Goal: Task Accomplishment & Management: Complete application form

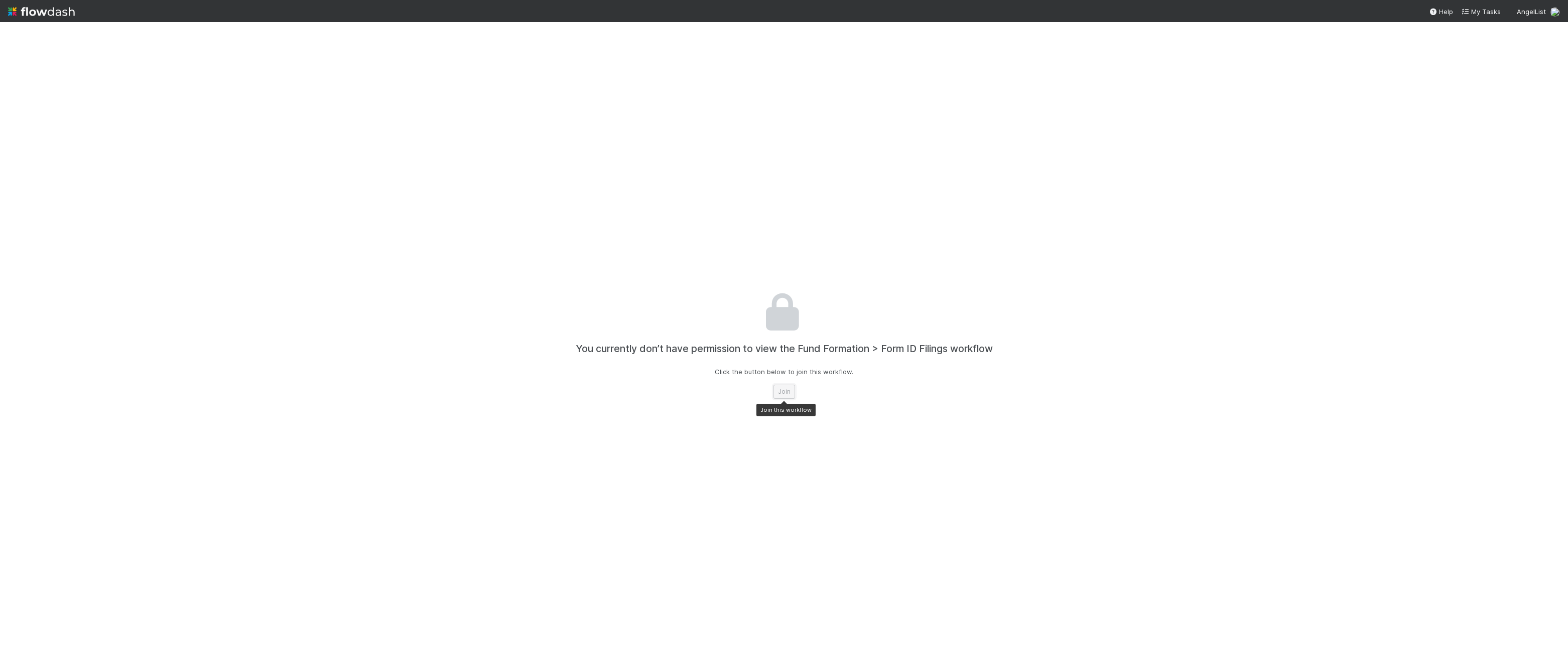
click at [782, 394] on button "Join" at bounding box center [784, 391] width 21 height 14
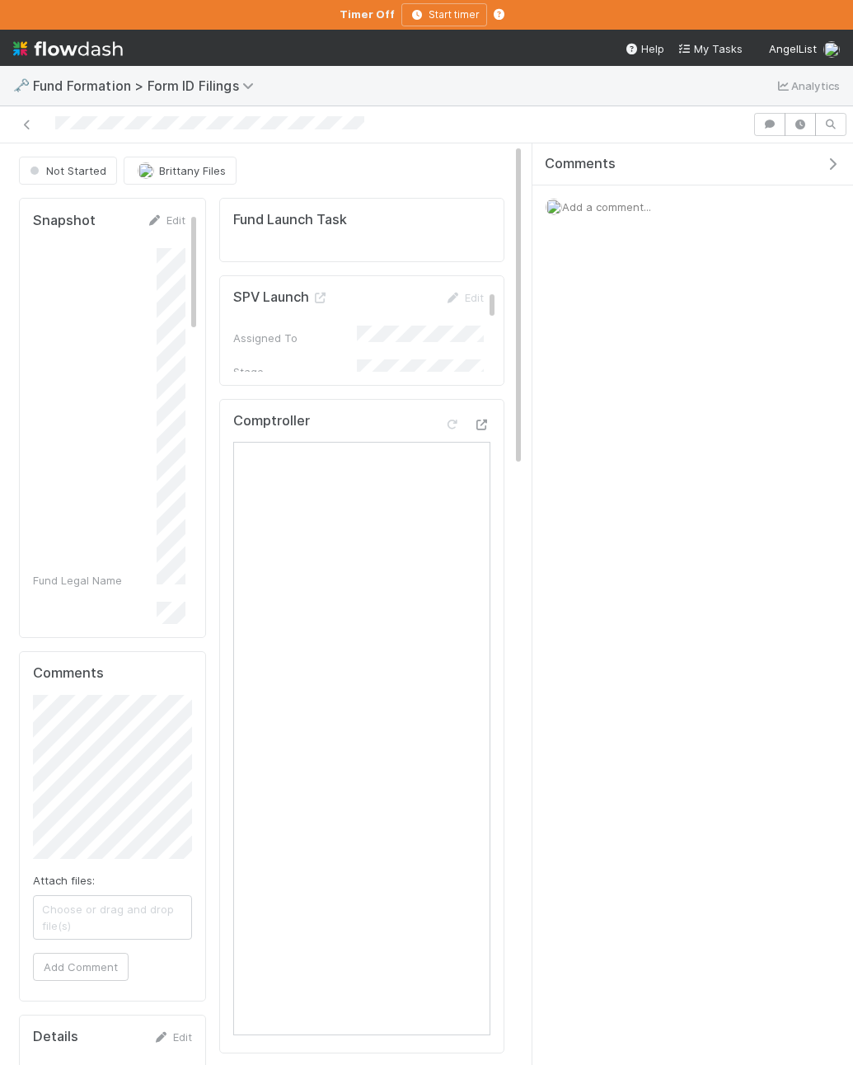
click at [841, 167] on button "button" at bounding box center [837, 164] width 34 height 15
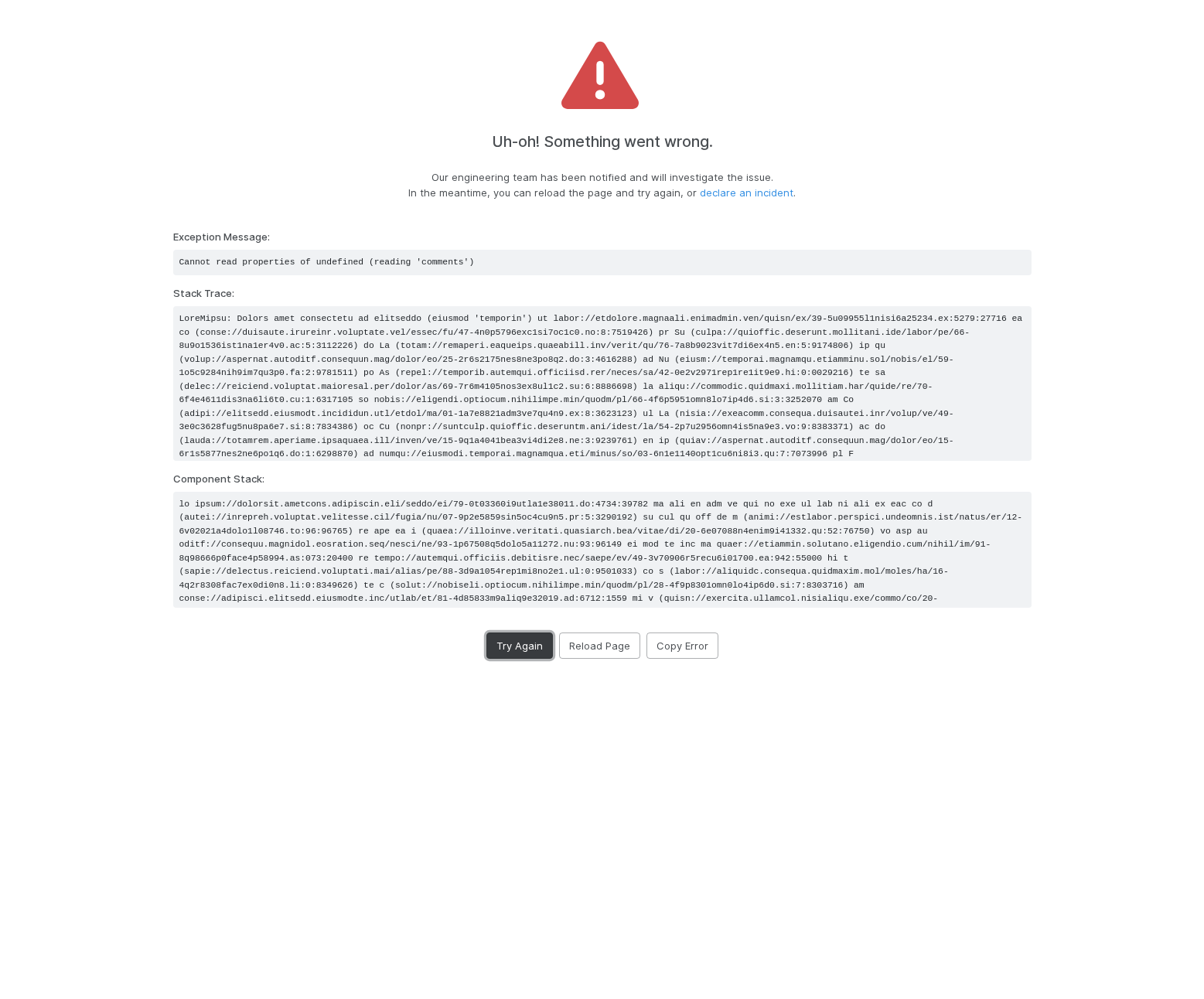
click at [531, 647] on button "Try Again" at bounding box center [519, 646] width 67 height 26
click at [614, 653] on button "Reload Page" at bounding box center [599, 646] width 82 height 26
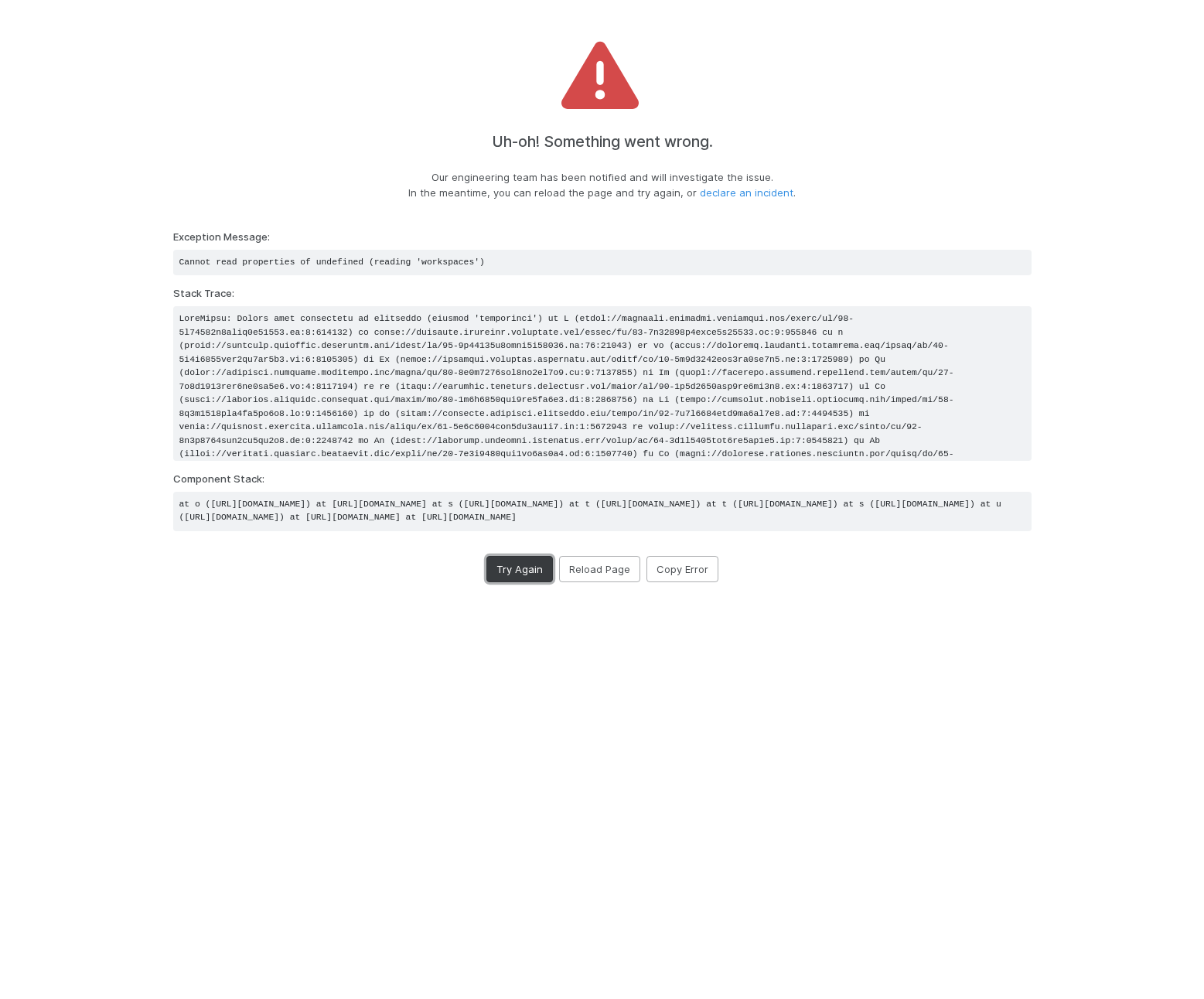
click at [520, 583] on button "Try Again" at bounding box center [519, 569] width 67 height 26
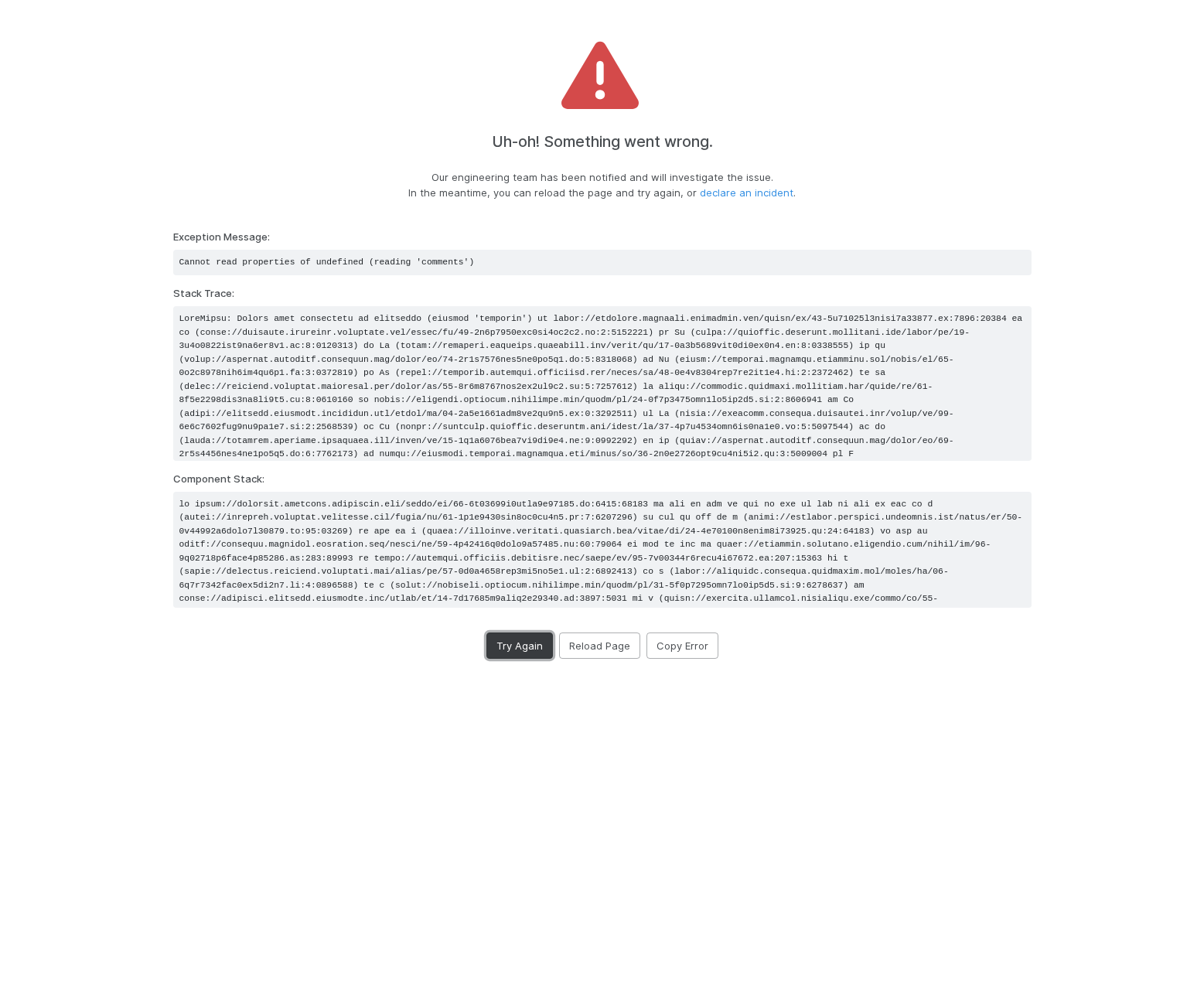
click at [522, 642] on button "Try Again" at bounding box center [519, 646] width 67 height 26
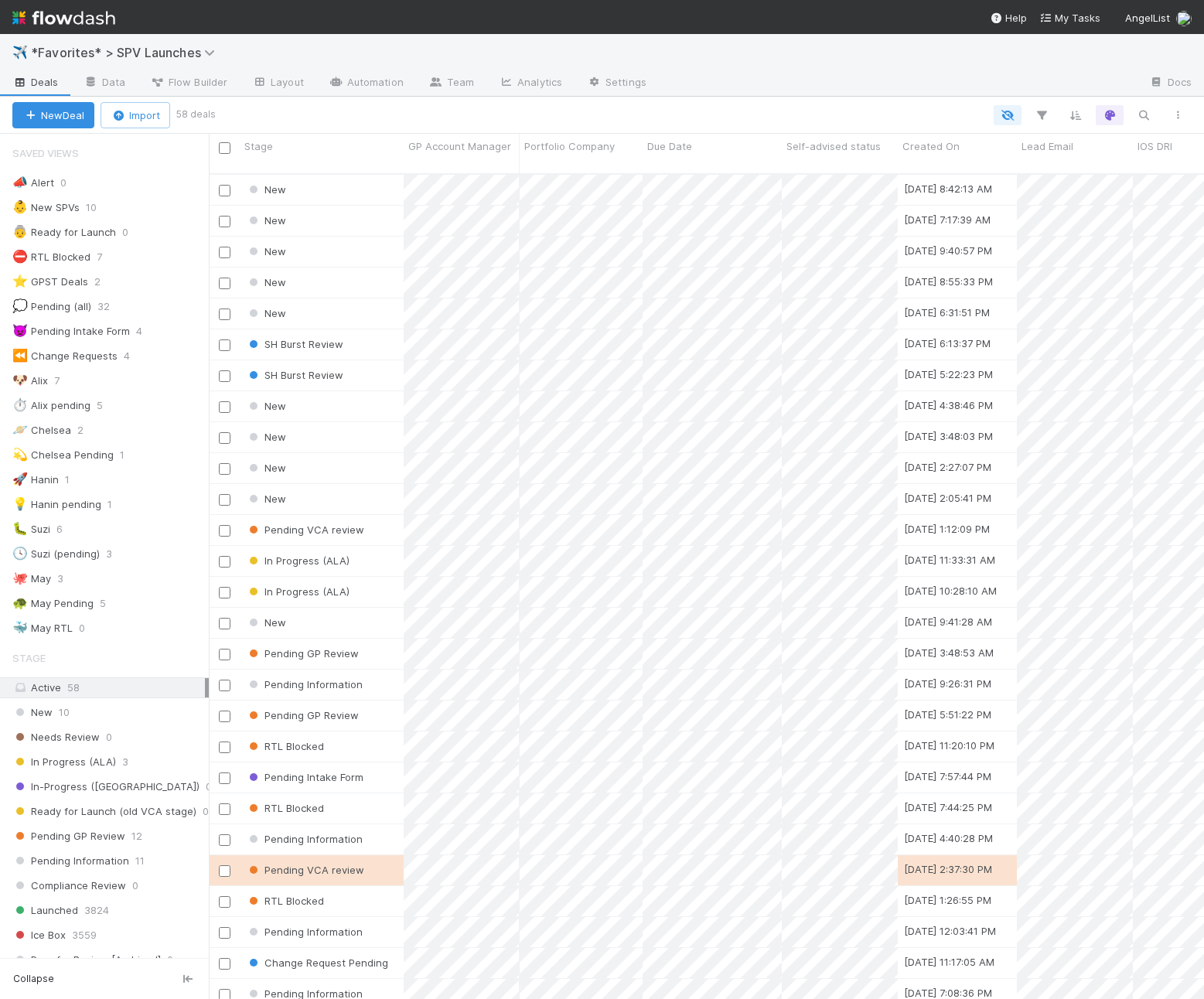
scroll to position [1, 1]
click at [1141, 111] on icon "button" at bounding box center [1143, 114] width 15 height 14
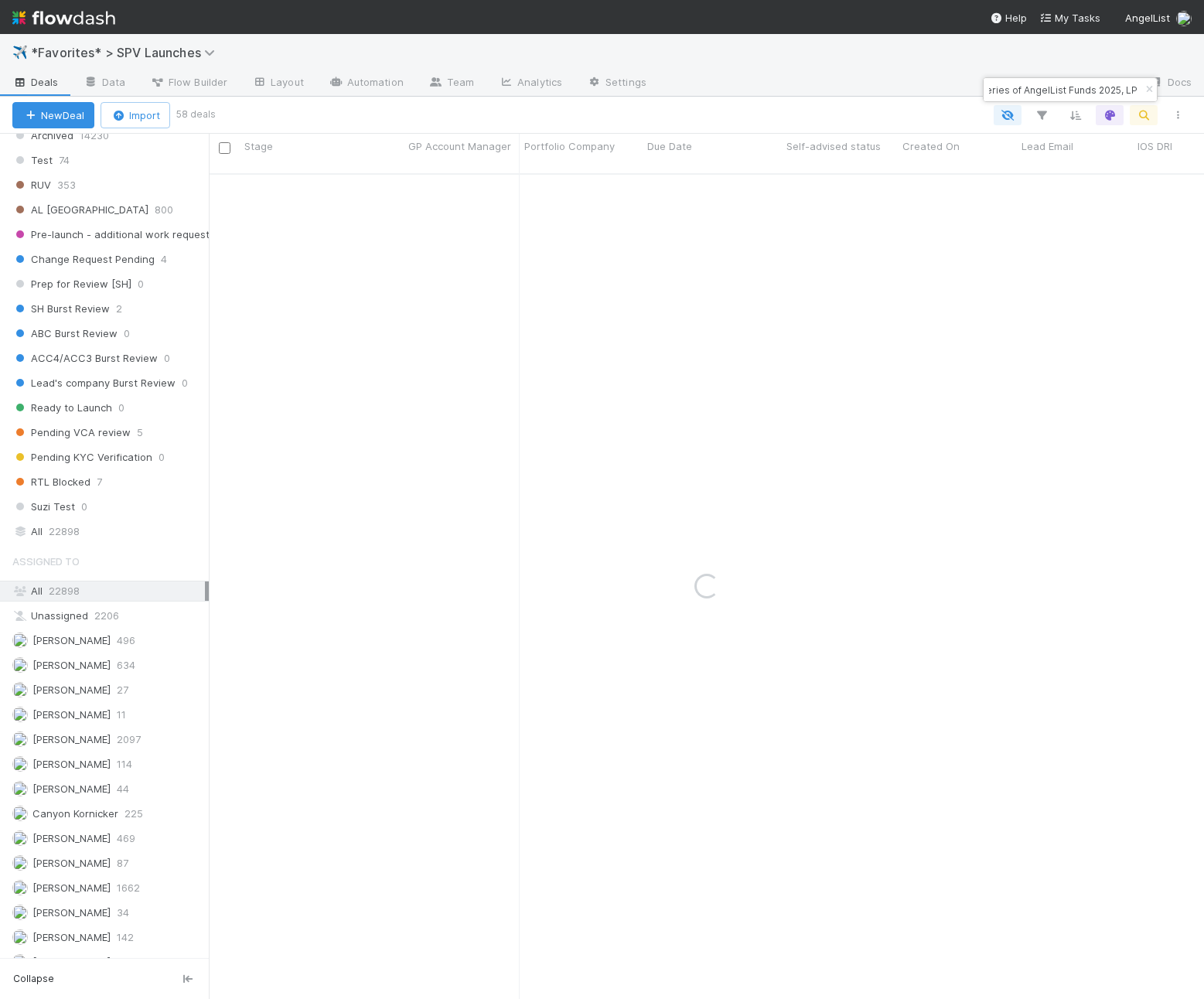
scroll to position [761, 0]
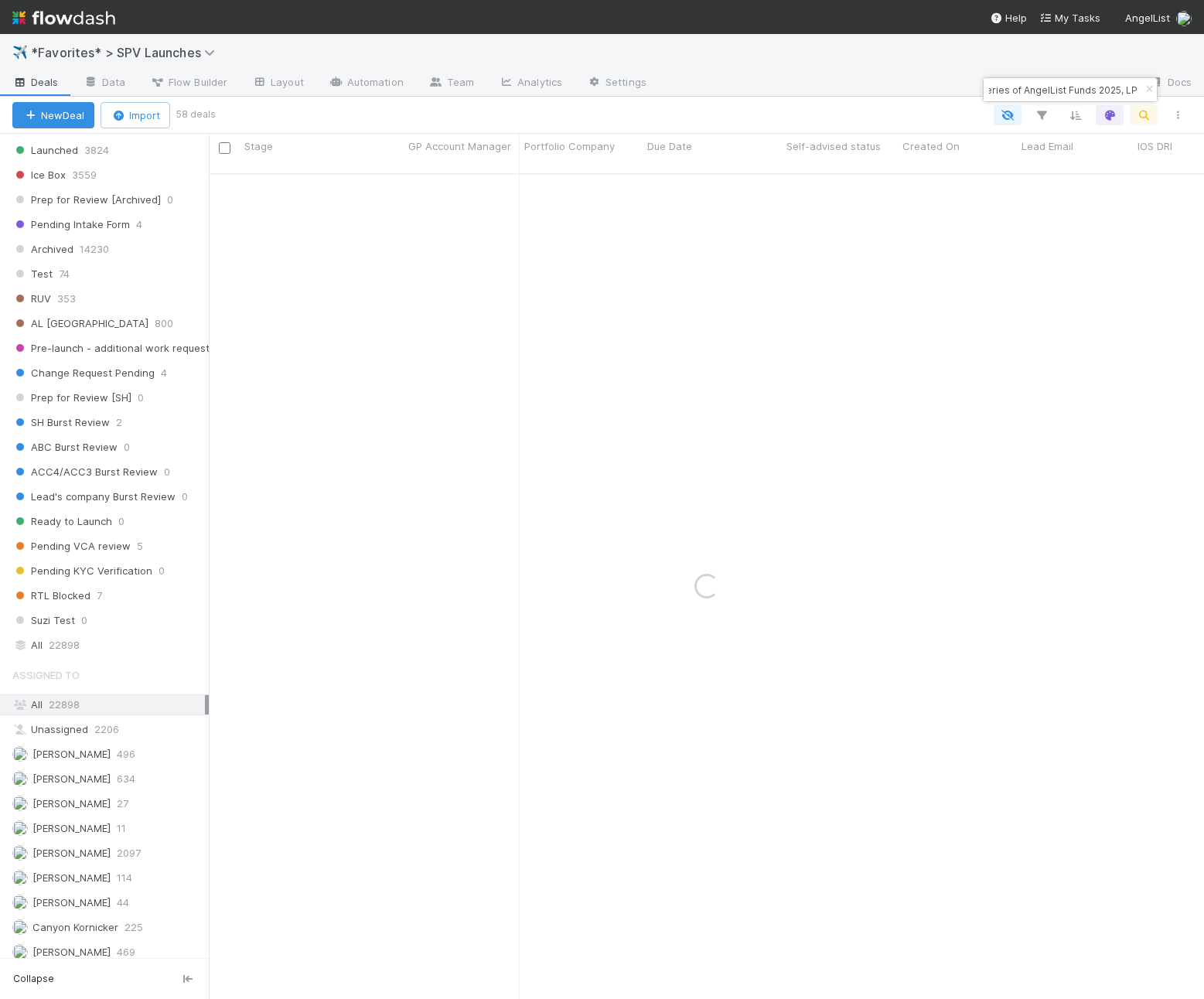
type input "Sulcata-RE-0801 Fund I, a series of AngelList Funds 2025, LP"
click at [131, 633] on div "Stage Active 58 New 10 Needs Review 0 In Progress (ALA) 3 In-Progress (SAD) 0 R…" at bounding box center [104, 269] width 209 height 774
click at [131, 636] on div "All 22898" at bounding box center [108, 645] width 192 height 20
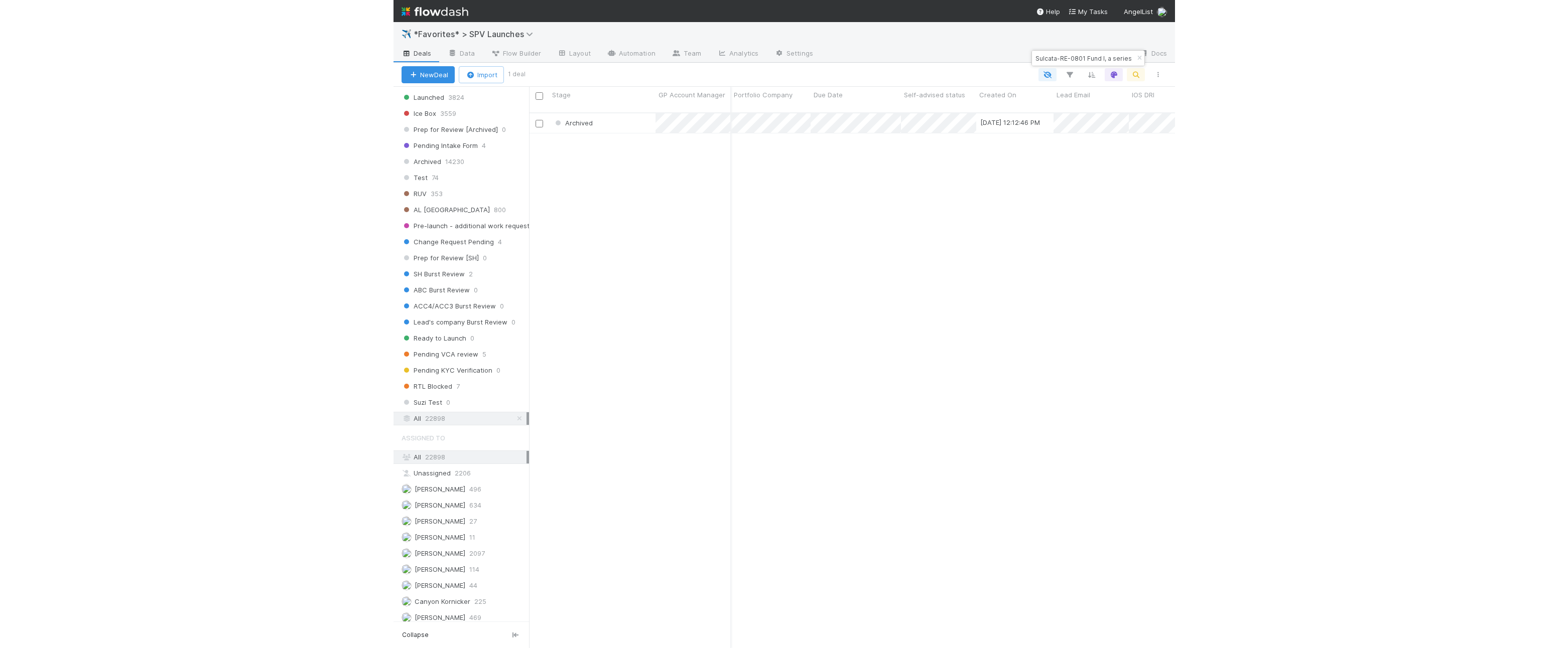
scroll to position [0, 10]
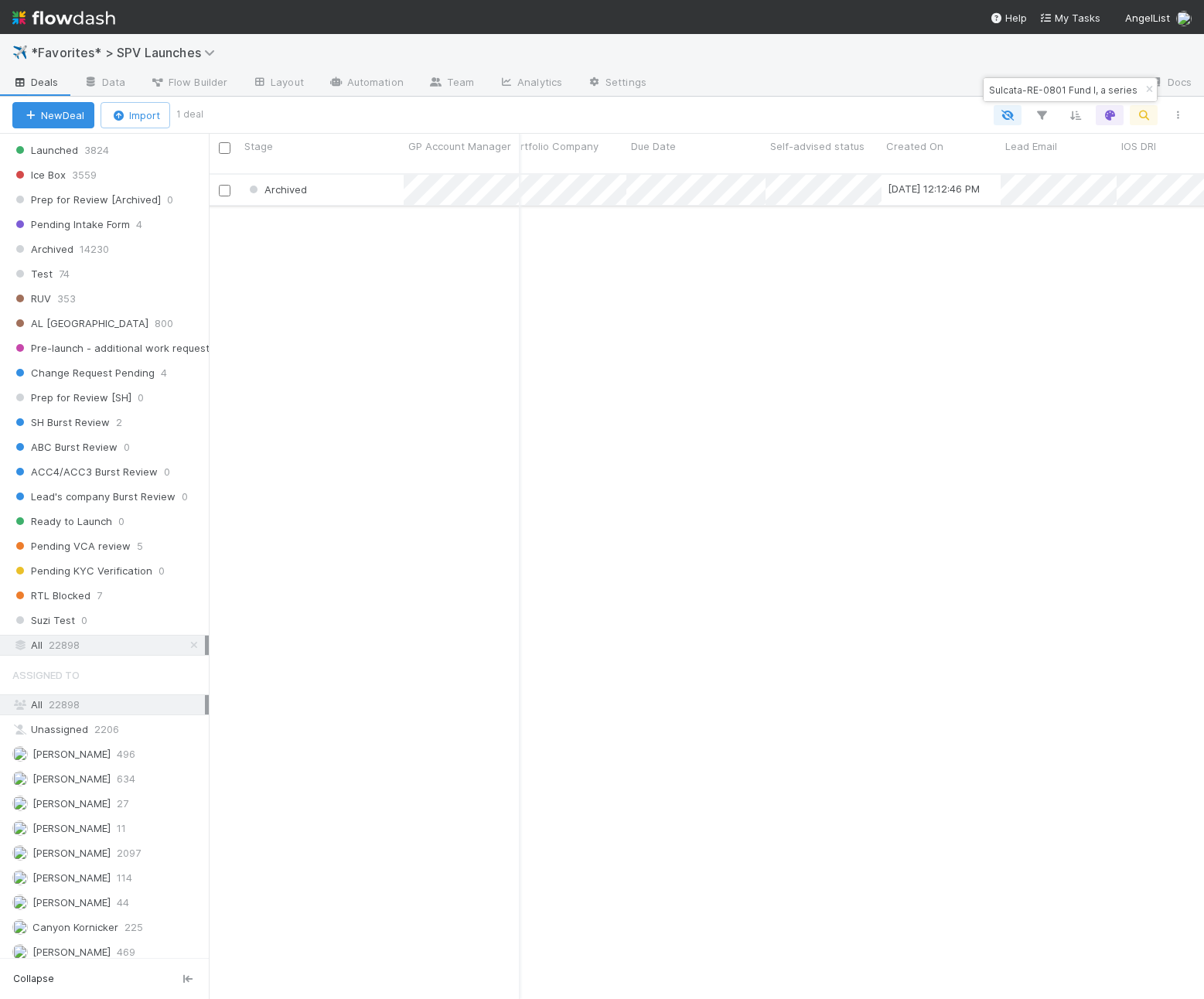
click at [339, 188] on div "Archived" at bounding box center [322, 189] width 164 height 30
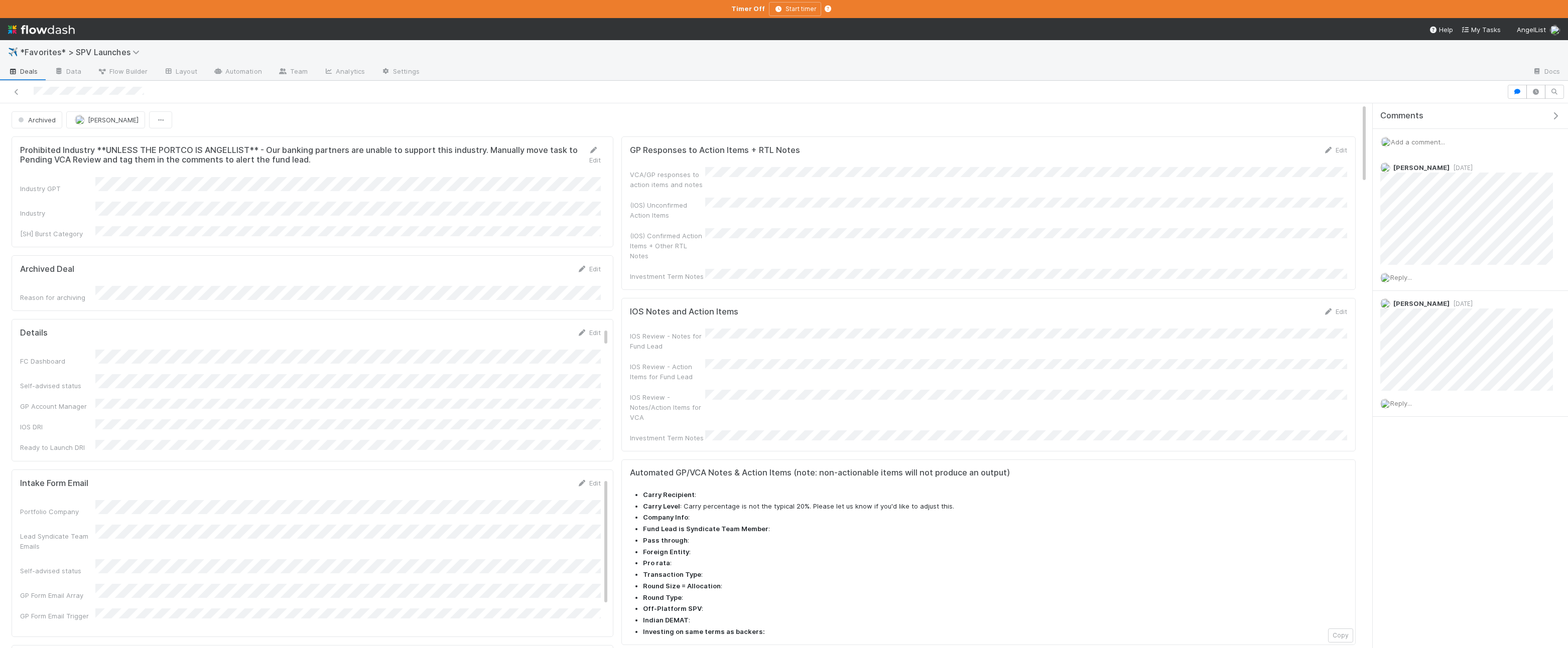
click at [41, 73] on link "Deals" at bounding box center [23, 72] width 46 height 16
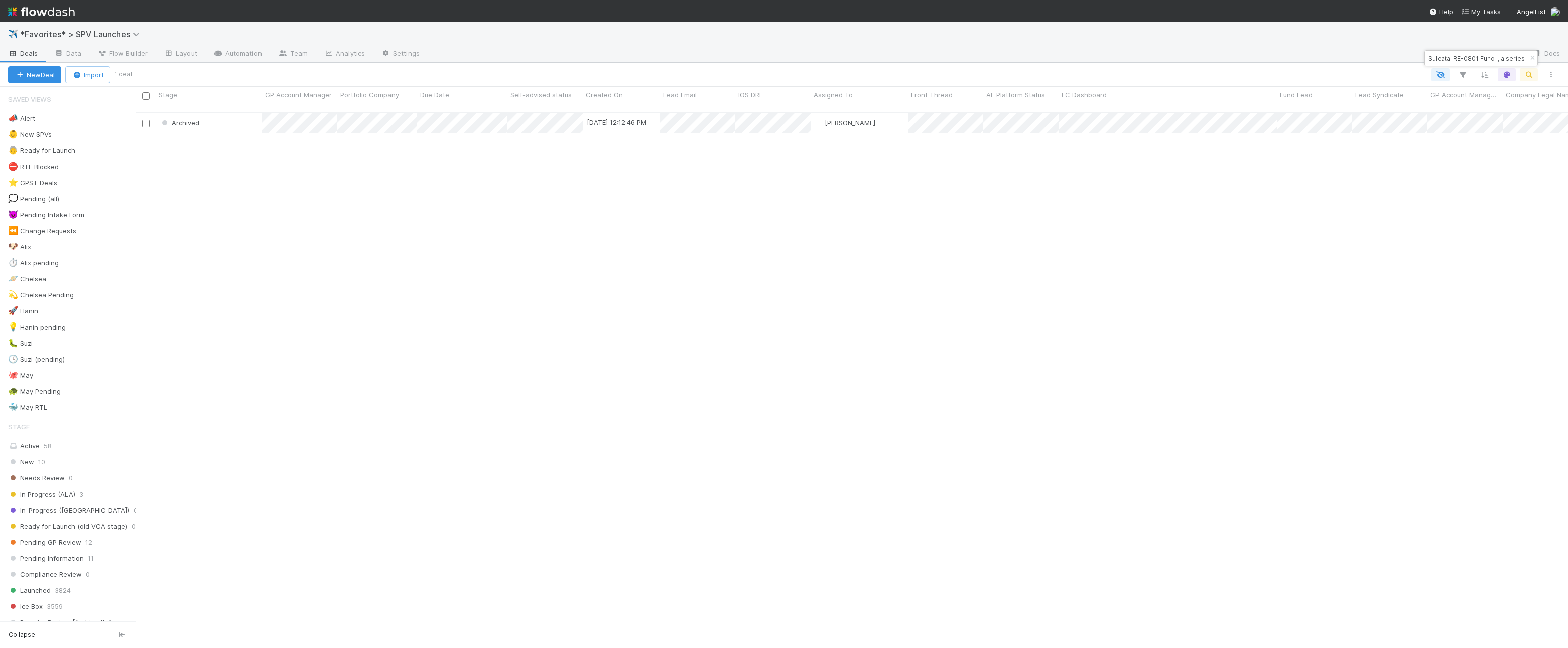
scroll to position [544, 1432]
drag, startPoint x: 85, startPoint y: 443, endPoint x: 87, endPoint y: 436, distance: 7.3
click at [85, 443] on div "Active 58" at bounding box center [70, 446] width 125 height 13
click at [72, 246] on div "🐶 Alix 7" at bounding box center [71, 247] width 127 height 13
drag, startPoint x: 1530, startPoint y: 56, endPoint x: 1438, endPoint y: 68, distance: 92.8
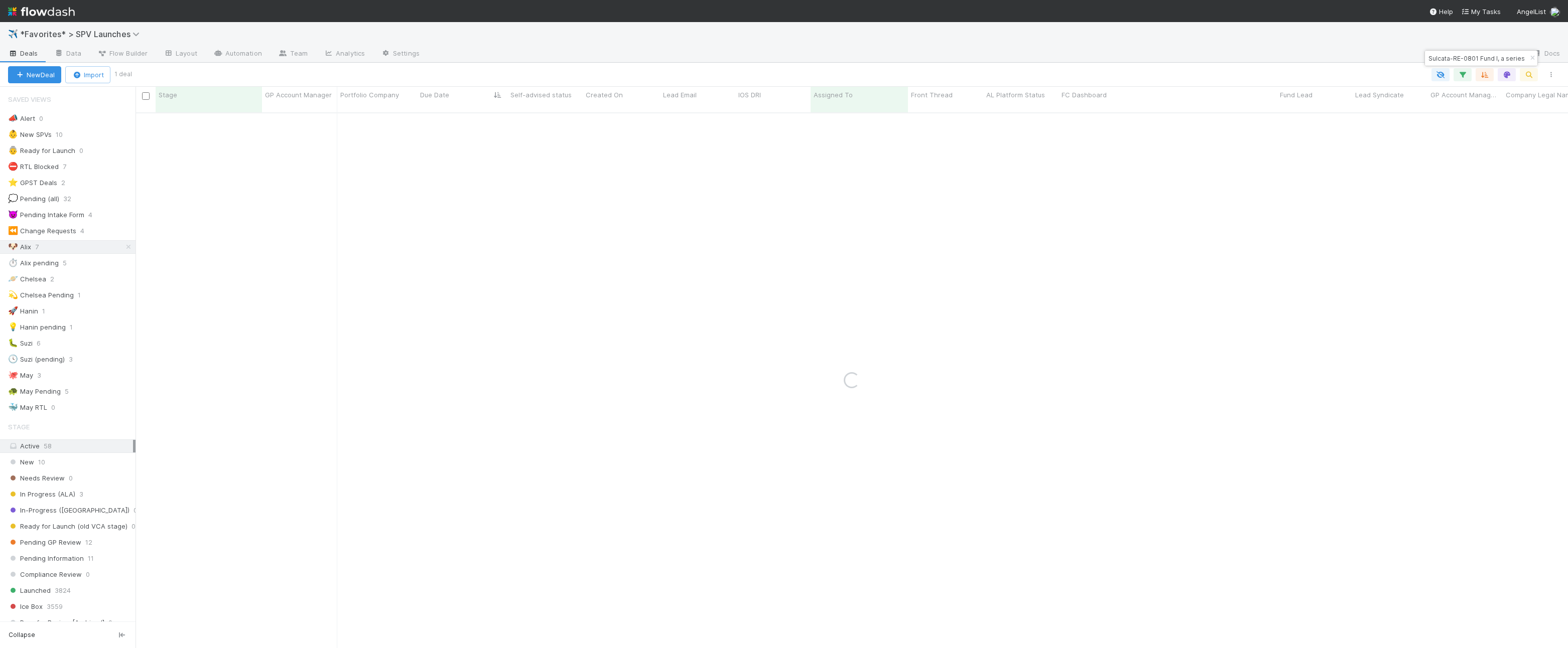
click at [781, 56] on icon "button" at bounding box center [1532, 58] width 10 height 6
click at [781, 75] on div at bounding box center [846, 74] width 1432 height 13
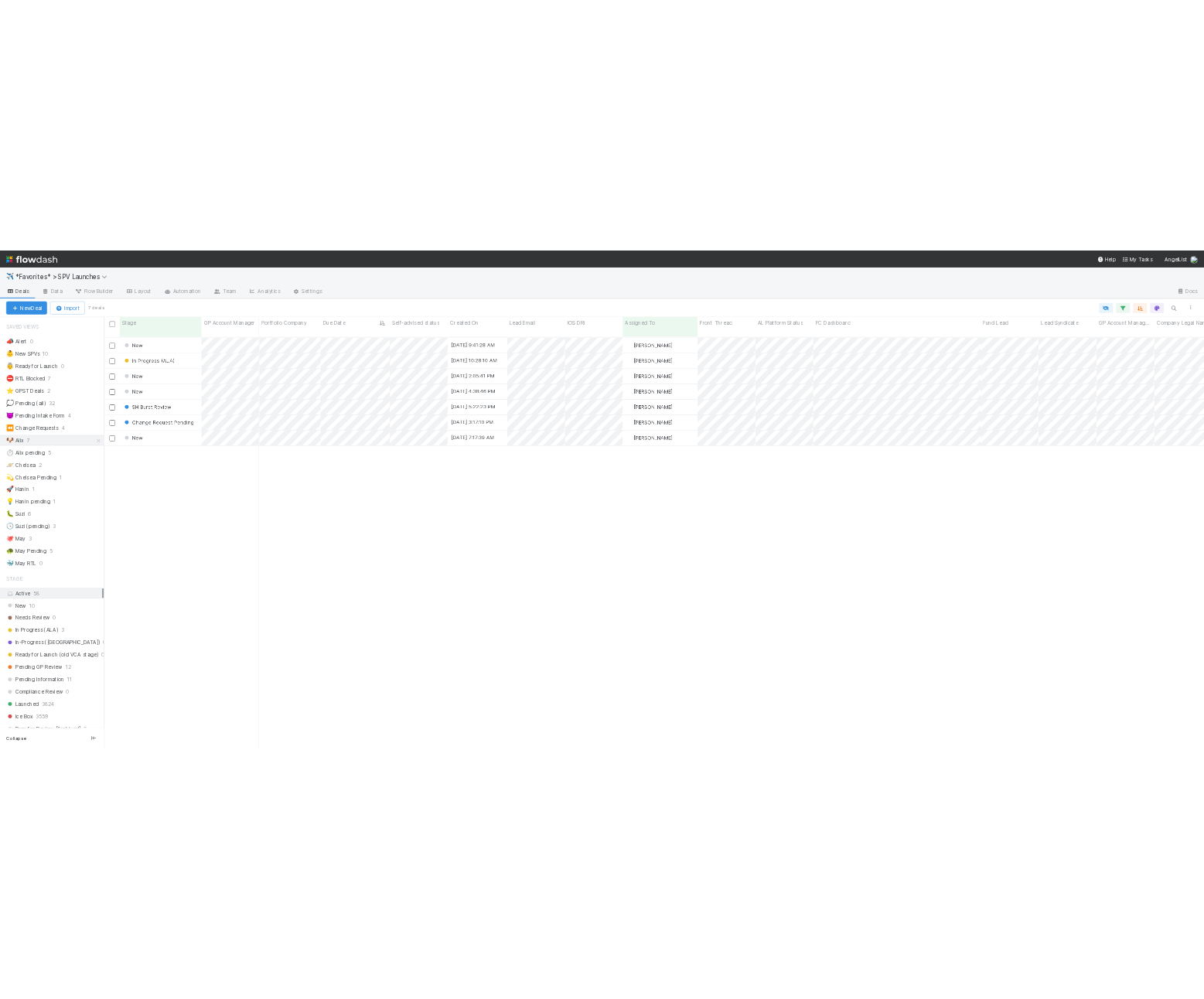
scroll to position [839, 2206]
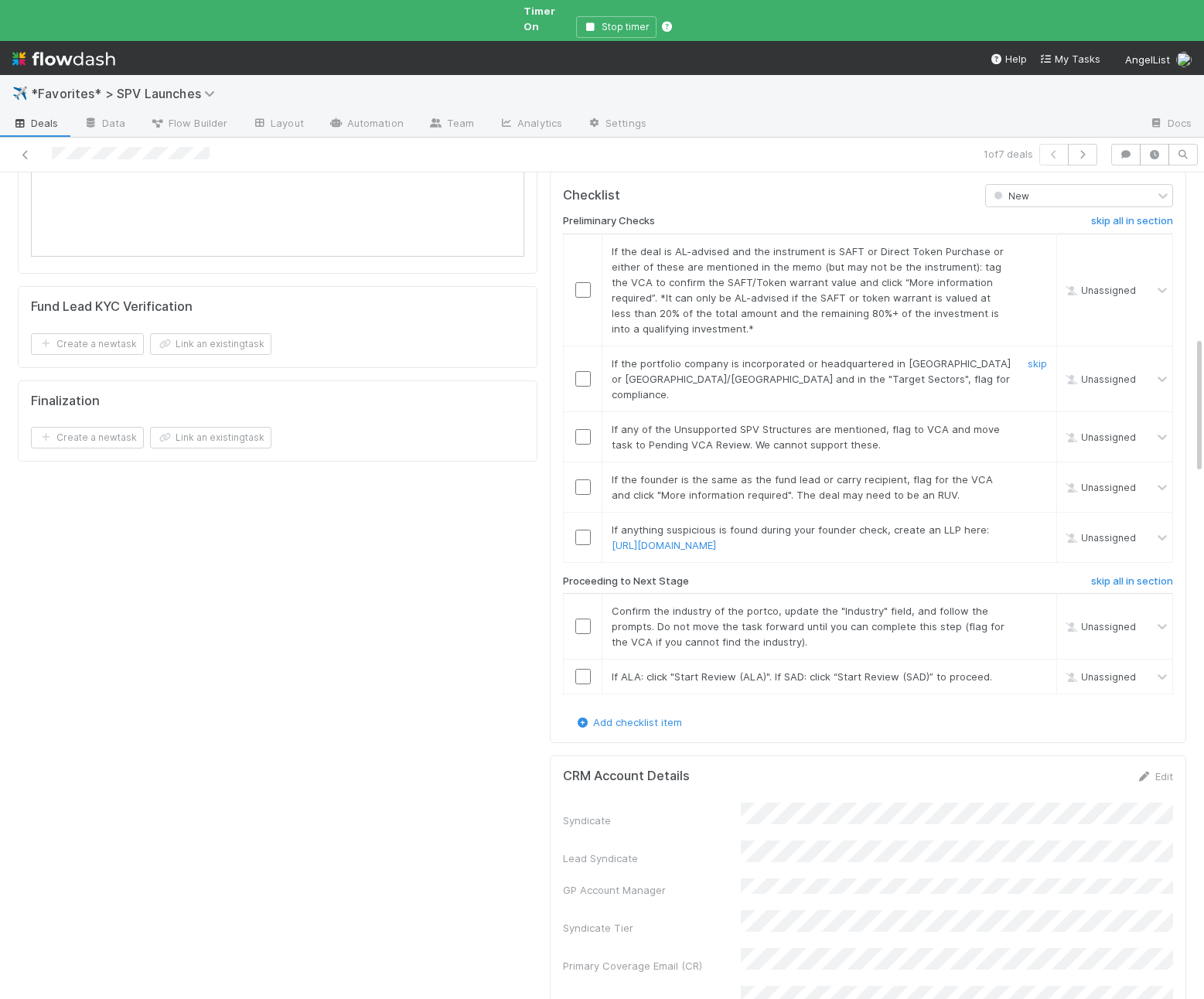
scroll to position [1003, 0]
click at [1031, 245] on link "skip" at bounding box center [1037, 250] width 20 height 12
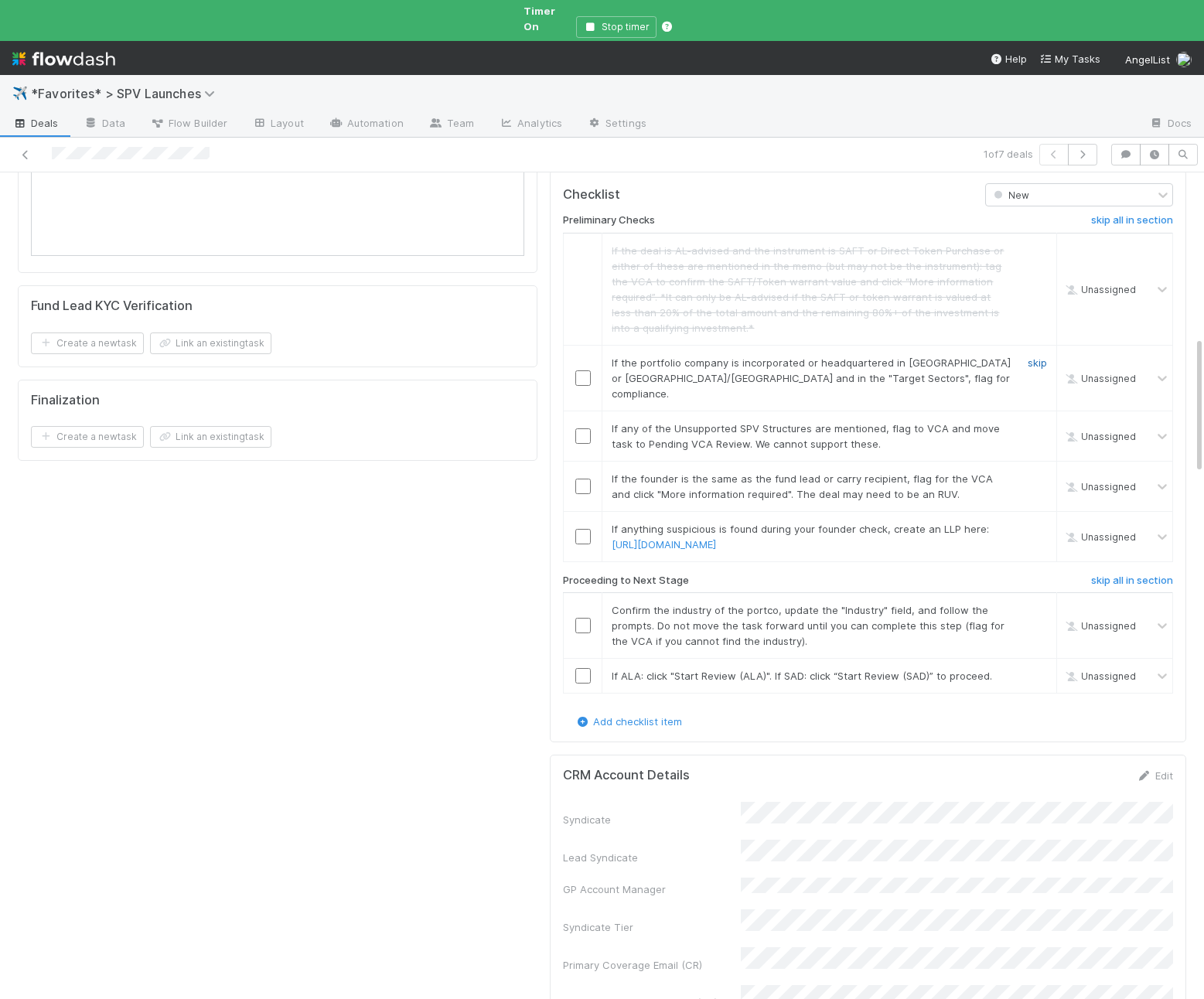
click at [1040, 356] on link "skip" at bounding box center [1037, 362] width 20 height 12
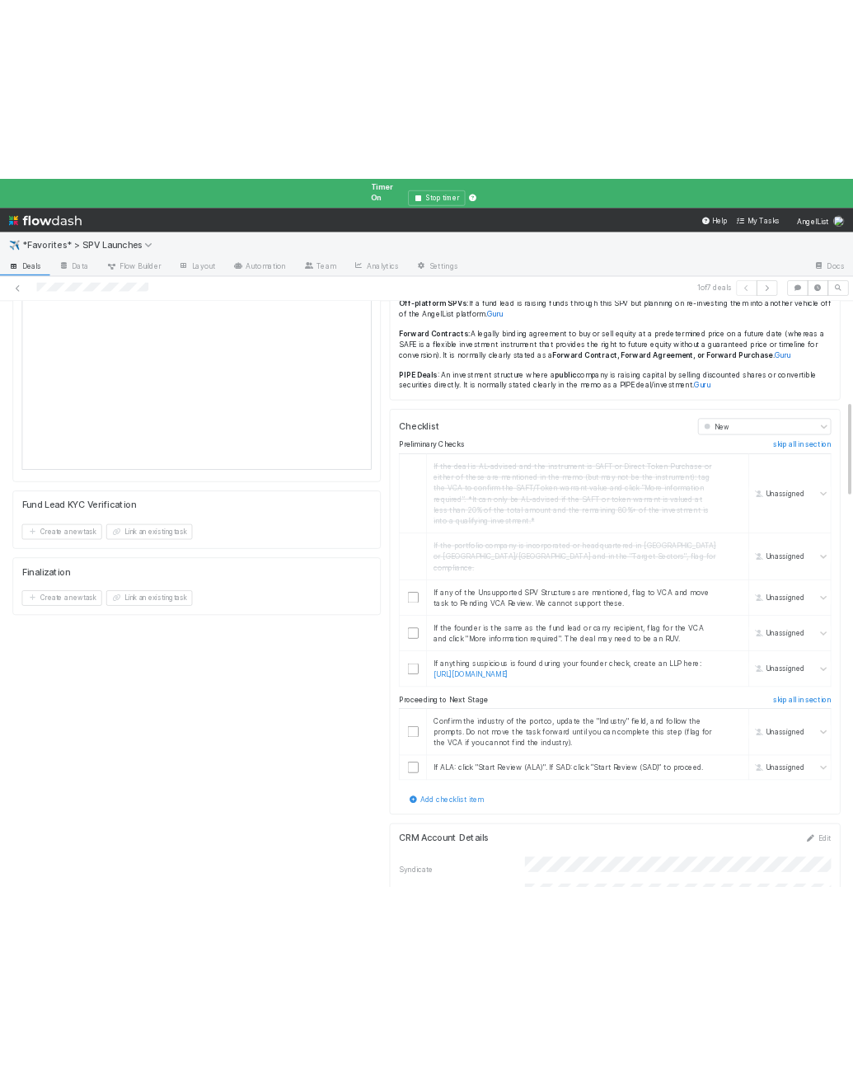
scroll to position [940, 0]
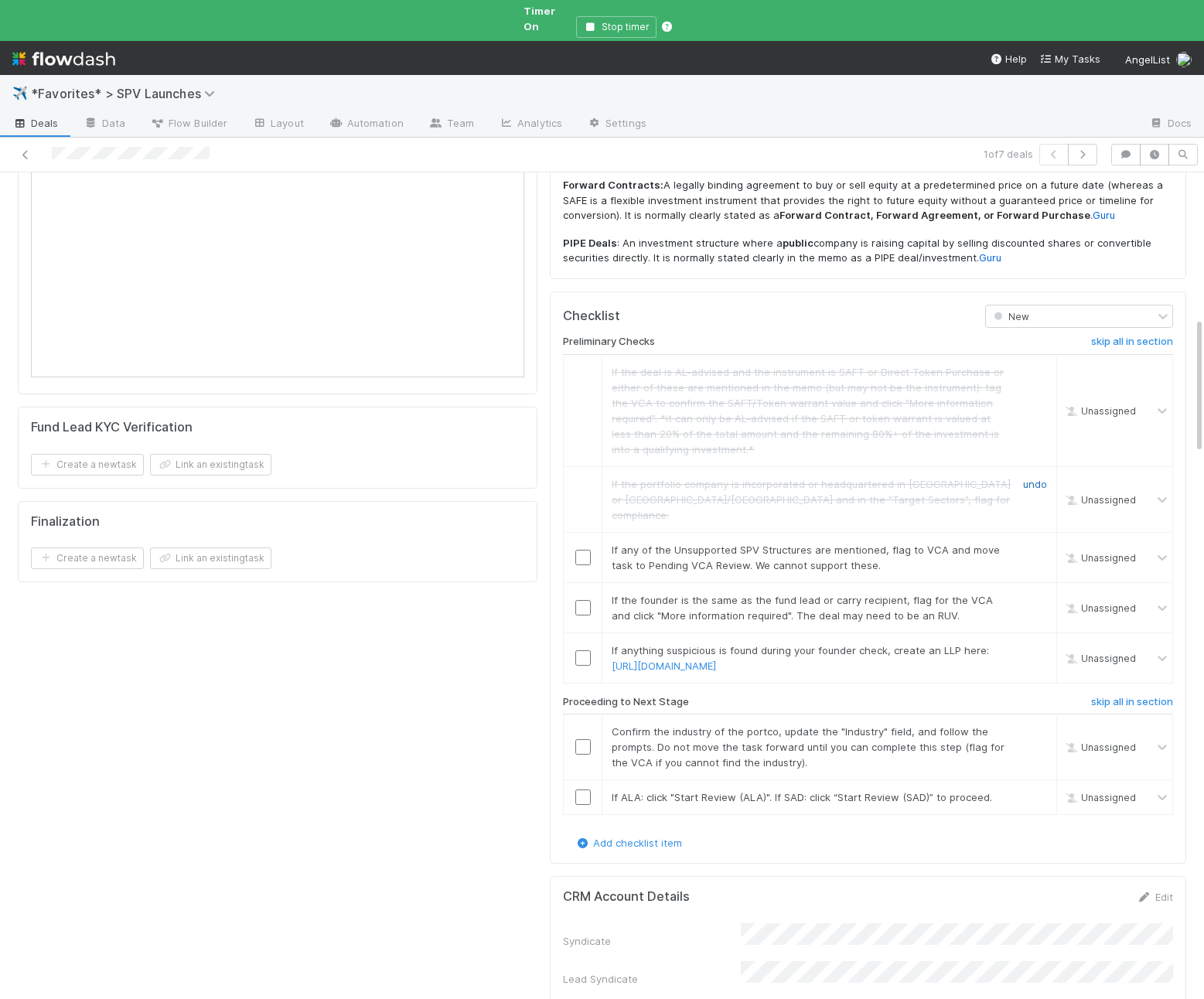
click at [1038, 478] on link "undo" at bounding box center [1035, 484] width 24 height 12
click at [1036, 478] on link "skip" at bounding box center [1037, 484] width 20 height 12
click at [1036, 544] on link "skip" at bounding box center [1037, 550] width 20 height 12
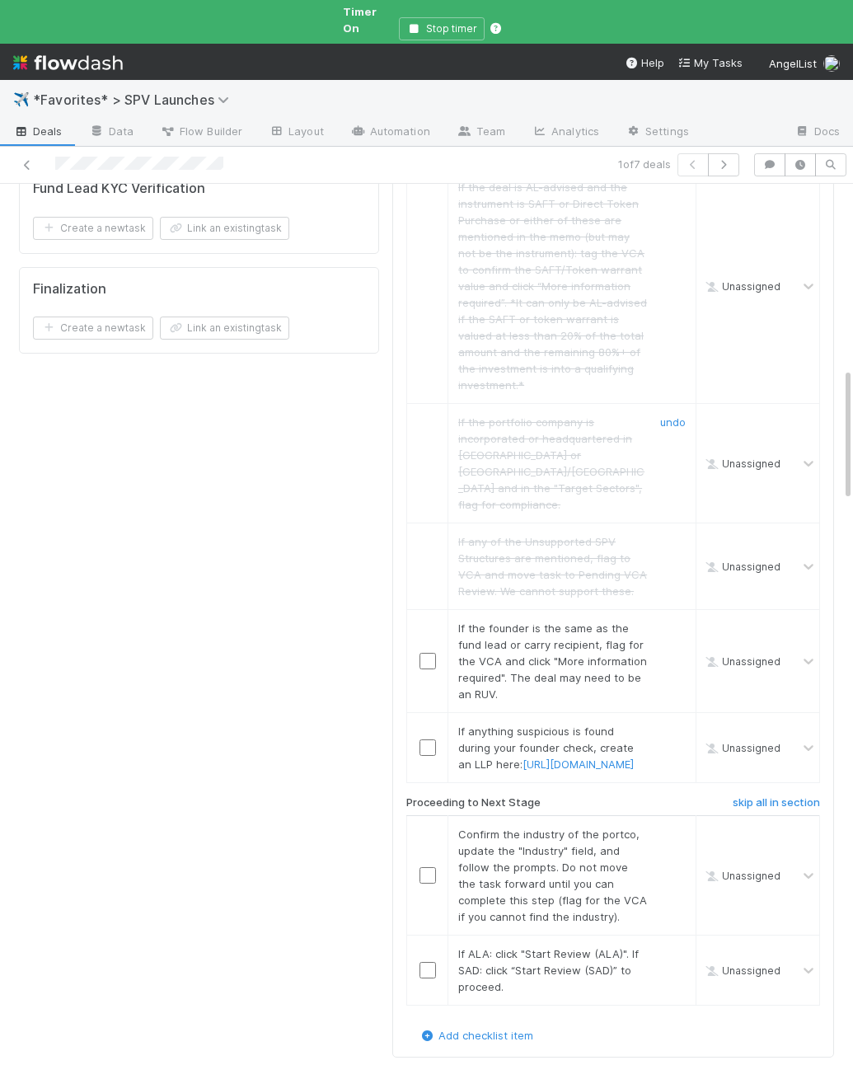
scroll to position [1236, 0]
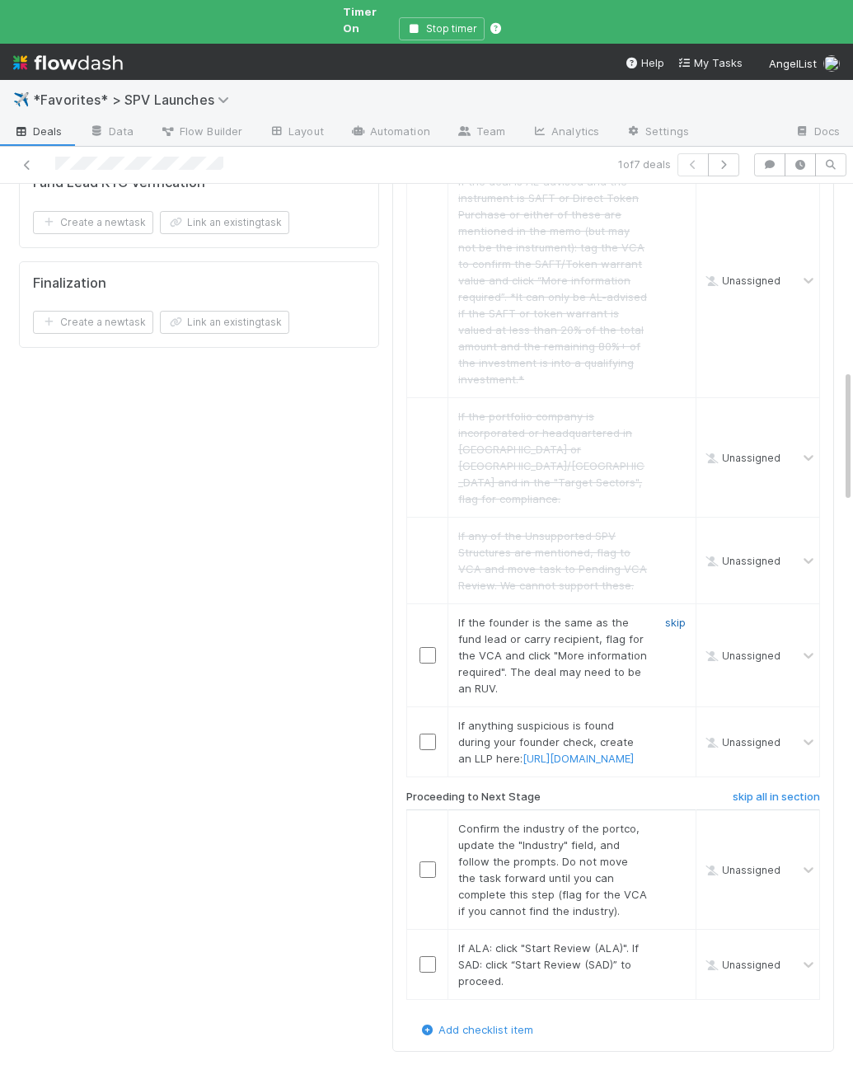
click at [676, 616] on link "skip" at bounding box center [675, 622] width 21 height 13
click at [682, 719] on link "skip" at bounding box center [675, 725] width 21 height 13
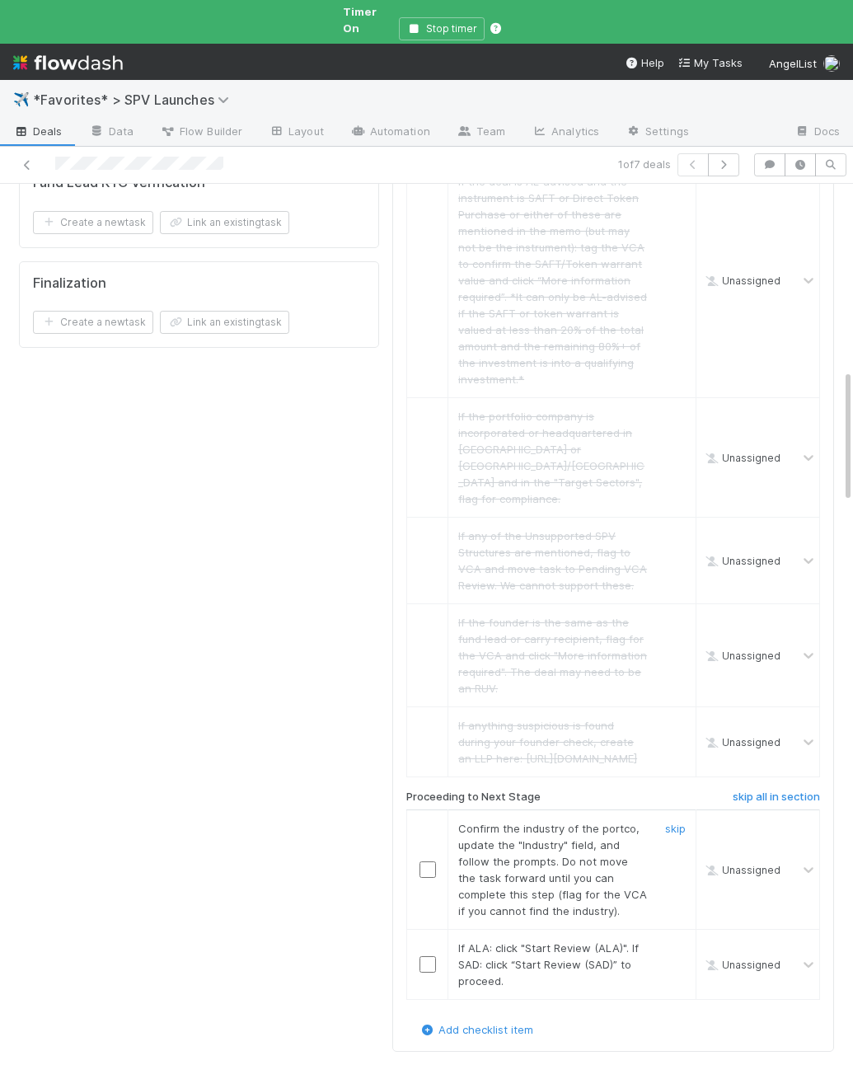
click at [426, 863] on input "checkbox" at bounding box center [428, 870] width 16 height 16
click at [435, 961] on input "checkbox" at bounding box center [428, 965] width 16 height 16
click at [431, 869] on input "checkbox" at bounding box center [428, 870] width 16 height 16
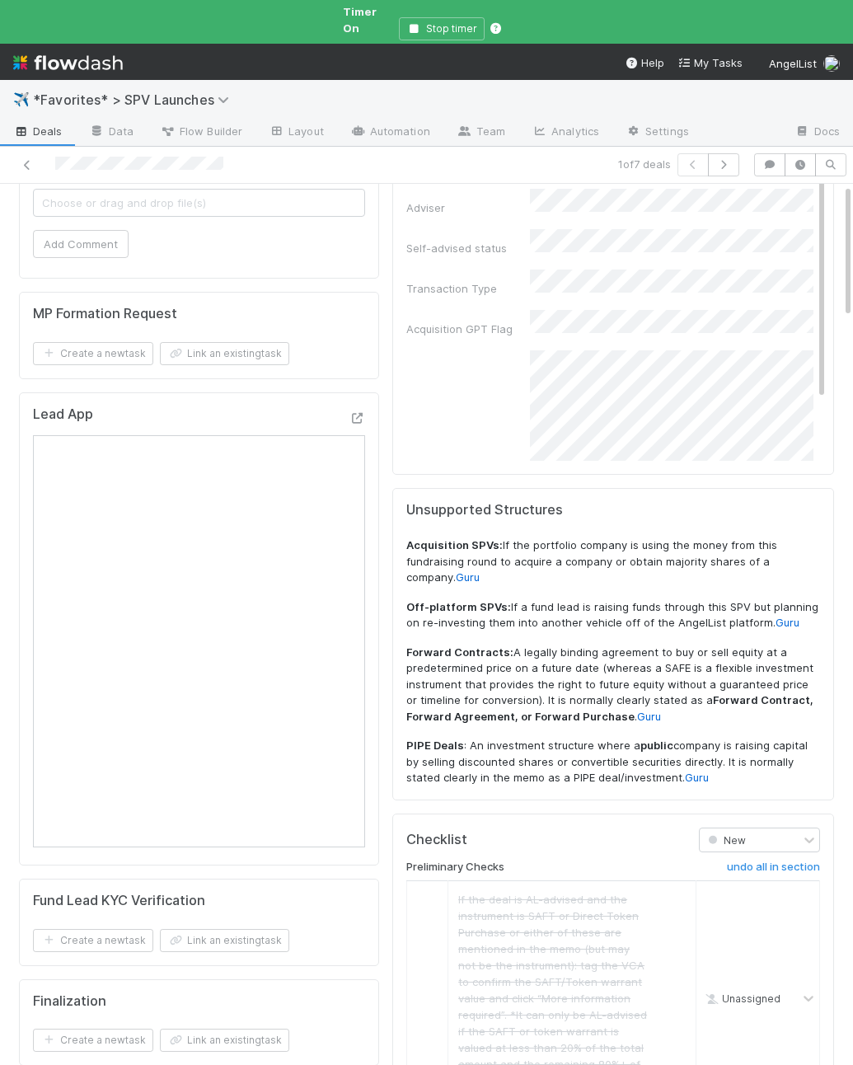
scroll to position [0, 0]
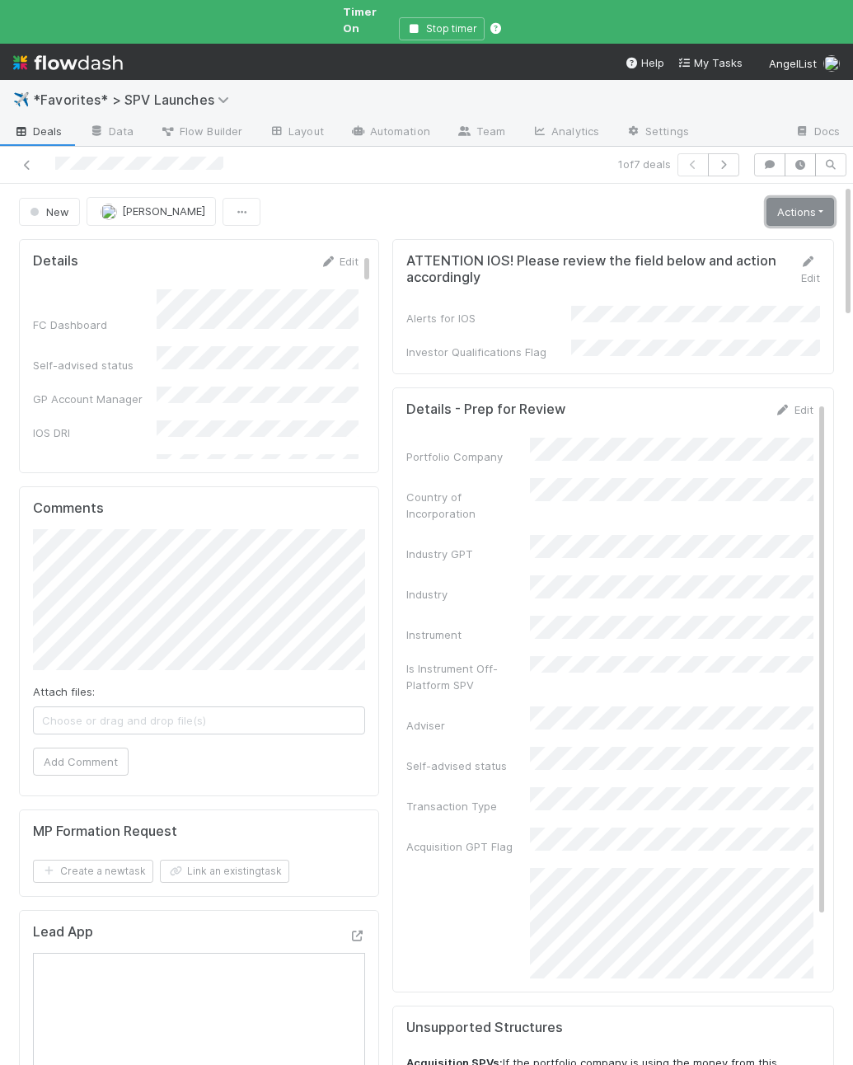
click at [792, 202] on link "Actions" at bounding box center [801, 212] width 68 height 28
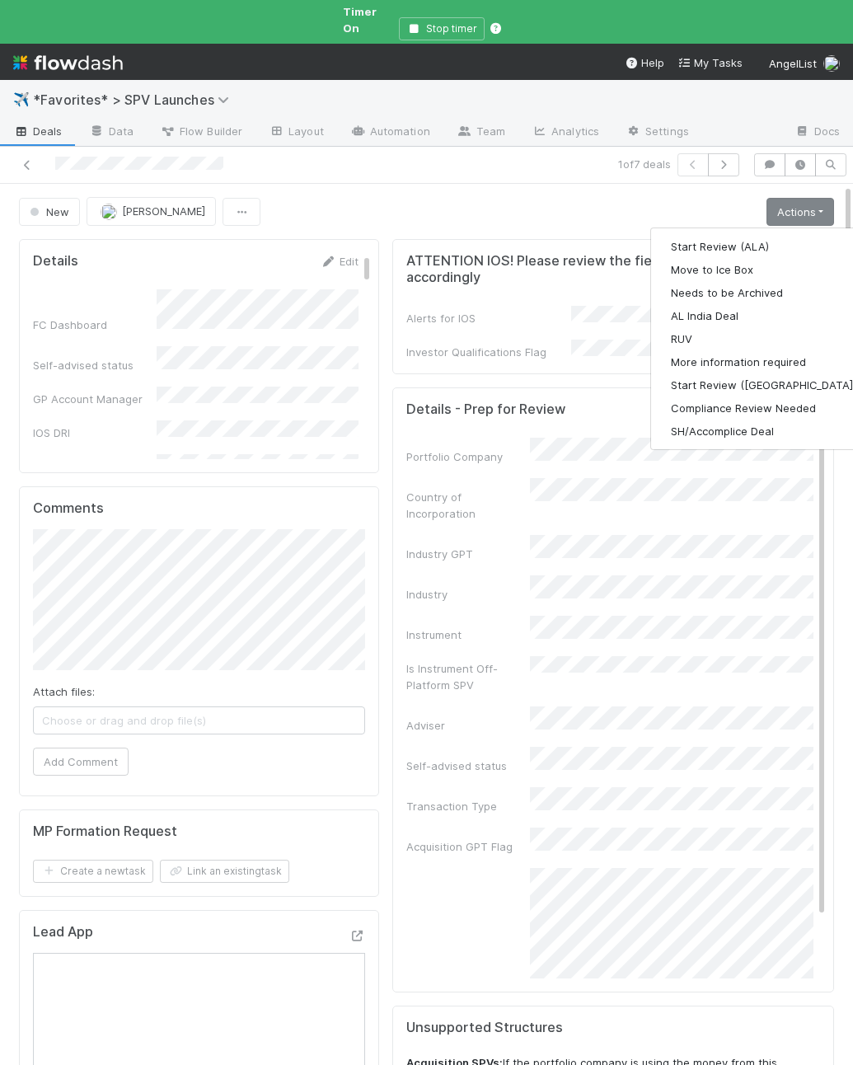
click at [776, 228] on div "Start Review (ALA) Move to Ice Box Needs to be Archived AL India Deal RUV More …" at bounding box center [764, 339] width 227 height 223
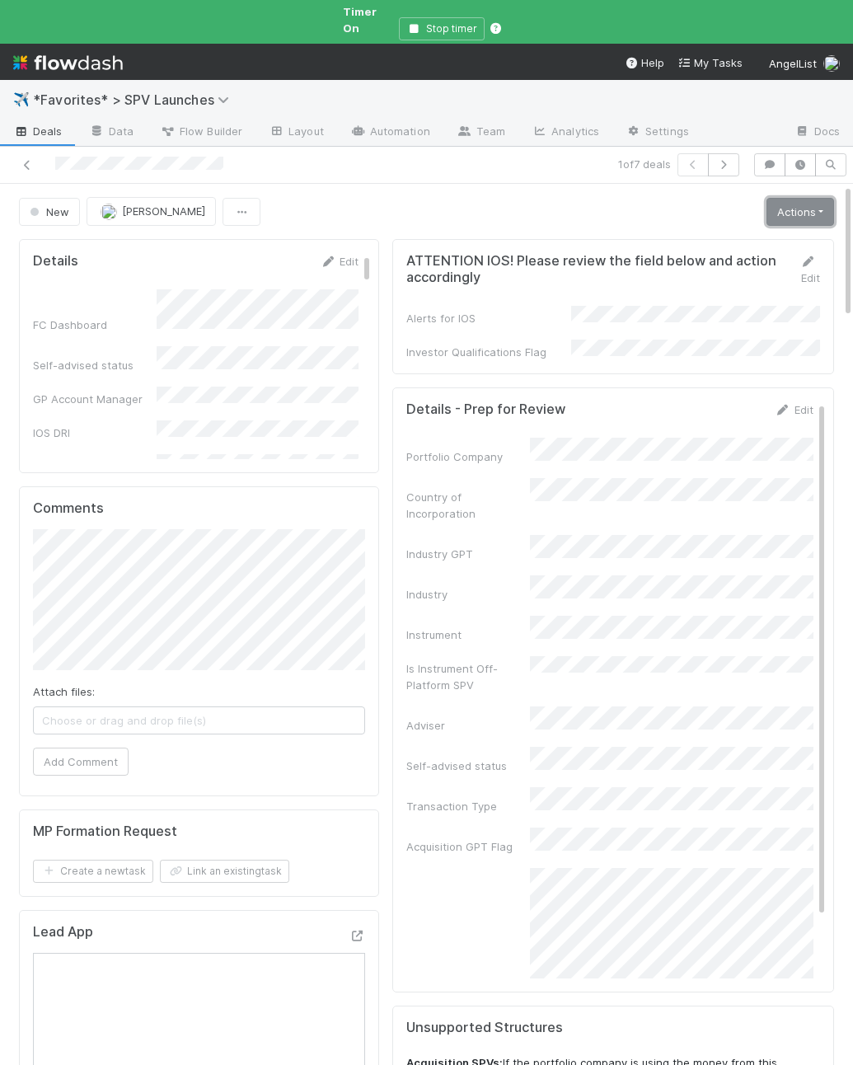
click at [778, 205] on link "Actions" at bounding box center [801, 212] width 68 height 28
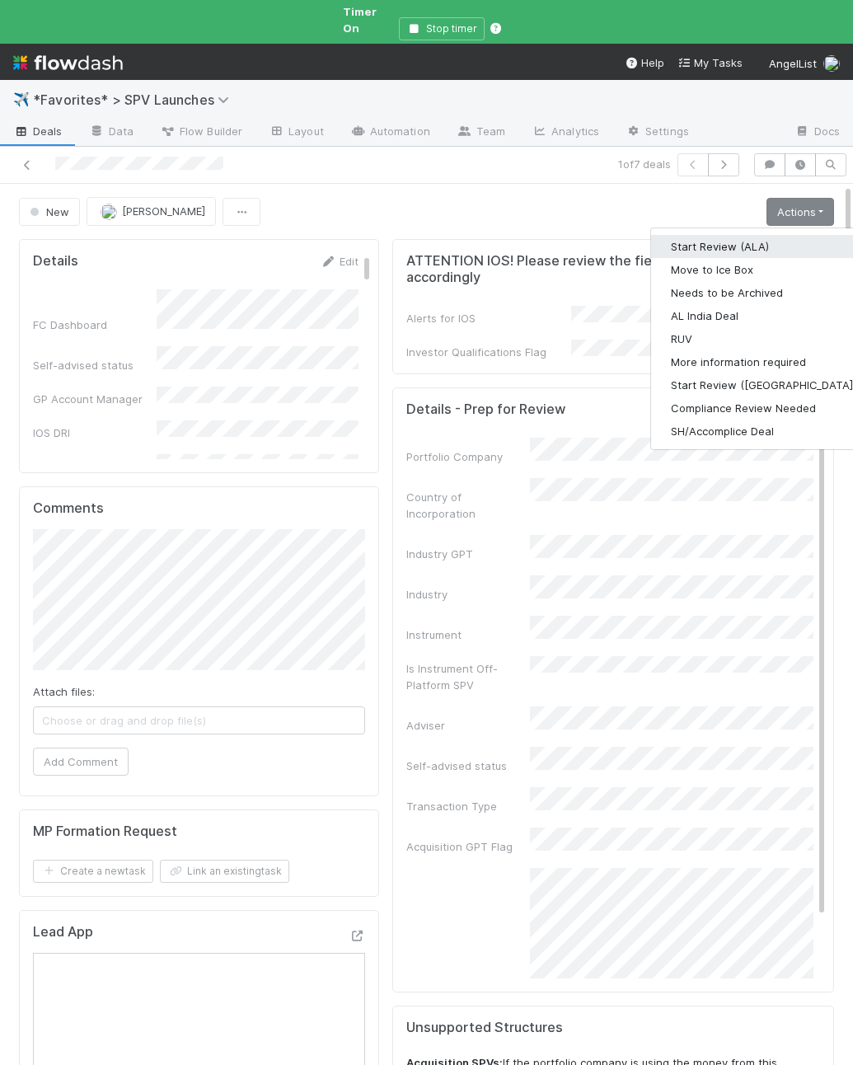
click at [763, 235] on button "Start Review (ALA)" at bounding box center [763, 246] width 225 height 23
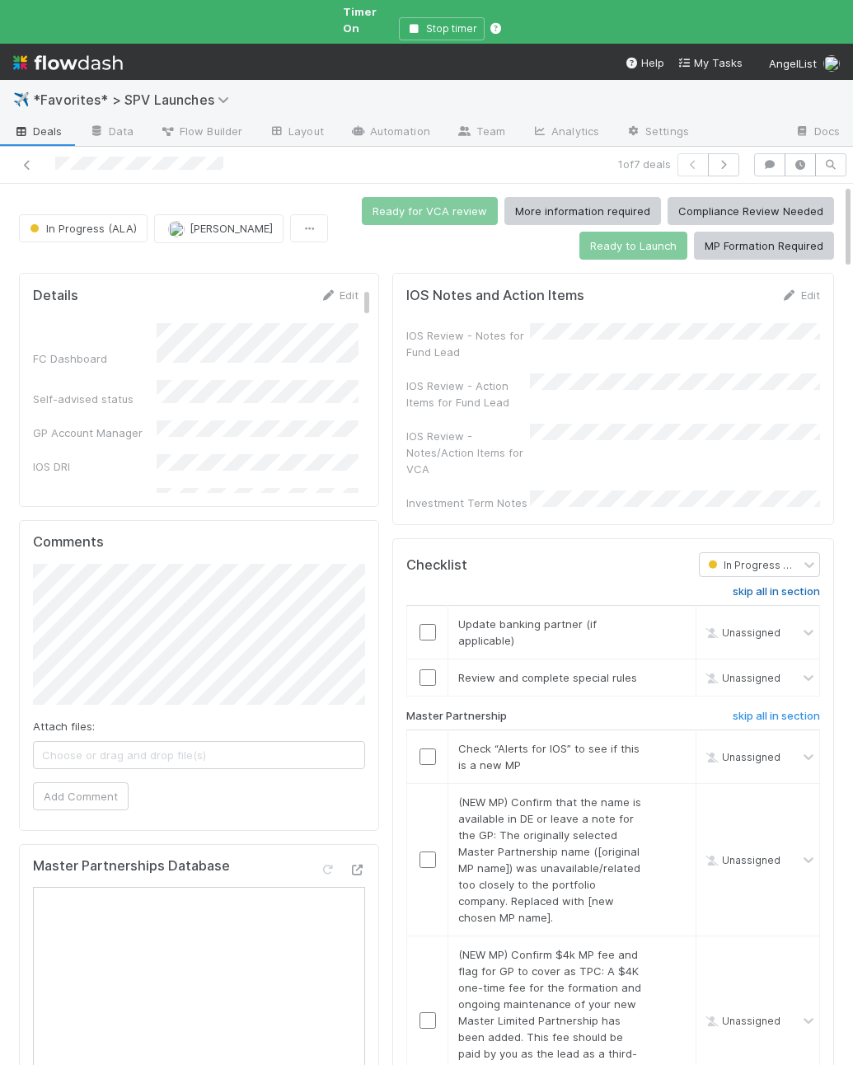
click at [750, 585] on h6 "skip all in section" at bounding box center [776, 591] width 87 height 13
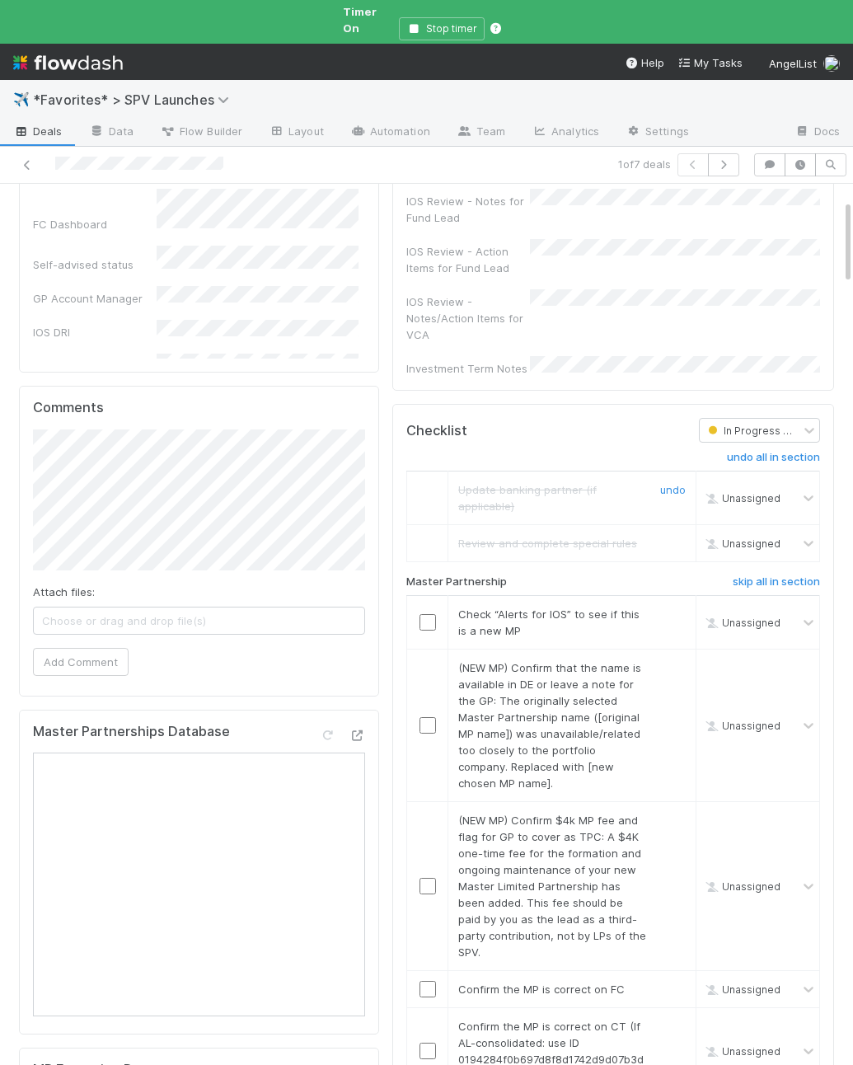
scroll to position [169, 0]
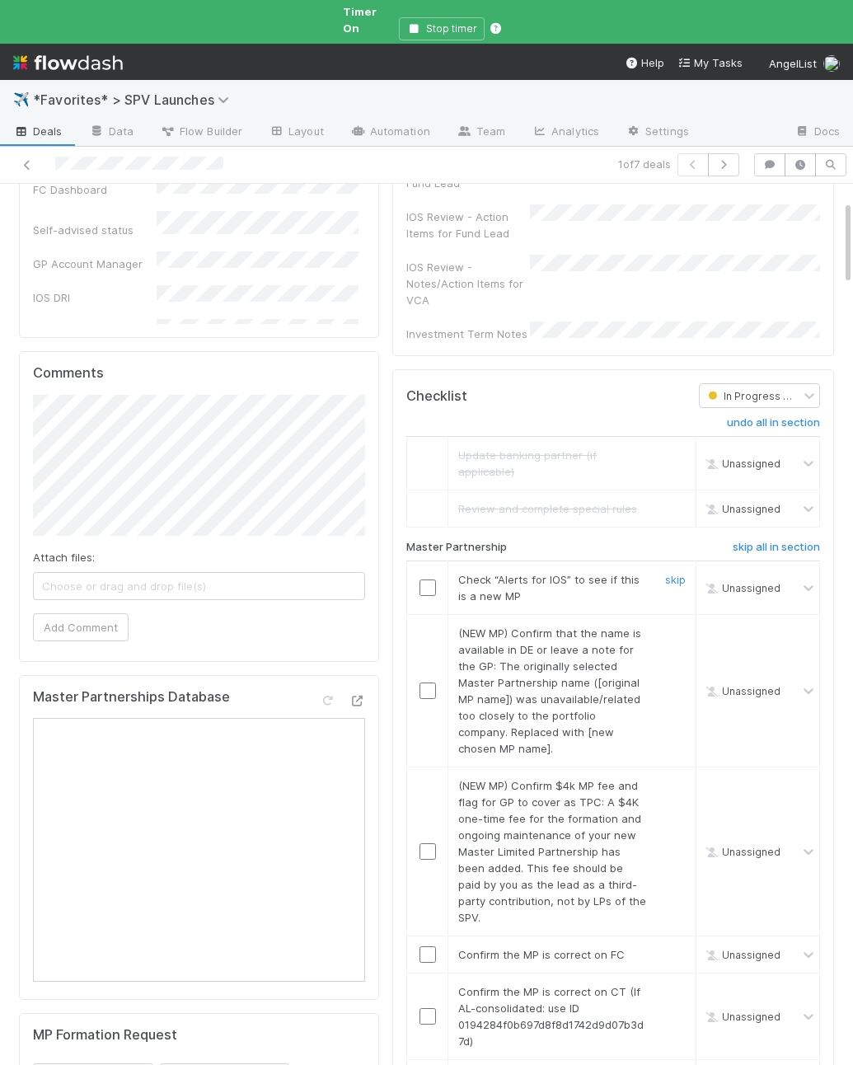
click at [458, 573] on span "Check “Alerts for IOS” to see if this is a new MP" at bounding box center [548, 588] width 181 height 30
click at [423, 580] on input "checkbox" at bounding box center [428, 588] width 16 height 16
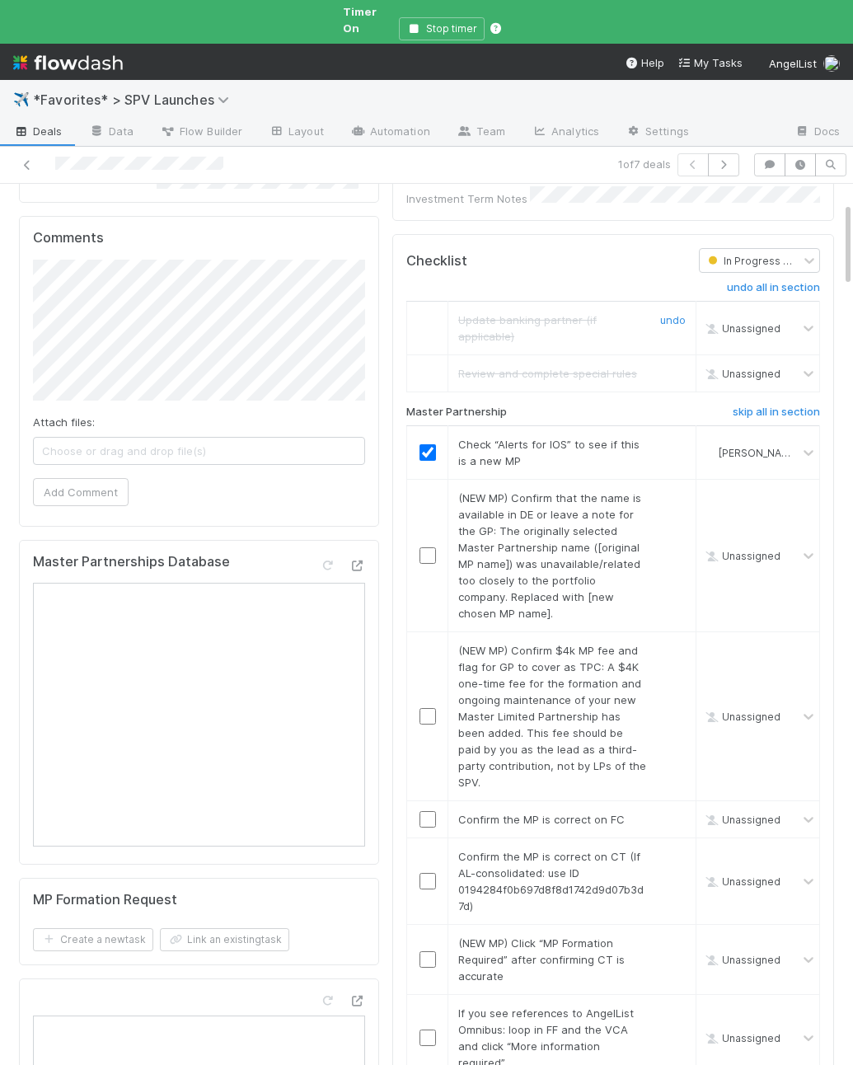
scroll to position [315, 0]
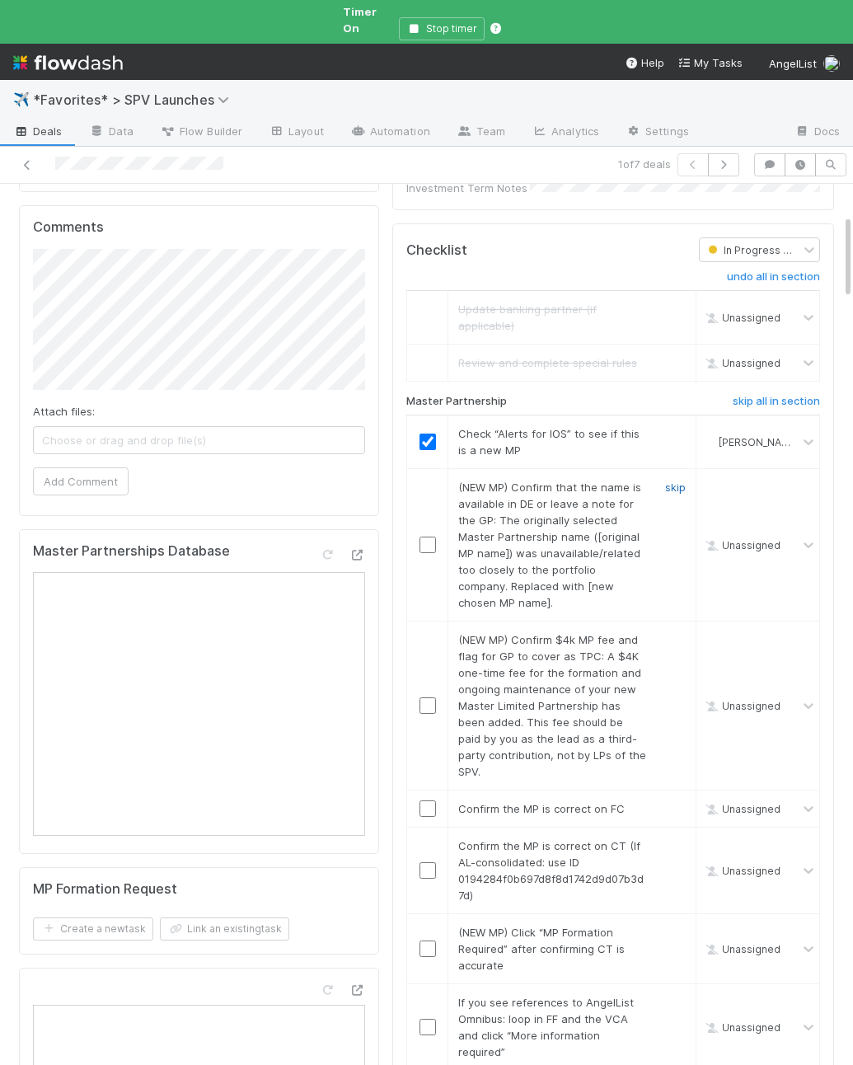
click at [671, 481] on link "skip" at bounding box center [675, 487] width 21 height 13
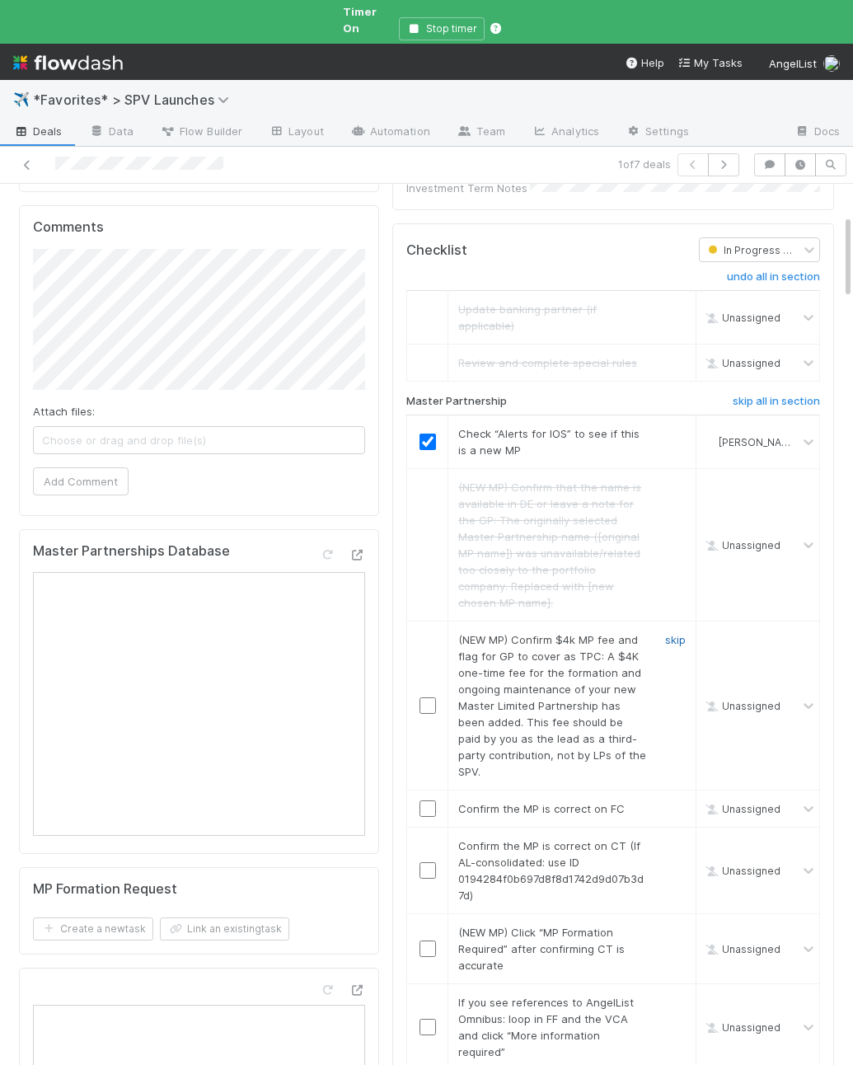
click at [676, 633] on link "skip" at bounding box center [675, 639] width 21 height 13
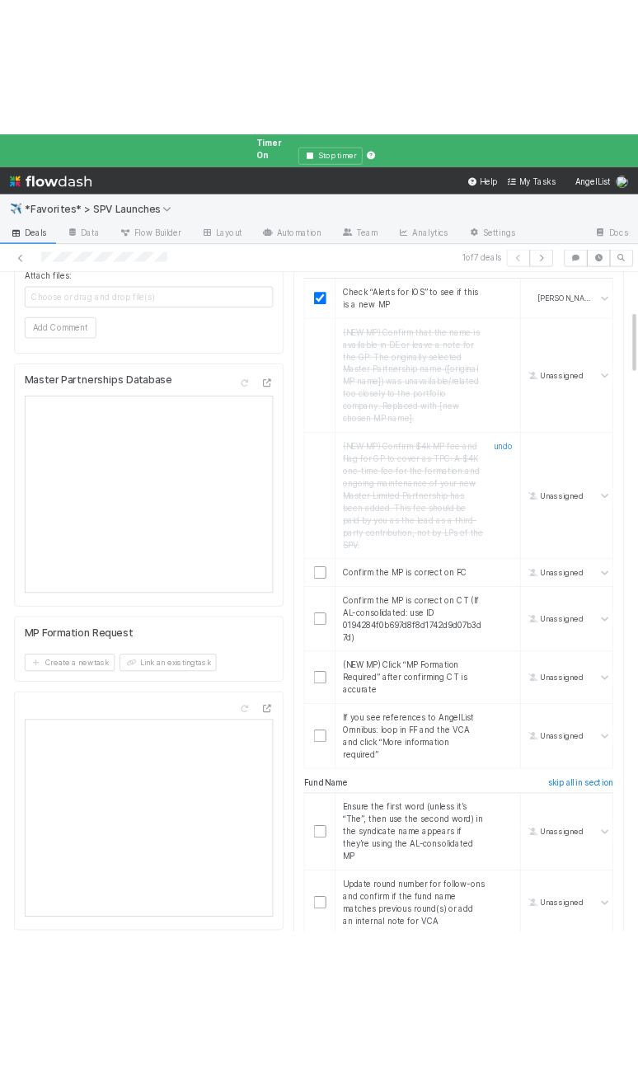
scroll to position [540, 0]
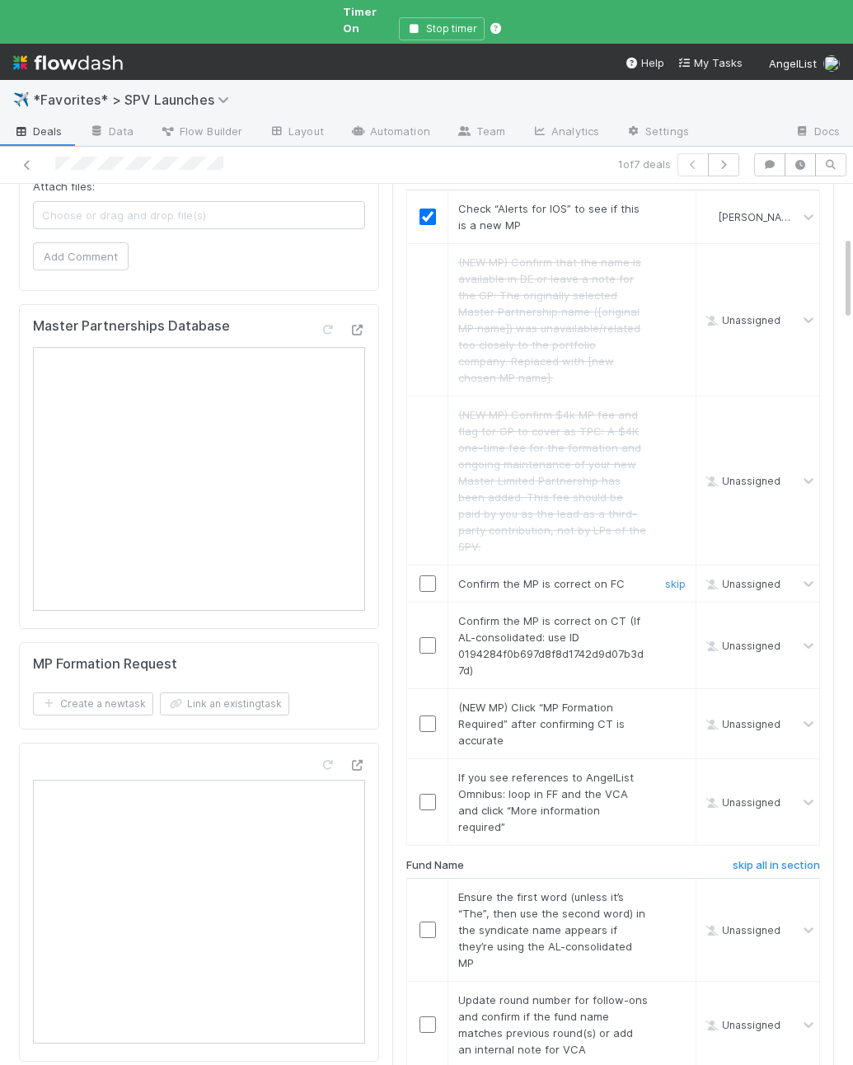
click at [428, 576] on input "checkbox" at bounding box center [428, 584] width 16 height 16
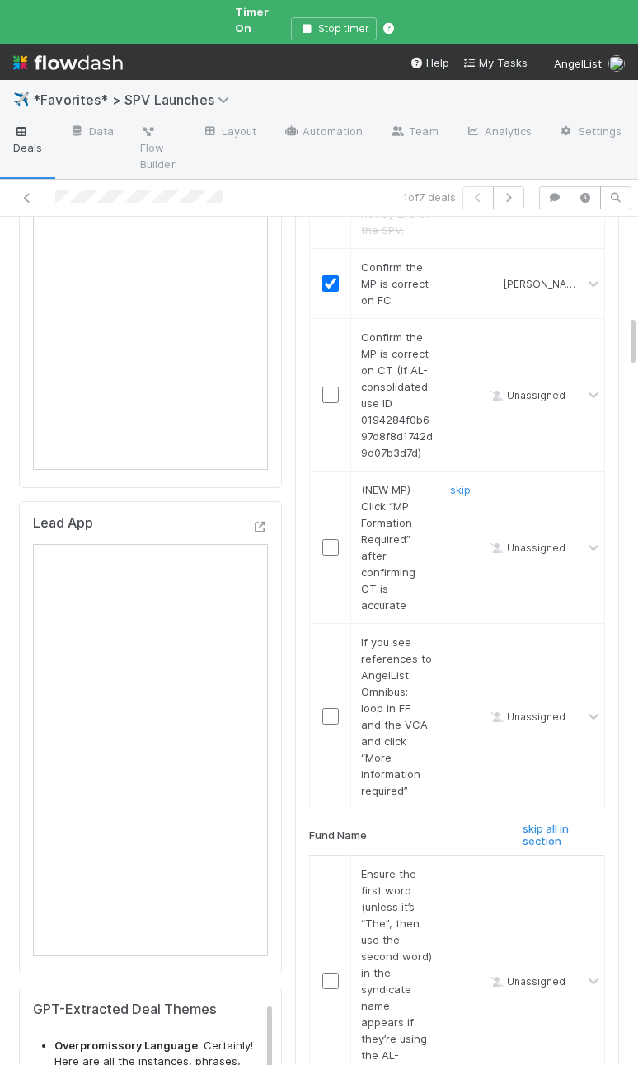
scroll to position [1604, 0]
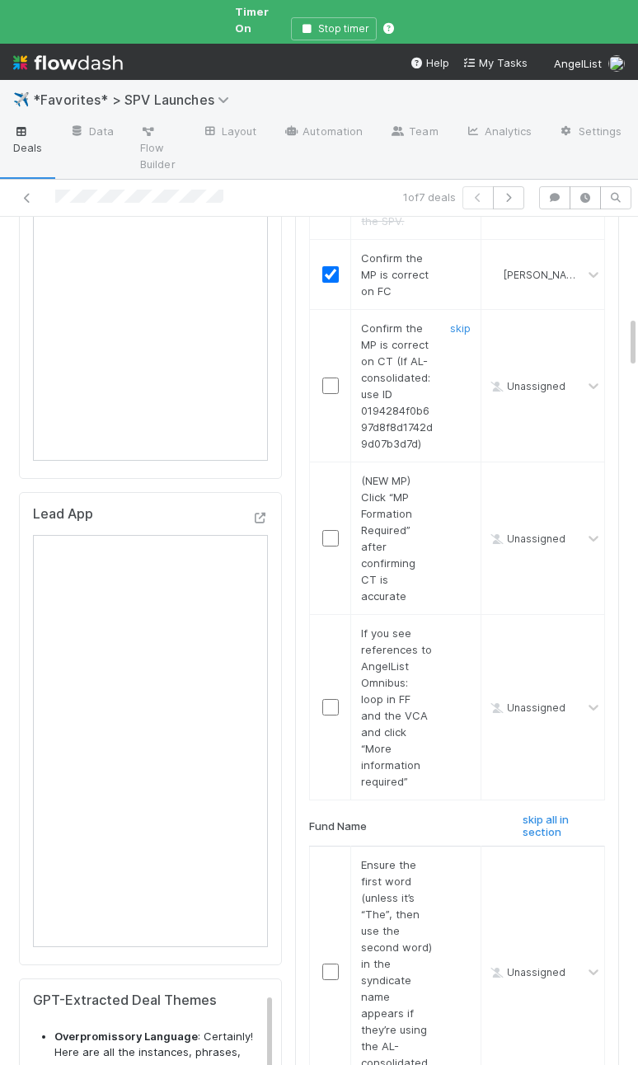
drag, startPoint x: 331, startPoint y: 269, endPoint x: 343, endPoint y: 293, distance: 26.6
click at [331, 378] on input "checkbox" at bounding box center [330, 386] width 16 height 16
click at [458, 474] on link "skip" at bounding box center [460, 480] width 21 height 13
click at [465, 627] on link "skip" at bounding box center [460, 633] width 21 height 13
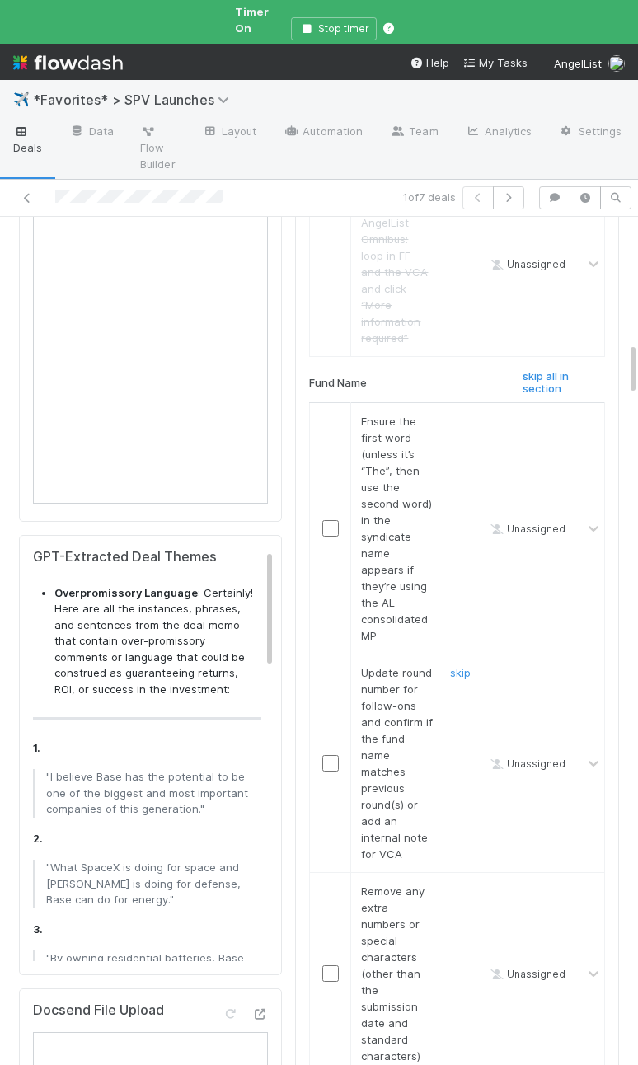
scroll to position [2048, 0]
click at [461, 414] on link "skip" at bounding box center [460, 420] width 21 height 13
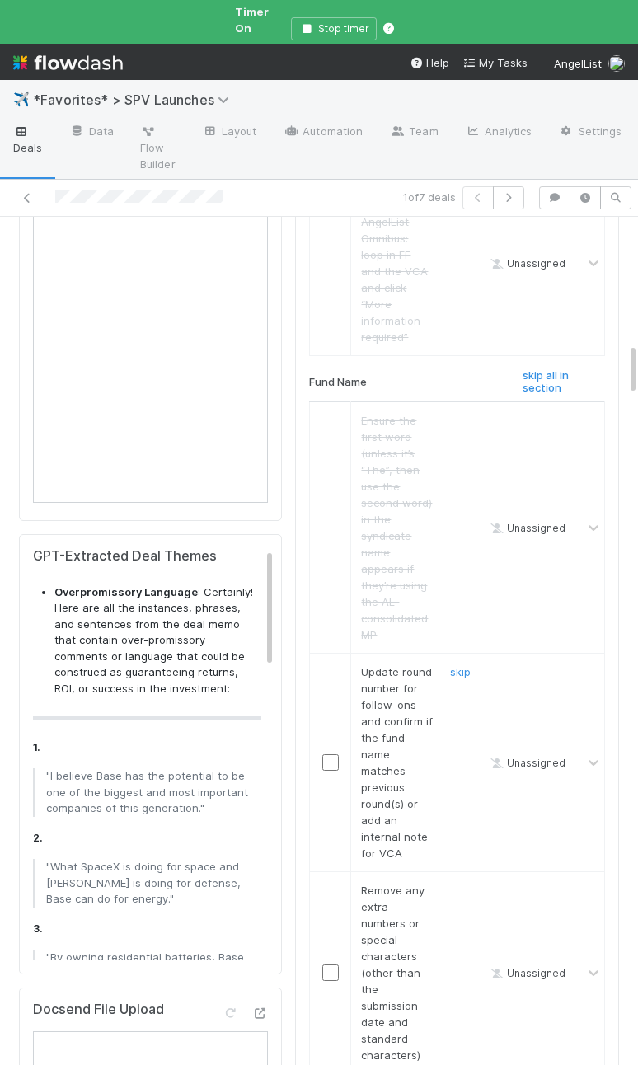
drag, startPoint x: 336, startPoint y: 597, endPoint x: 449, endPoint y: 698, distance: 151.9
click at [336, 754] on input "checkbox" at bounding box center [330, 762] width 16 height 16
click at [463, 884] on link "skip" at bounding box center [460, 890] width 21 height 13
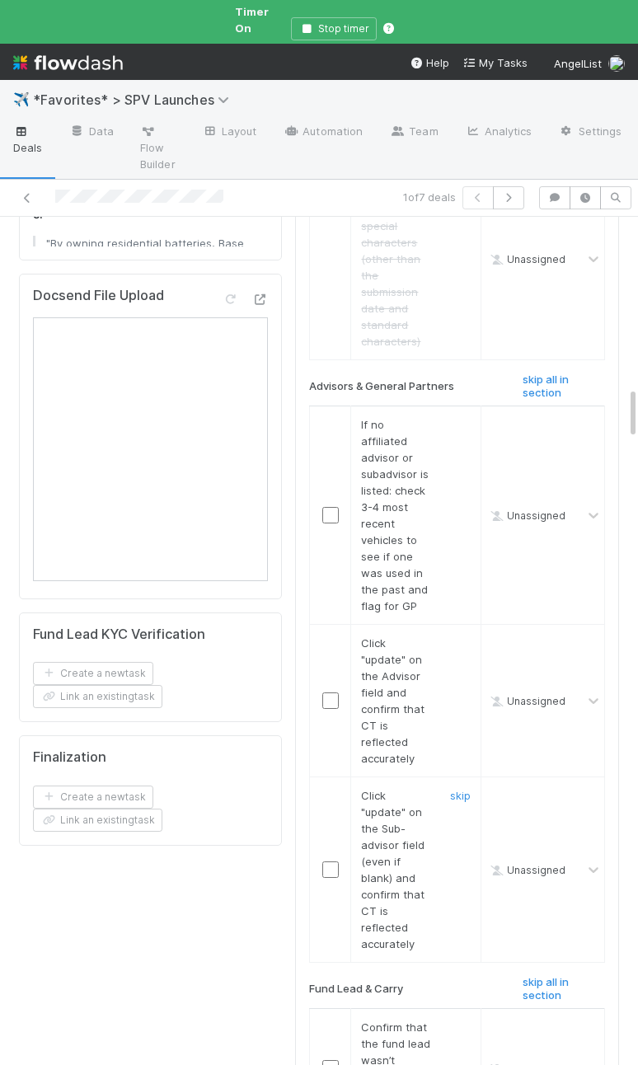
scroll to position [2758, 0]
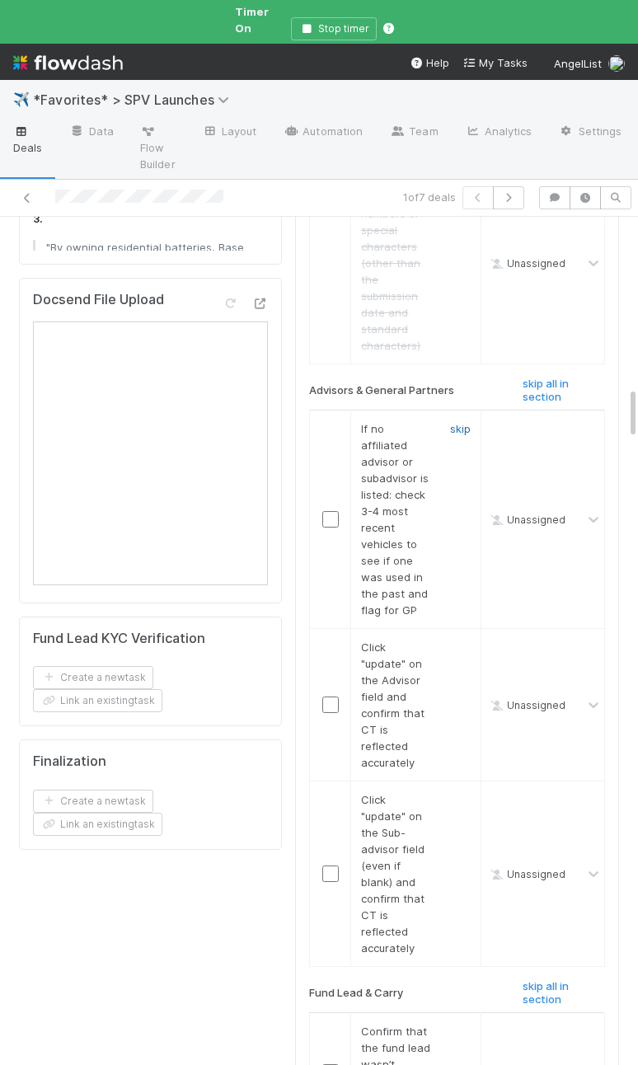
click at [468, 422] on link "skip" at bounding box center [460, 428] width 21 height 13
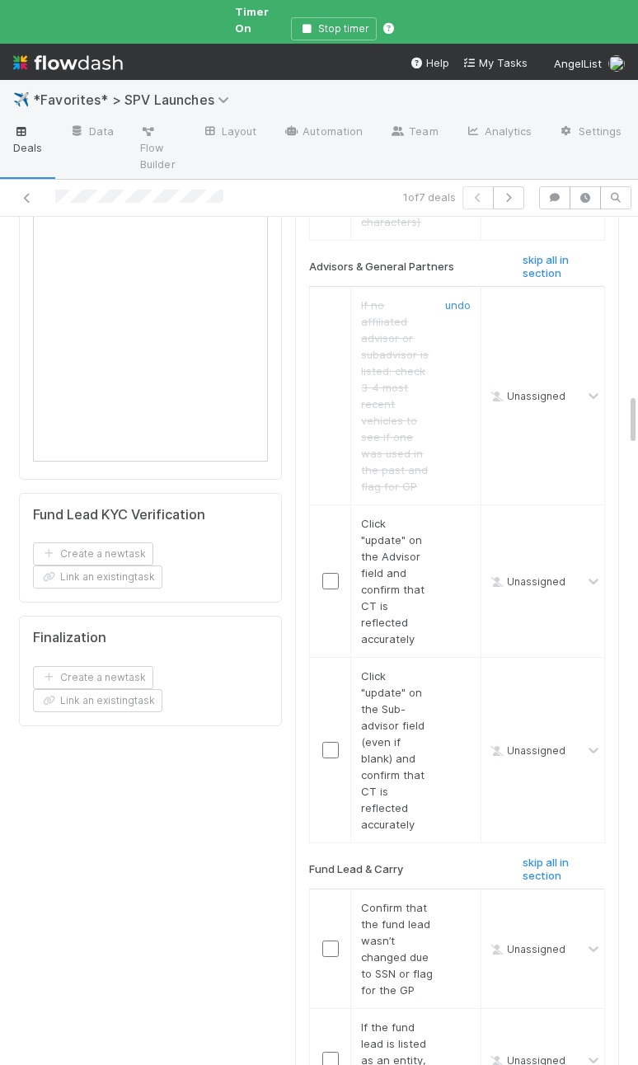
scroll to position [2884, 0]
click at [336, 571] on input "checkbox" at bounding box center [330, 579] width 16 height 16
click at [334, 740] on input "checkbox" at bounding box center [330, 748] width 16 height 16
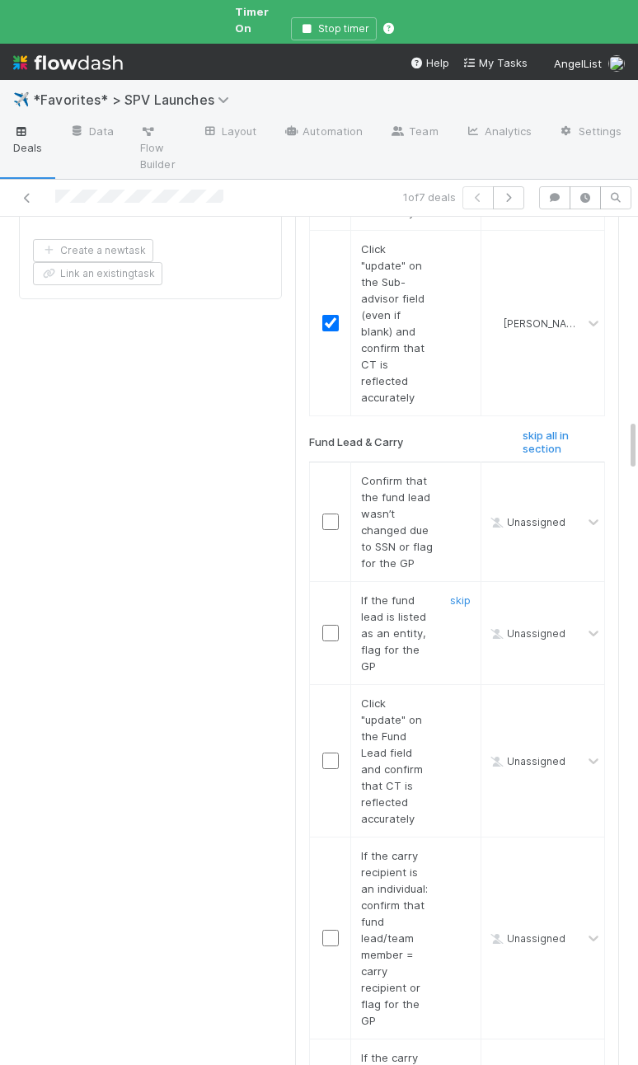
scroll to position [3315, 0]
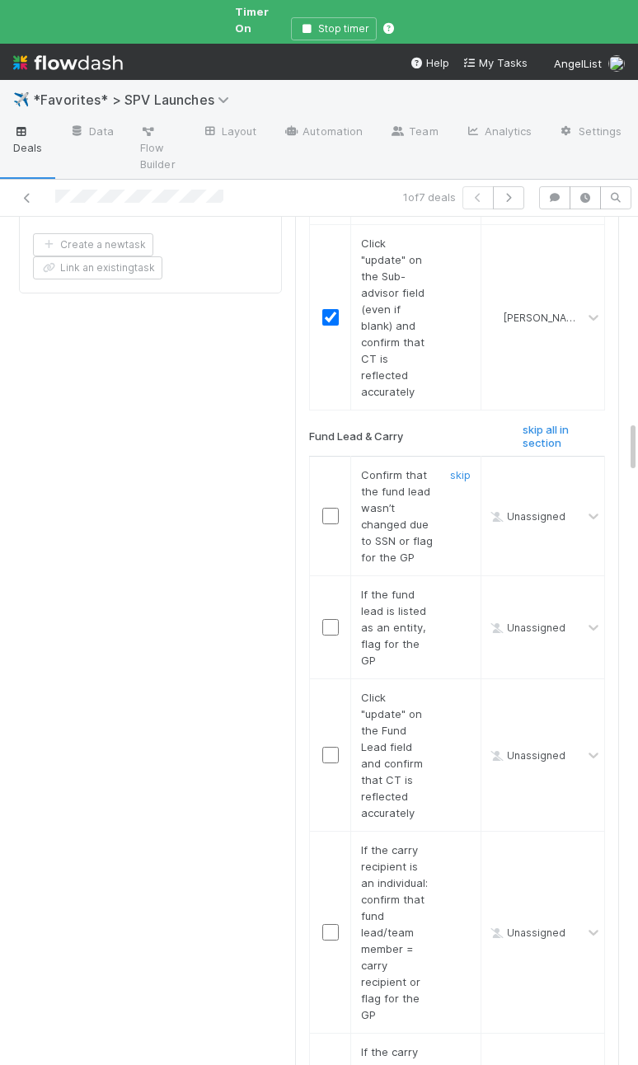
click at [334, 508] on input "checkbox" at bounding box center [330, 516] width 16 height 16
click at [456, 588] on link "skip" at bounding box center [460, 594] width 21 height 13
drag, startPoint x: 331, startPoint y: 519, endPoint x: 365, endPoint y: 519, distance: 34.6
click at [331, 747] on input "checkbox" at bounding box center [330, 755] width 16 height 16
drag, startPoint x: 354, startPoint y: 710, endPoint x: 327, endPoint y: 689, distance: 34.1
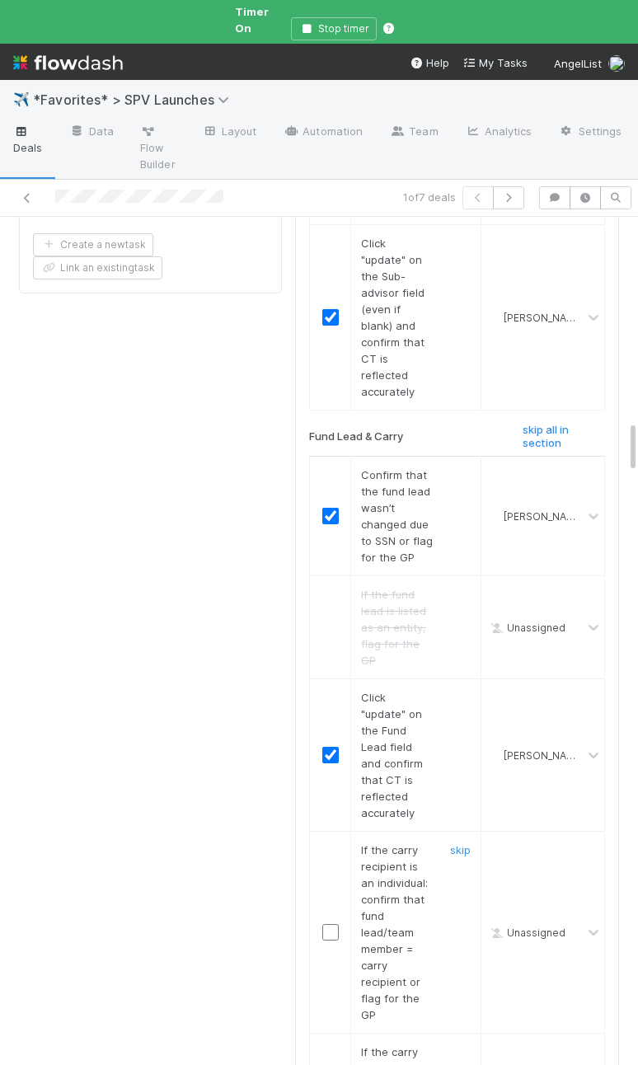
click at [352, 842] on div "If the carry recipient is an individual: confirm that fund lead/team member = c…" at bounding box center [391, 932] width 85 height 181
click at [325, 924] on input "checkbox" at bounding box center [330, 932] width 16 height 16
click at [461, 1046] on link "skip" at bounding box center [460, 1052] width 21 height 13
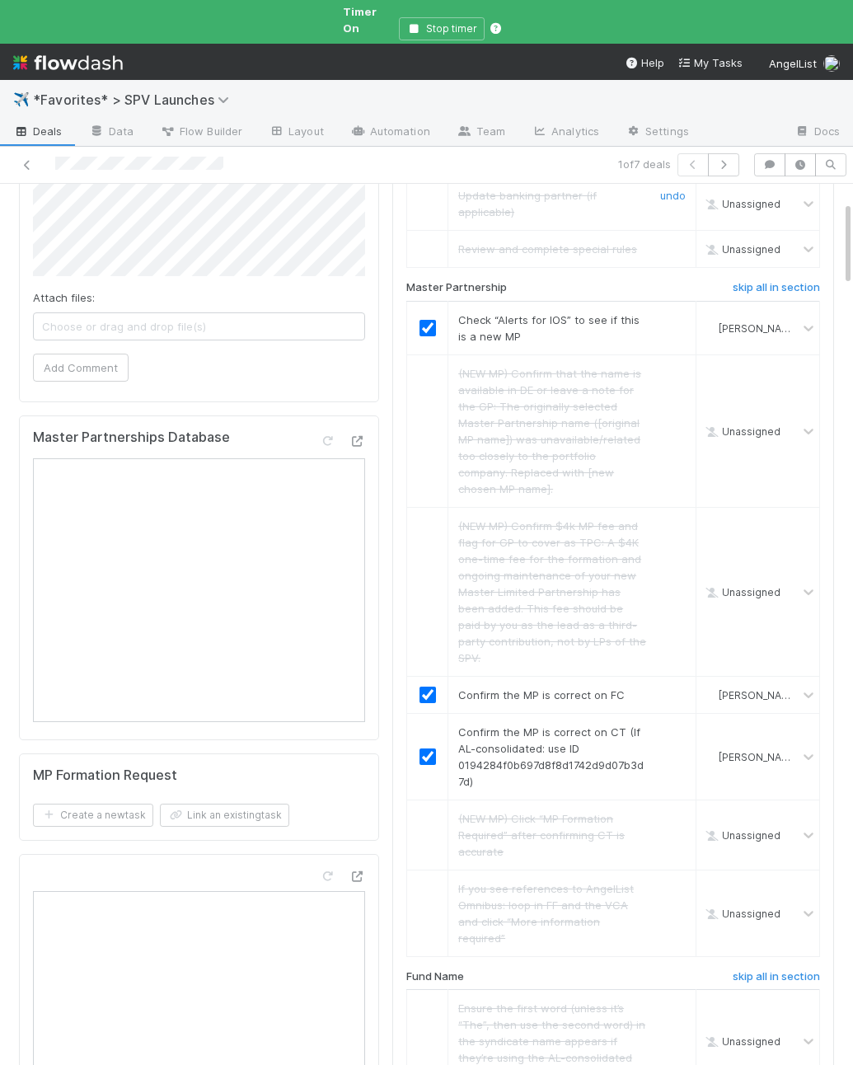
scroll to position [0, 0]
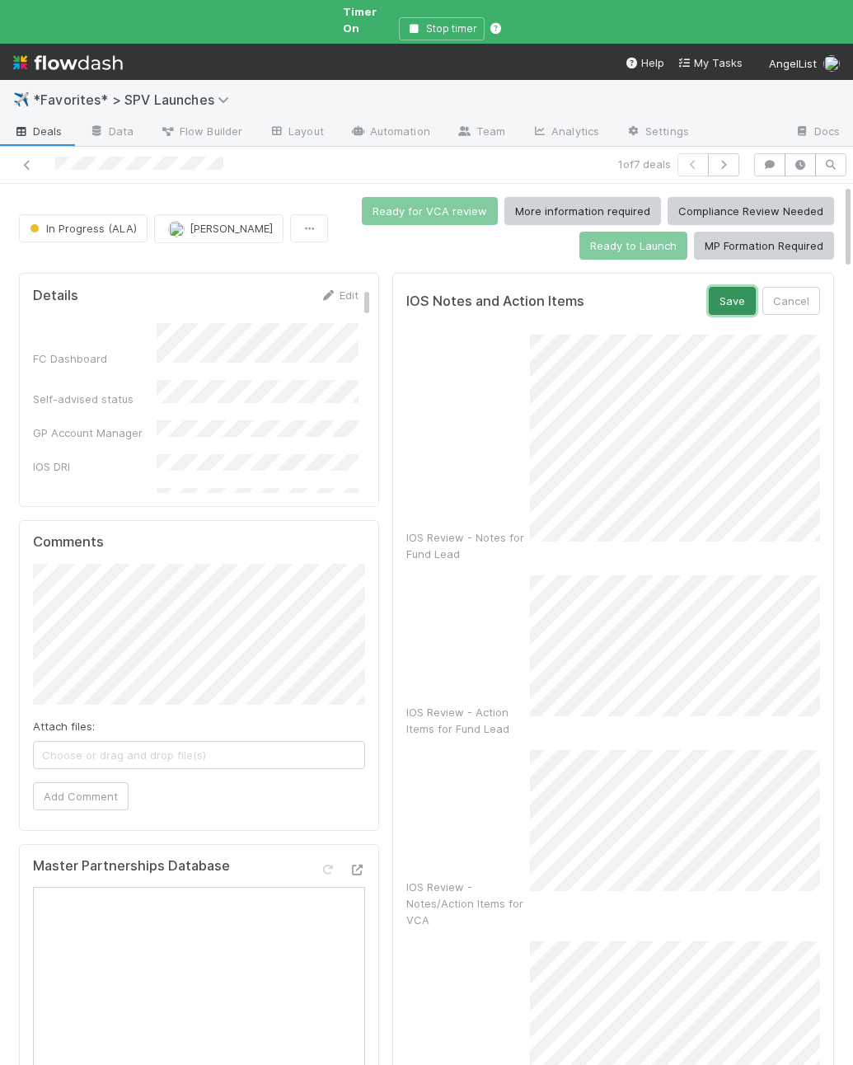
click at [740, 294] on button "Save" at bounding box center [732, 301] width 47 height 28
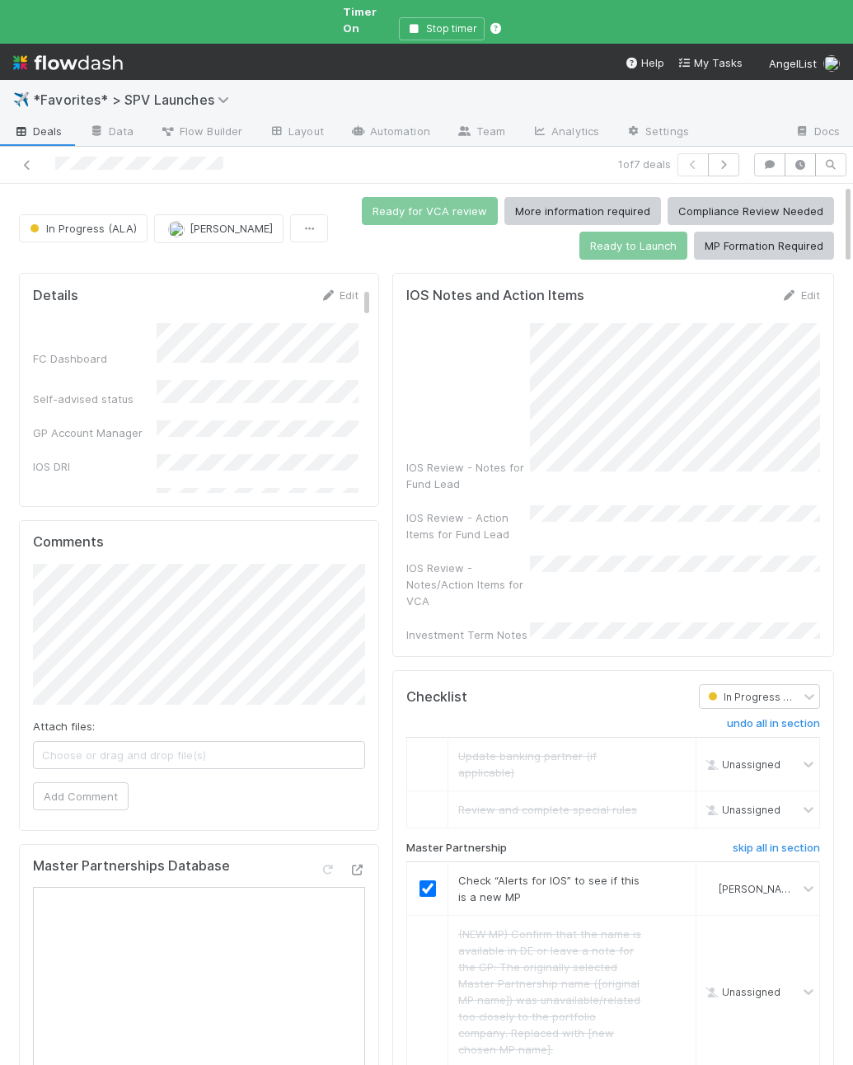
click at [684, 463] on div "IOS Review - Notes for Fund Lead IOS Review - Action Items for Fund Lead IOS Re…" at bounding box center [614, 483] width 414 height 320
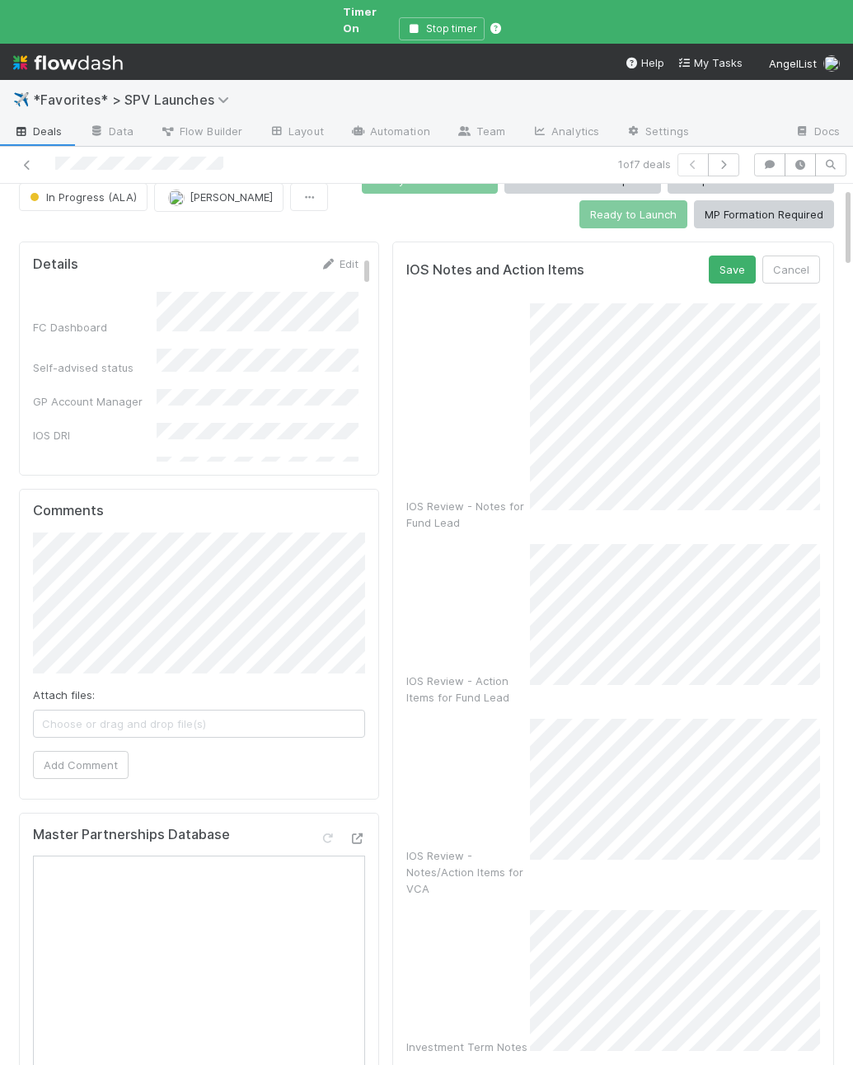
scroll to position [36, 0]
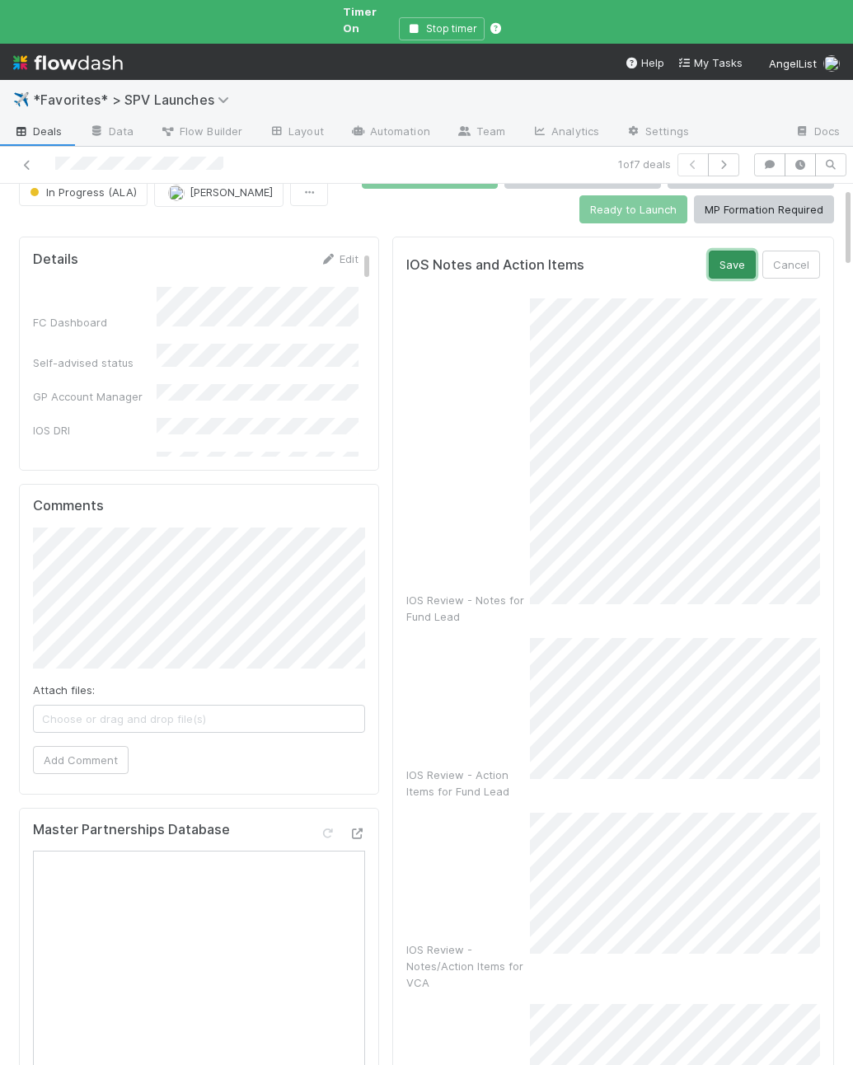
click at [727, 258] on button "Save" at bounding box center [732, 265] width 47 height 28
drag, startPoint x: 740, startPoint y: 259, endPoint x: 780, endPoint y: 275, distance: 43.3
click at [740, 259] on button "Save" at bounding box center [732, 265] width 47 height 28
click at [736, 252] on button "Save" at bounding box center [732, 265] width 47 height 28
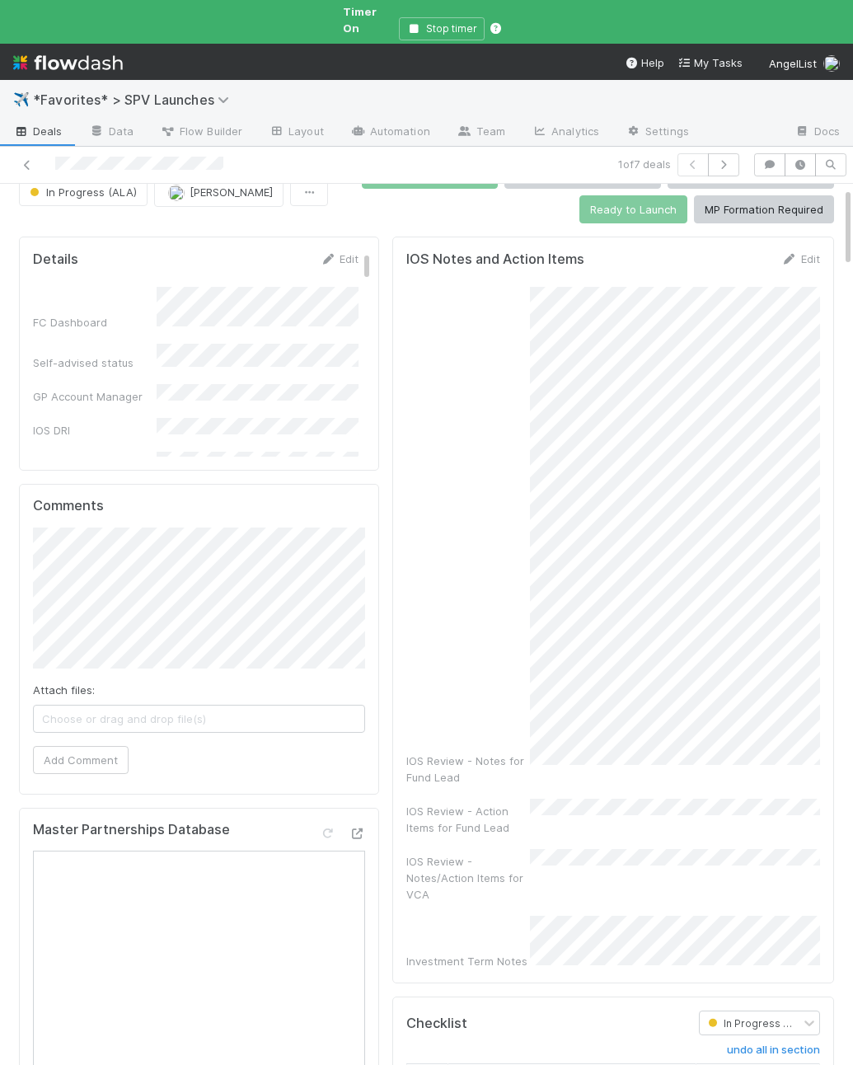
click at [638, 799] on div "IOS Review - Action Items for Fund Lead" at bounding box center [614, 817] width 414 height 37
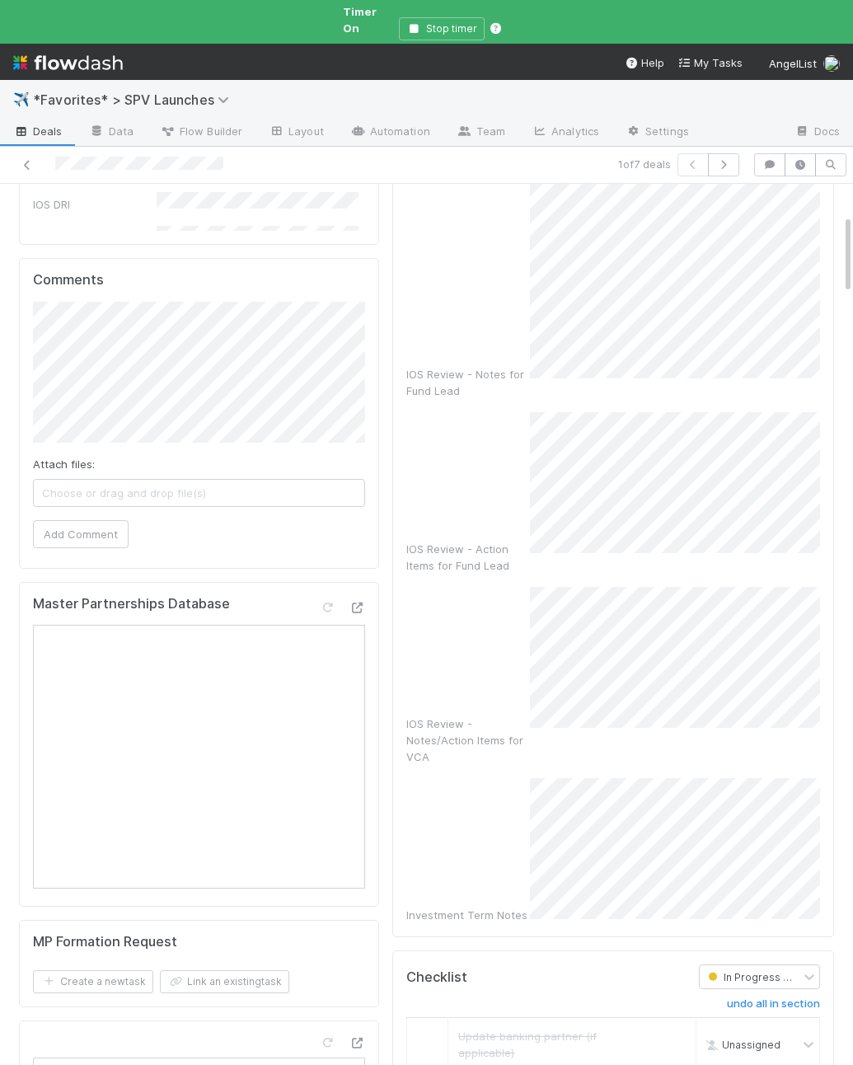
scroll to position [370, 0]
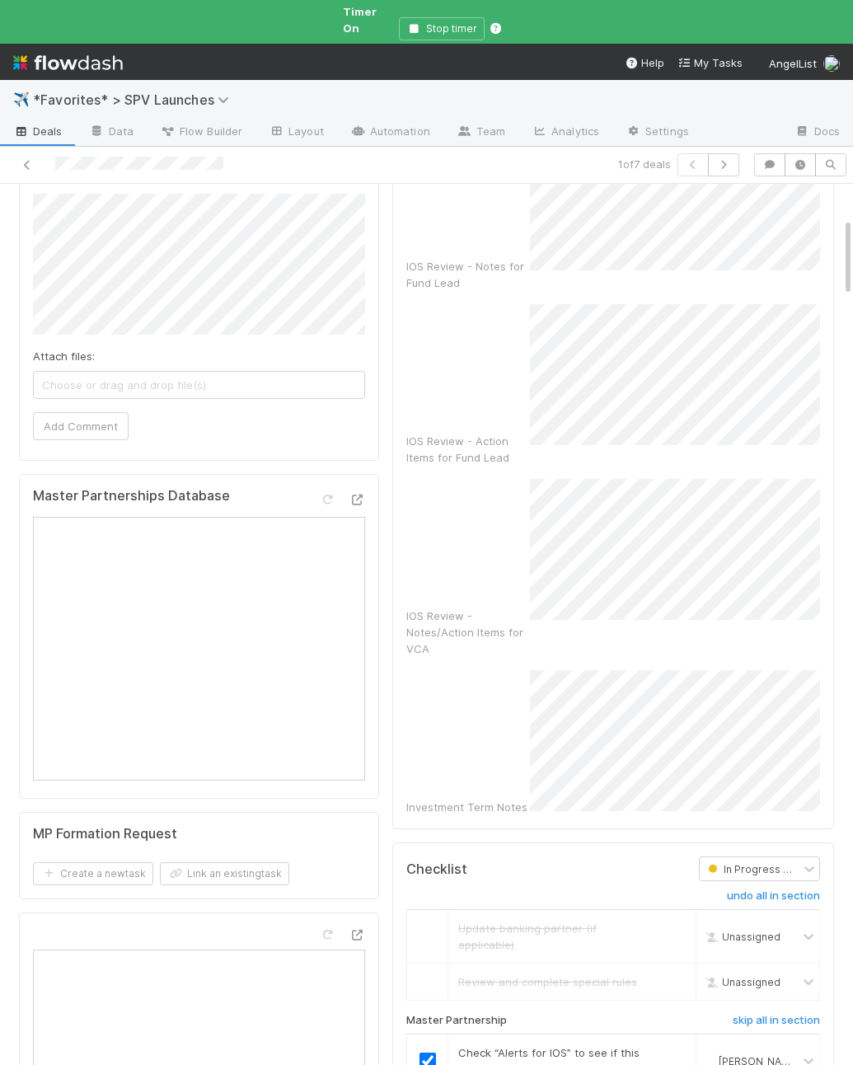
click at [724, 722] on div "IOS Notes and Action Items Save Cancel IOS Review - Notes for Fund Lead IOS Rev…" at bounding box center [614, 366] width 442 height 927
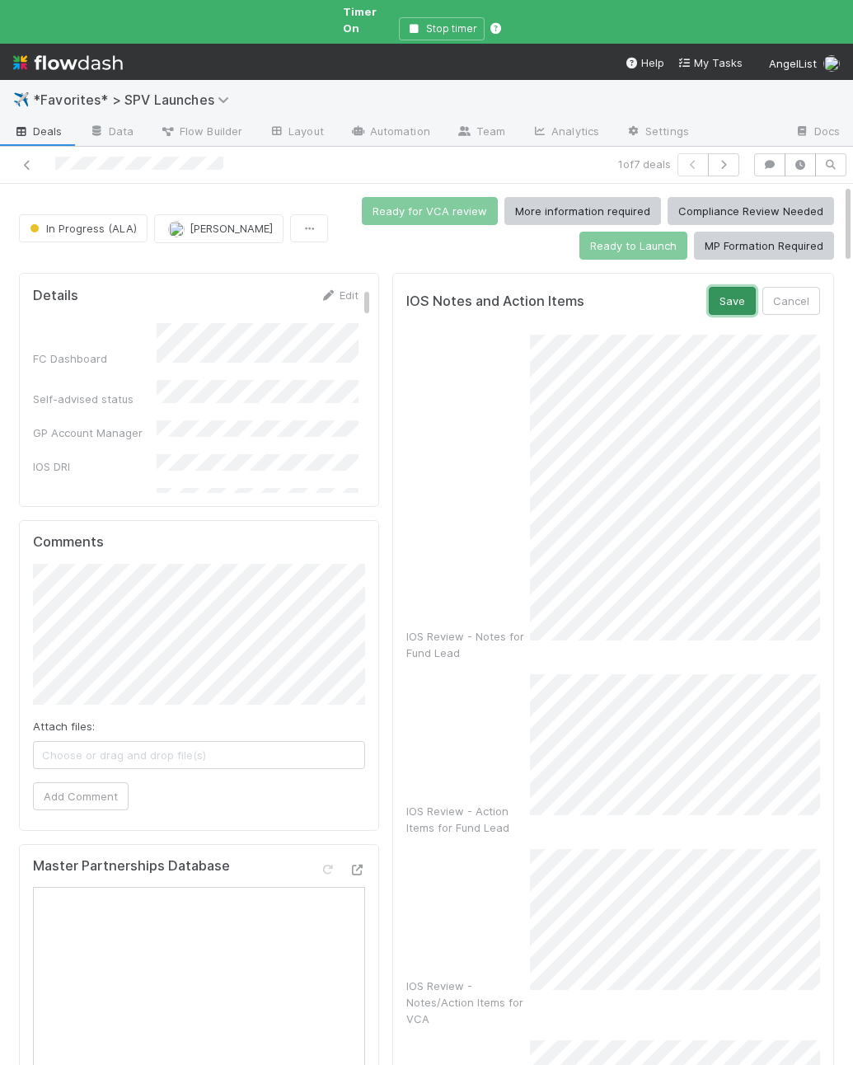
click at [723, 287] on button "Save" at bounding box center [732, 301] width 47 height 28
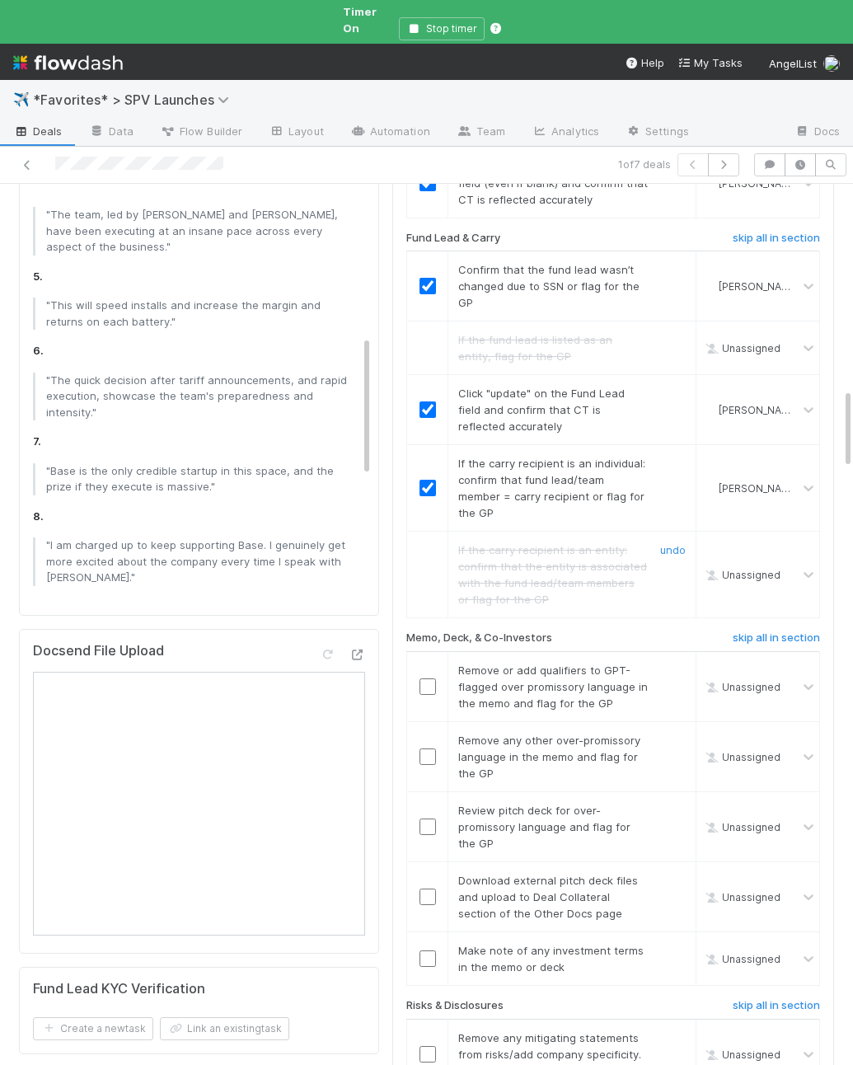
scroll to position [2339, 0]
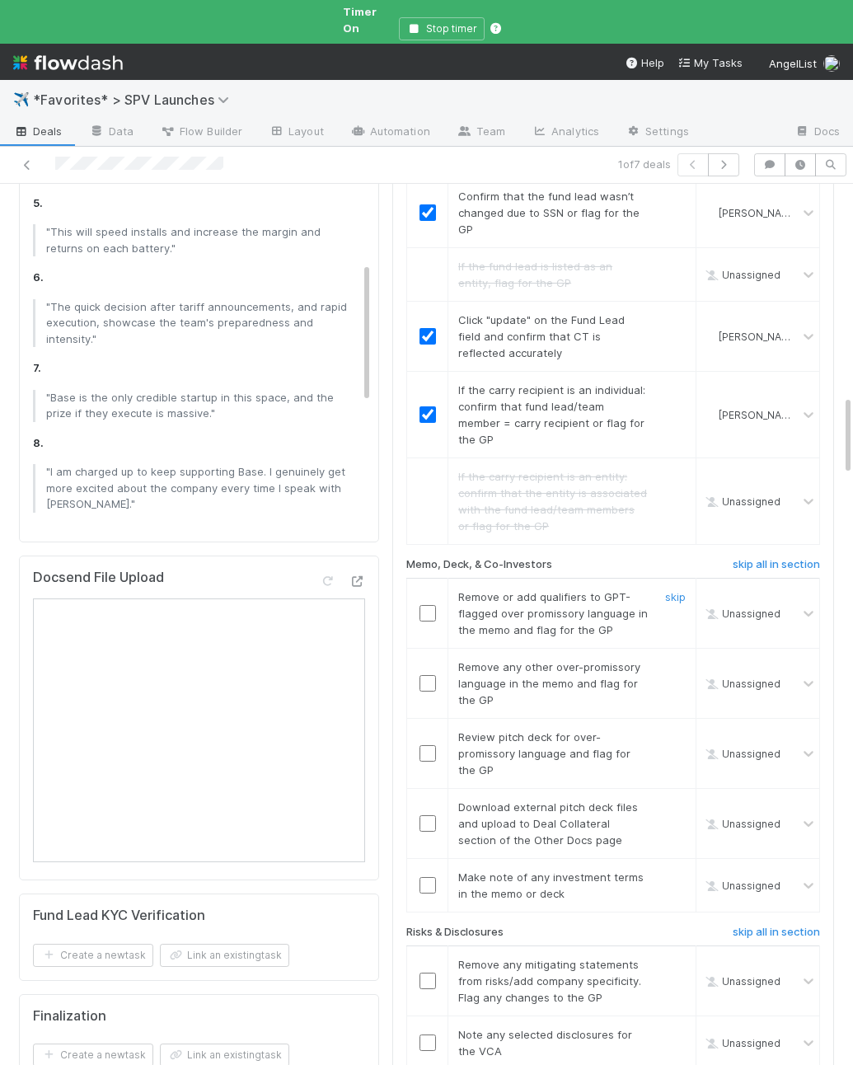
click at [424, 605] on input "checkbox" at bounding box center [428, 613] width 16 height 16
click at [425, 675] on input "checkbox" at bounding box center [428, 683] width 16 height 16
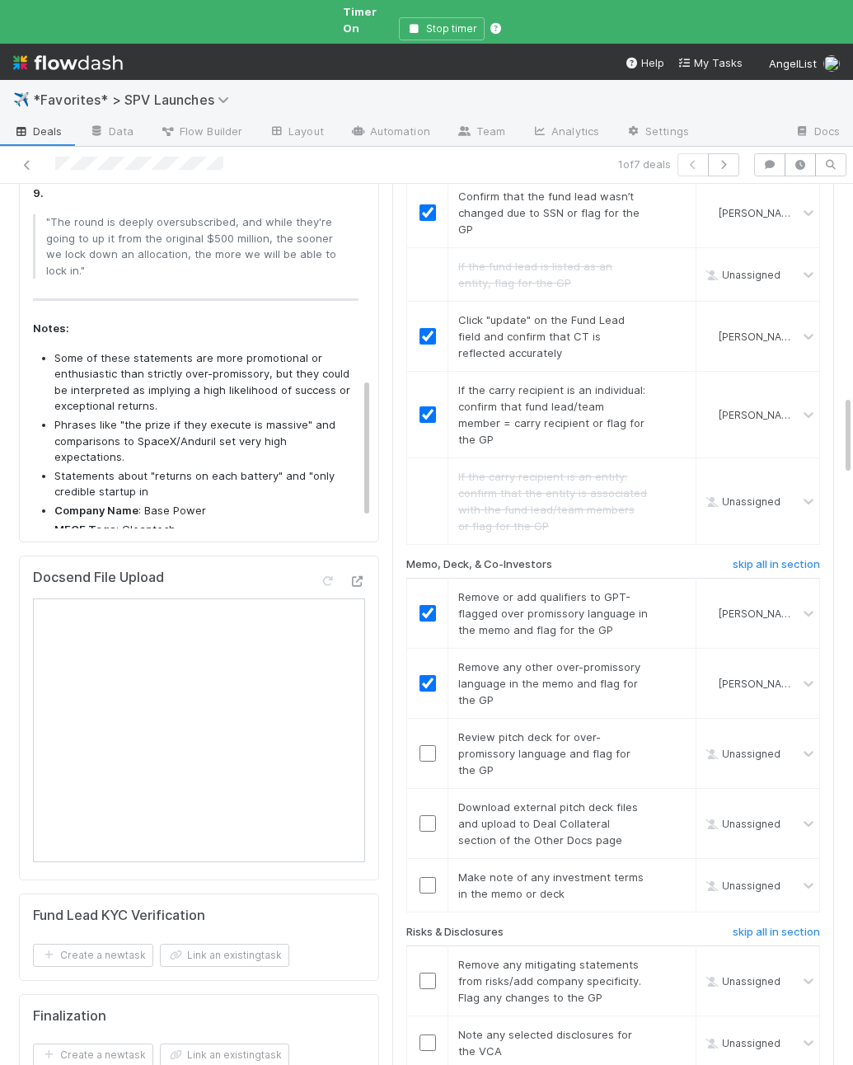
scroll to position [792, 0]
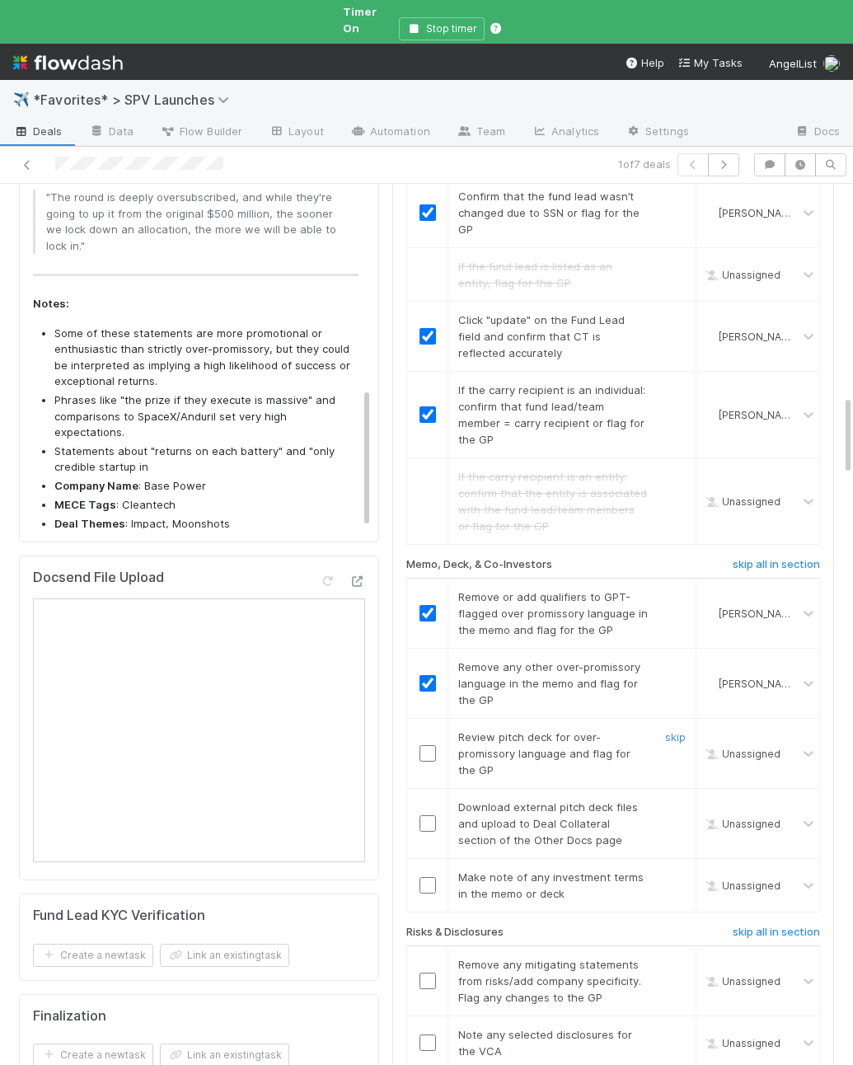
click at [418, 745] on div at bounding box center [427, 753] width 40 height 16
click at [425, 745] on input "checkbox" at bounding box center [428, 753] width 16 height 16
click at [675, 801] on link "skip" at bounding box center [675, 807] width 21 height 13
click at [425, 877] on input "checkbox" at bounding box center [428, 885] width 16 height 16
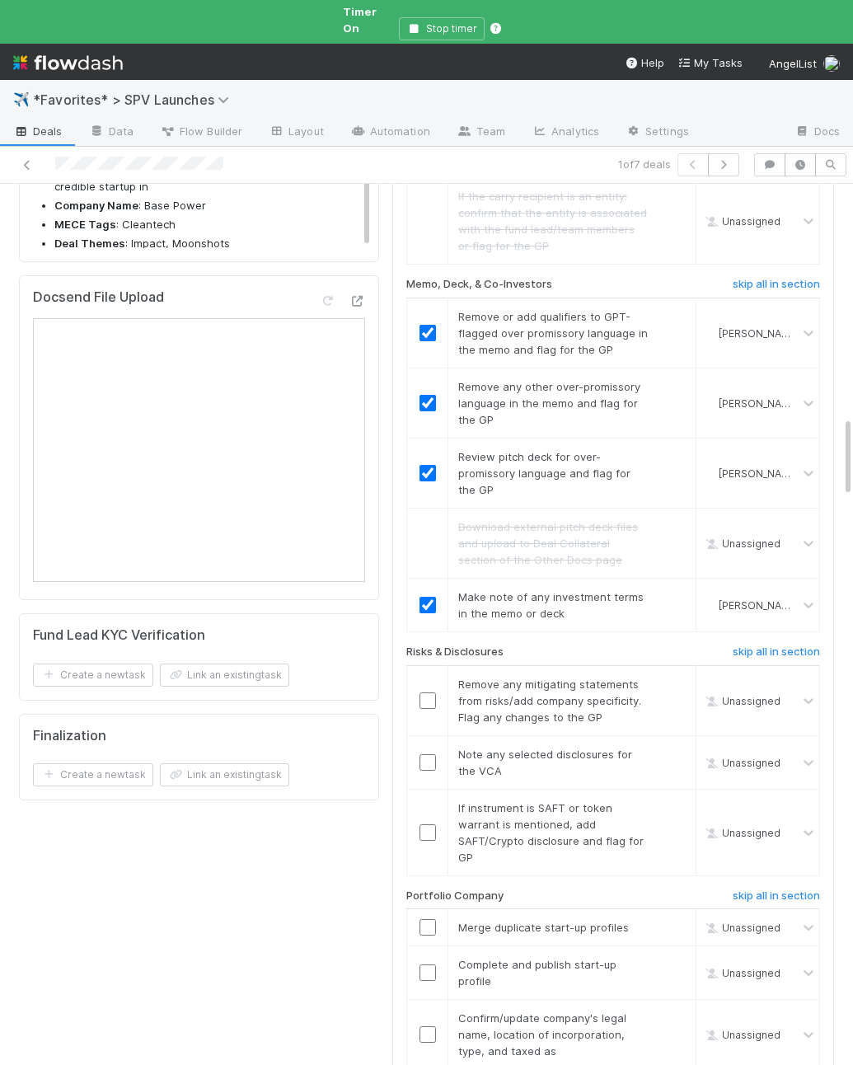
scroll to position [2765, 0]
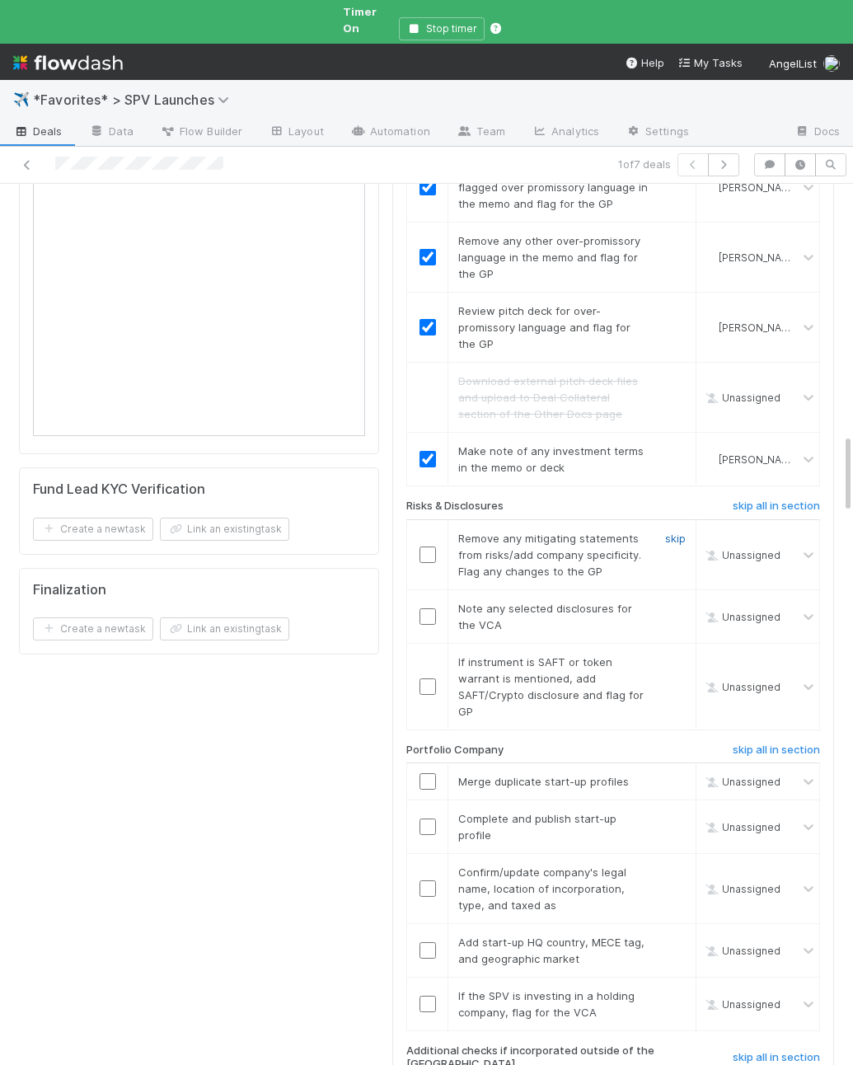
click at [671, 532] on link "skip" at bounding box center [675, 538] width 21 height 13
drag, startPoint x: 430, startPoint y: 504, endPoint x: 567, endPoint y: 534, distance: 140.1
click at [430, 609] on input "checkbox" at bounding box center [428, 617] width 16 height 16
click at [670, 656] on link "skip" at bounding box center [675, 662] width 21 height 13
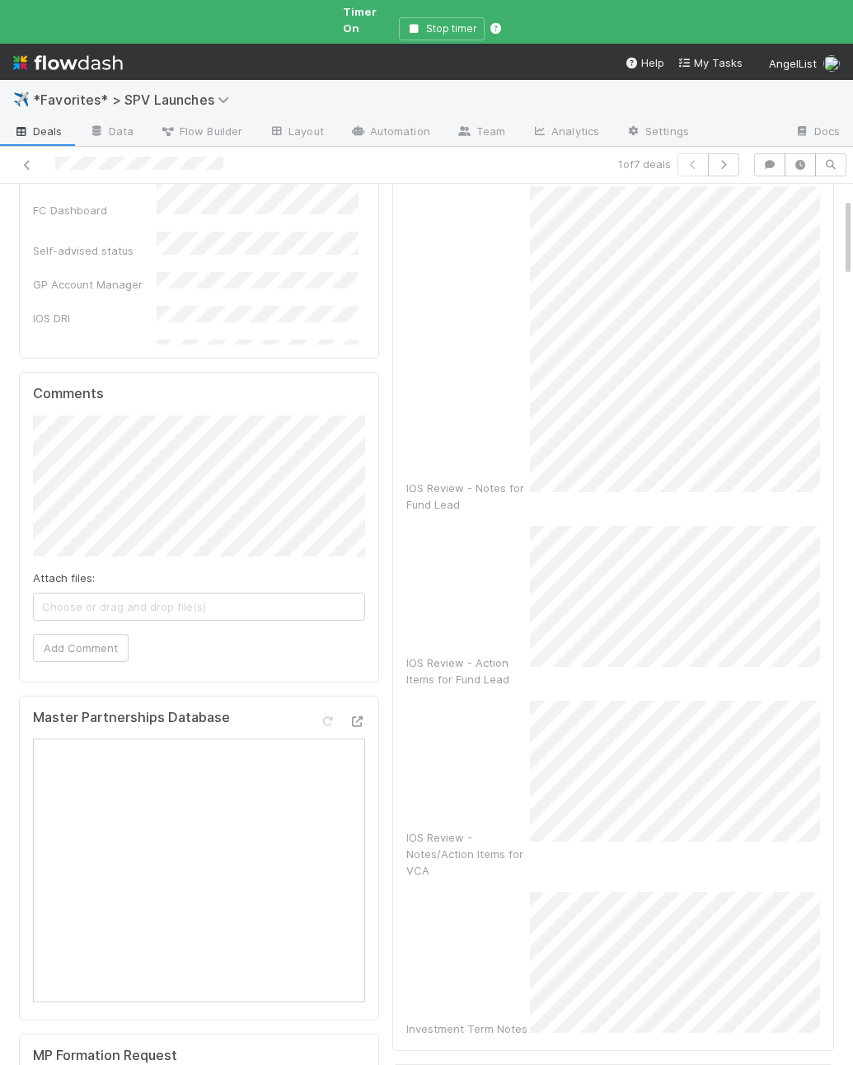
scroll to position [0, 0]
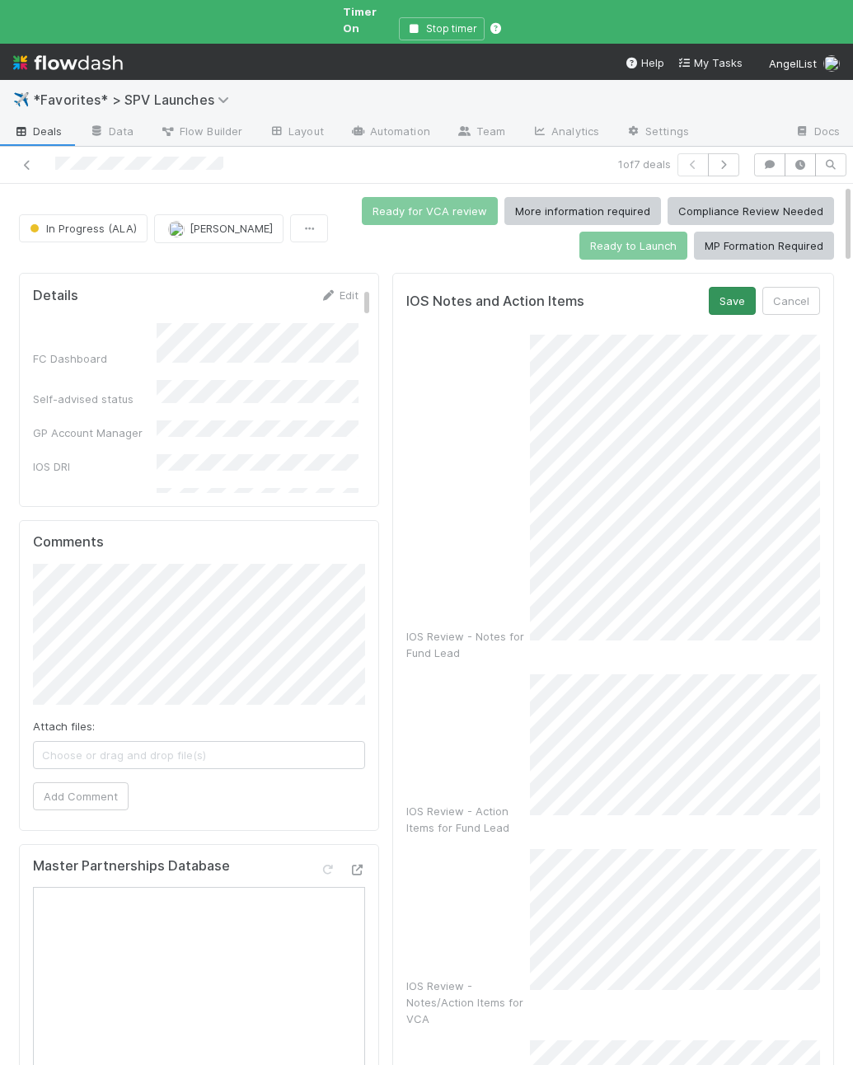
checkbox input "true"
click at [720, 287] on button "Save" at bounding box center [732, 301] width 47 height 28
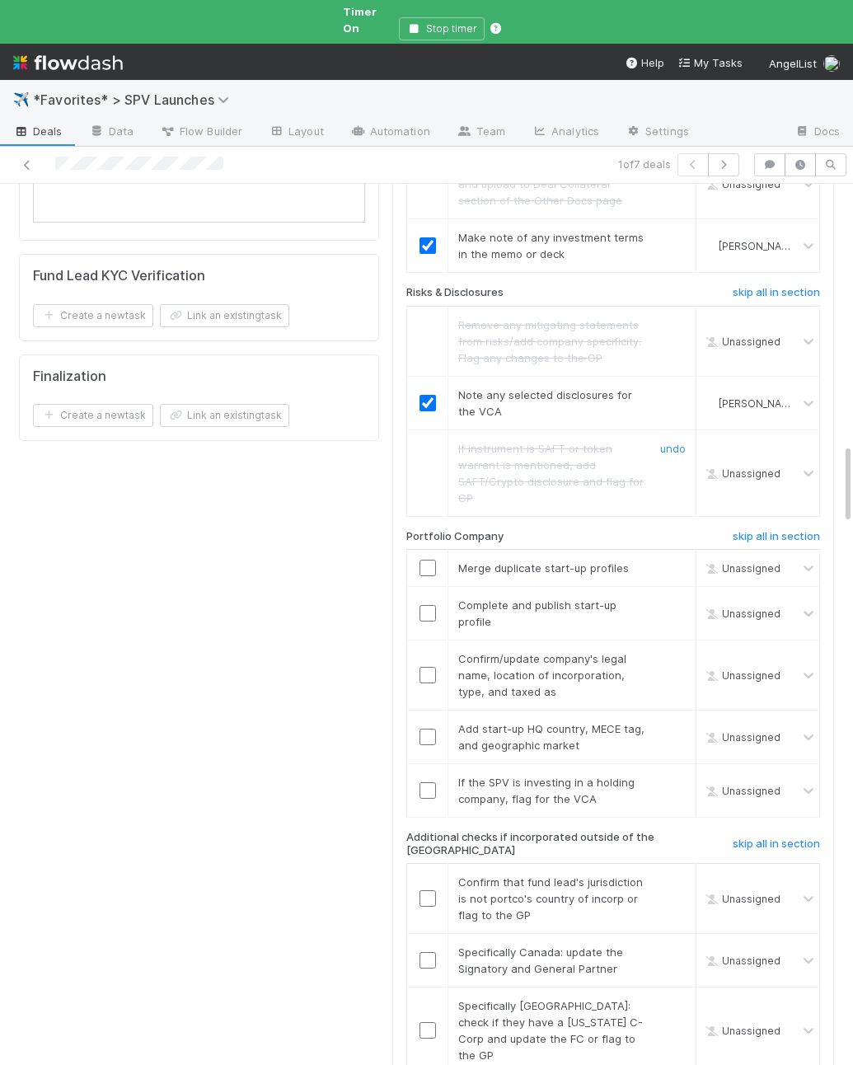
scroll to position [3051, 0]
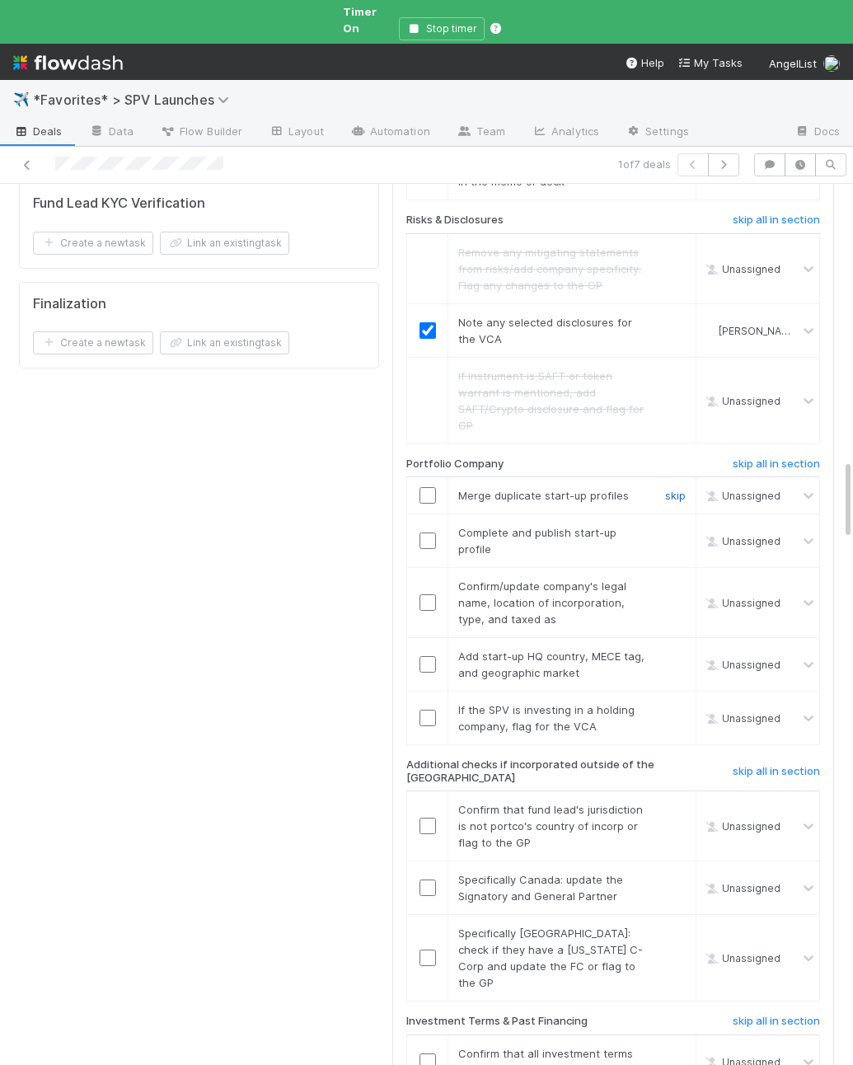
click at [674, 489] on link "skip" at bounding box center [675, 495] width 21 height 13
click at [670, 526] on link "skip" at bounding box center [675, 532] width 21 height 13
drag, startPoint x: 543, startPoint y: 468, endPoint x: 428, endPoint y: 468, distance: 115.4
click at [538, 580] on span "Confirm/update company's legal name, location of incorporation, type, and taxed…" at bounding box center [542, 603] width 168 height 46
click at [423, 595] on input "checkbox" at bounding box center [428, 603] width 16 height 16
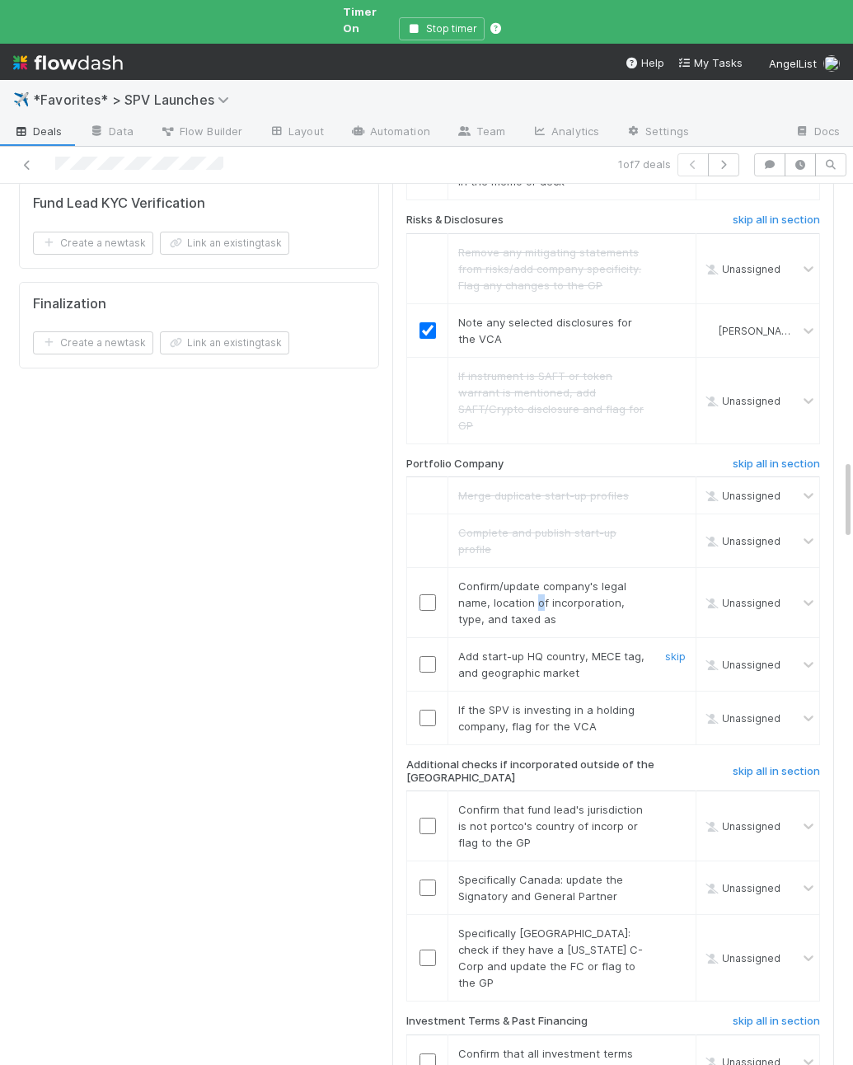
click at [430, 656] on input "checkbox" at bounding box center [428, 664] width 16 height 16
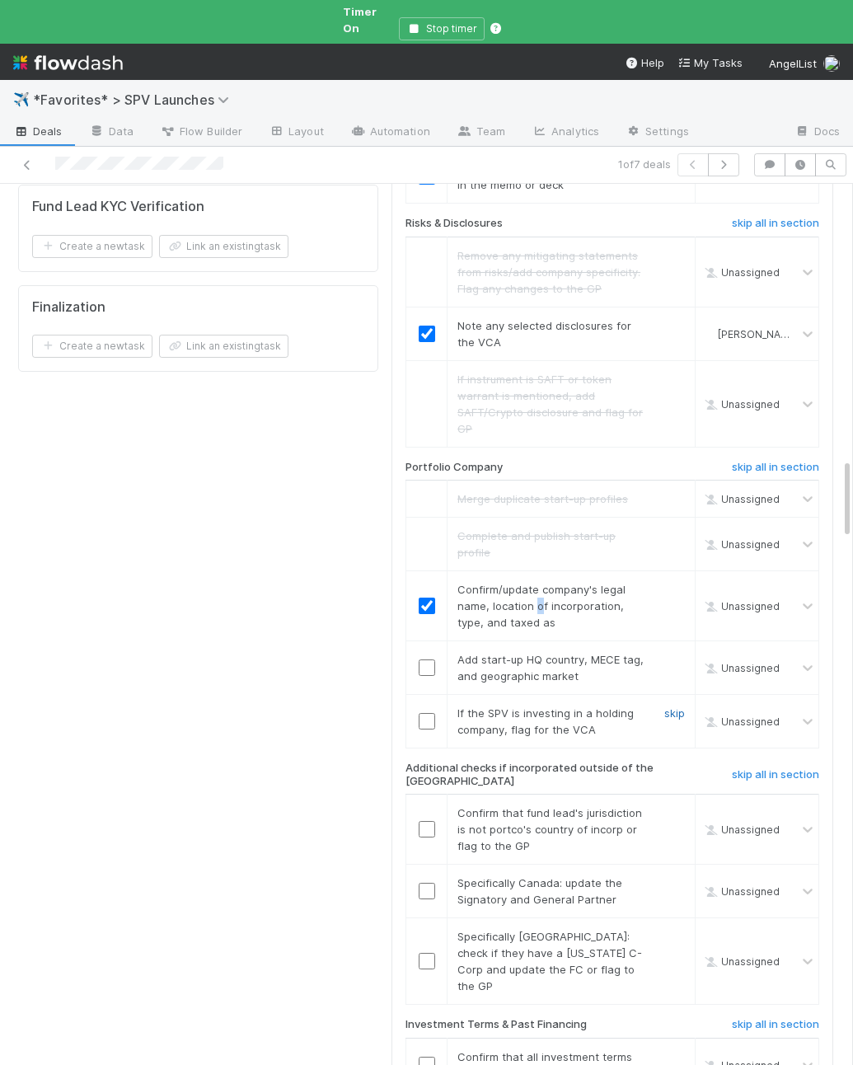
checkbox input "true"
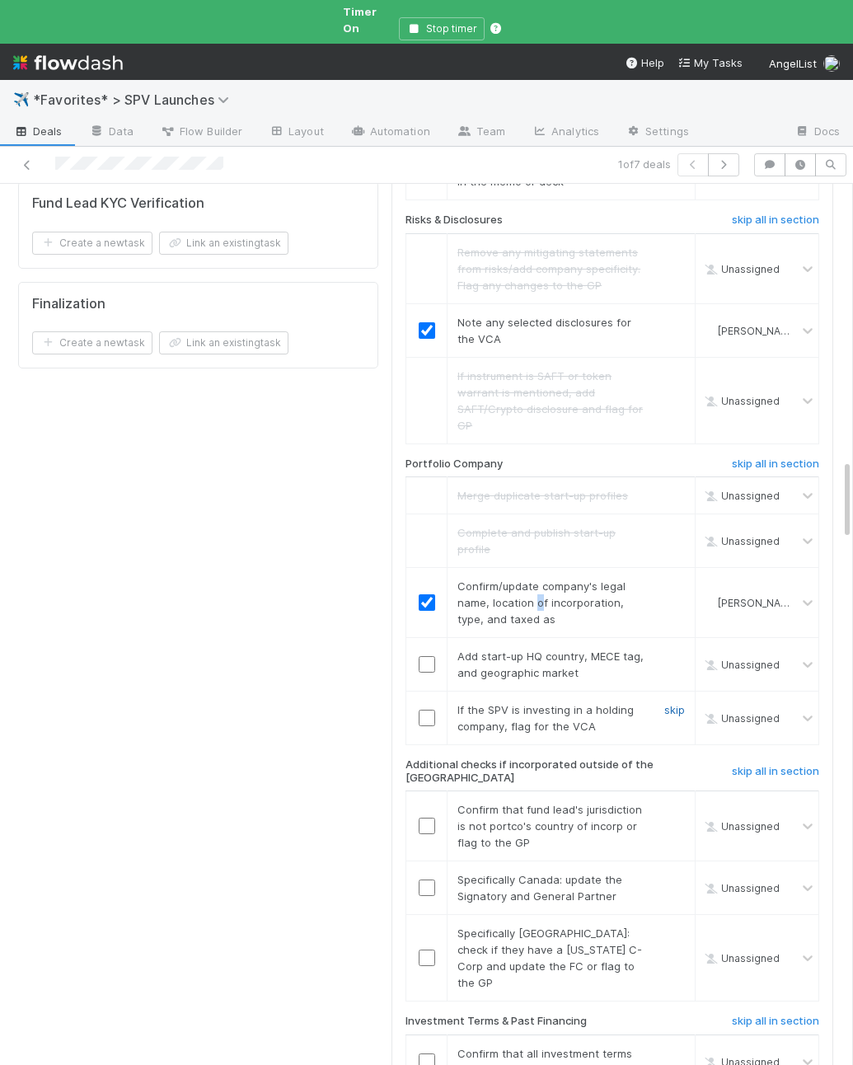
click at [670, 703] on link "skip" at bounding box center [675, 709] width 21 height 13
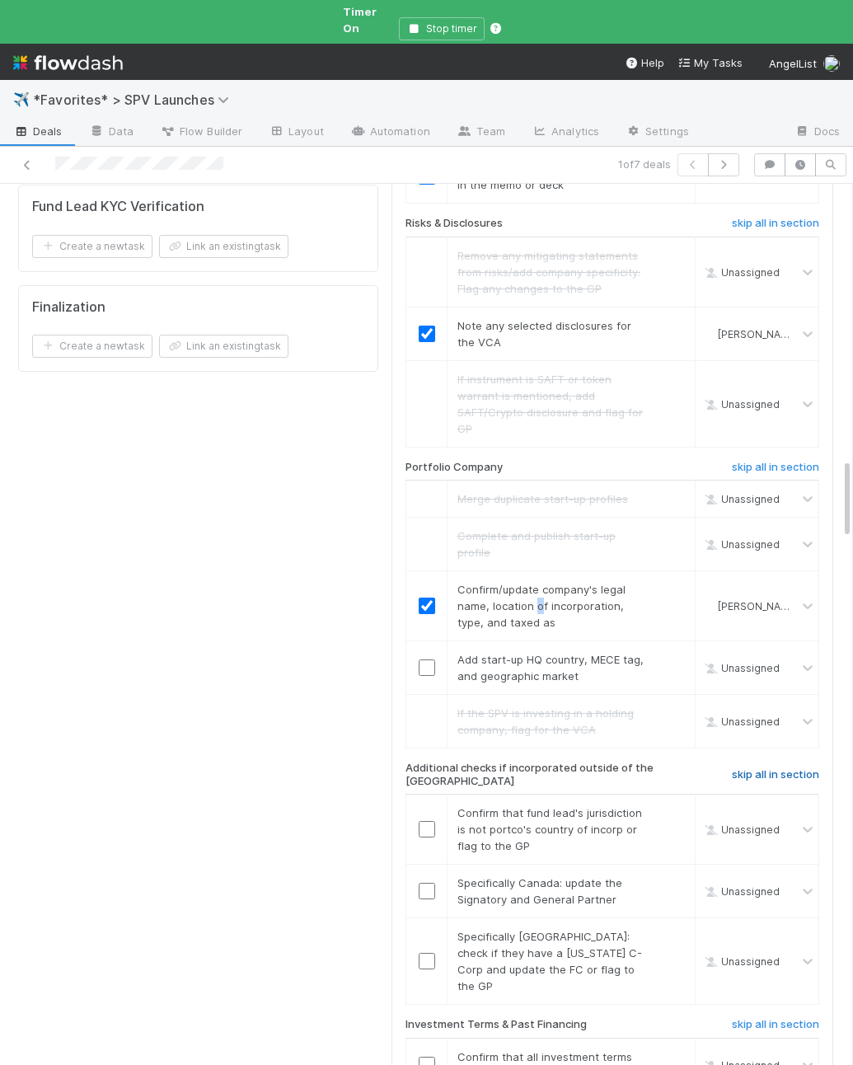
click at [754, 769] on h6 "skip all in section" at bounding box center [775, 775] width 87 height 13
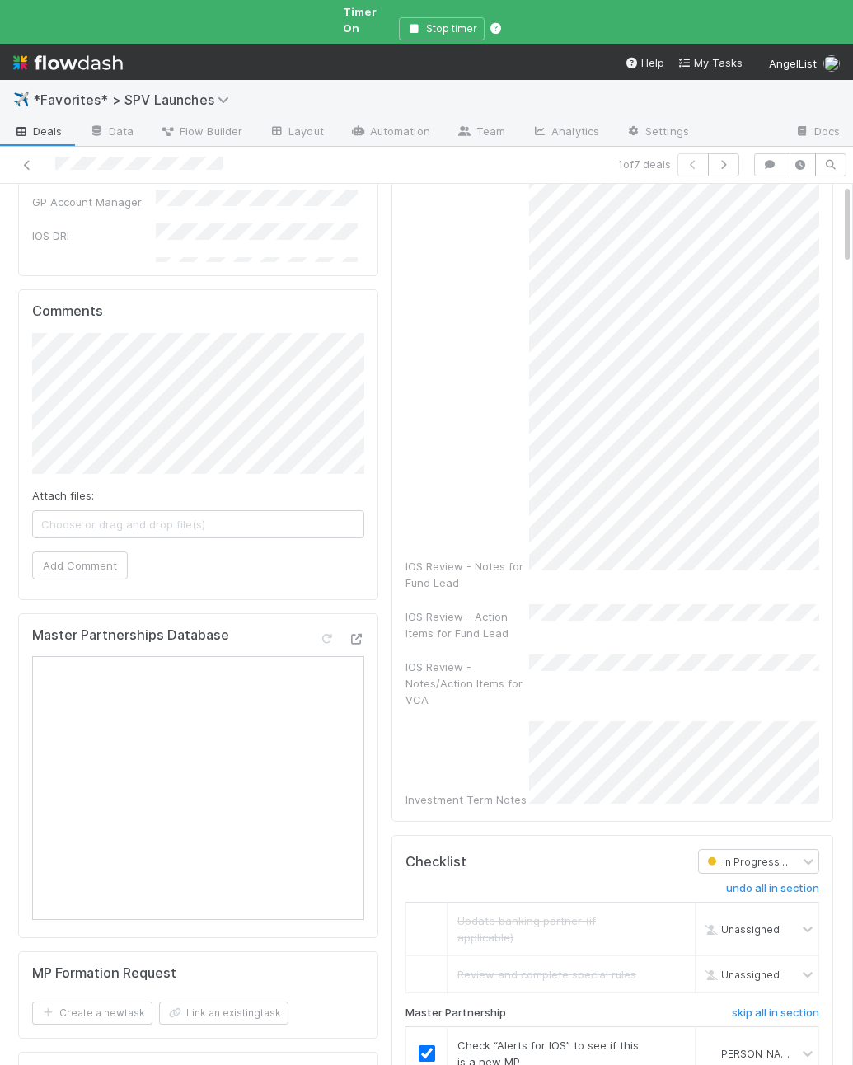
scroll to position [0, 0]
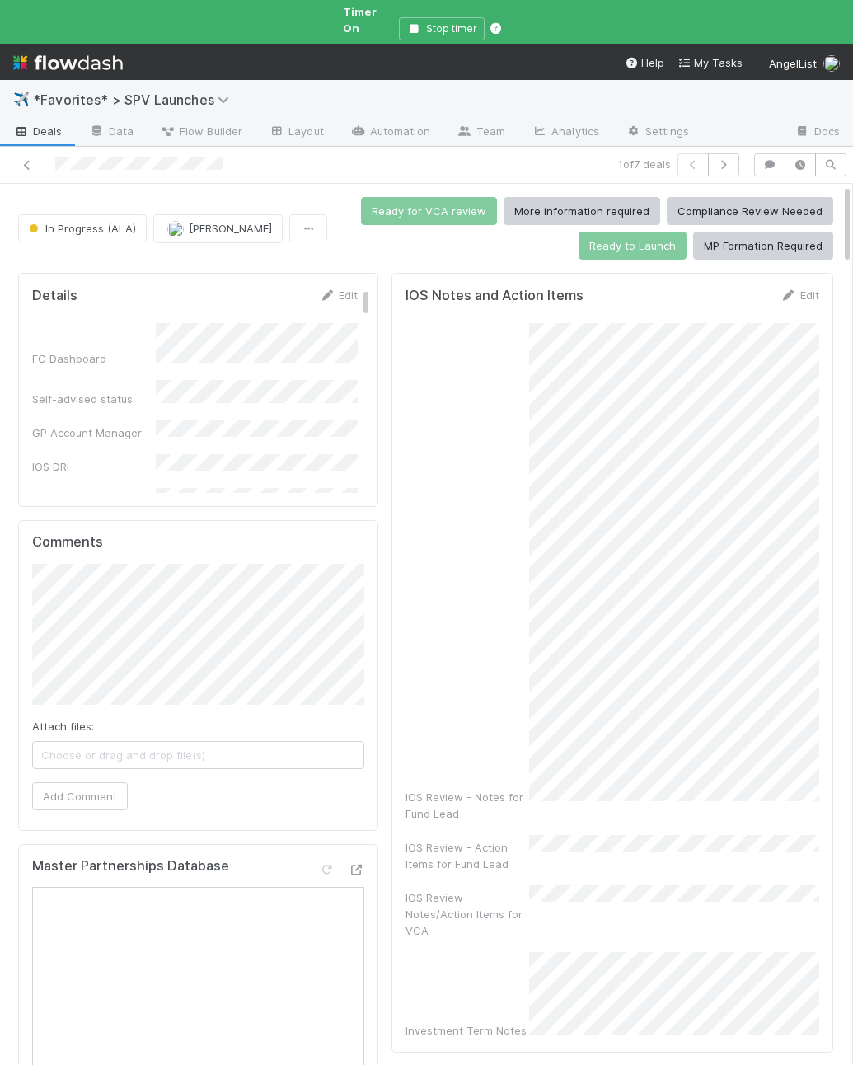
checkbox input "true"
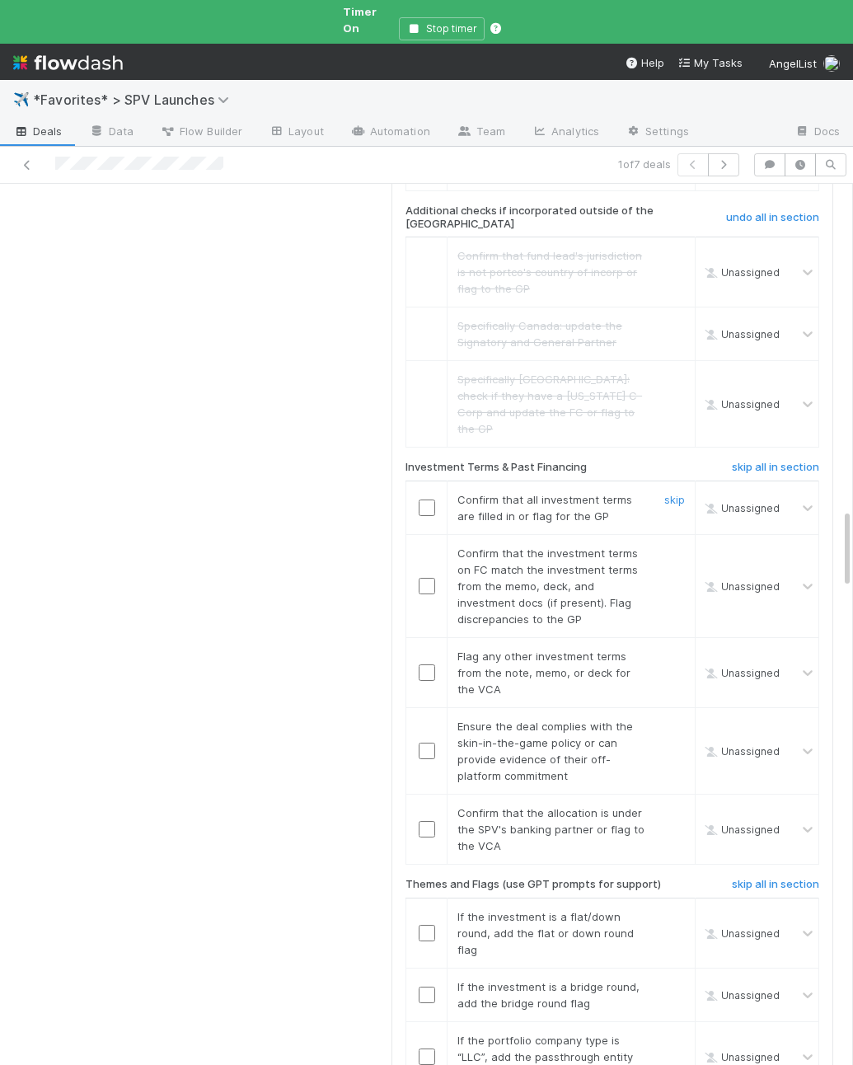
scroll to position [3610, 0]
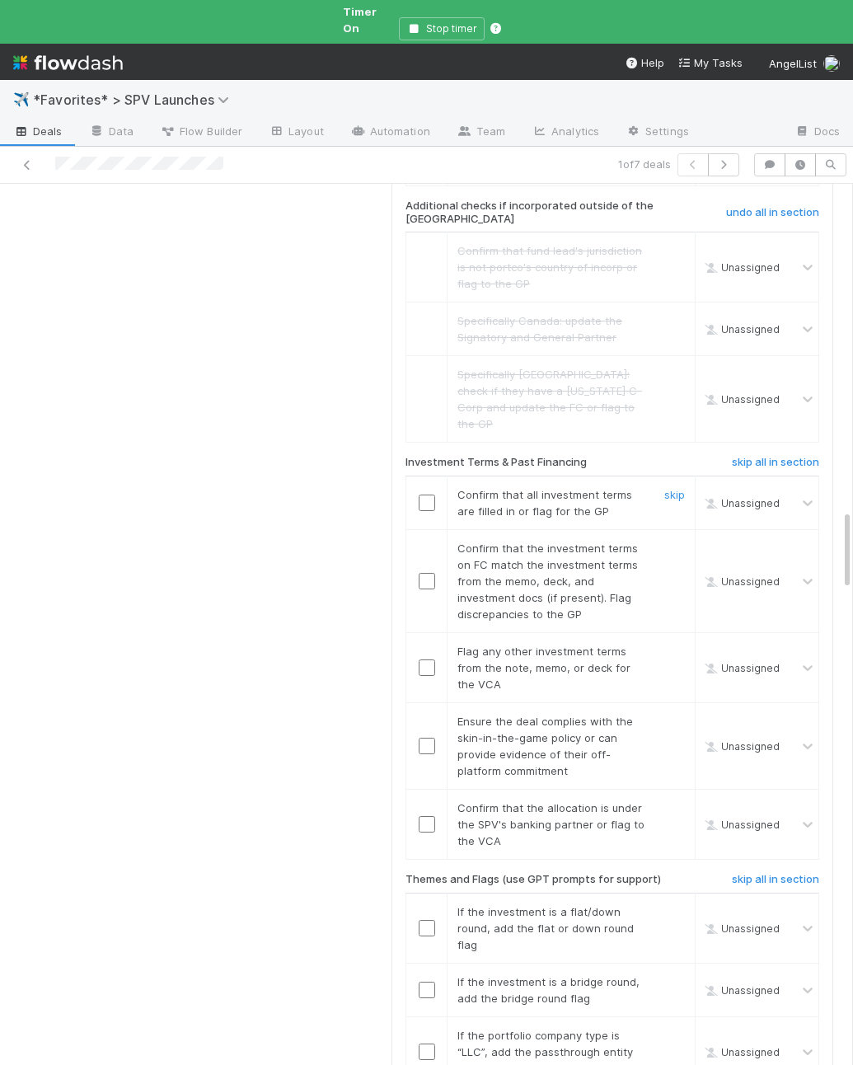
click at [428, 495] on input "checkbox" at bounding box center [427, 503] width 16 height 16
drag, startPoint x: 425, startPoint y: 437, endPoint x: 515, endPoint y: 460, distance: 93.6
click at [425, 573] on input "checkbox" at bounding box center [427, 581] width 16 height 16
checkbox input "true"
click at [675, 645] on link "skip" at bounding box center [675, 651] width 21 height 13
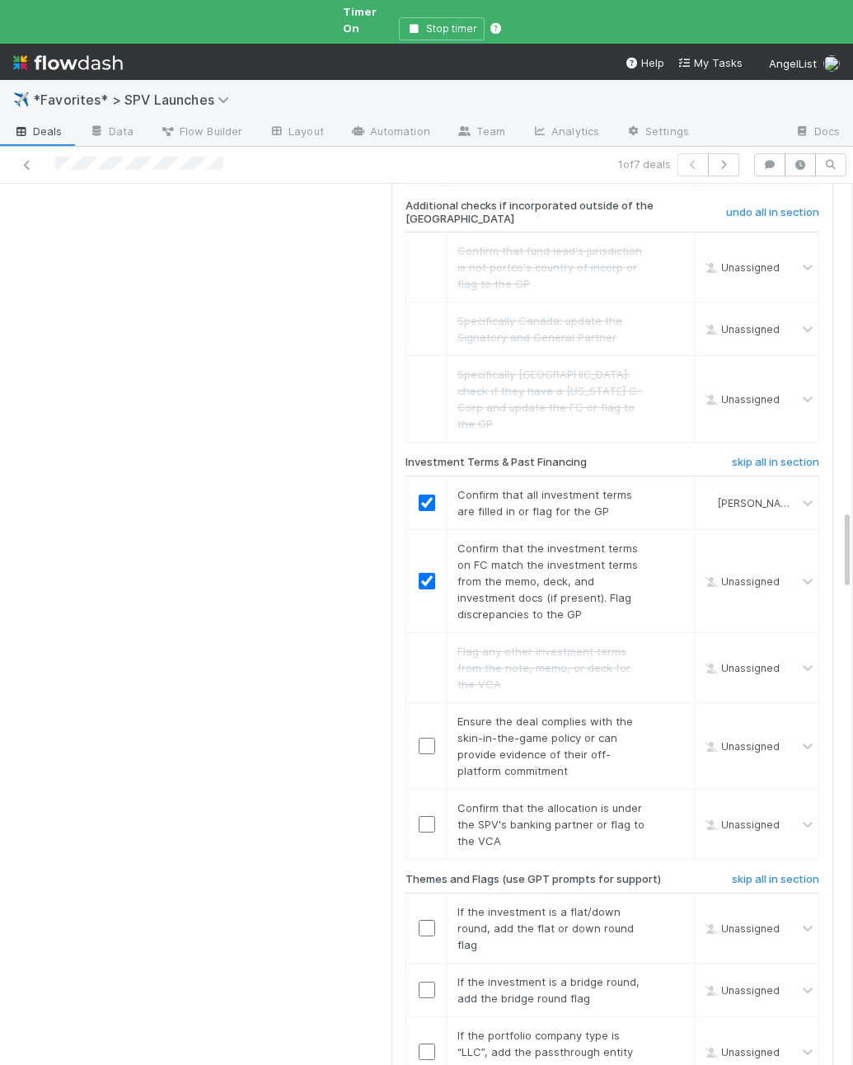
checkbox input "true"
click at [434, 703] on td at bounding box center [427, 746] width 41 height 87
drag, startPoint x: 426, startPoint y: 587, endPoint x: 449, endPoint y: 585, distance: 22.3
click at [426, 738] on input "checkbox" at bounding box center [427, 746] width 16 height 16
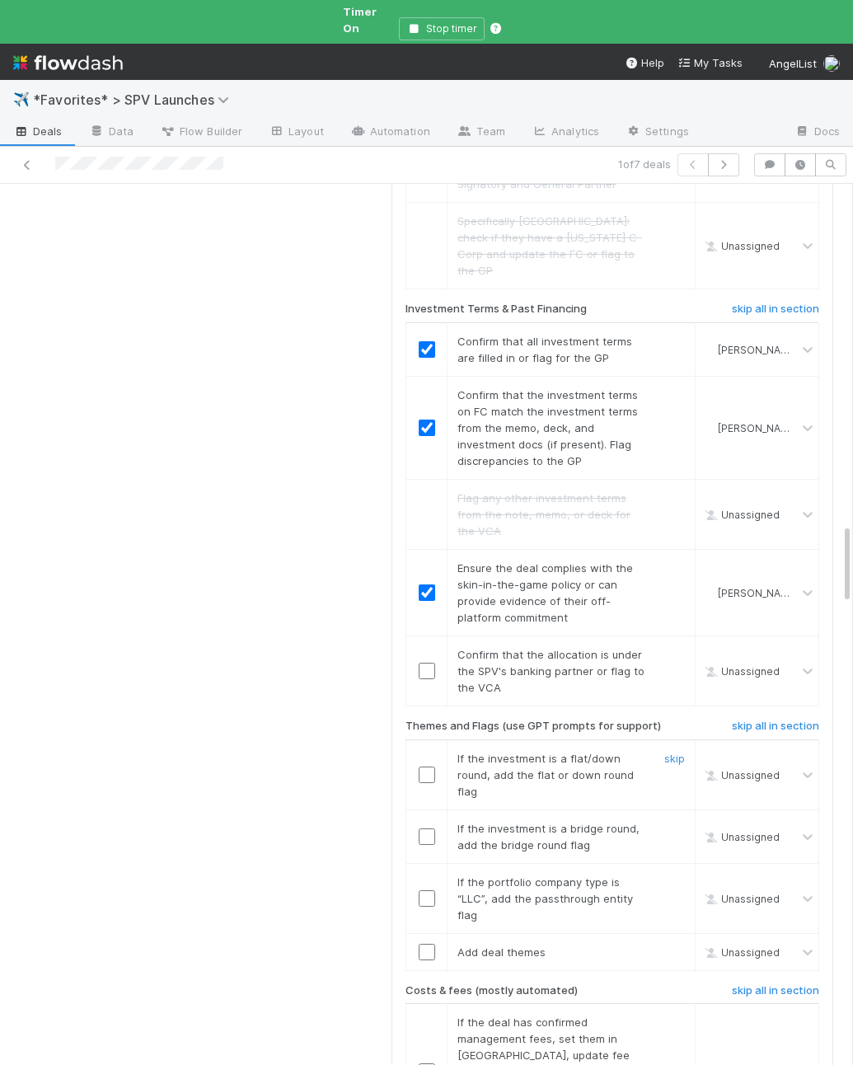
scroll to position [3764, 0]
drag, startPoint x: 337, startPoint y: 496, endPoint x: 437, endPoint y: 500, distance: 99.8
drag, startPoint x: 425, startPoint y: 504, endPoint x: 458, endPoint y: 500, distance: 33.2
click at [425, 662] on input "checkbox" at bounding box center [427, 670] width 16 height 16
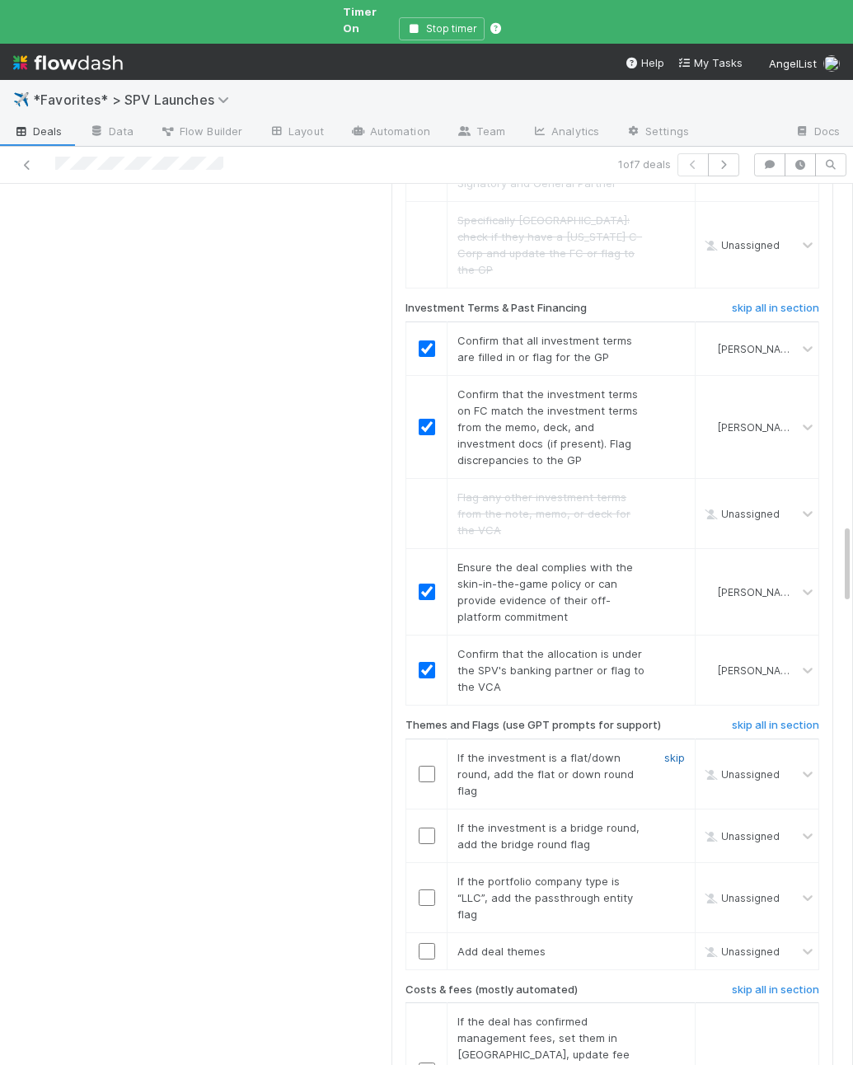
click at [682, 751] on link "skip" at bounding box center [675, 757] width 21 height 13
click at [679, 821] on link "skip" at bounding box center [675, 827] width 21 height 13
click at [673, 875] on link "skip" at bounding box center [675, 881] width 21 height 13
click at [426, 943] on input "checkbox" at bounding box center [427, 951] width 16 height 16
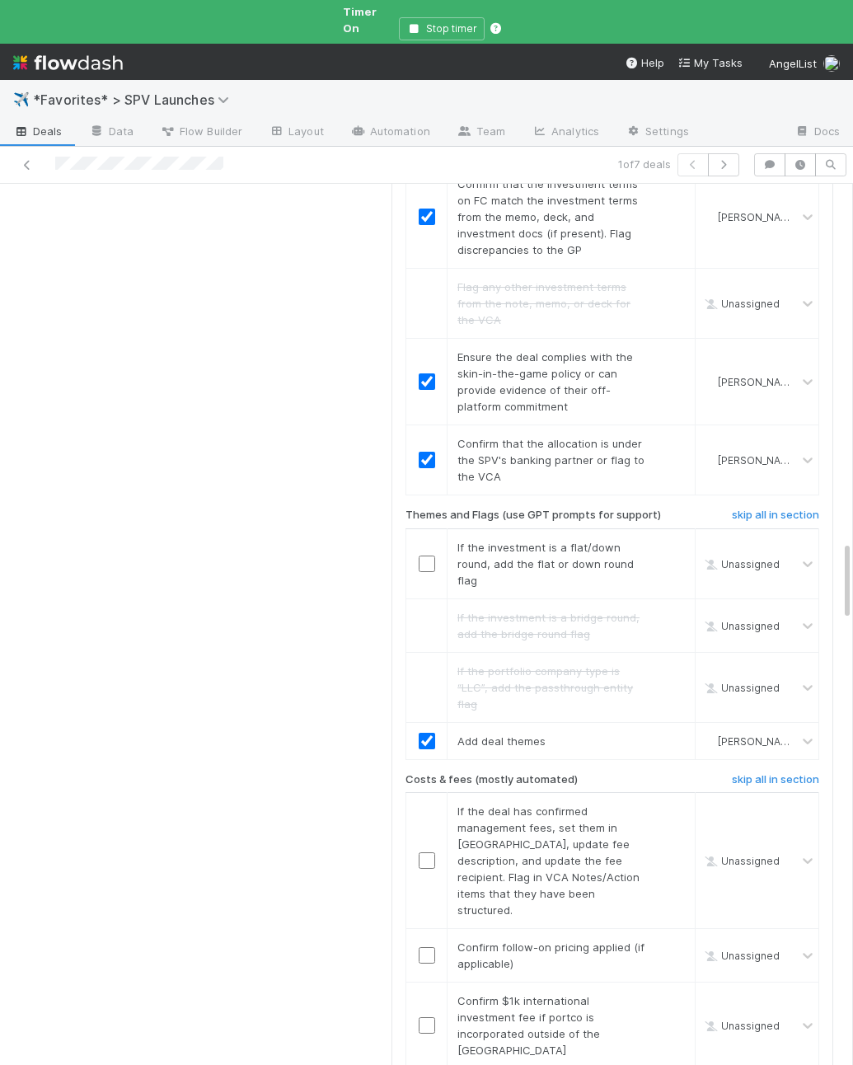
scroll to position [4019, 0]
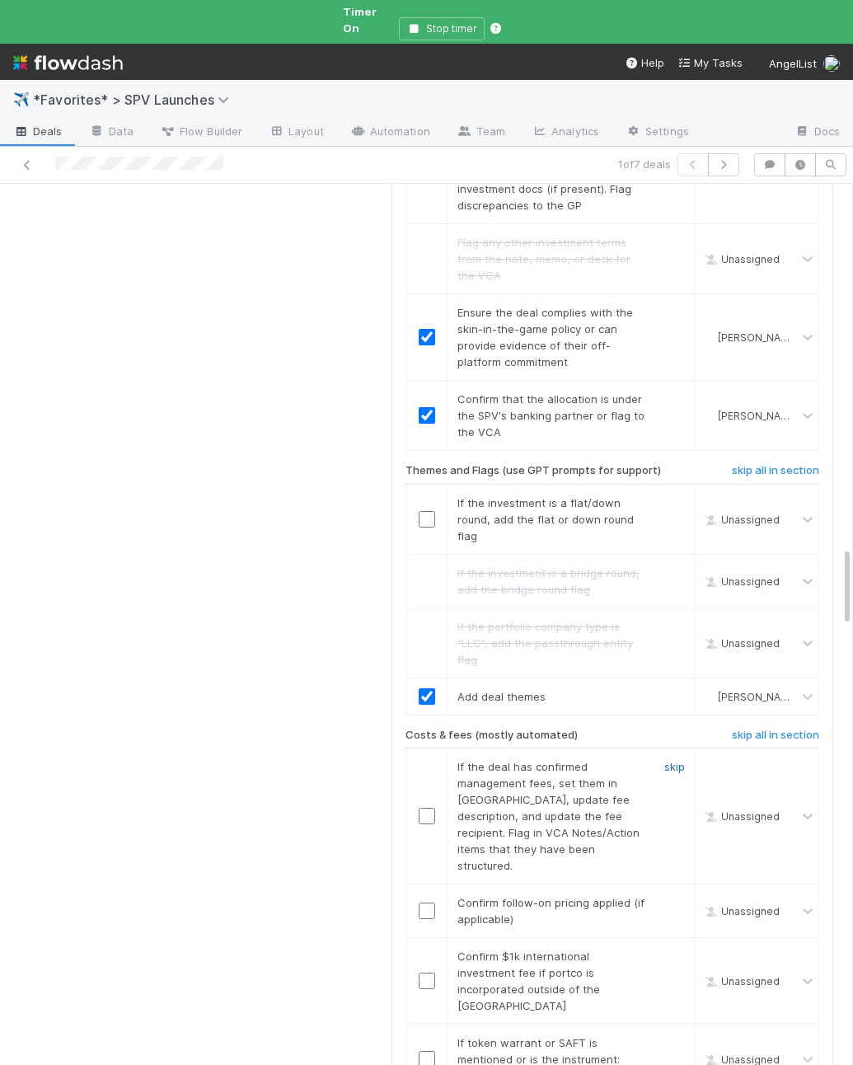
click at [669, 760] on link "skip" at bounding box center [675, 766] width 21 height 13
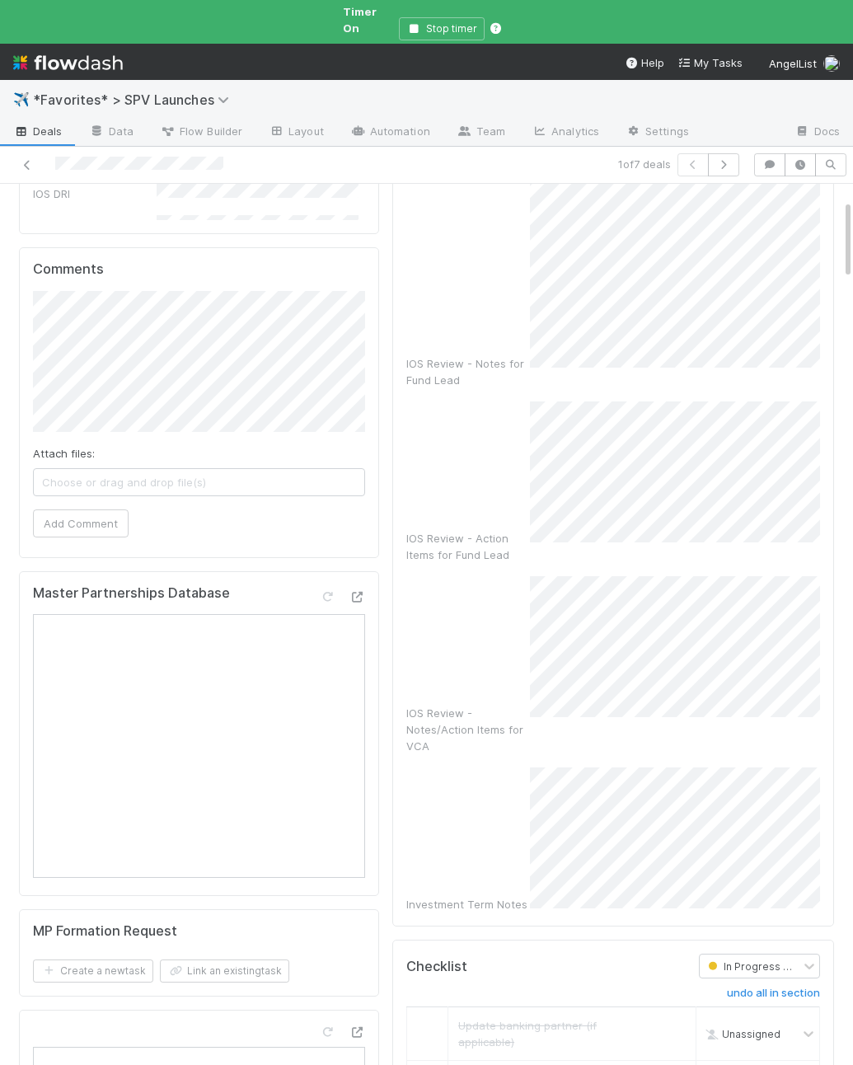
scroll to position [0, 0]
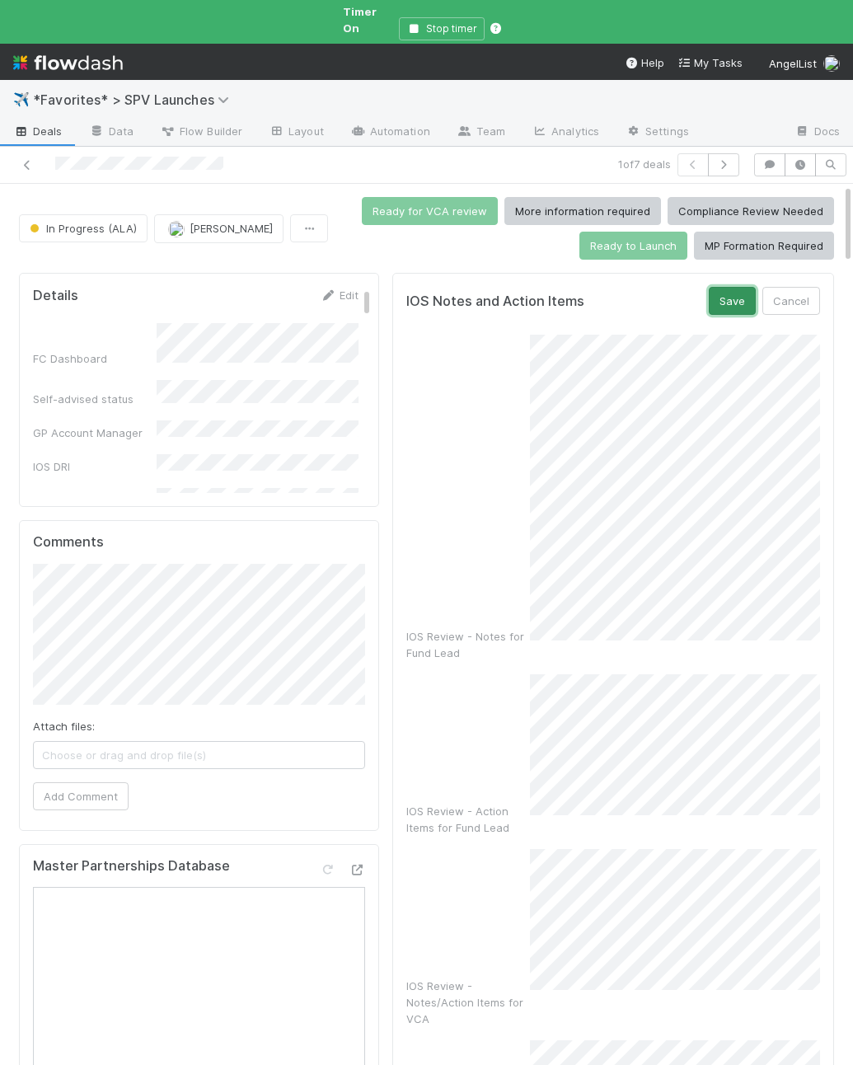
click at [719, 287] on button "Save" at bounding box center [732, 301] width 47 height 28
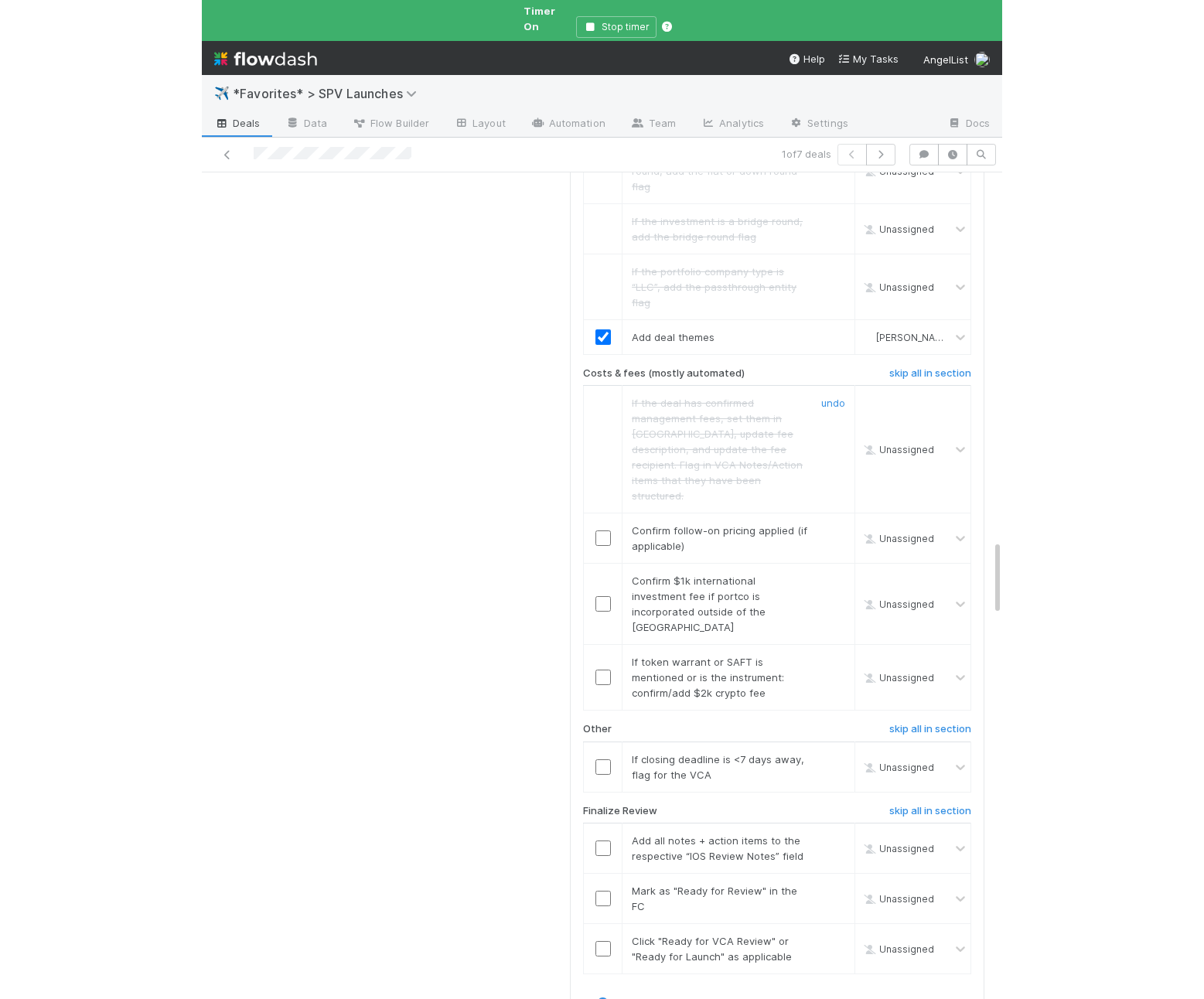
scroll to position [4108, 0]
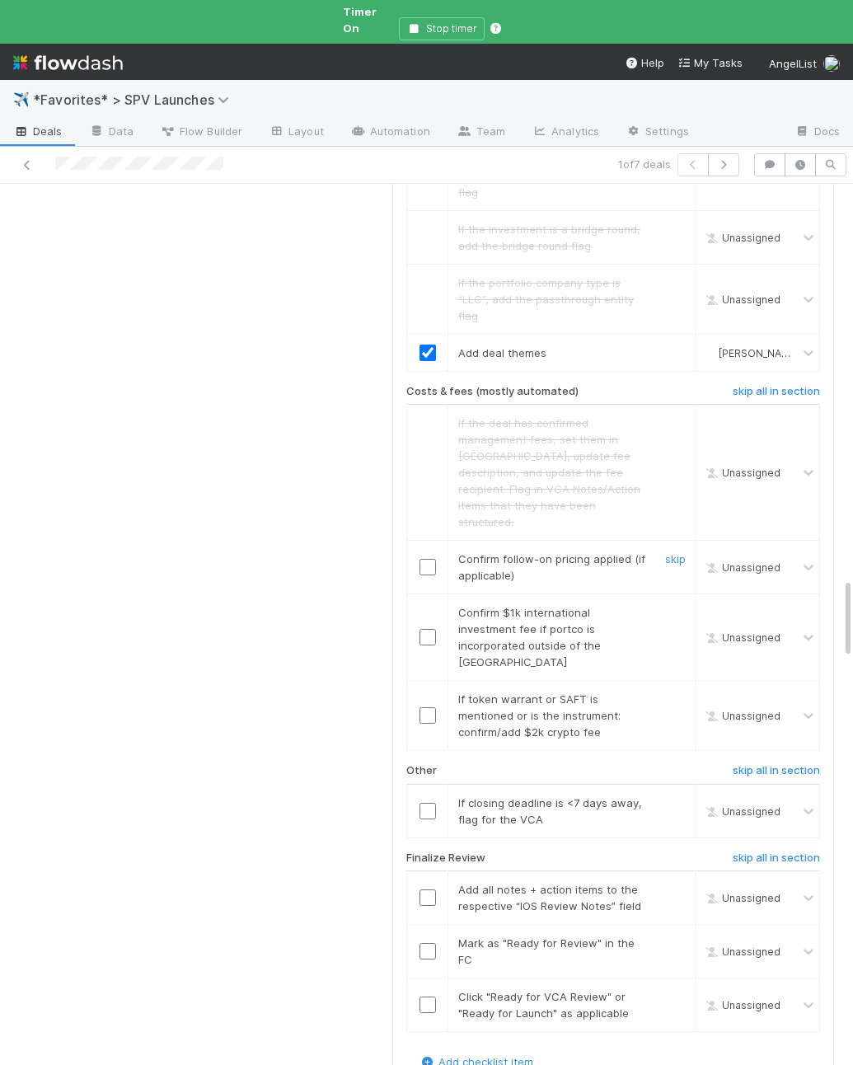
click at [426, 559] on input "checkbox" at bounding box center [428, 567] width 16 height 16
drag, startPoint x: 679, startPoint y: 433, endPoint x: 690, endPoint y: 481, distance: 49.2
click at [679, 606] on link "skip" at bounding box center [675, 612] width 21 height 13
click at [680, 693] on link "skip" at bounding box center [675, 699] width 21 height 13
click at [677, 797] on link "skip" at bounding box center [675, 803] width 21 height 13
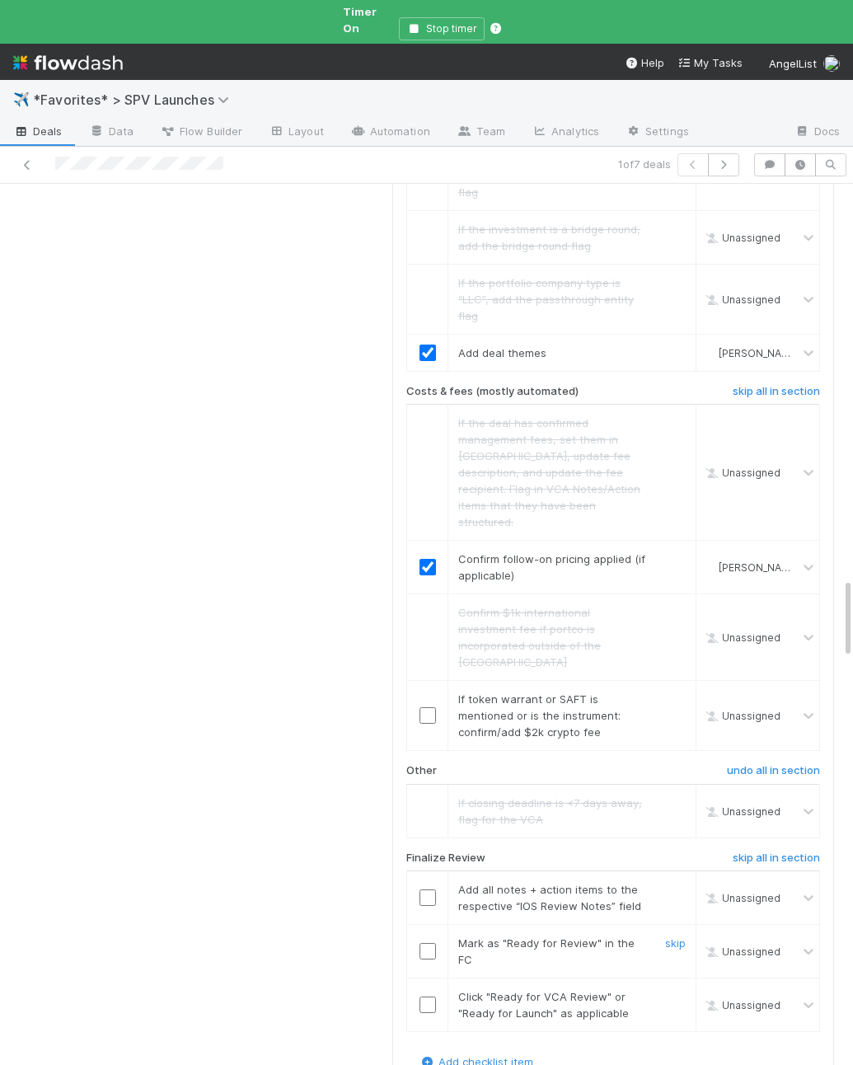
drag, startPoint x: 501, startPoint y: 760, endPoint x: 489, endPoint y: 754, distance: 12.9
click at [496, 925] on td "Mark as "Ready for Review" in the FC skip" at bounding box center [573, 952] width 248 height 54
drag, startPoint x: 426, startPoint y: 706, endPoint x: 426, endPoint y: 740, distance: 34.6
click at [426, 890] on input "checkbox" at bounding box center [428, 898] width 16 height 16
click at [426, 943] on input "checkbox" at bounding box center [428, 951] width 16 height 16
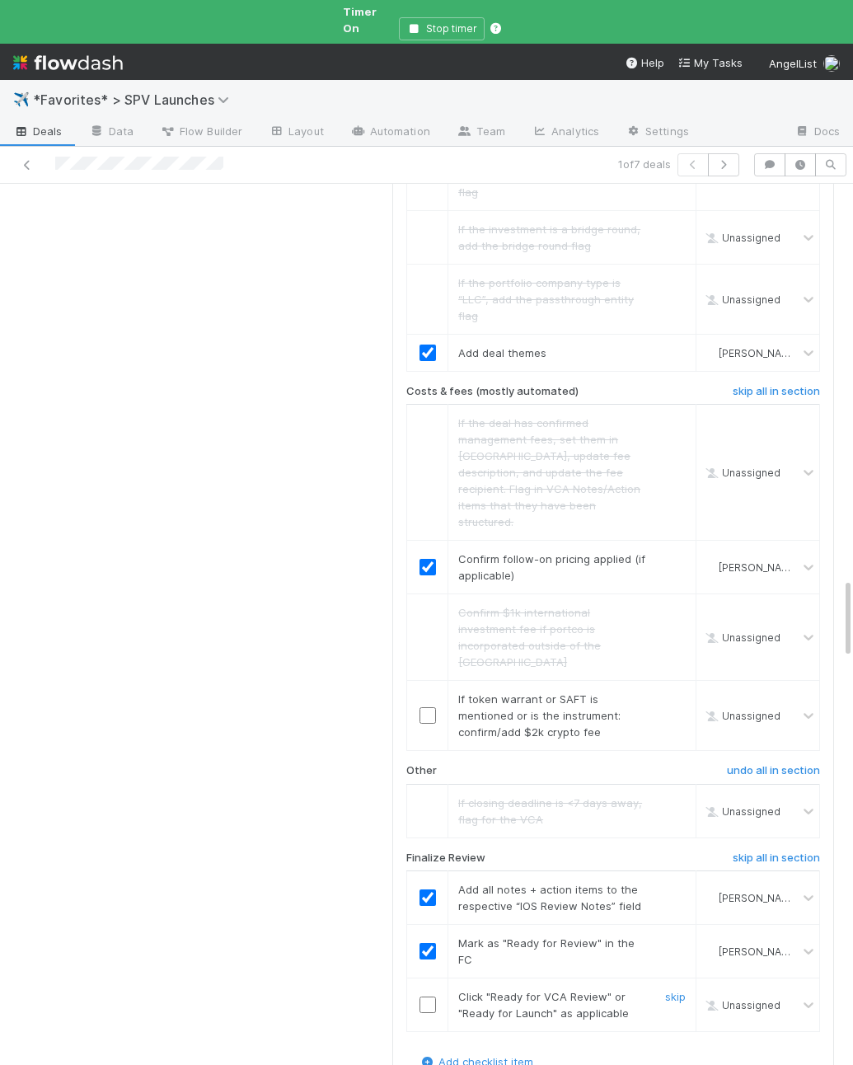
click at [423, 979] on td at bounding box center [427, 1006] width 41 height 54
drag, startPoint x: 426, startPoint y: 790, endPoint x: 773, endPoint y: 746, distance: 349.1
click at [426, 997] on input "checkbox" at bounding box center [428, 1005] width 16 height 16
checkbox input "true"
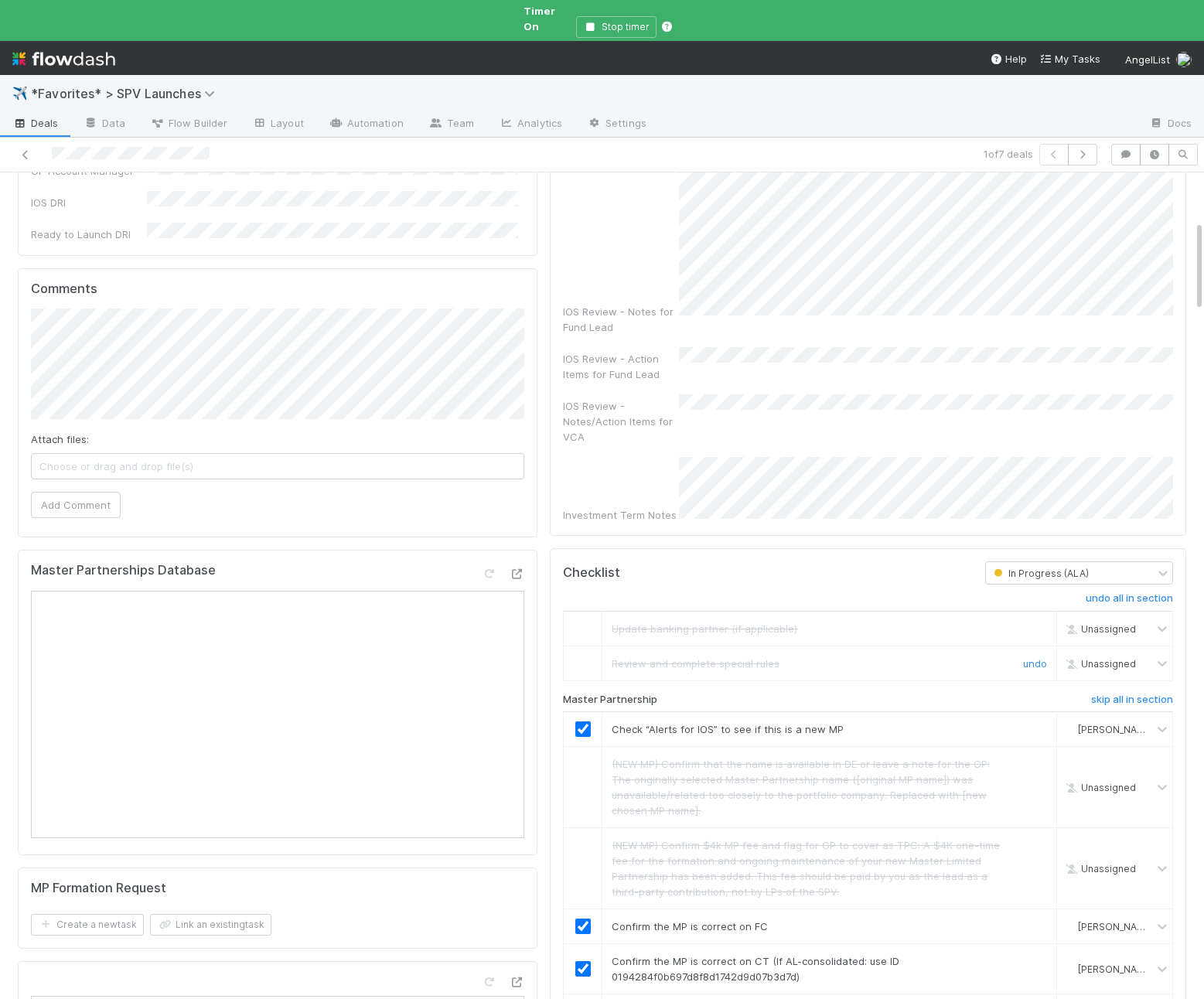
scroll to position [0, 0]
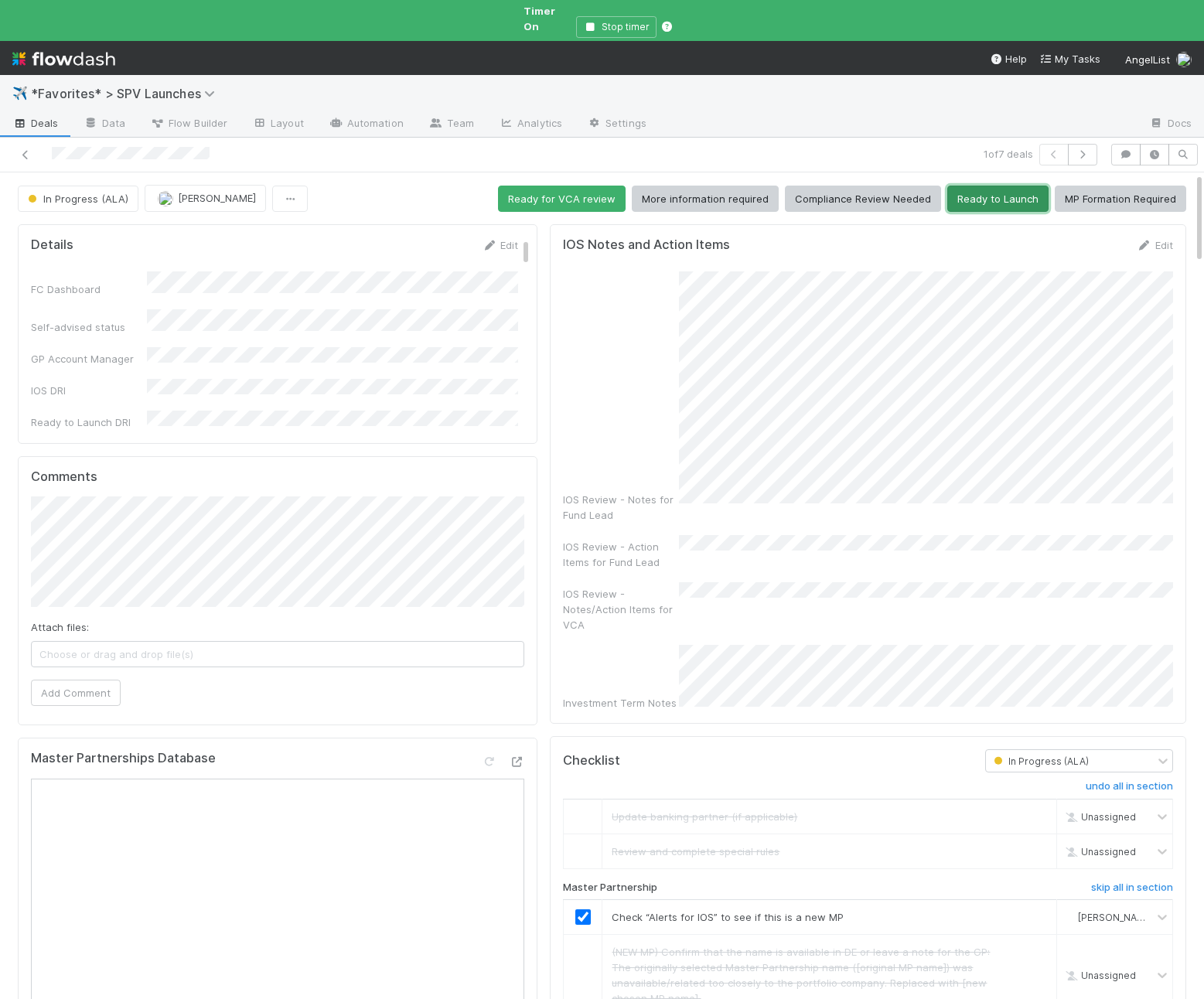
click at [976, 186] on button "Ready to Launch" at bounding box center [998, 199] width 101 height 26
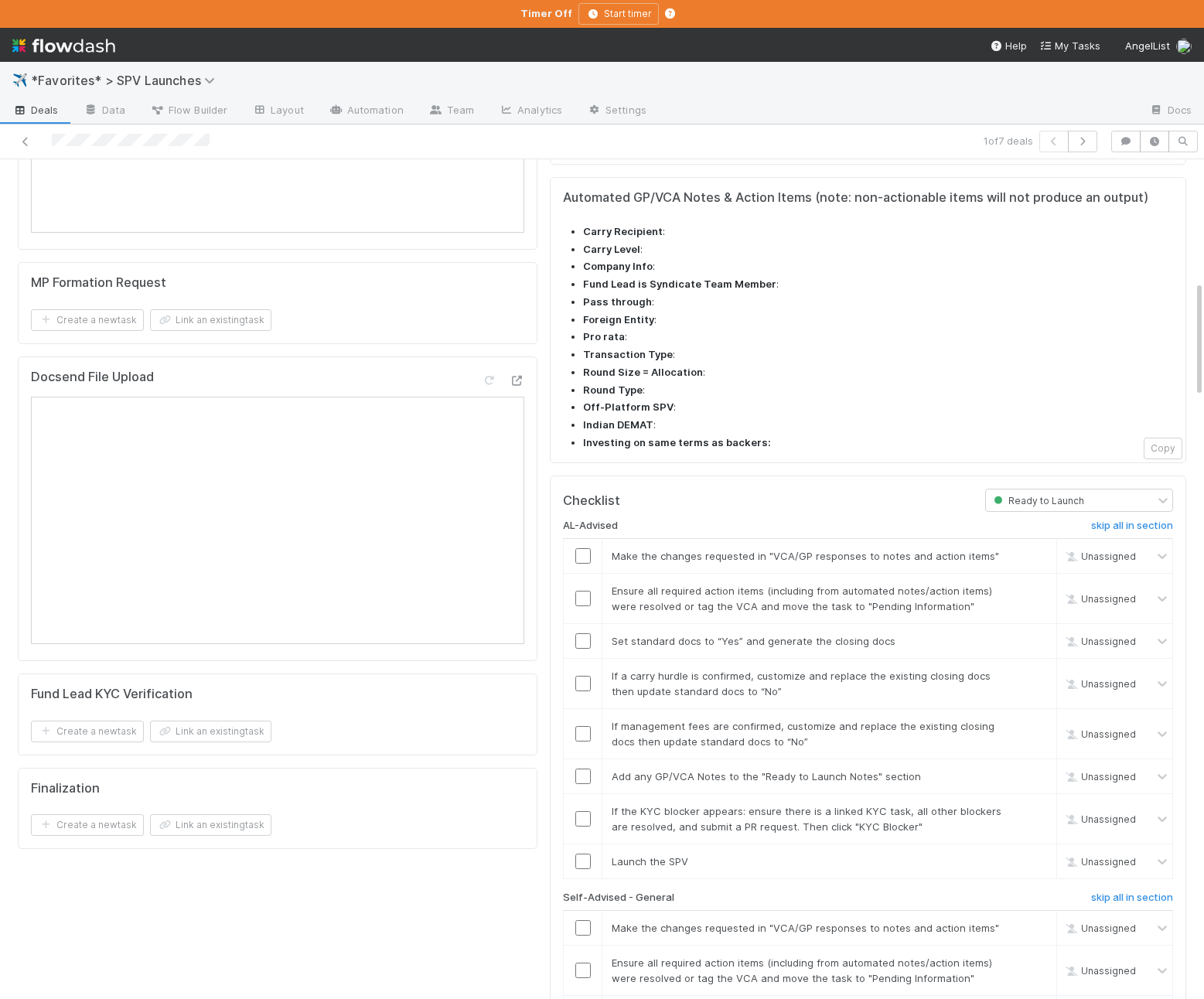
scroll to position [924, 0]
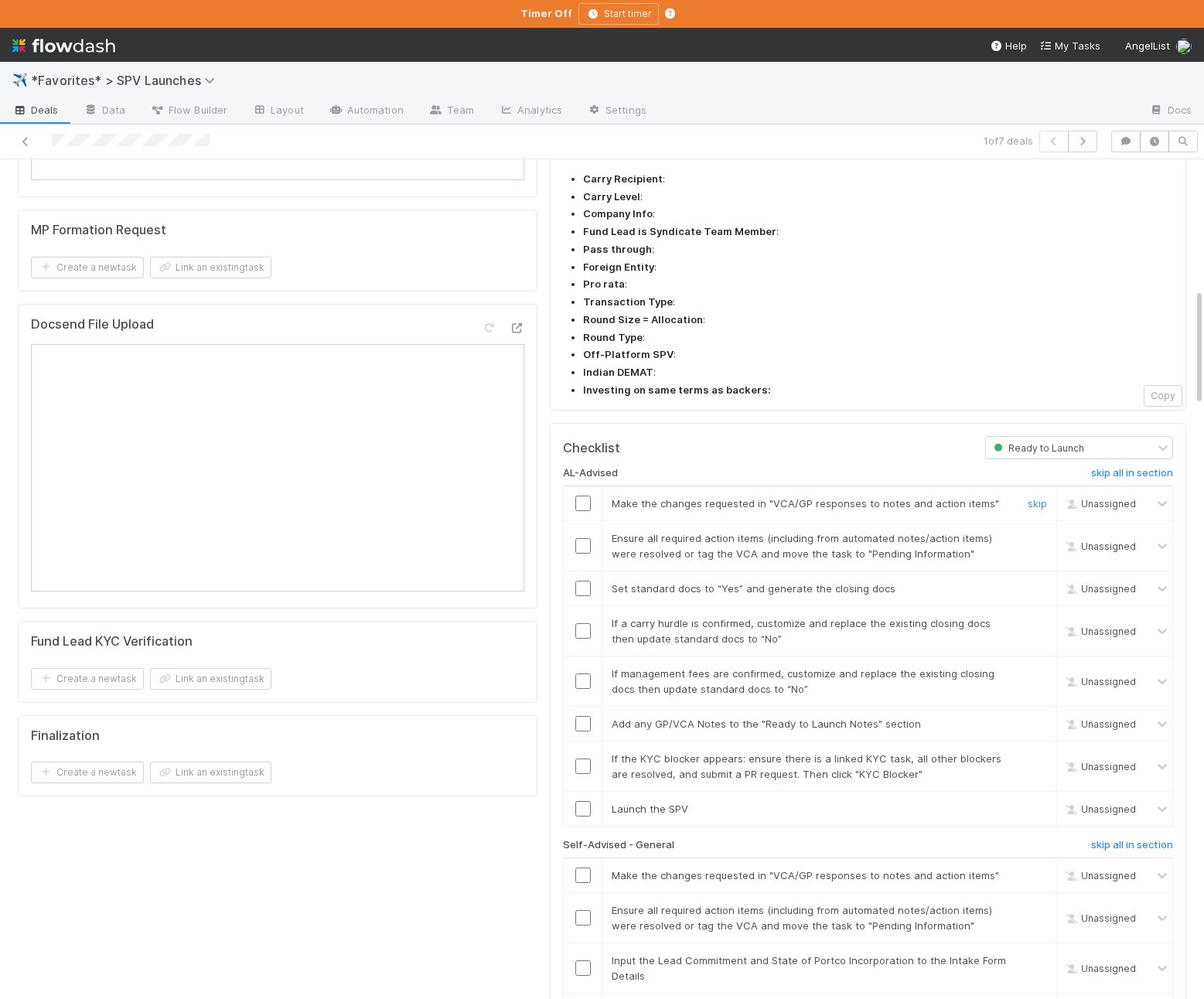
drag, startPoint x: 1040, startPoint y: 425, endPoint x: 1016, endPoint y: 428, distance: 24.2
click at [1040, 497] on link "skip" at bounding box center [1037, 503] width 20 height 12
click at [582, 538] on input "checkbox" at bounding box center [582, 546] width 15 height 15
drag, startPoint x: 703, startPoint y: 570, endPoint x: 652, endPoint y: 555, distance: 53.2
click at [701, 606] on td "If a carry hurdle is confirmed, customize and replace the existing closing docs…" at bounding box center [829, 631] width 455 height 51
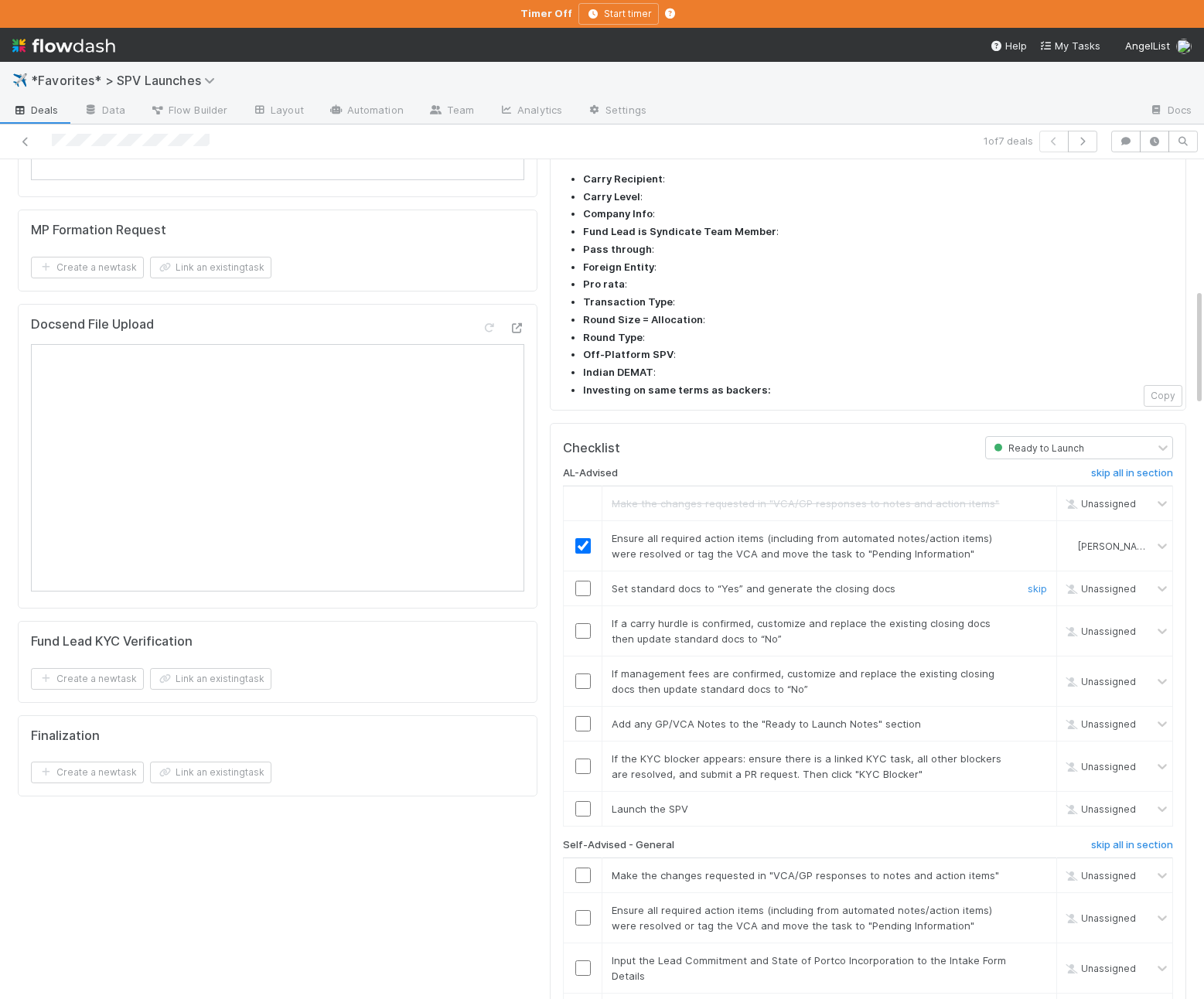
click at [580, 581] on input "checkbox" at bounding box center [582, 588] width 15 height 15
click at [1033, 617] on link "skip" at bounding box center [1037, 623] width 20 height 12
click at [1037, 668] on link "skip" at bounding box center [1037, 674] width 20 height 12
drag, startPoint x: 584, startPoint y: 647, endPoint x: 616, endPoint y: 654, distance: 32.8
click at [584, 717] on input "checkbox" at bounding box center [582, 724] width 15 height 15
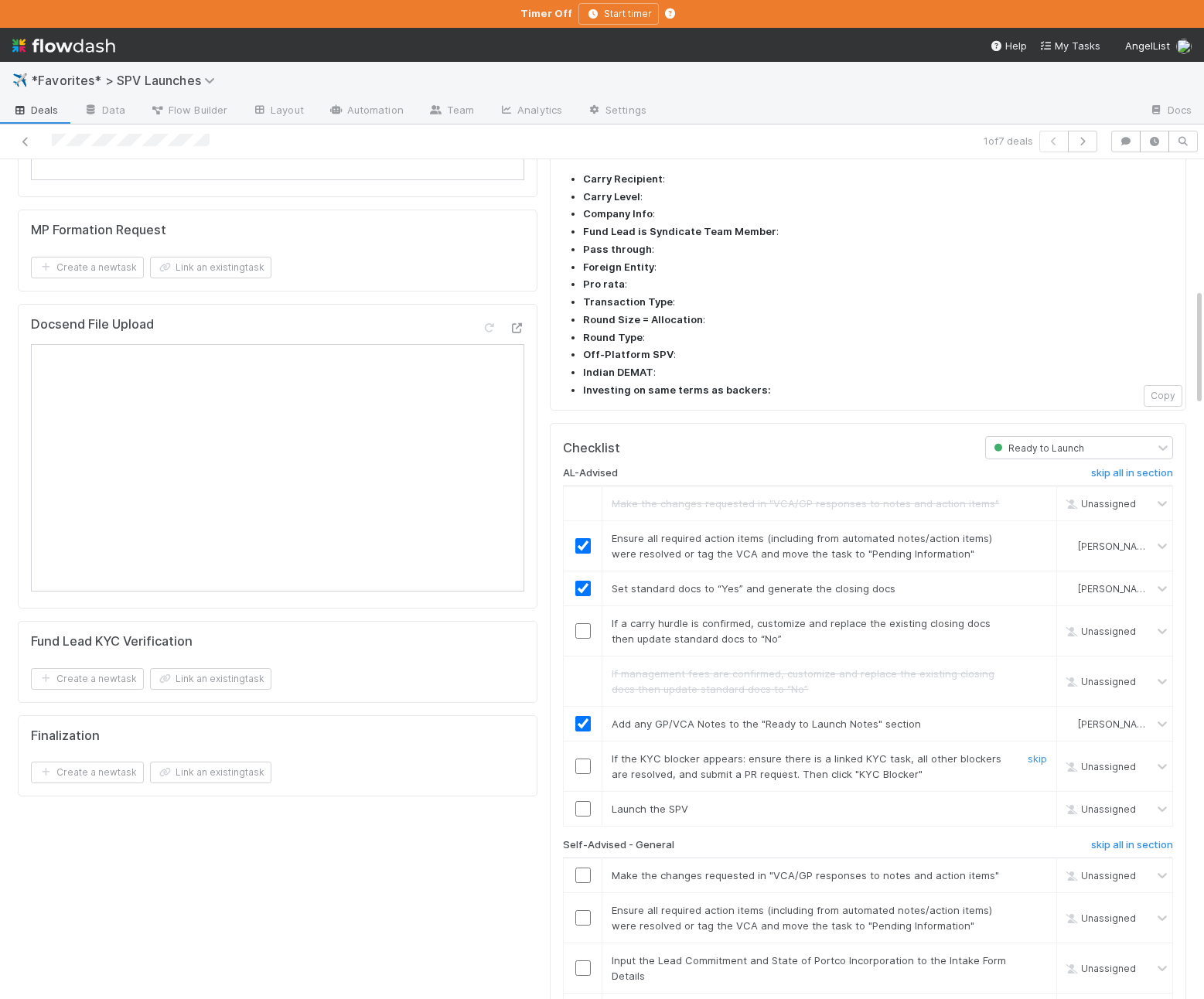
drag, startPoint x: 1038, startPoint y: 681, endPoint x: 920, endPoint y: 717, distance: 123.4
click at [1038, 752] on link "skip" at bounding box center [1037, 758] width 20 height 12
click at [580, 801] on input "checkbox" at bounding box center [582, 809] width 15 height 15
click at [1111, 840] on h6 "skip all in section" at bounding box center [1131, 845] width 82 height 12
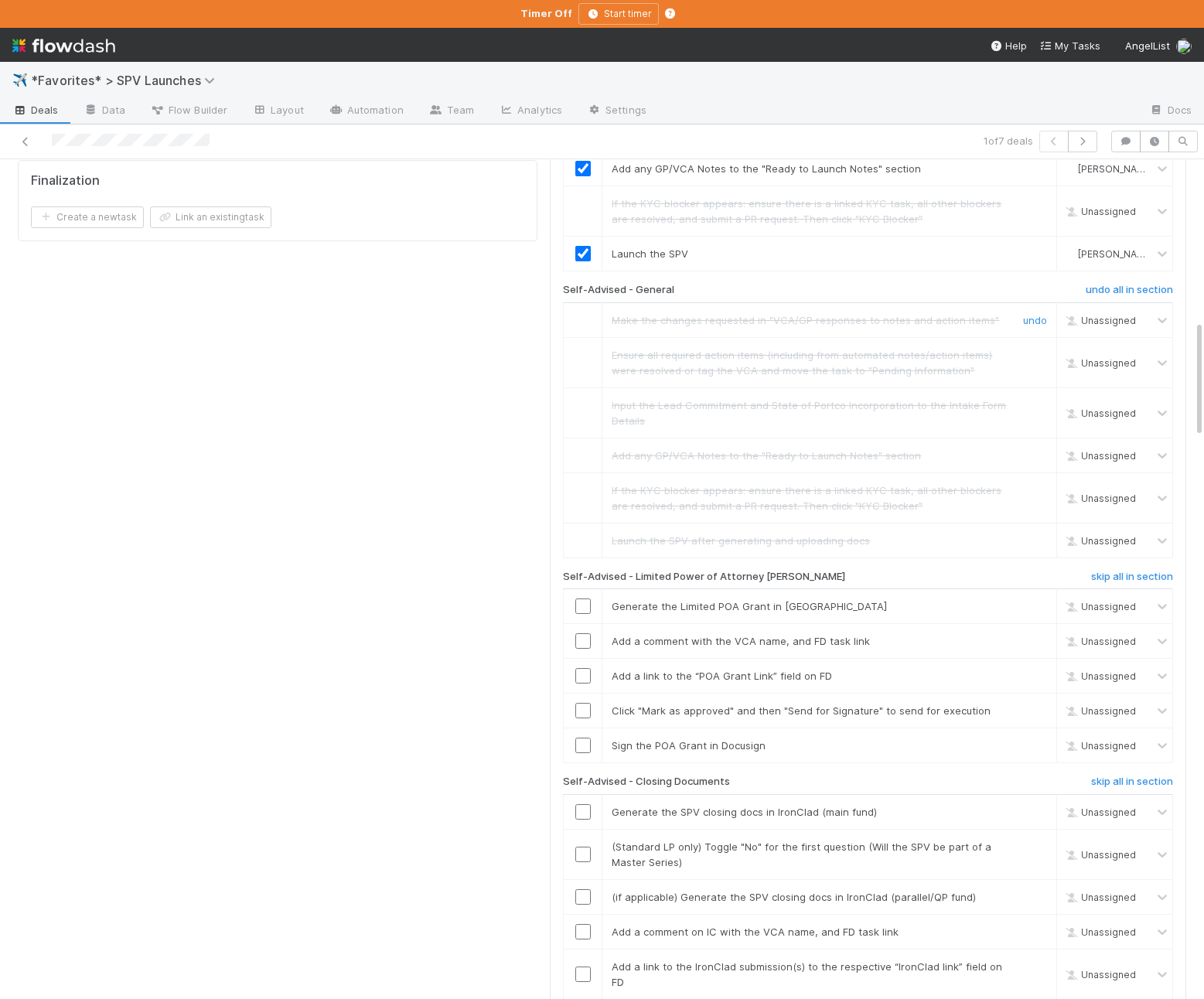
scroll to position [1497, 0]
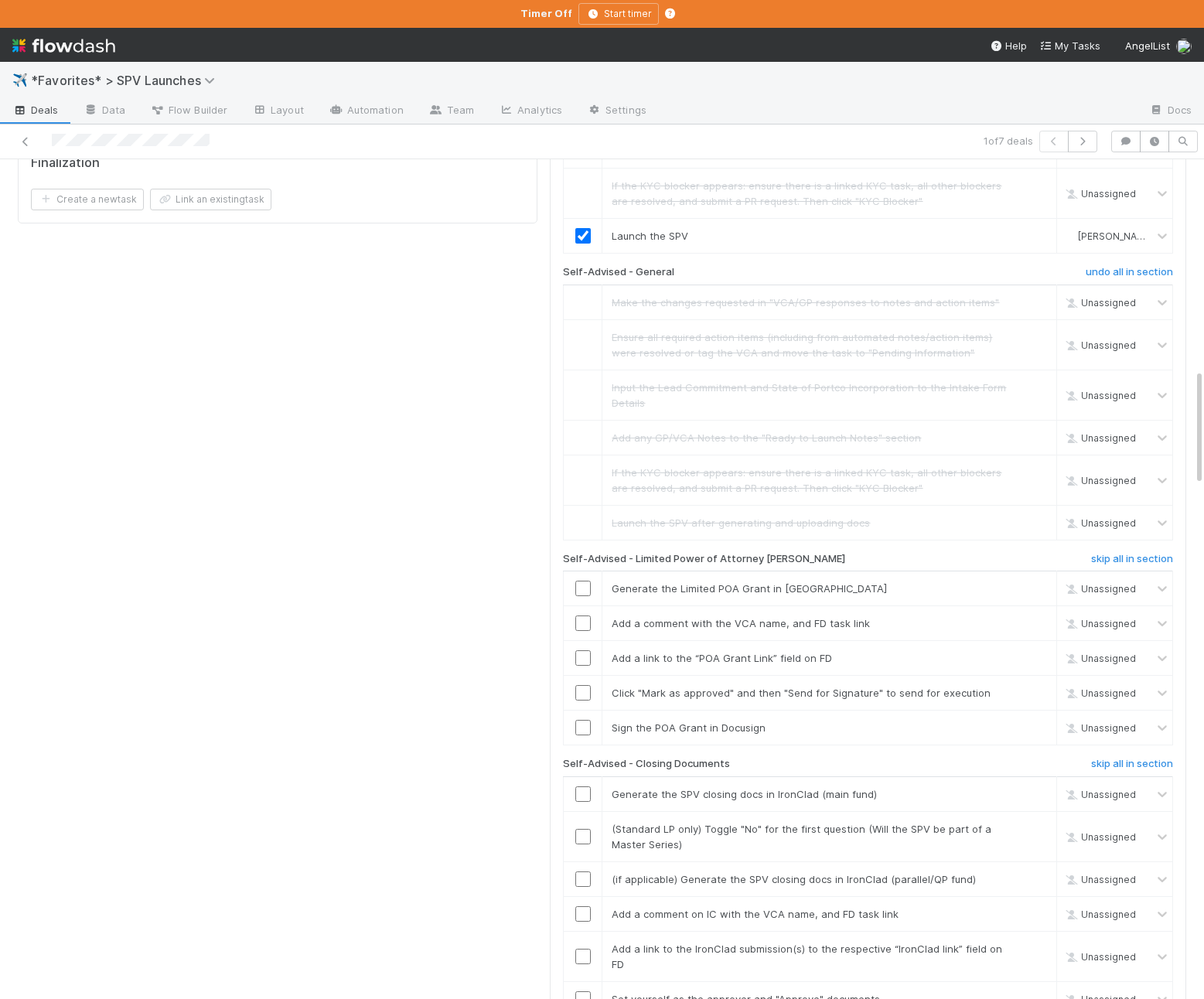
click at [413, 562] on div "Details Edit FC Dashboard Self-advised status GP Account Manager IOS DRI Ready …" at bounding box center [277, 141] width 532 height 2868
click at [1105, 553] on h6 "skip all in section" at bounding box center [1131, 559] width 82 height 12
drag, startPoint x: 1121, startPoint y: 685, endPoint x: 1009, endPoint y: 605, distance: 137.6
click at [1121, 758] on h6 "skip all in section" at bounding box center [1131, 764] width 82 height 12
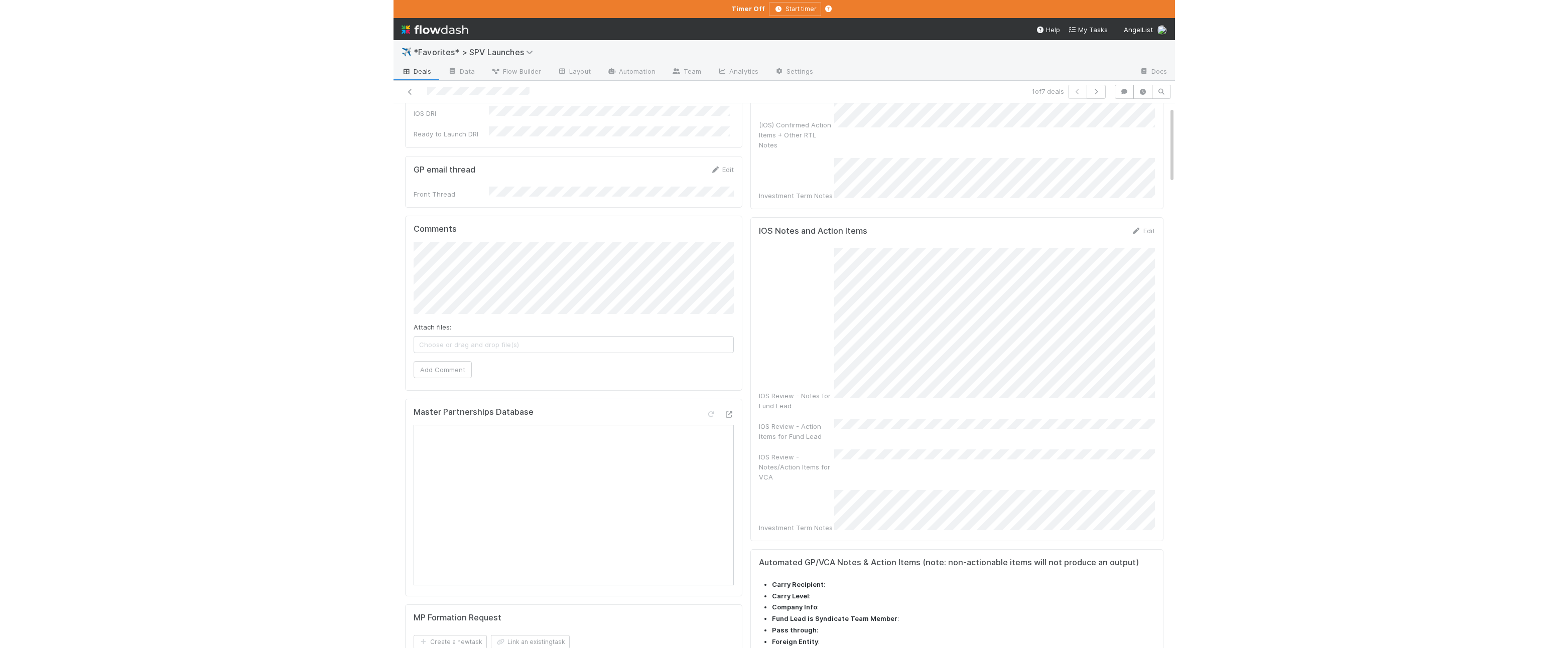
scroll to position [0, 0]
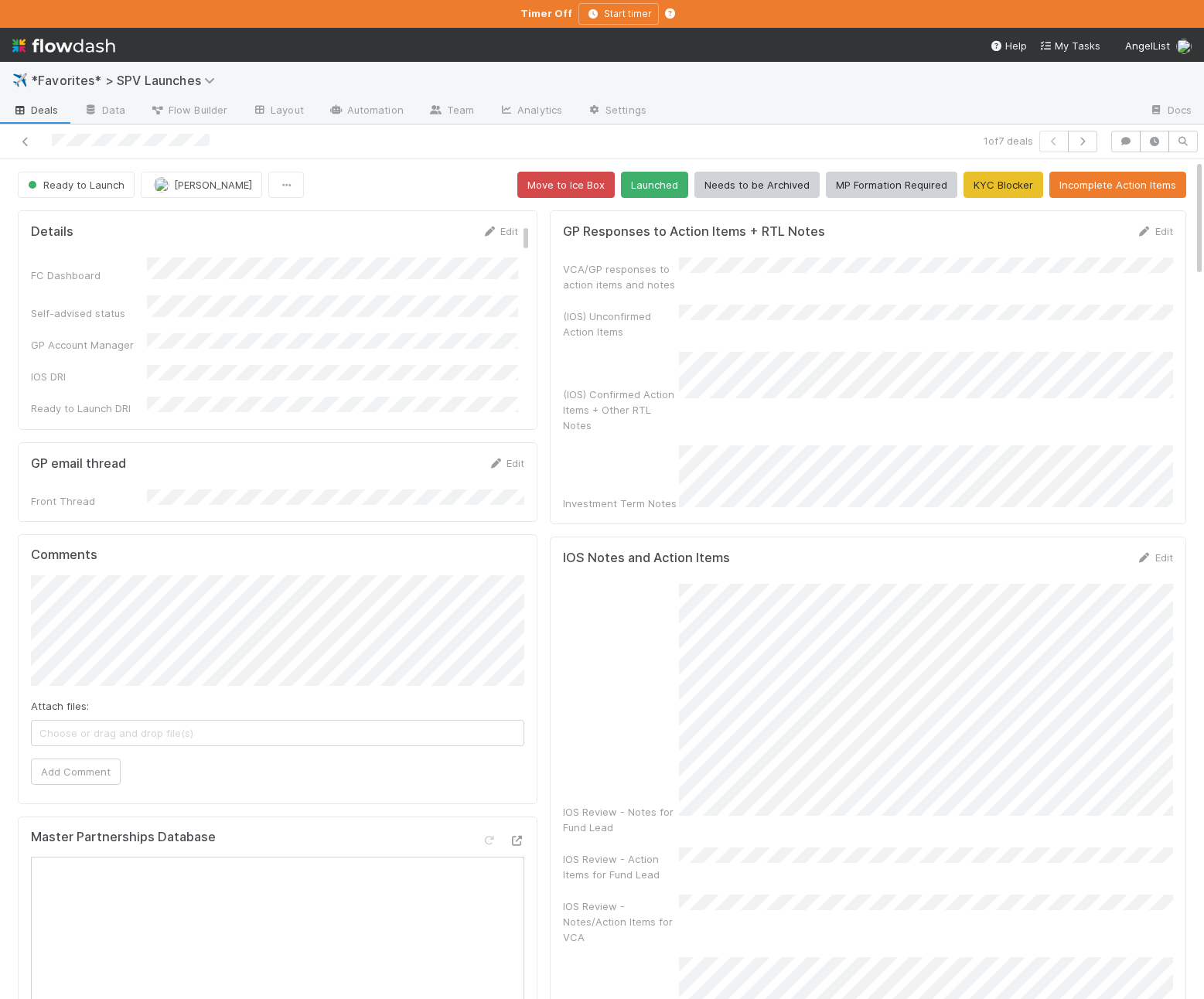
click at [668, 192] on button "Launched" at bounding box center [655, 185] width 68 height 26
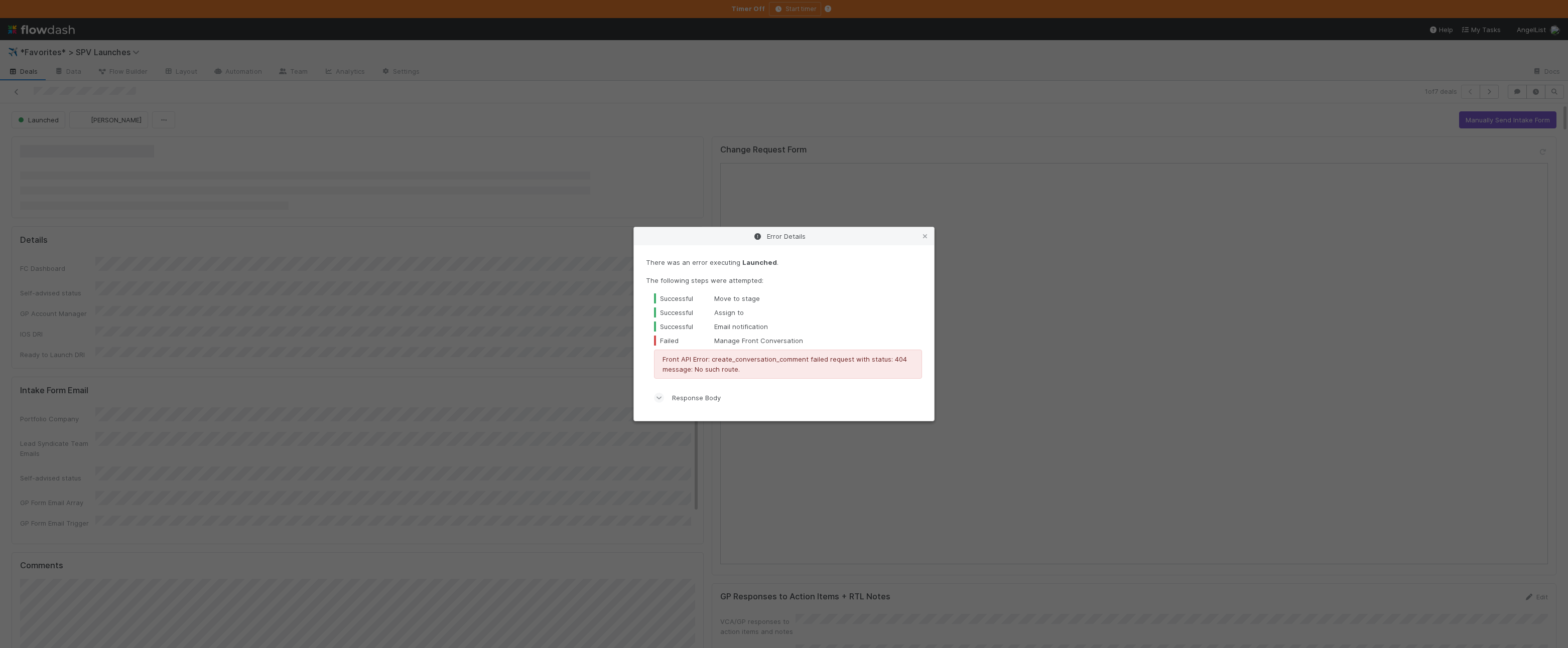
click at [18, 76] on div "Error Details There was an error executing Launched . The following steps were …" at bounding box center [784, 324] width 1568 height 648
click at [18, 76] on span "Deals" at bounding box center [23, 71] width 30 height 10
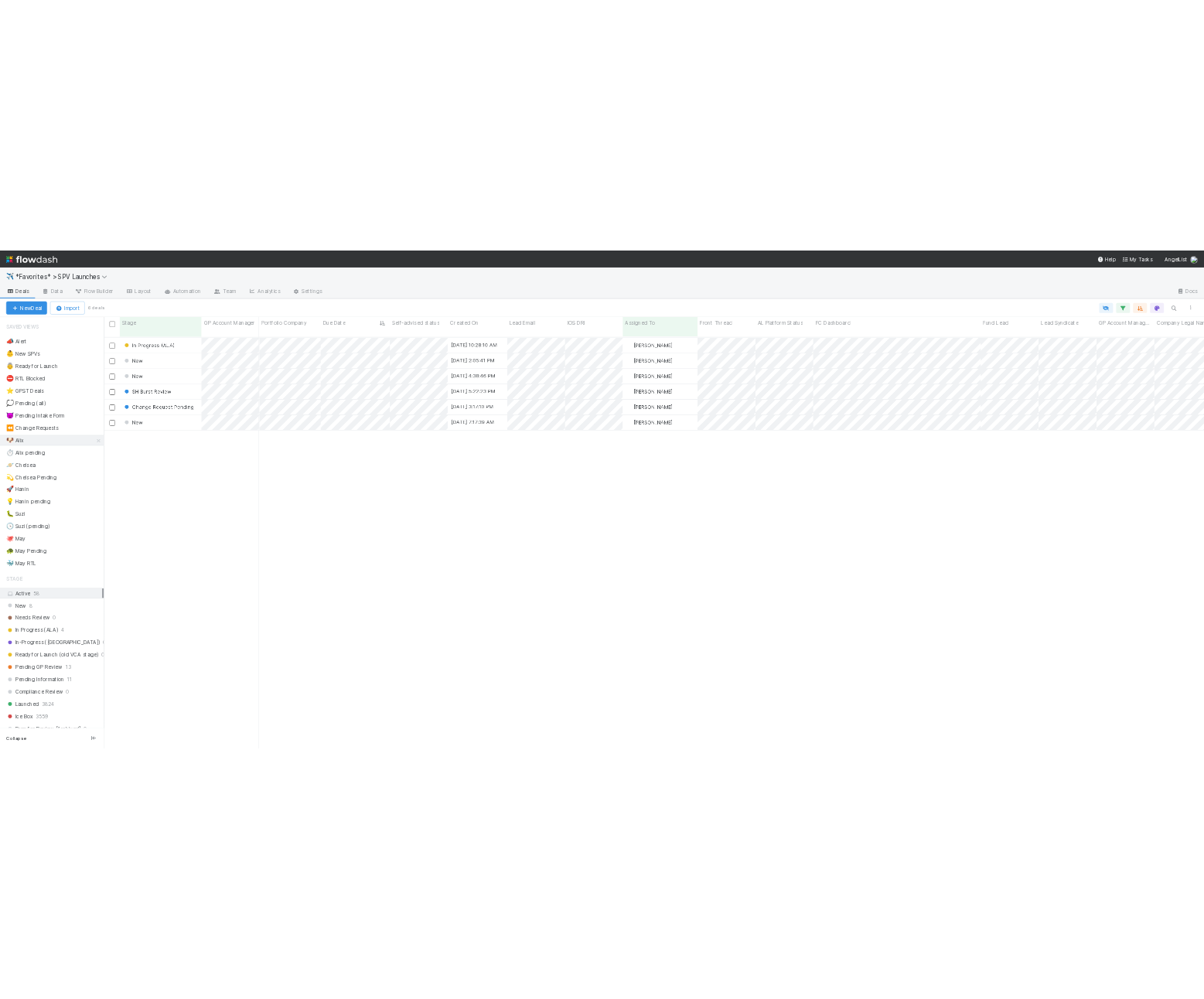
scroll to position [839, 2206]
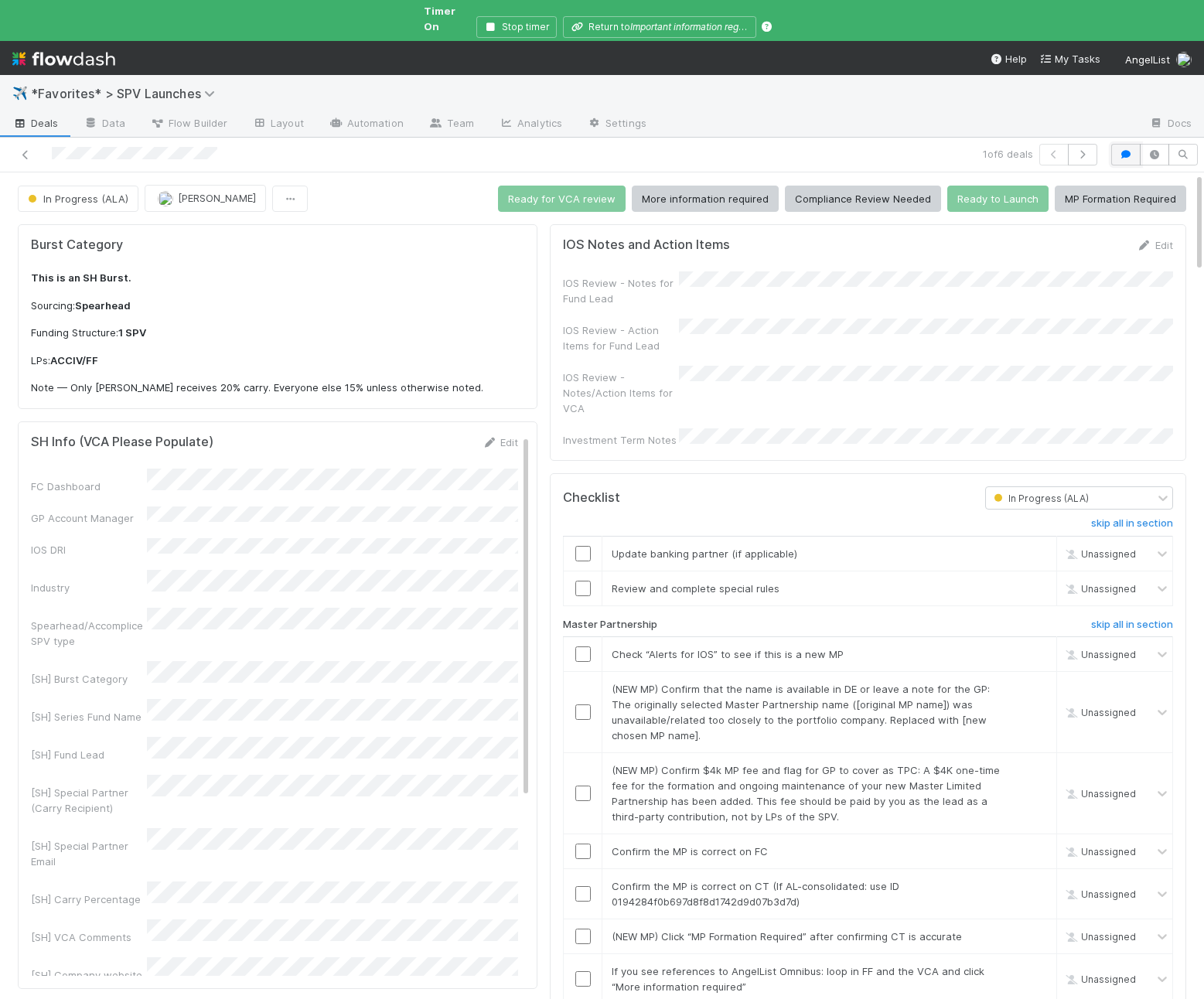
click at [1130, 147] on button "button" at bounding box center [1125, 154] width 29 height 22
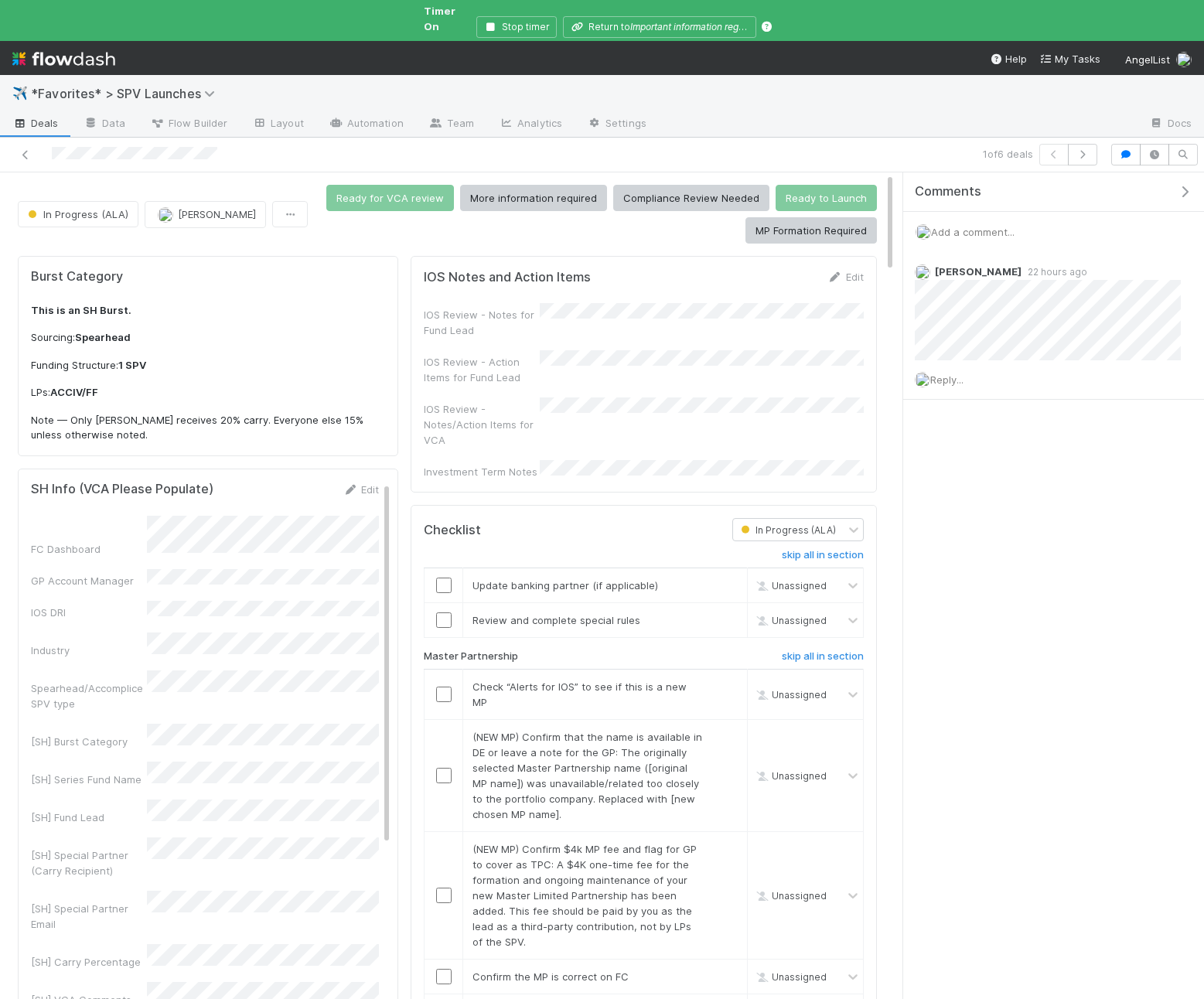
click at [1190, 186] on icon "button" at bounding box center [1184, 191] width 15 height 12
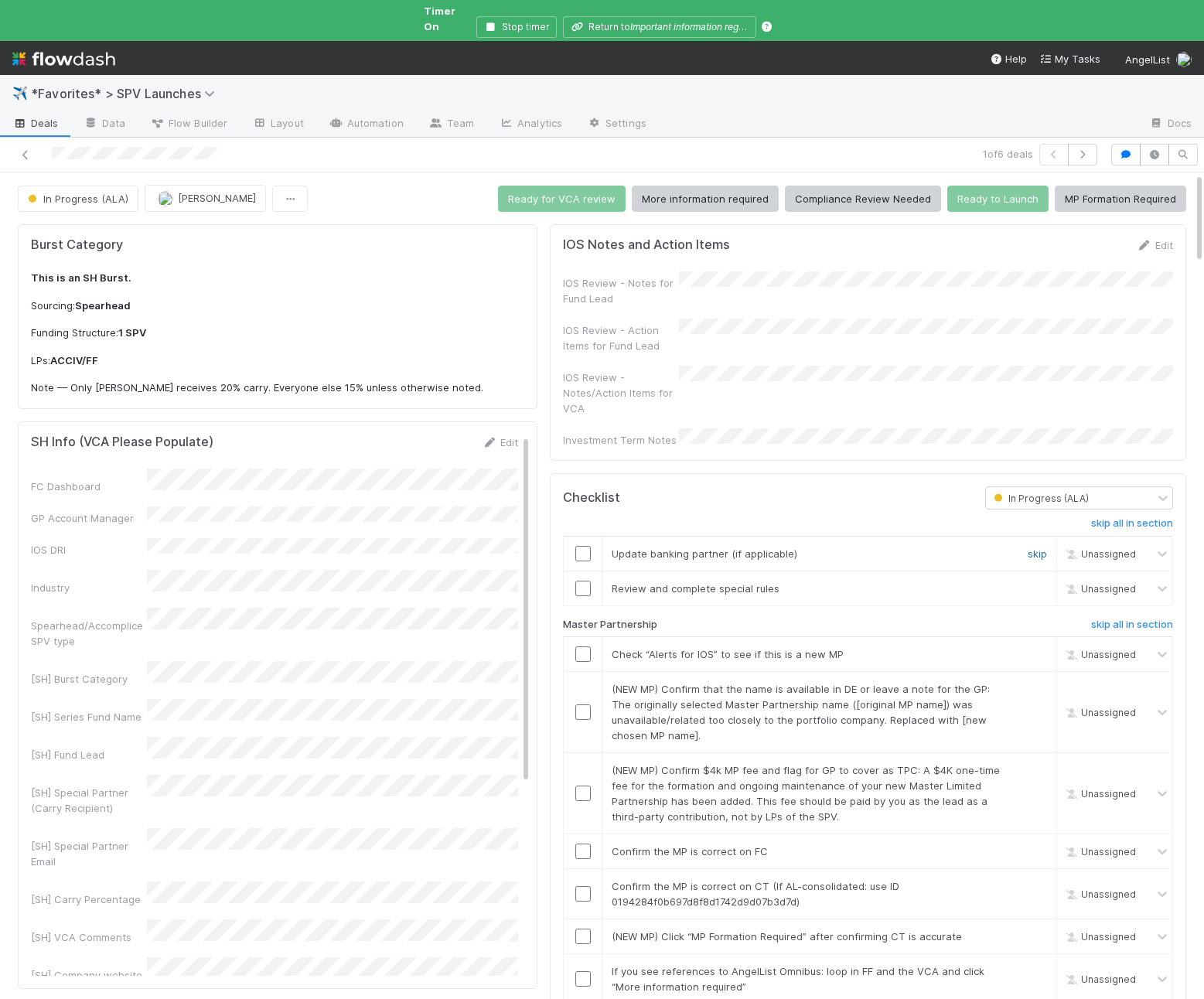
click at [1033, 548] on link "skip" at bounding box center [1037, 553] width 20 height 12
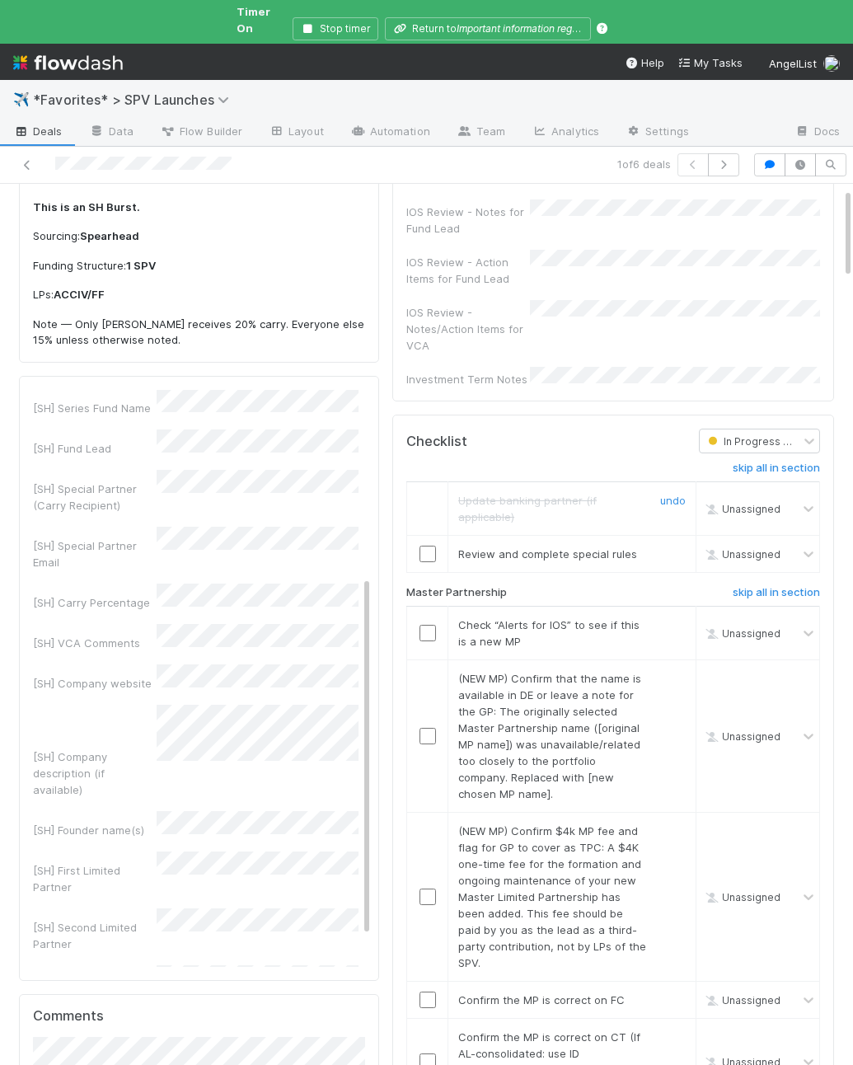
scroll to position [175, 0]
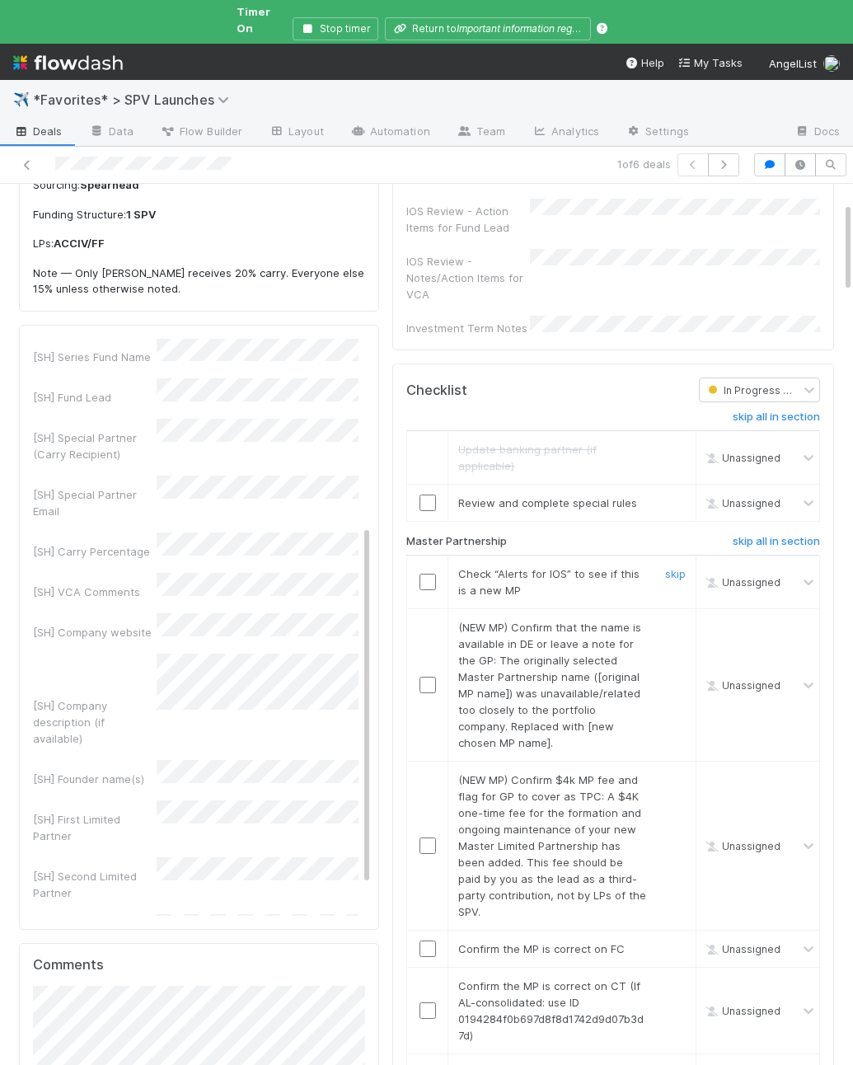
drag, startPoint x: 673, startPoint y: 541, endPoint x: 646, endPoint y: 557, distance: 31.8
click at [673, 567] on link "skip" at bounding box center [675, 573] width 21 height 13
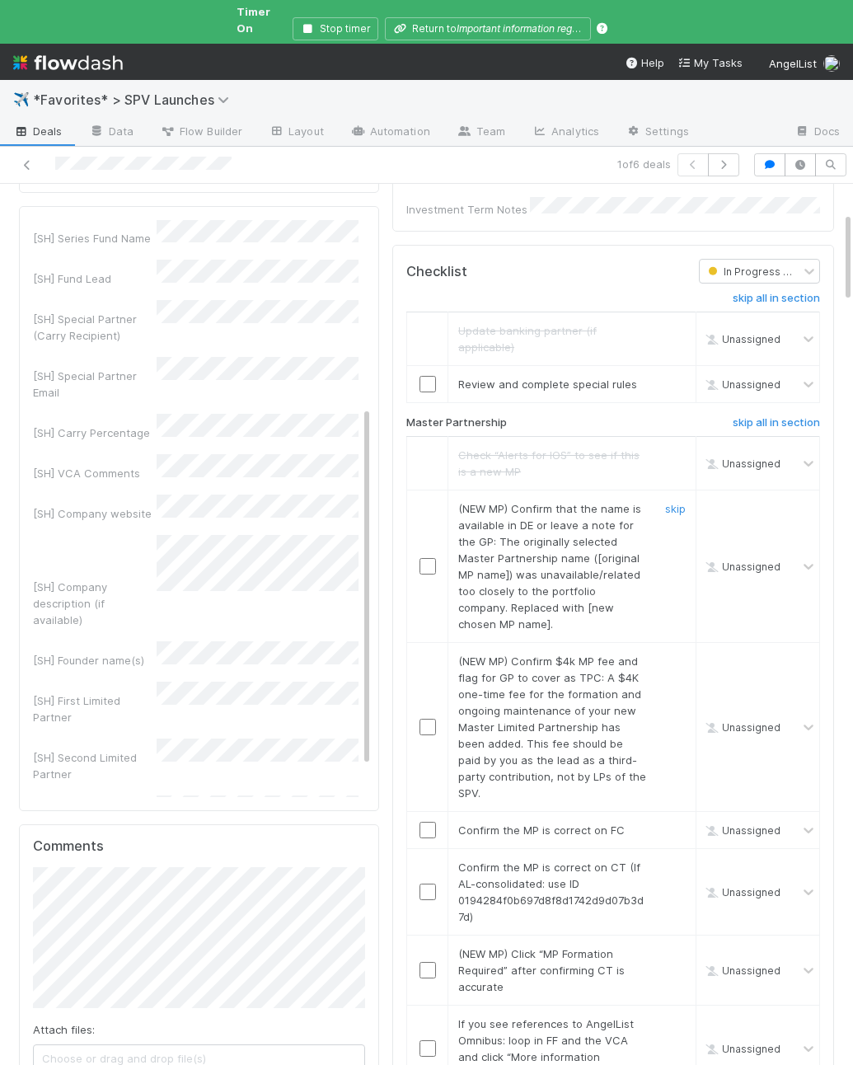
scroll to position [331, 0]
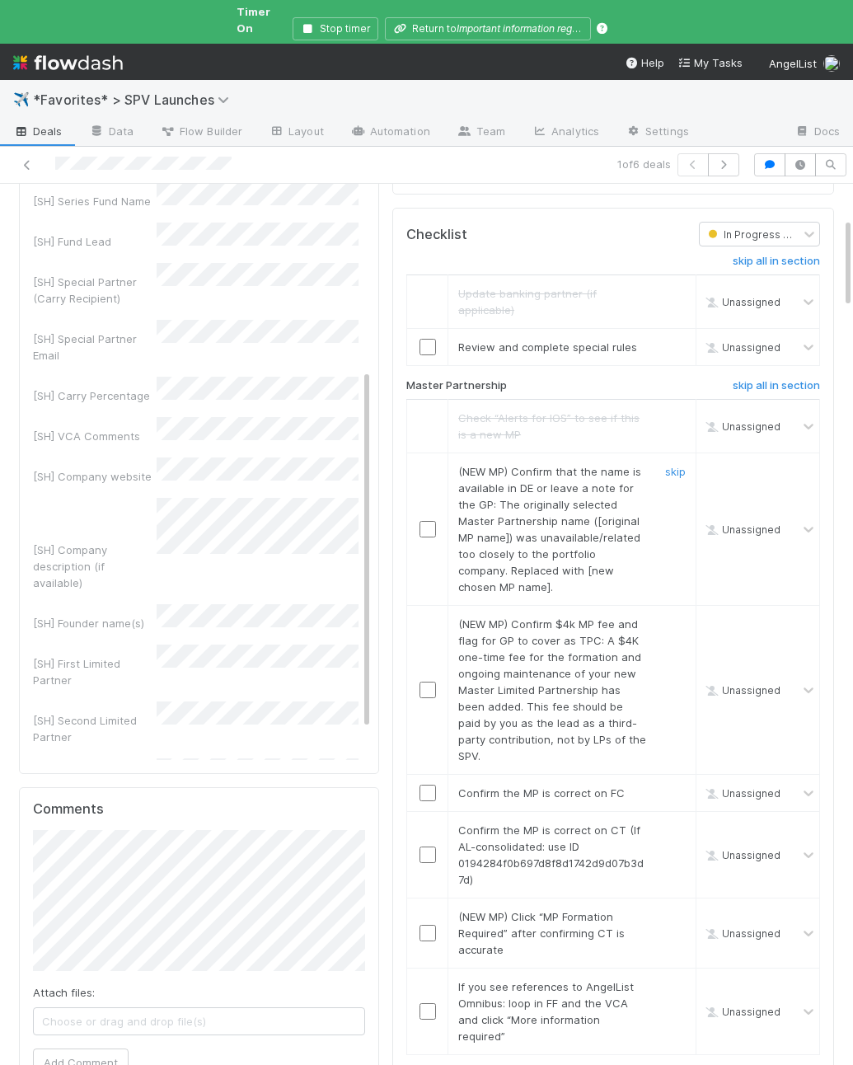
drag, startPoint x: 673, startPoint y: 442, endPoint x: 671, endPoint y: 489, distance: 47.0
click at [673, 465] on link "skip" at bounding box center [675, 471] width 21 height 13
click at [671, 618] on link "skip" at bounding box center [675, 624] width 21 height 13
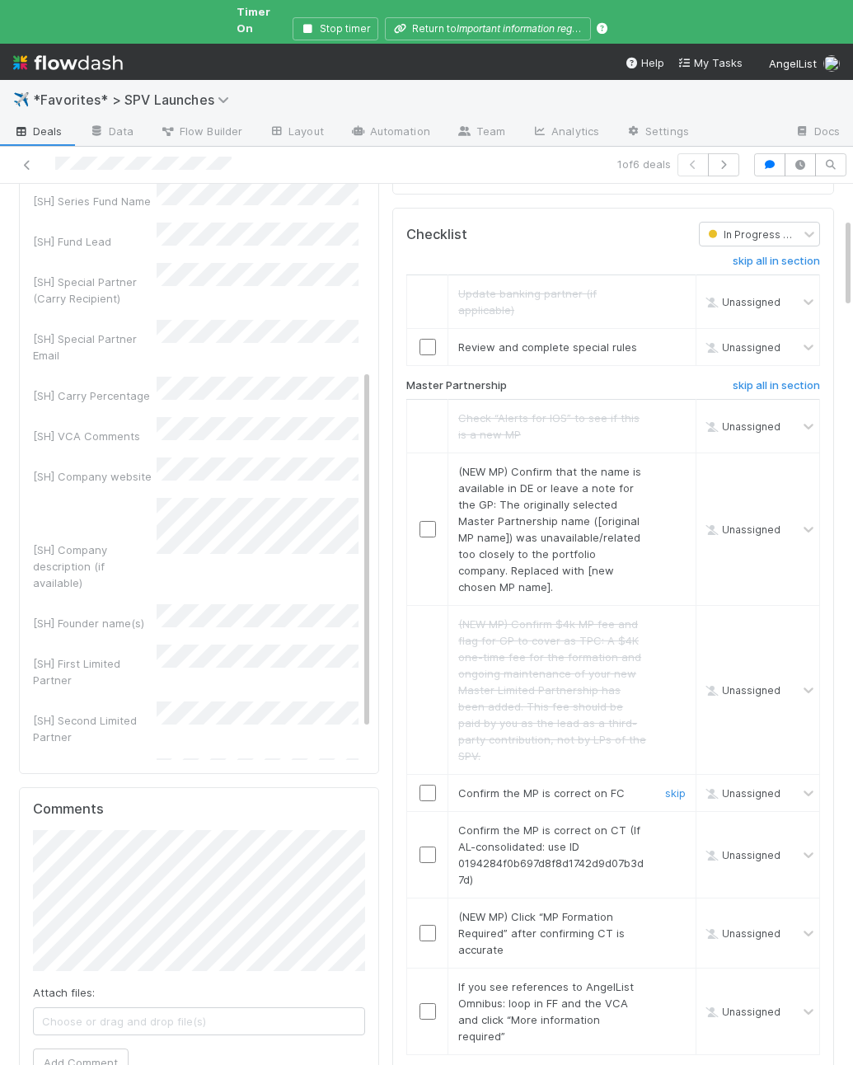
click at [425, 785] on input "checkbox" at bounding box center [428, 793] width 16 height 16
click at [430, 847] on input "checkbox" at bounding box center [428, 855] width 16 height 16
click at [681, 910] on link "skip" at bounding box center [675, 916] width 21 height 13
click at [675, 980] on link "skip" at bounding box center [675, 986] width 21 height 13
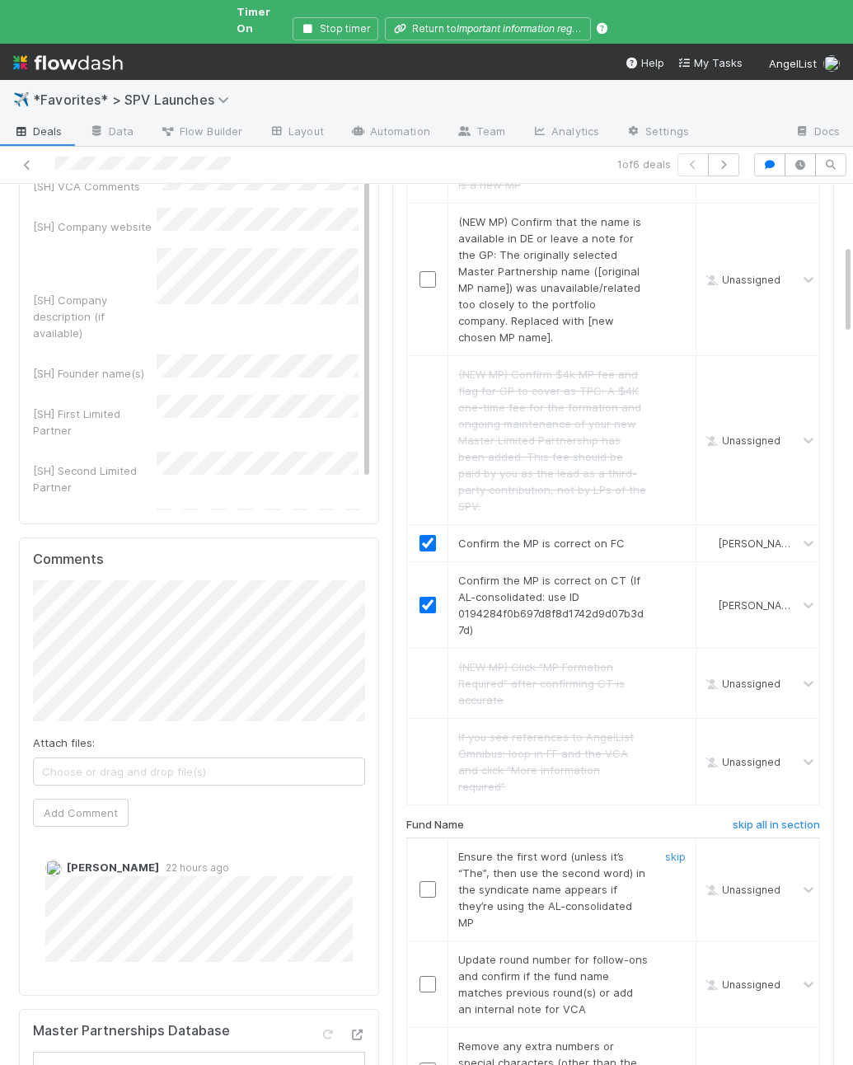
scroll to position [621, 0]
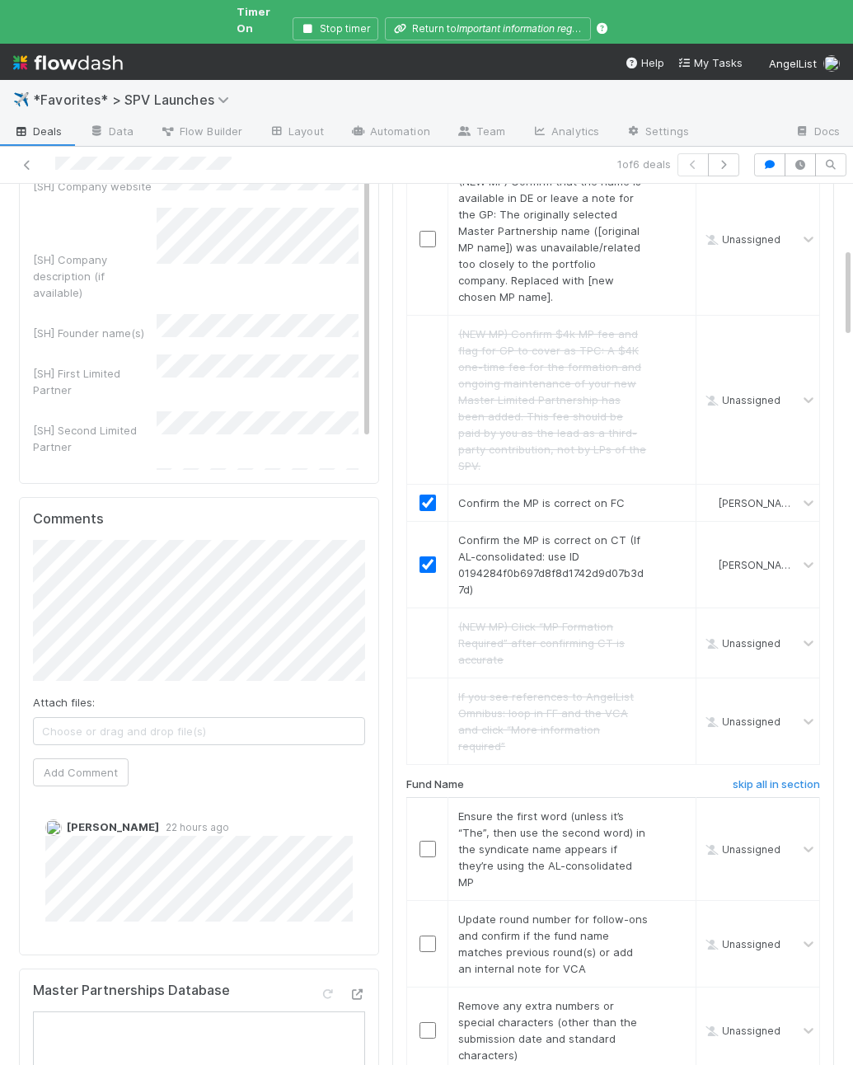
drag, startPoint x: 770, startPoint y: 721, endPoint x: 702, endPoint y: 721, distance: 68.4
click at [770, 778] on h6 "skip all in section" at bounding box center [776, 784] width 87 height 13
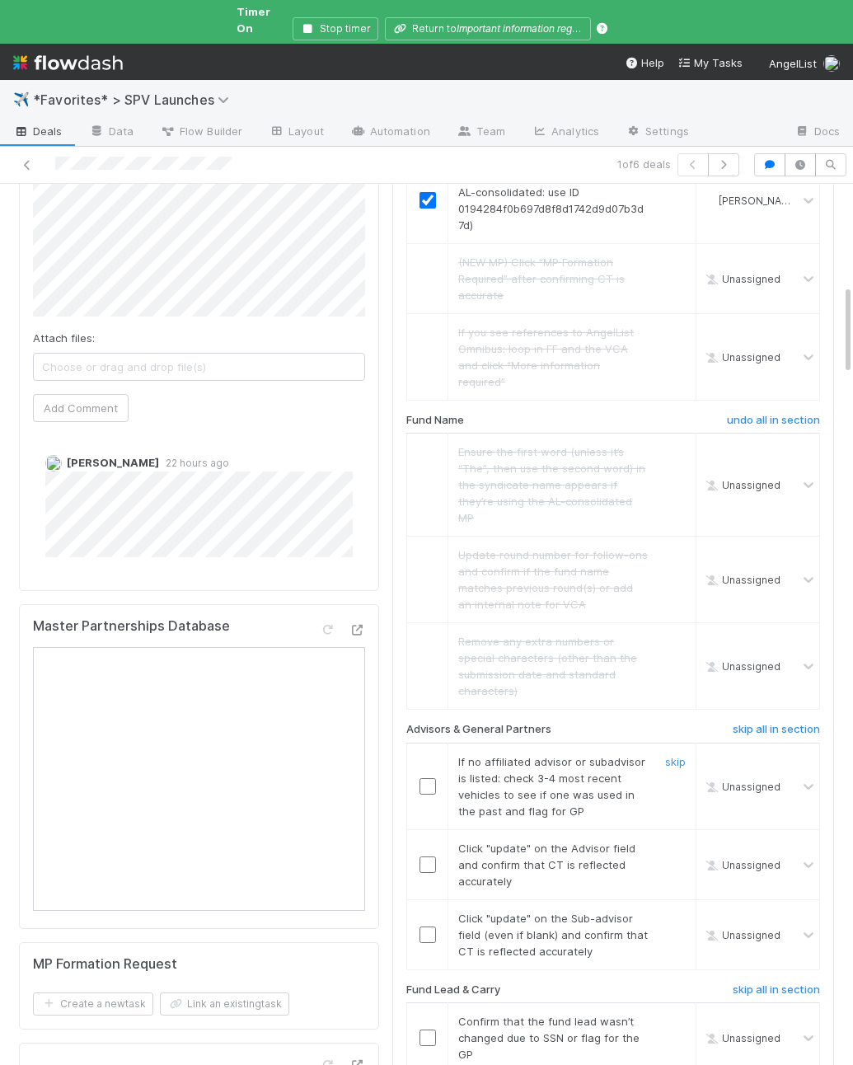
scroll to position [996, 0]
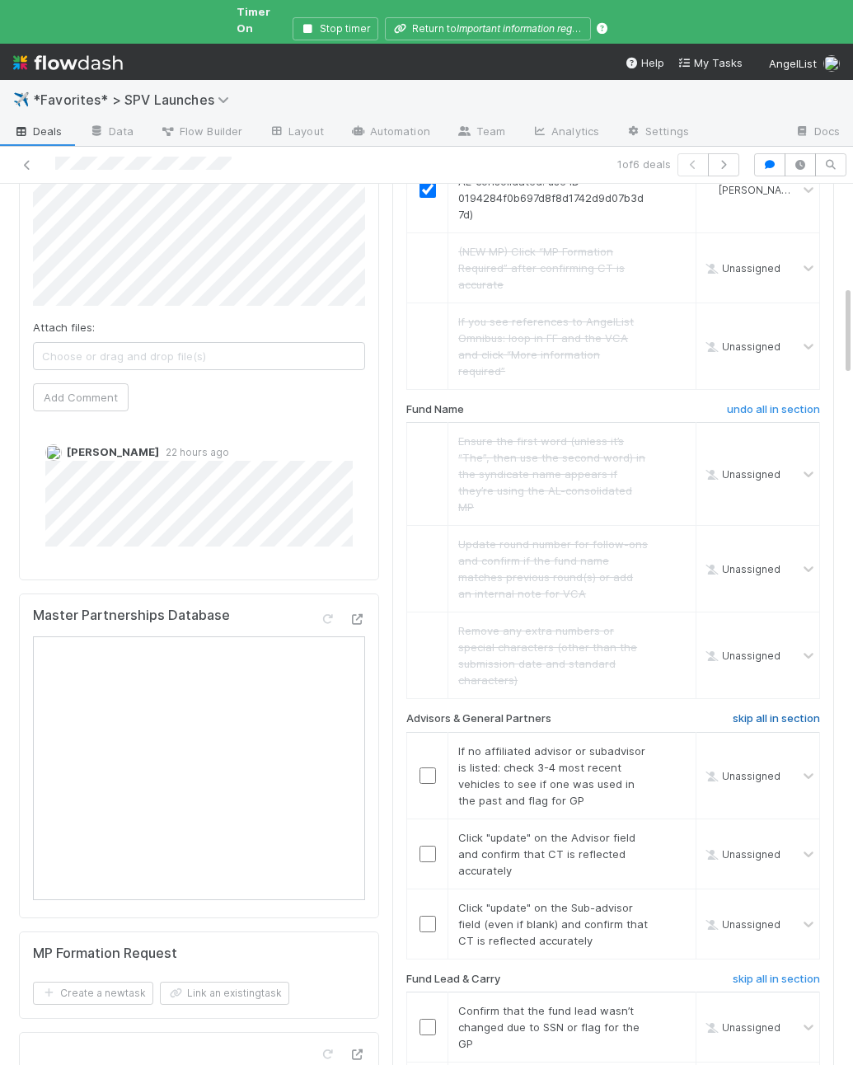
click at [768, 712] on h6 "skip all in section" at bounding box center [776, 718] width 87 height 13
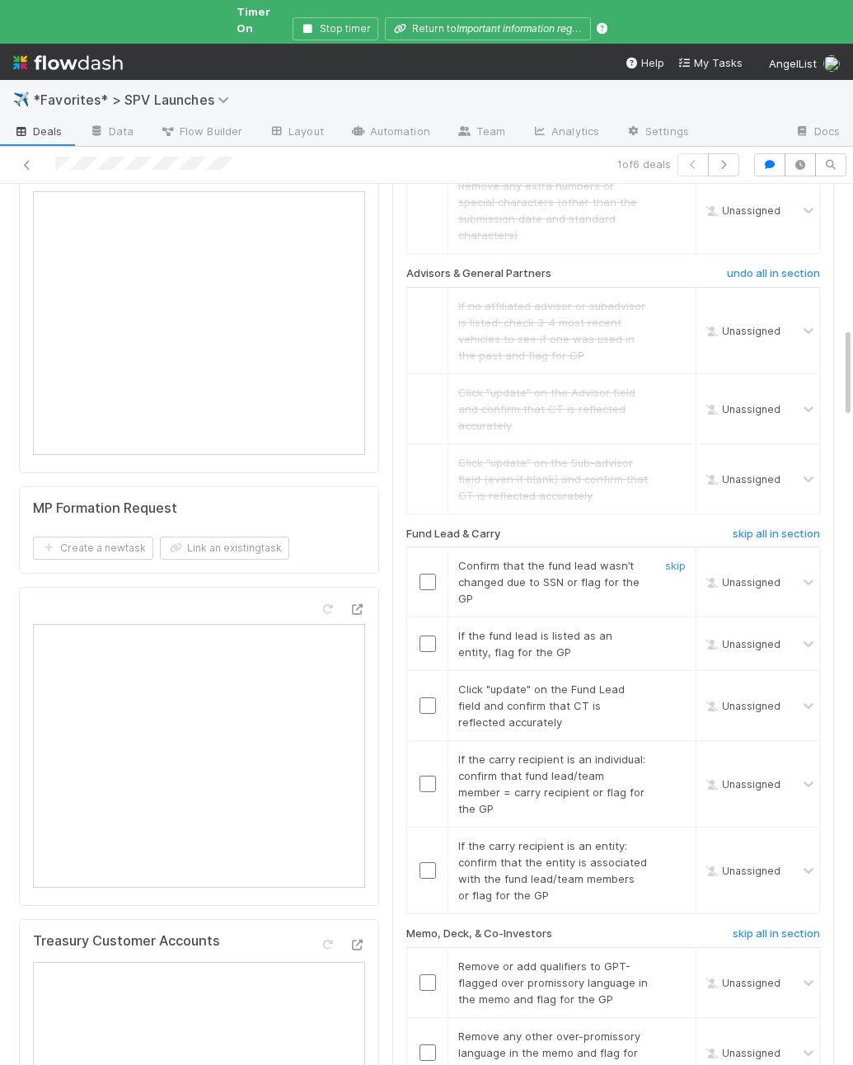
scroll to position [1446, 0]
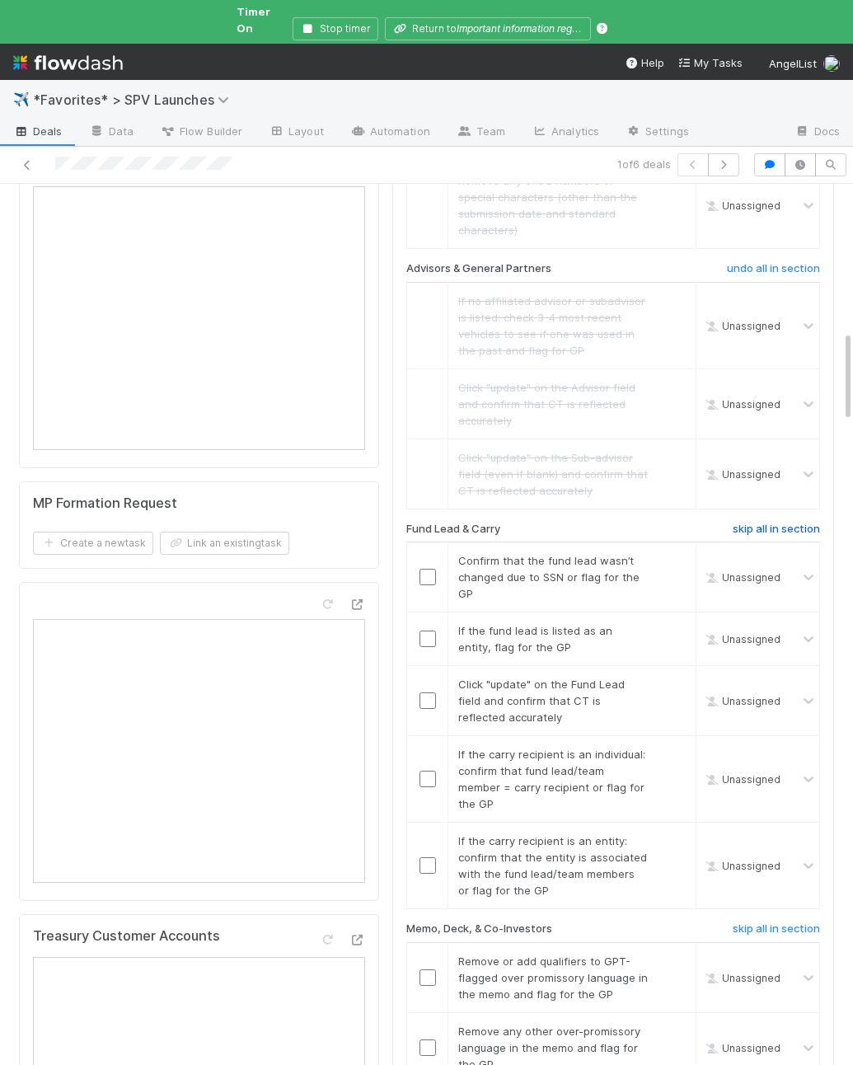
click at [768, 523] on h6 "skip all in section" at bounding box center [776, 529] width 87 height 13
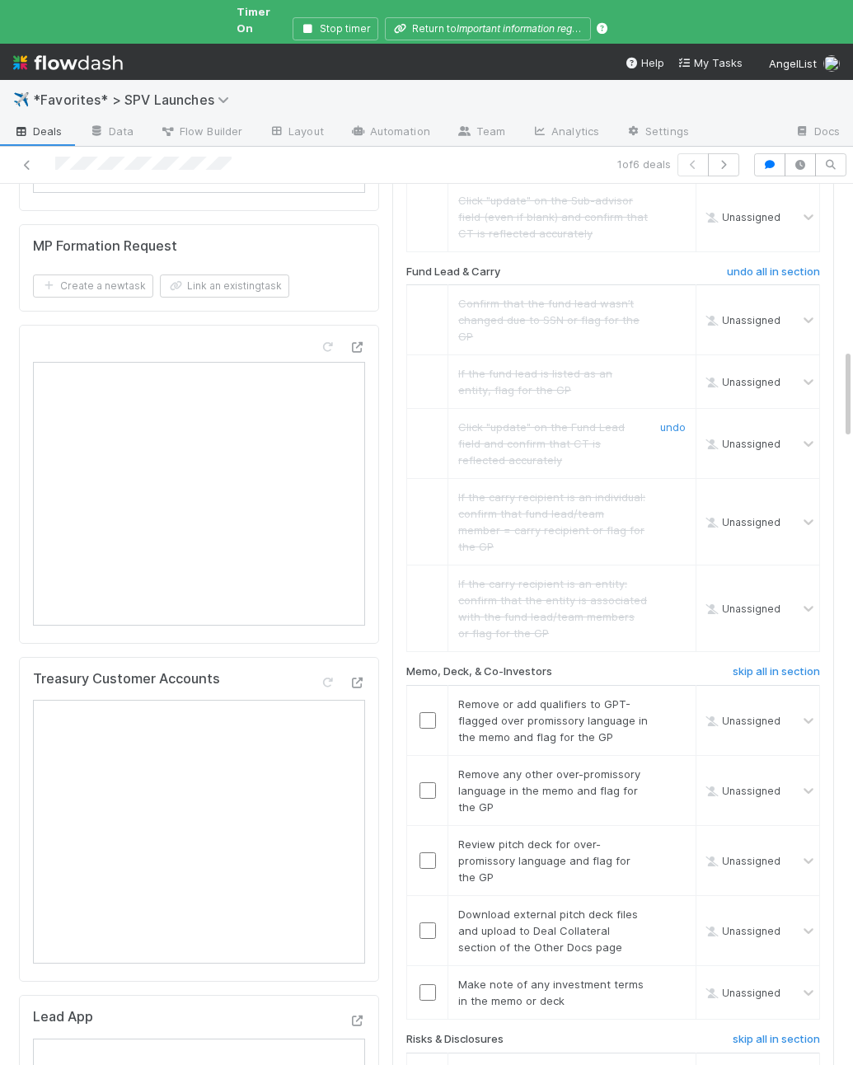
scroll to position [1722, 0]
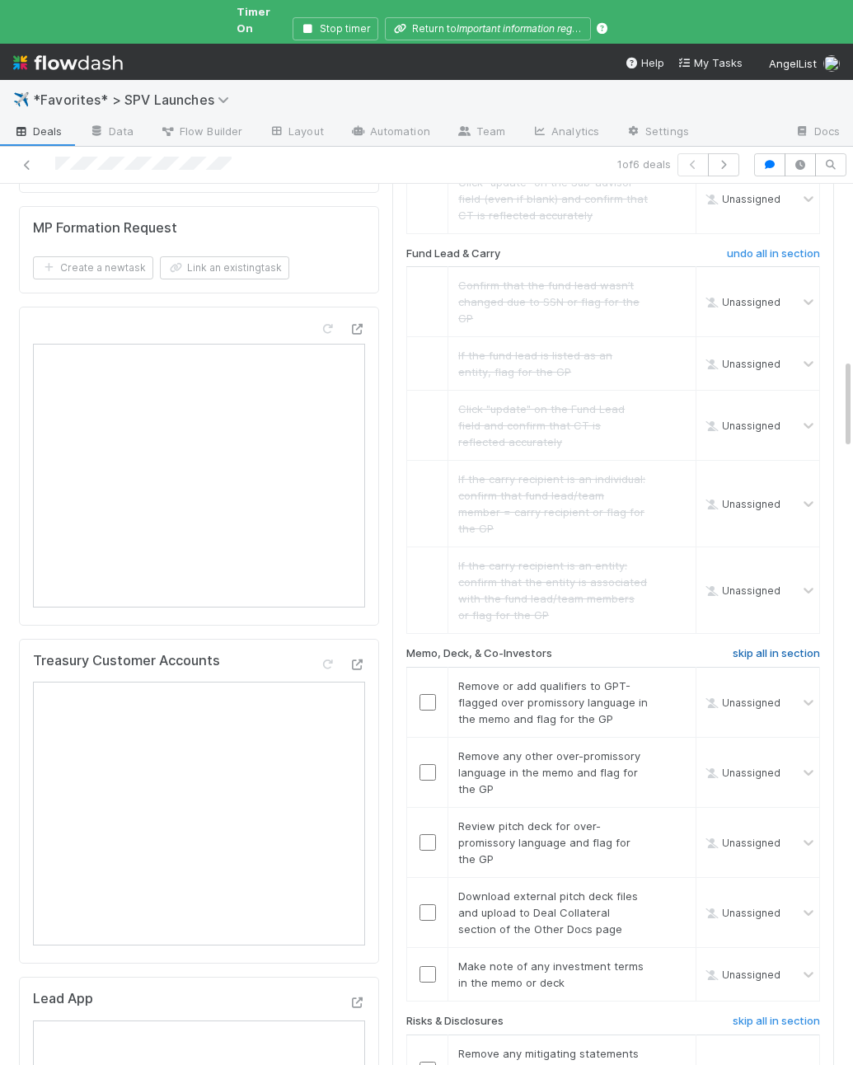
click at [777, 647] on h6 "skip all in section" at bounding box center [776, 653] width 87 height 13
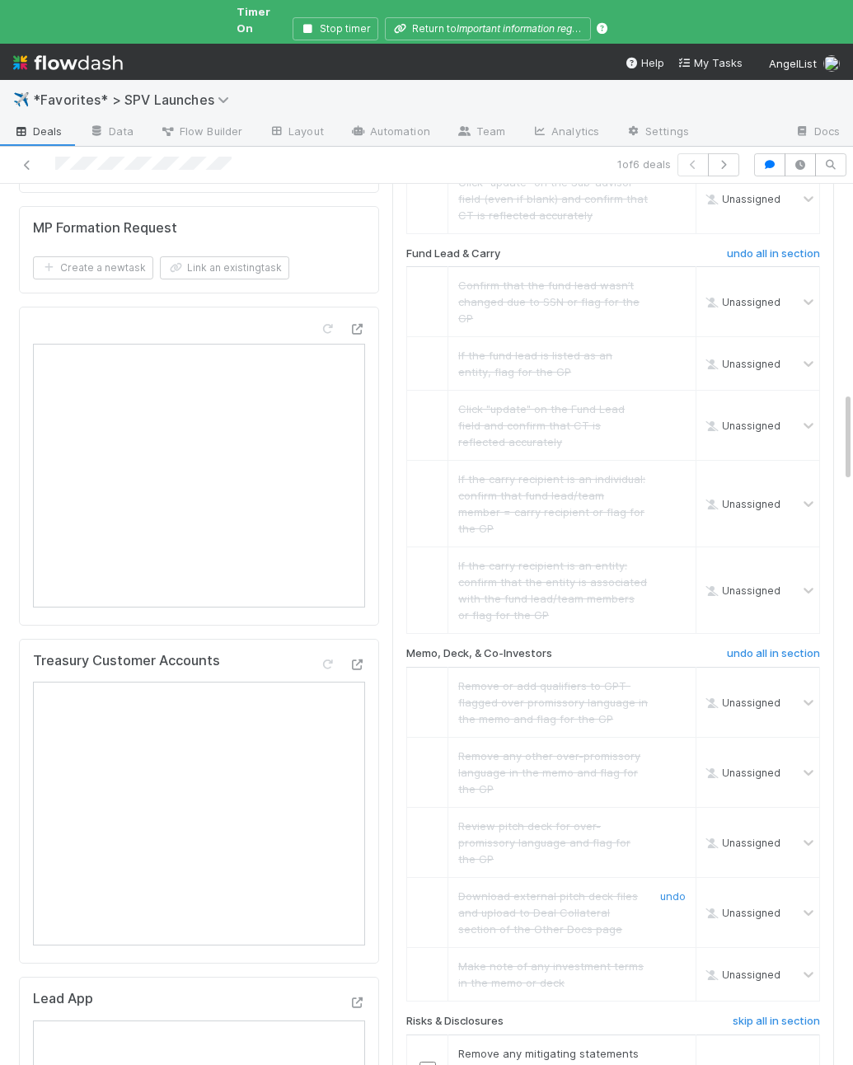
scroll to position [2075, 0]
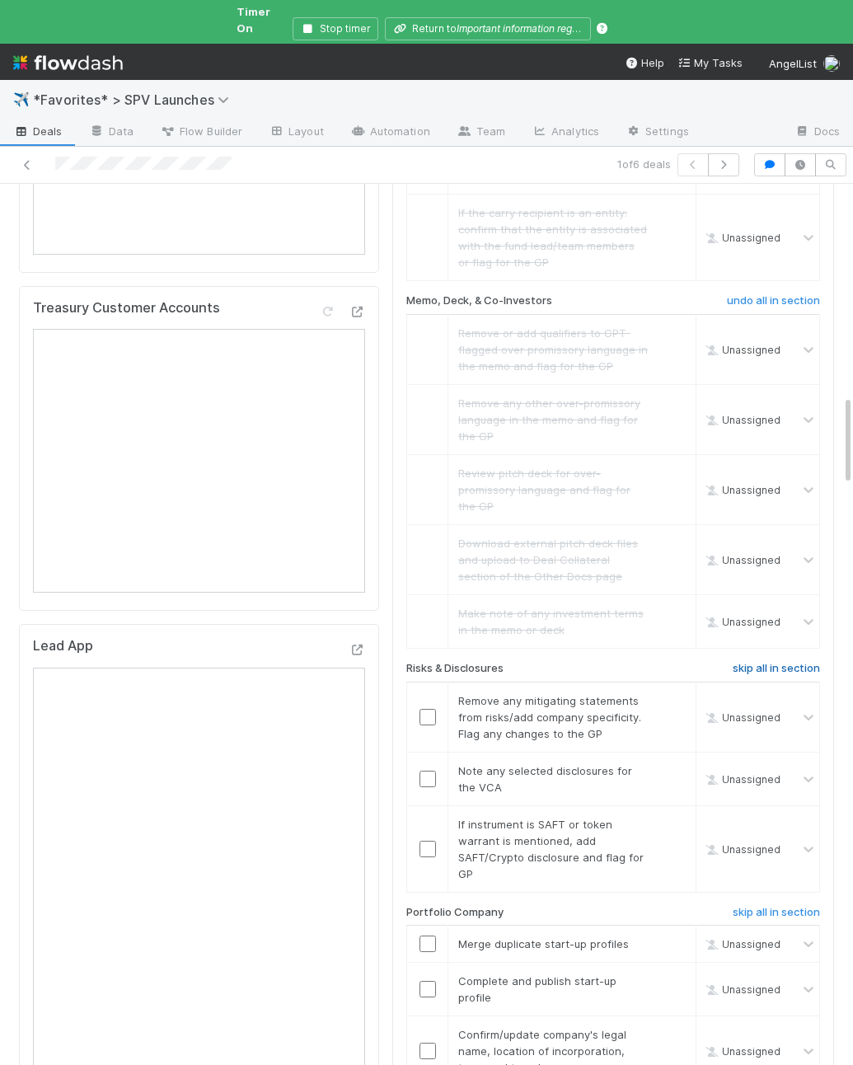
click at [766, 662] on h6 "skip all in section" at bounding box center [776, 668] width 87 height 13
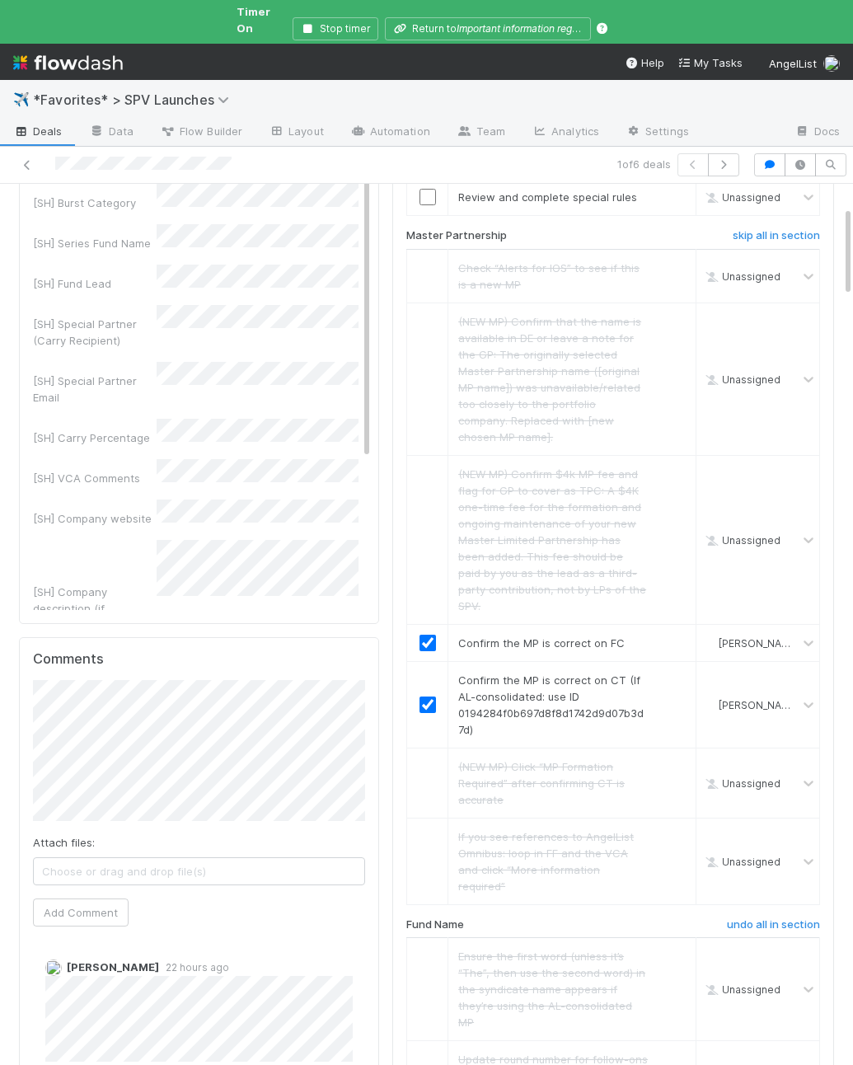
scroll to position [0, 0]
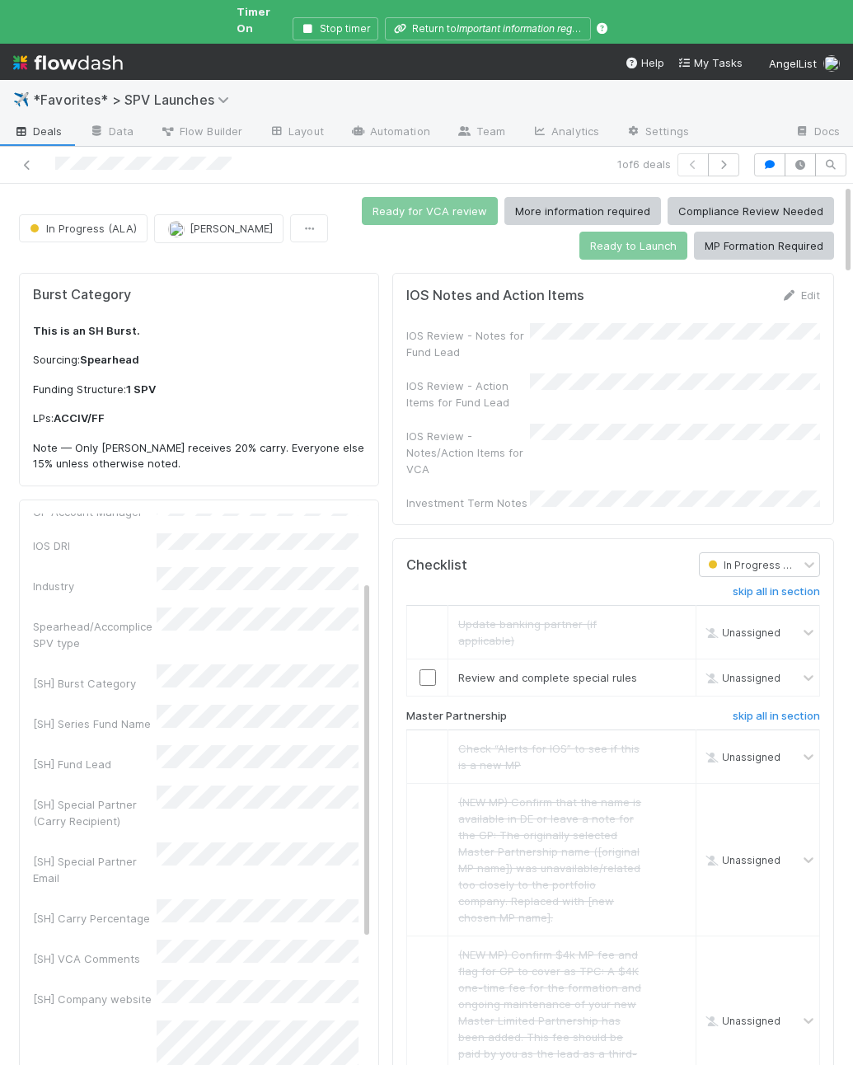
click at [450, 378] on div "IOS Review - Action Items for Fund Lead" at bounding box center [469, 394] width 124 height 33
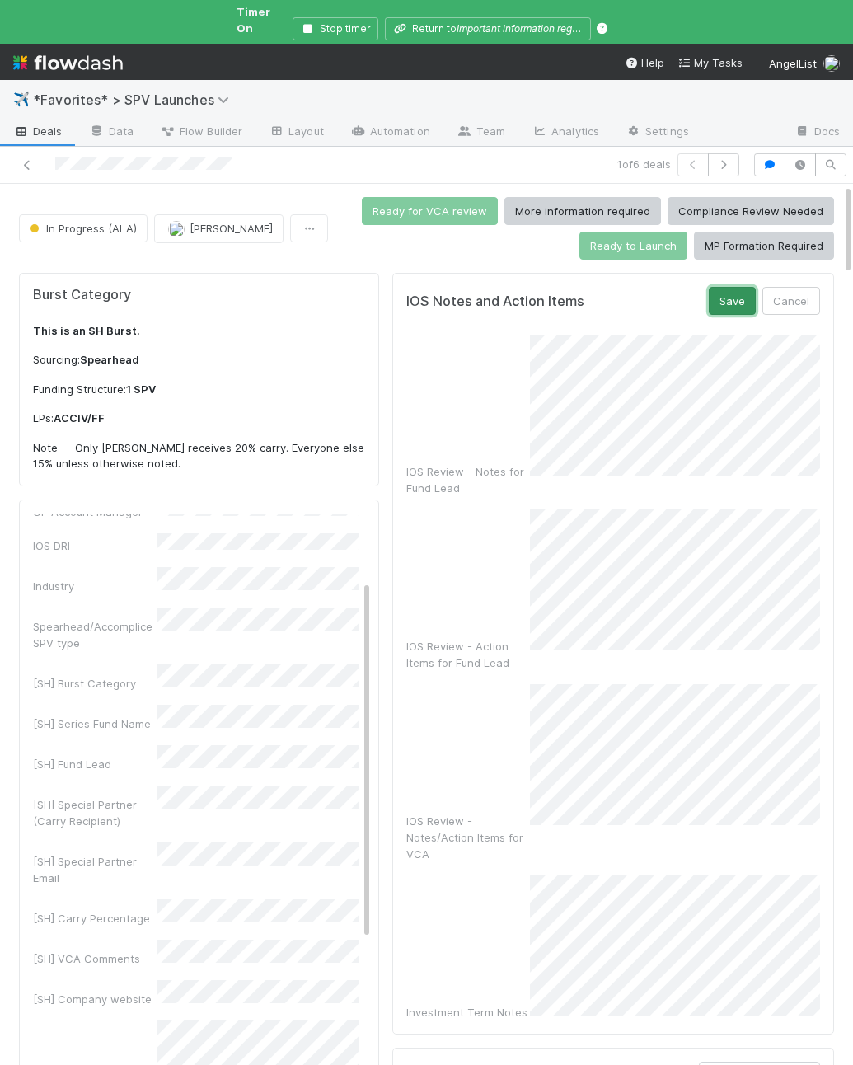
click at [733, 294] on button "Save" at bounding box center [732, 301] width 47 height 28
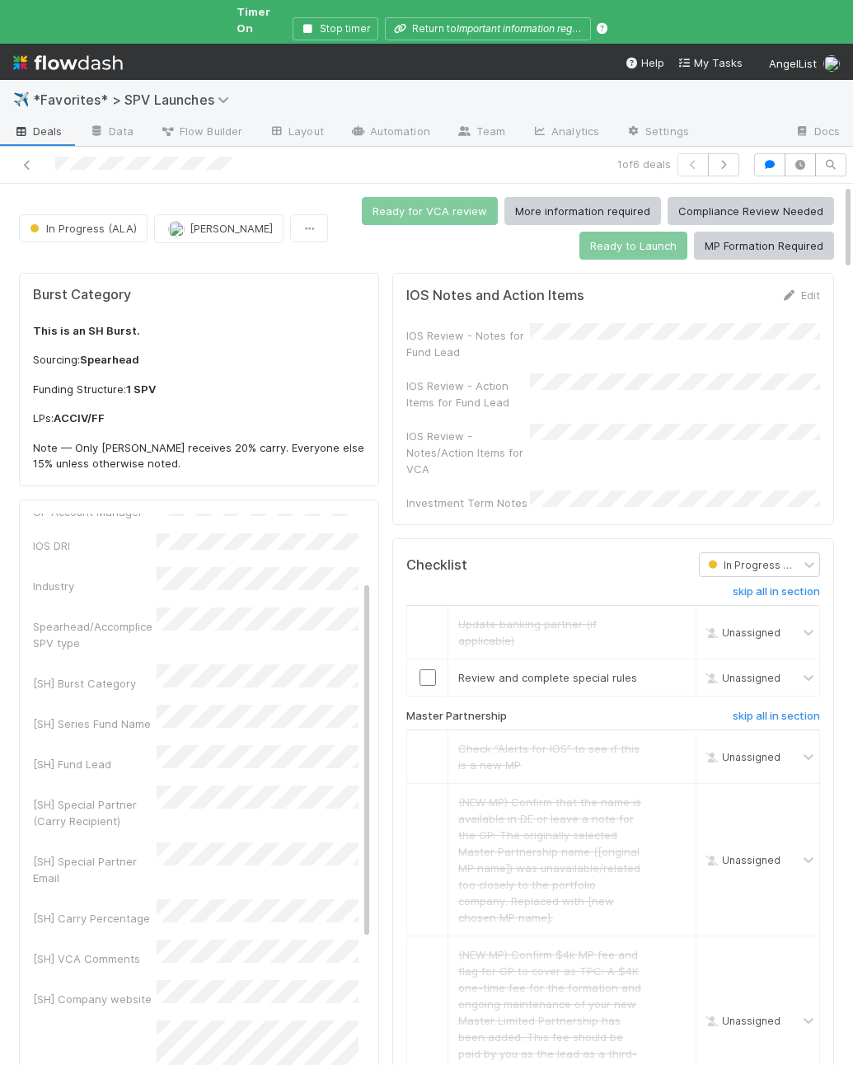
click at [642, 435] on div "IOS Review - Notes/Action Items for VCA" at bounding box center [614, 451] width 414 height 54
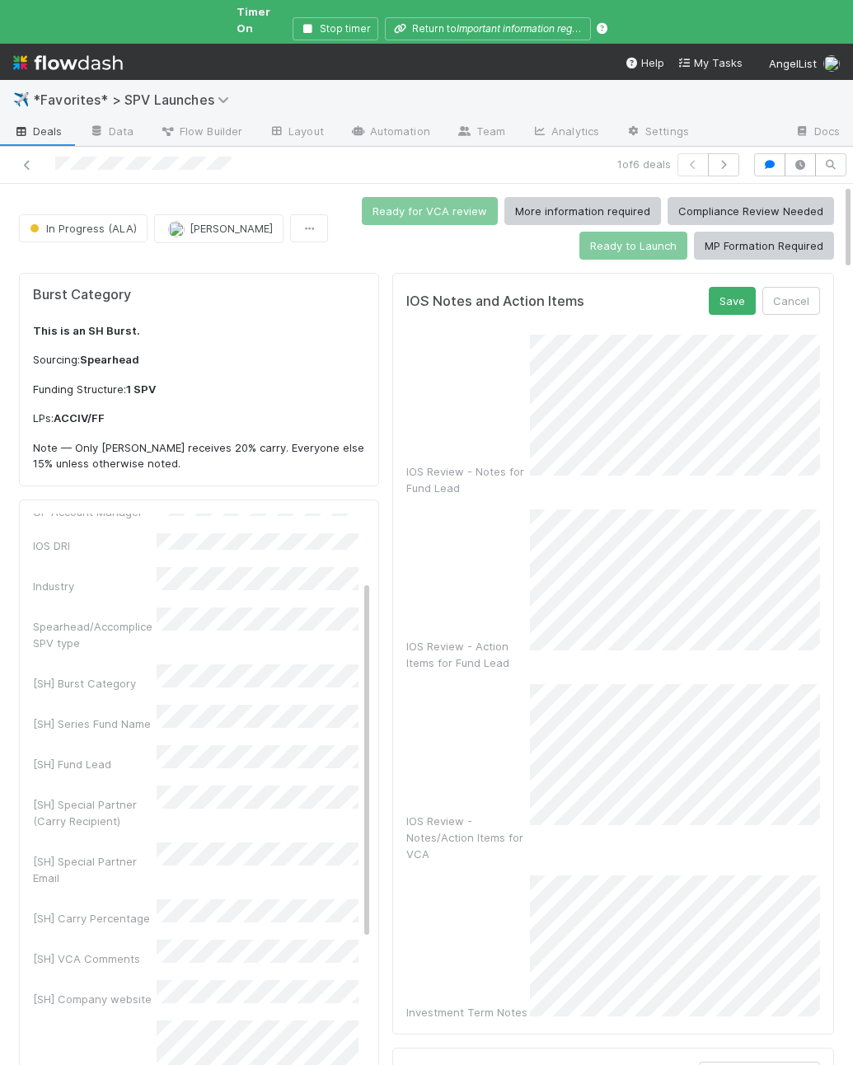
click at [730, 273] on div "IOS Notes and Action Items Save Cancel IOS Review - Notes for Fund Lead IOS Rev…" at bounding box center [614, 654] width 442 height 762
drag, startPoint x: 728, startPoint y: 278, endPoint x: 687, endPoint y: 289, distance: 42.6
click at [728, 287] on button "Save" at bounding box center [732, 301] width 47 height 28
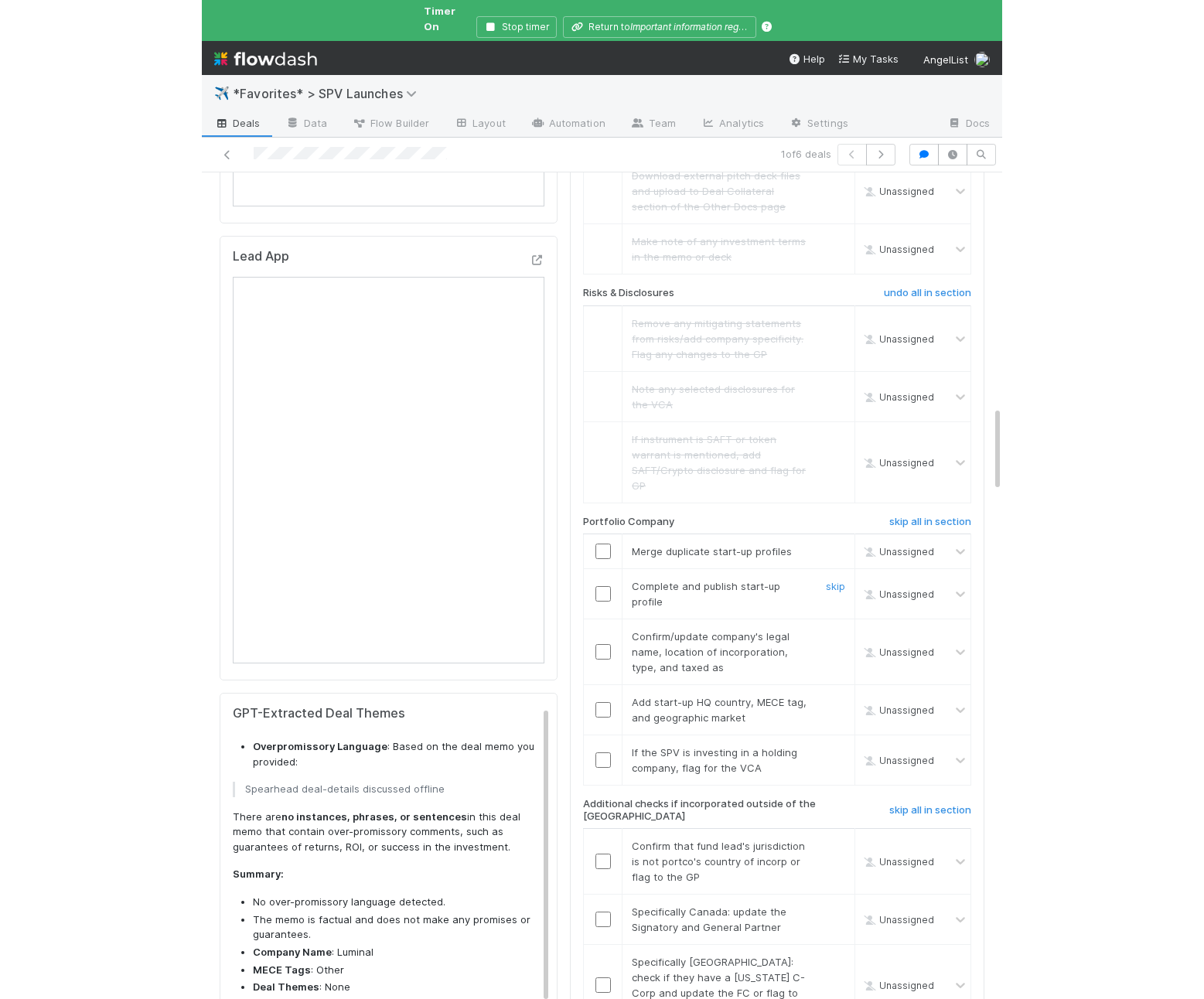
scroll to position [2313, 0]
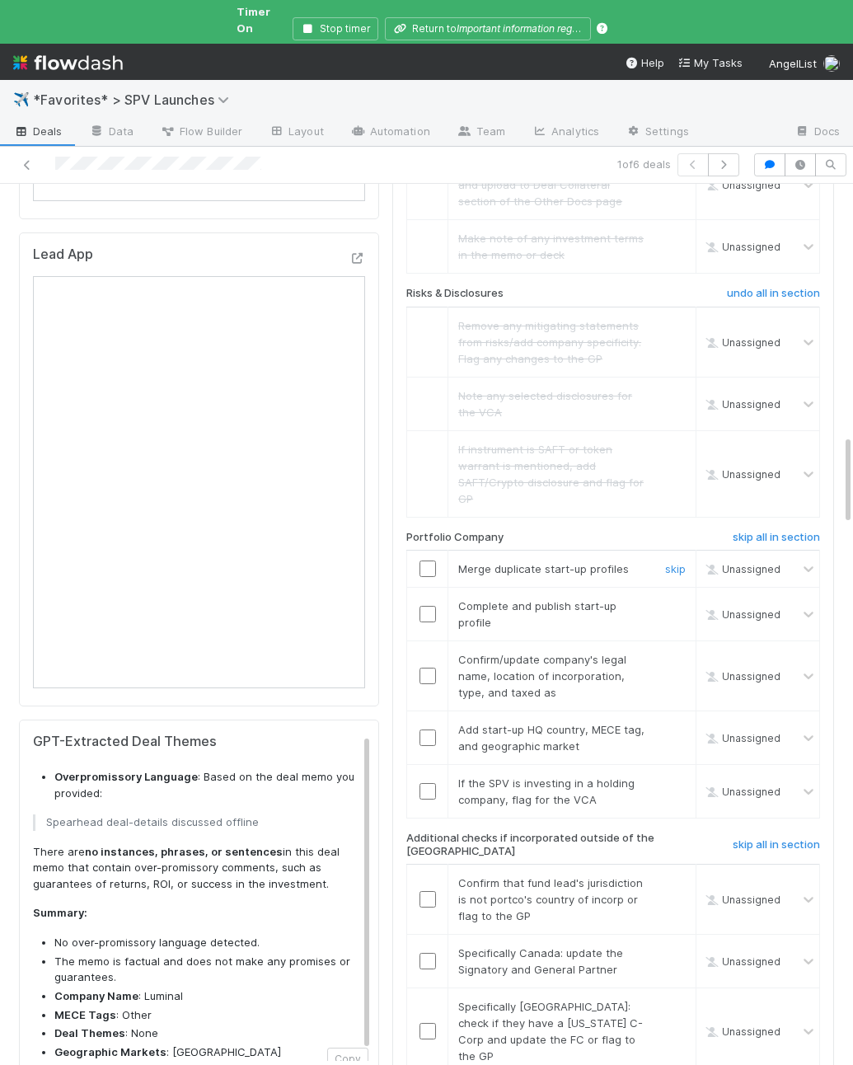
drag, startPoint x: 430, startPoint y: 459, endPoint x: 430, endPoint y: 476, distance: 16.5
click at [430, 561] on input "checkbox" at bounding box center [428, 569] width 16 height 16
drag, startPoint x: 428, startPoint y: 490, endPoint x: 853, endPoint y: 526, distance: 426.2
click at [428, 606] on input "checkbox" at bounding box center [428, 614] width 16 height 16
click at [434, 712] on td at bounding box center [427, 739] width 41 height 54
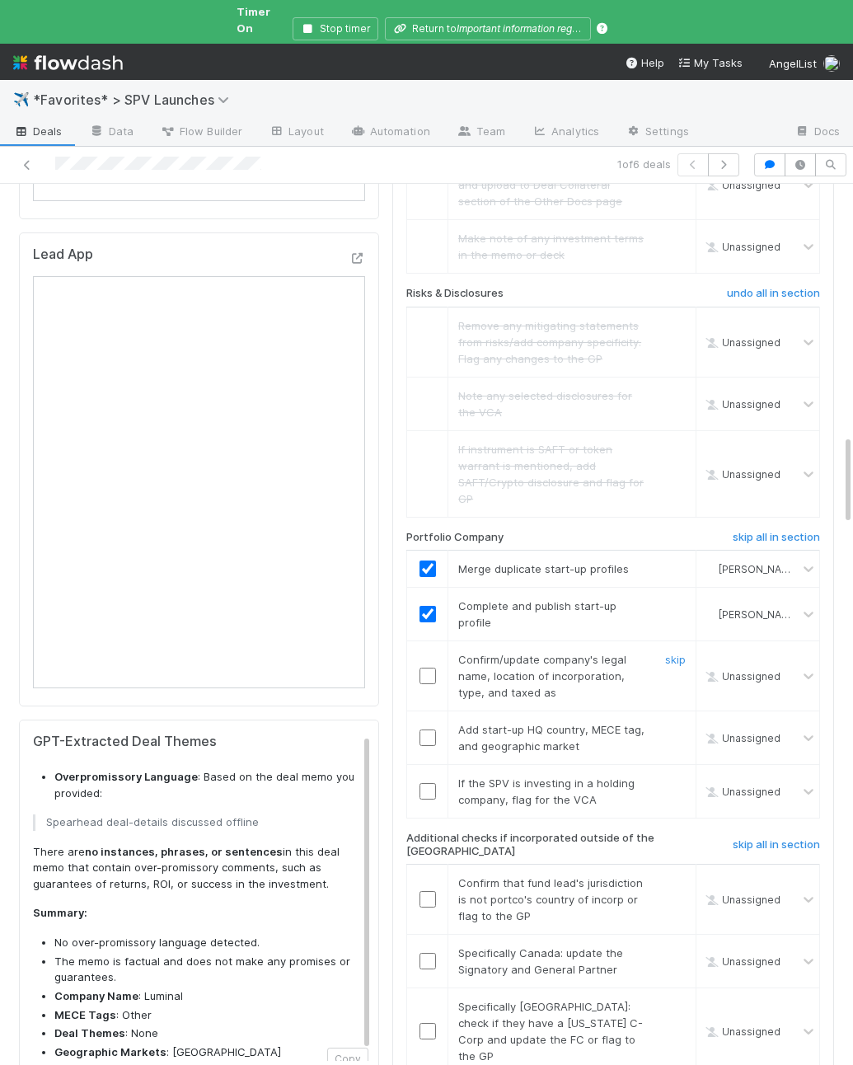
click at [426, 642] on td at bounding box center [427, 677] width 41 height 70
click at [427, 668] on input "checkbox" at bounding box center [428, 676] width 16 height 16
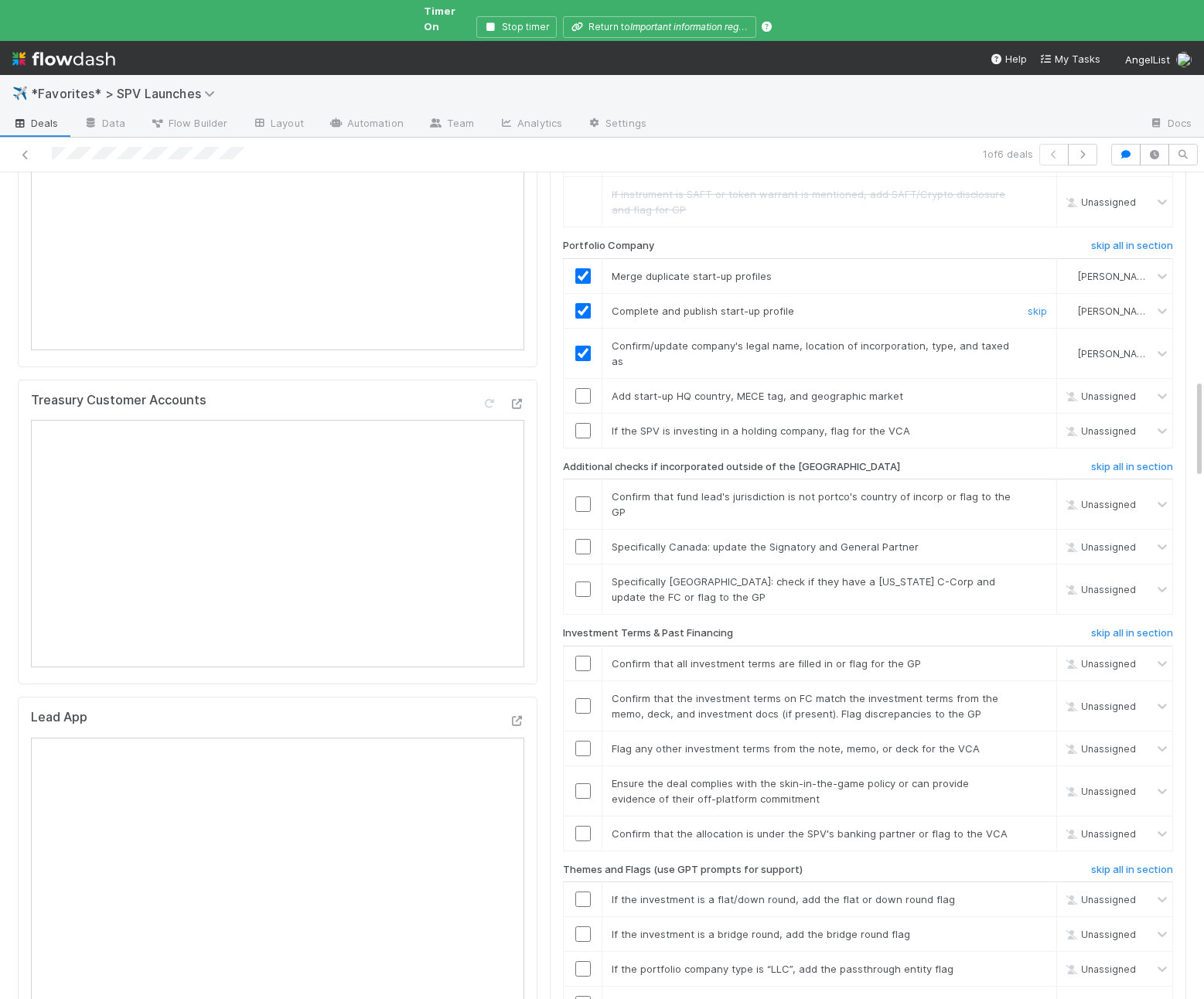
scroll to position [1744, 0]
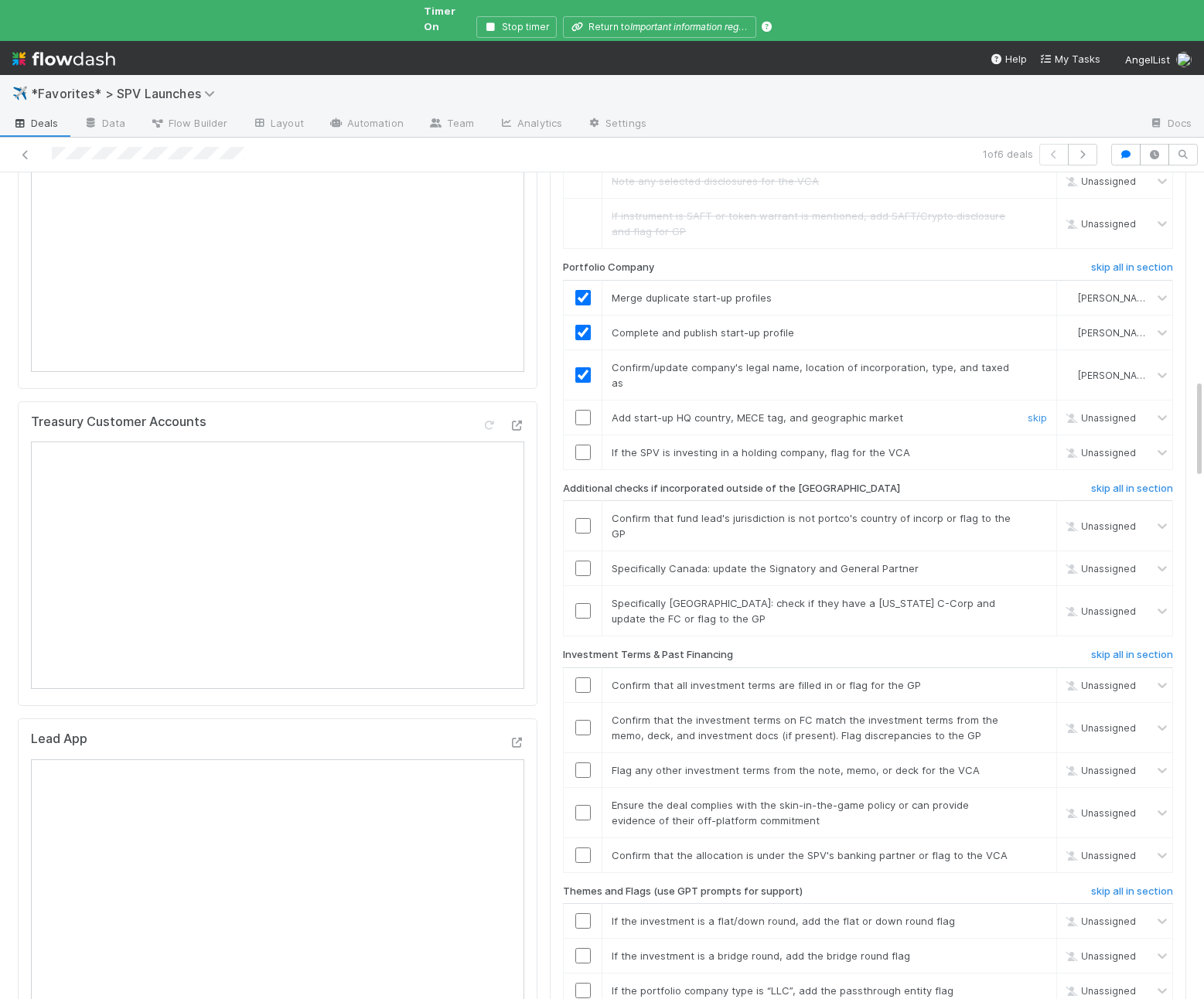
click at [579, 410] on input "checkbox" at bounding box center [582, 417] width 15 height 15
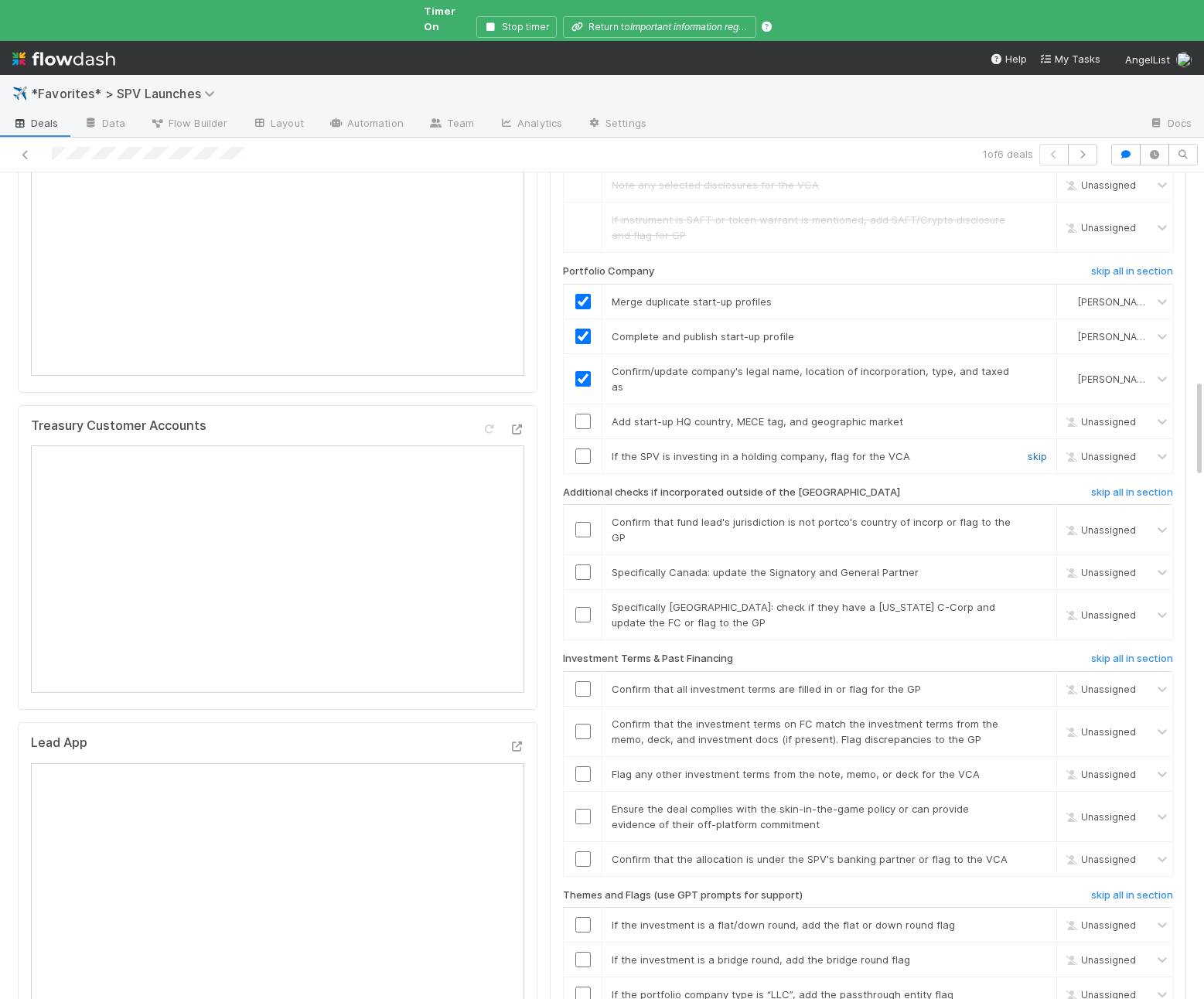
click at [1037, 450] on link "skip" at bounding box center [1037, 456] width 20 height 12
click at [1130, 483] on h6 "skip all in section" at bounding box center [1131, 489] width 82 height 12
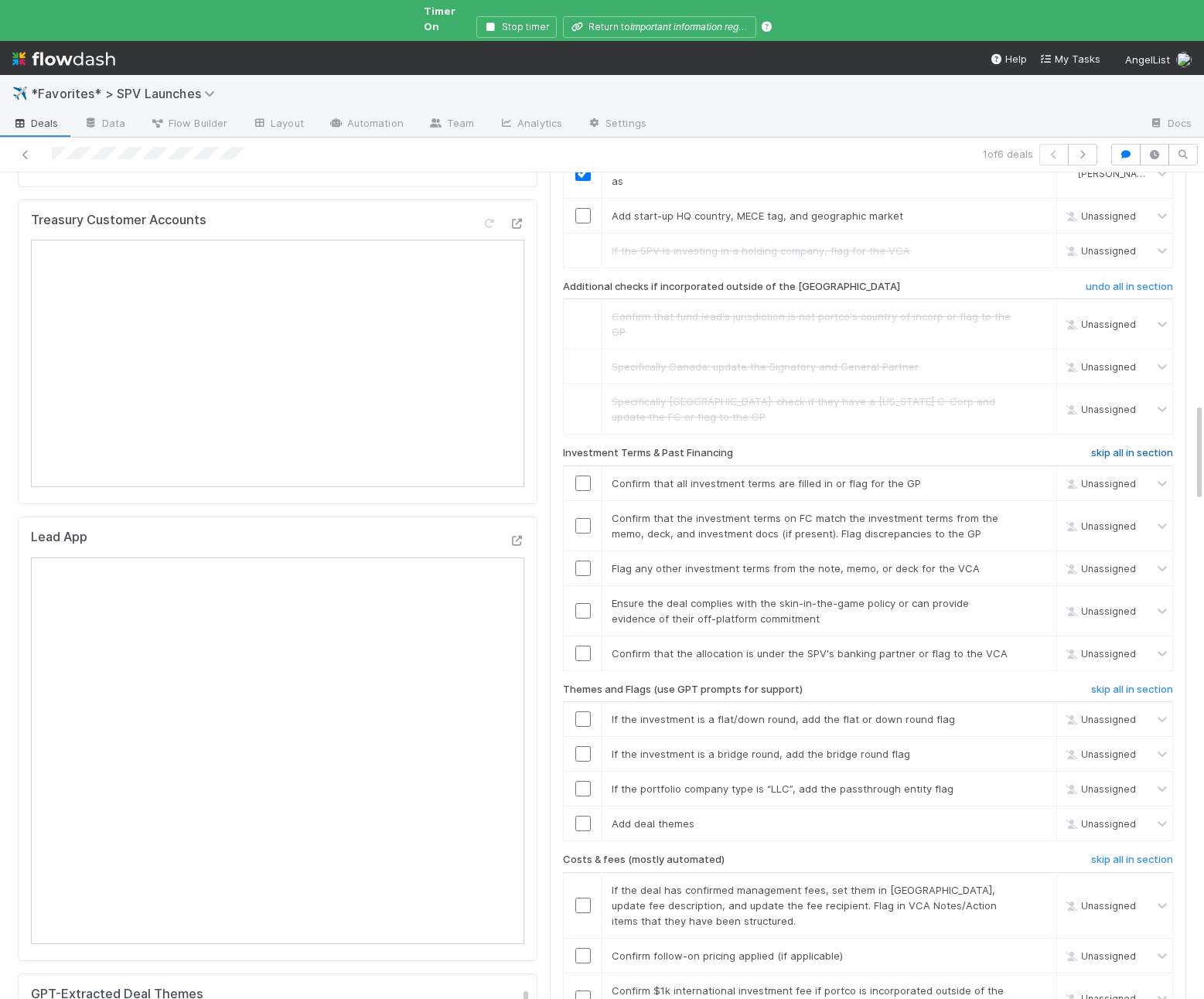
click at [1118, 447] on h6 "skip all in section" at bounding box center [1131, 453] width 82 height 12
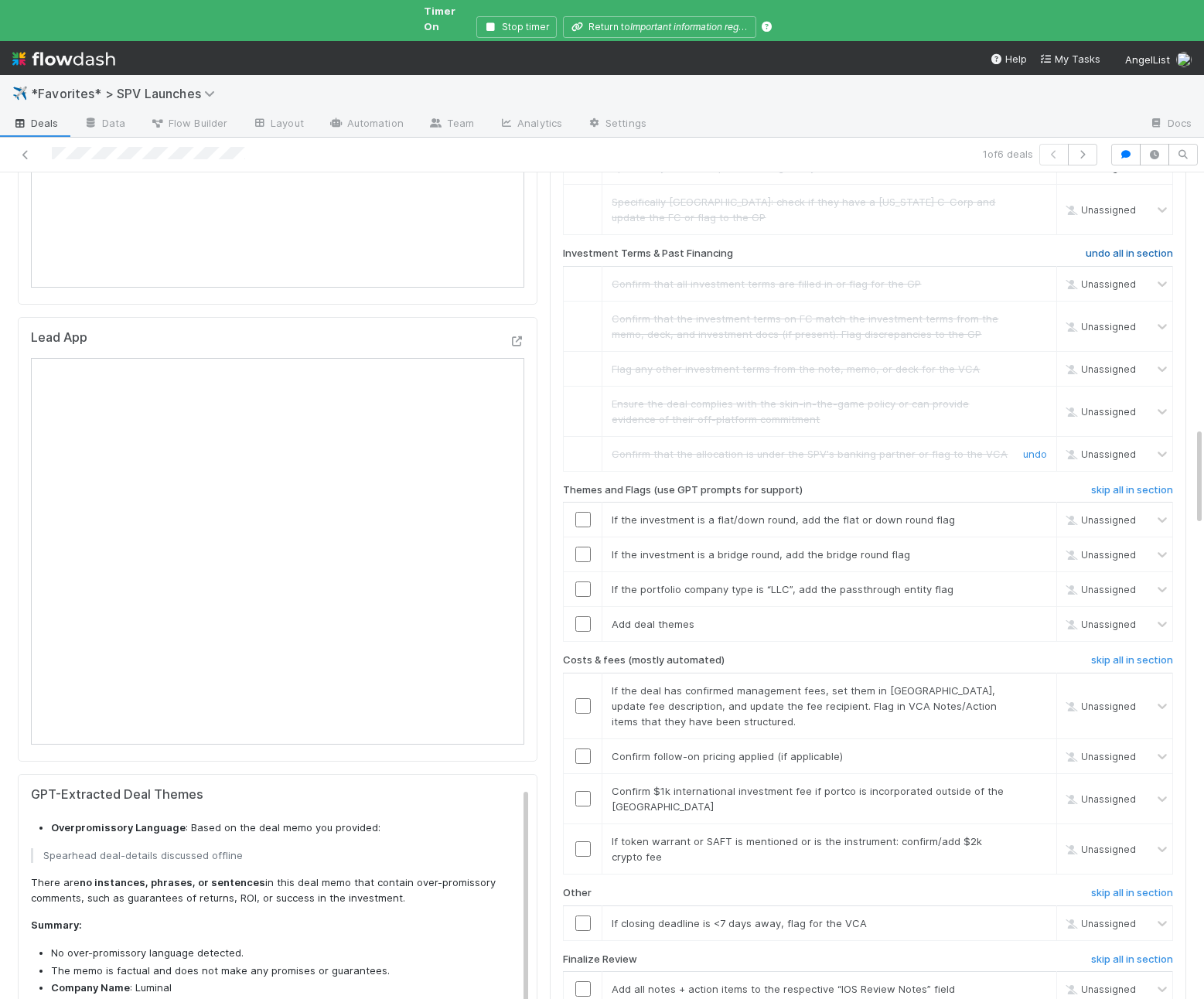
scroll to position [2146, 0]
click at [1116, 483] on h6 "skip all in section" at bounding box center [1131, 489] width 82 height 12
checkbox input "true"
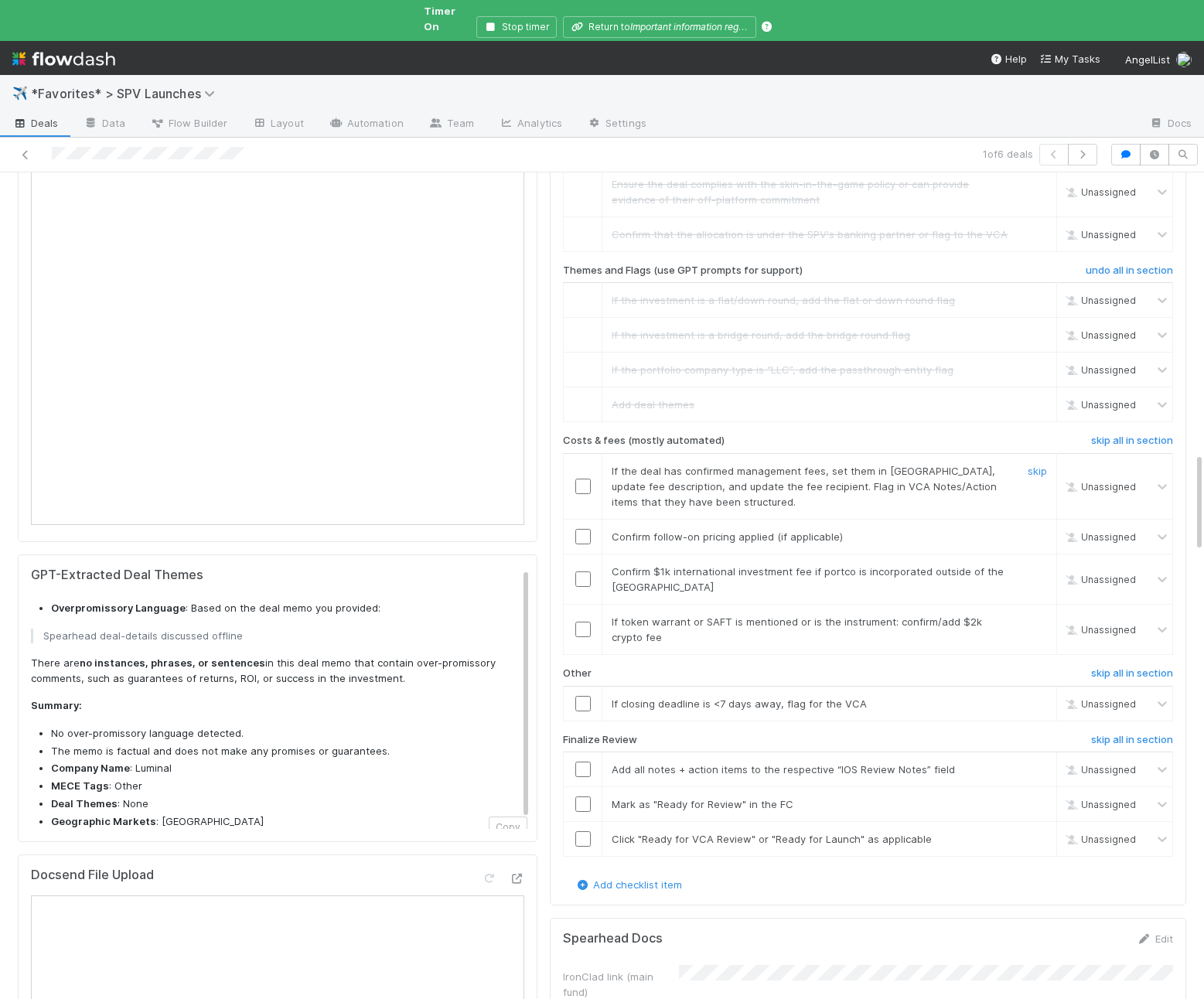
scroll to position [2366, 0]
click at [1106, 434] on h6 "skip all in section" at bounding box center [1131, 440] width 82 height 12
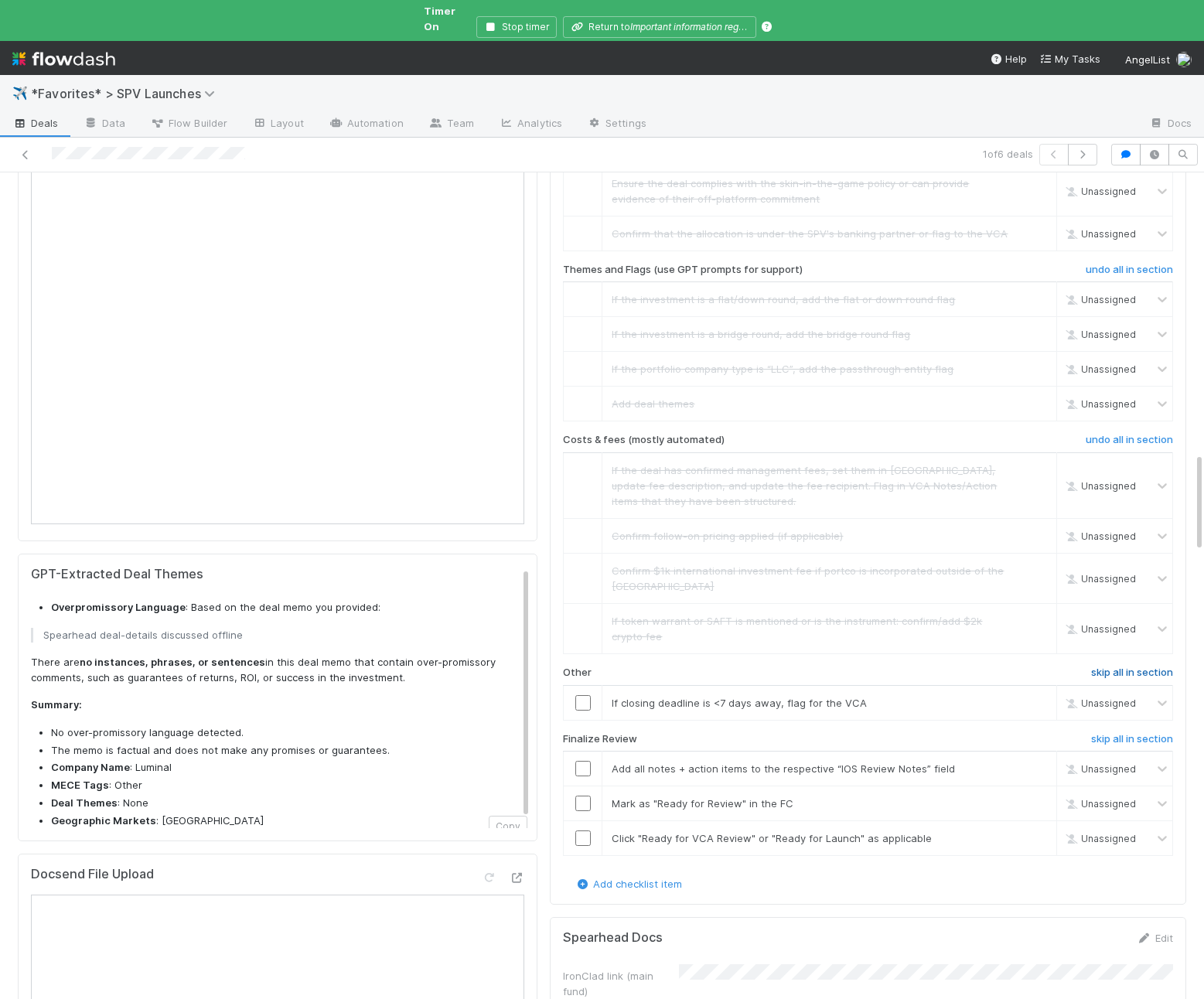
click at [1103, 667] on h6 "skip all in section" at bounding box center [1131, 673] width 82 height 12
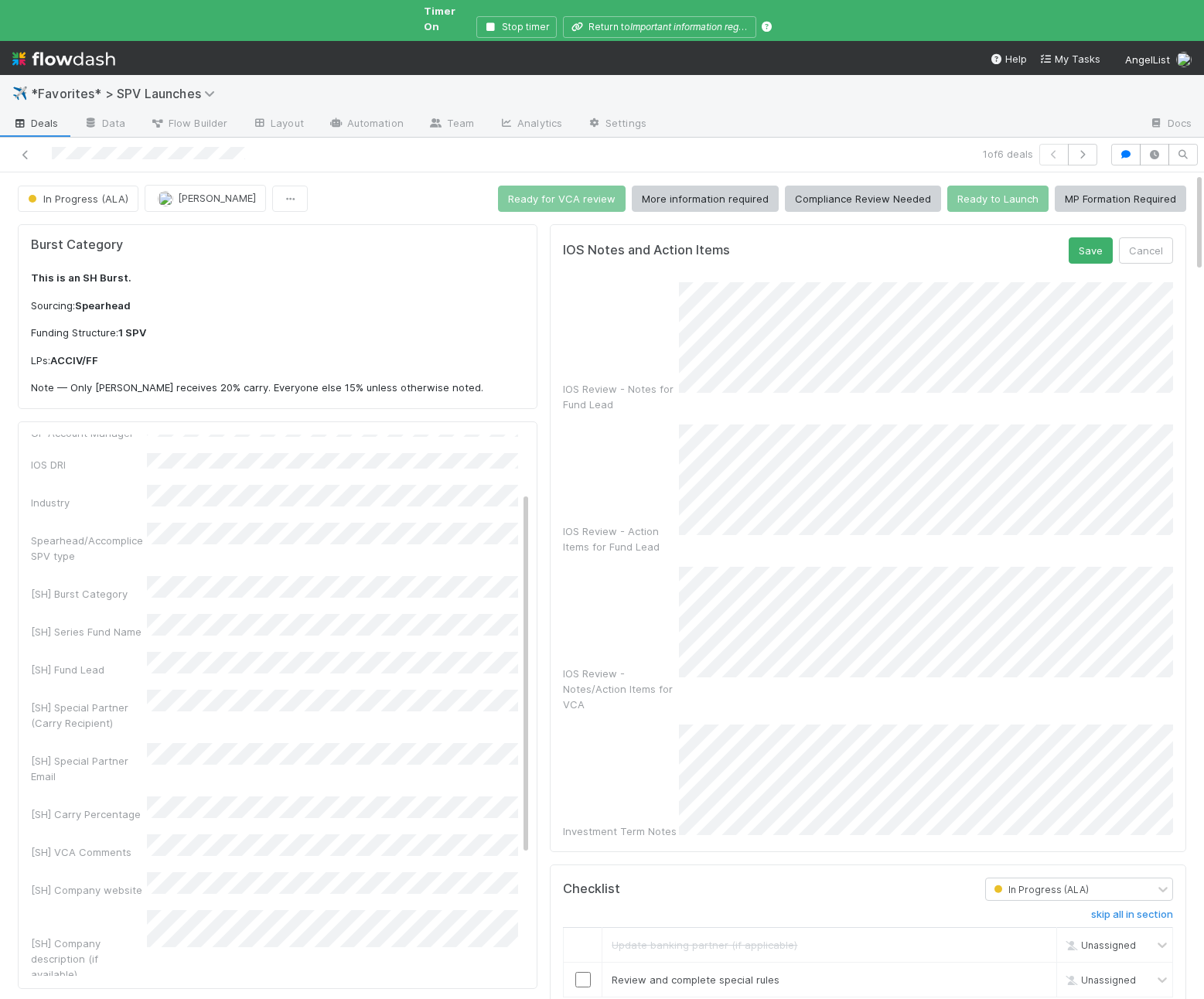
scroll to position [3, 0]
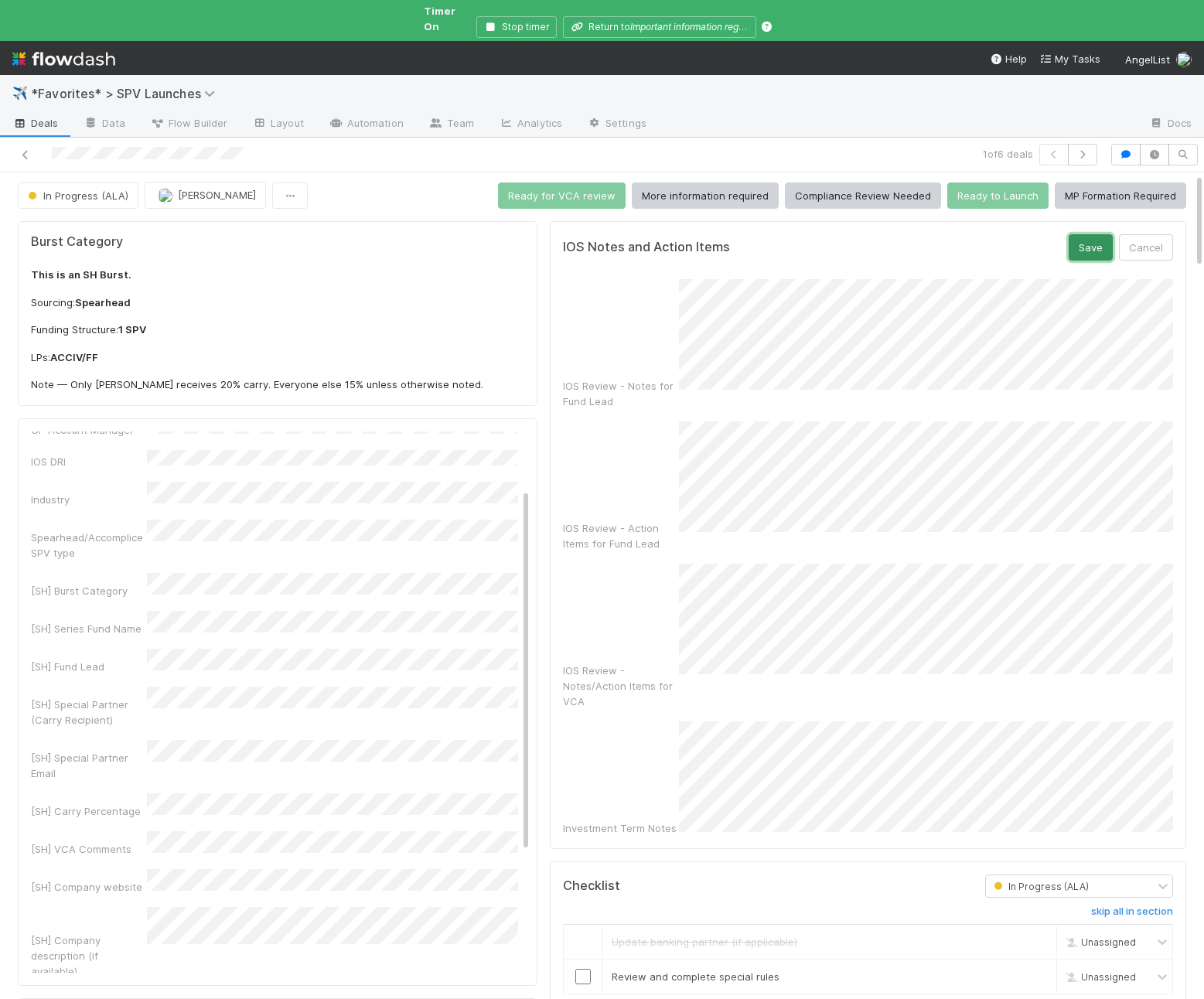
click at [1075, 235] on button "Save" at bounding box center [1091, 248] width 44 height 26
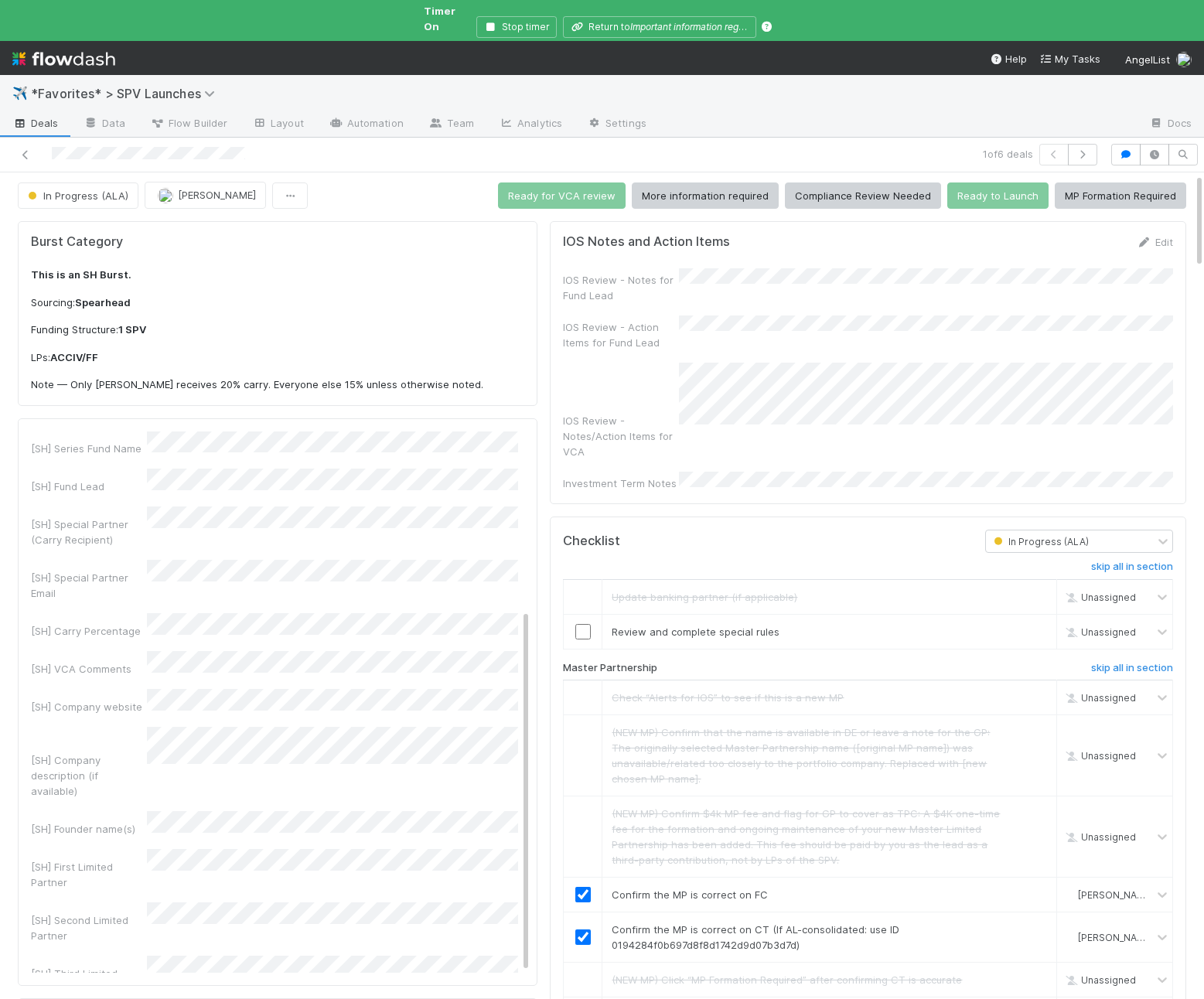
scroll to position [80, 0]
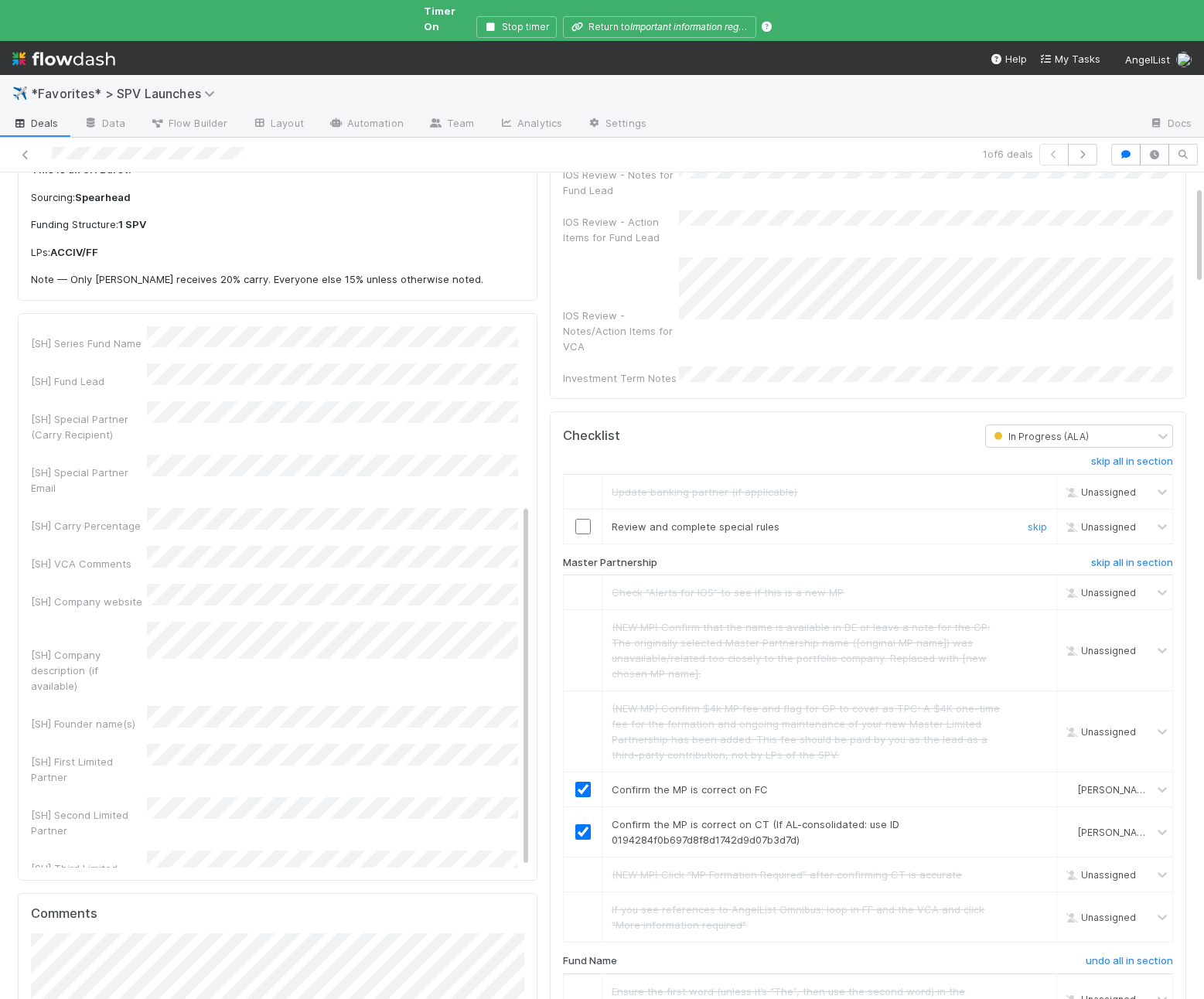
click at [589, 519] on input "checkbox" at bounding box center [582, 526] width 15 height 15
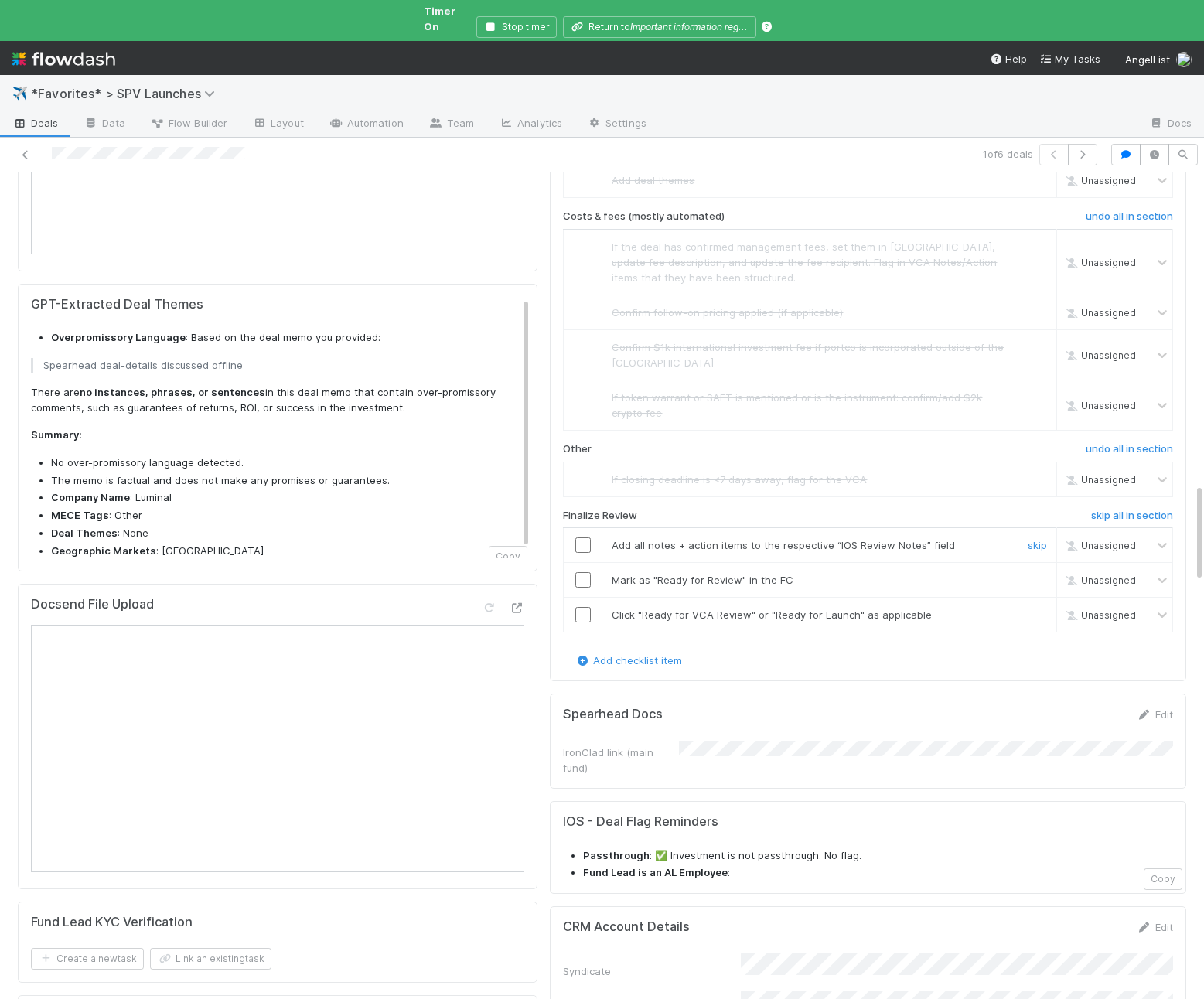
scroll to position [2647, 0]
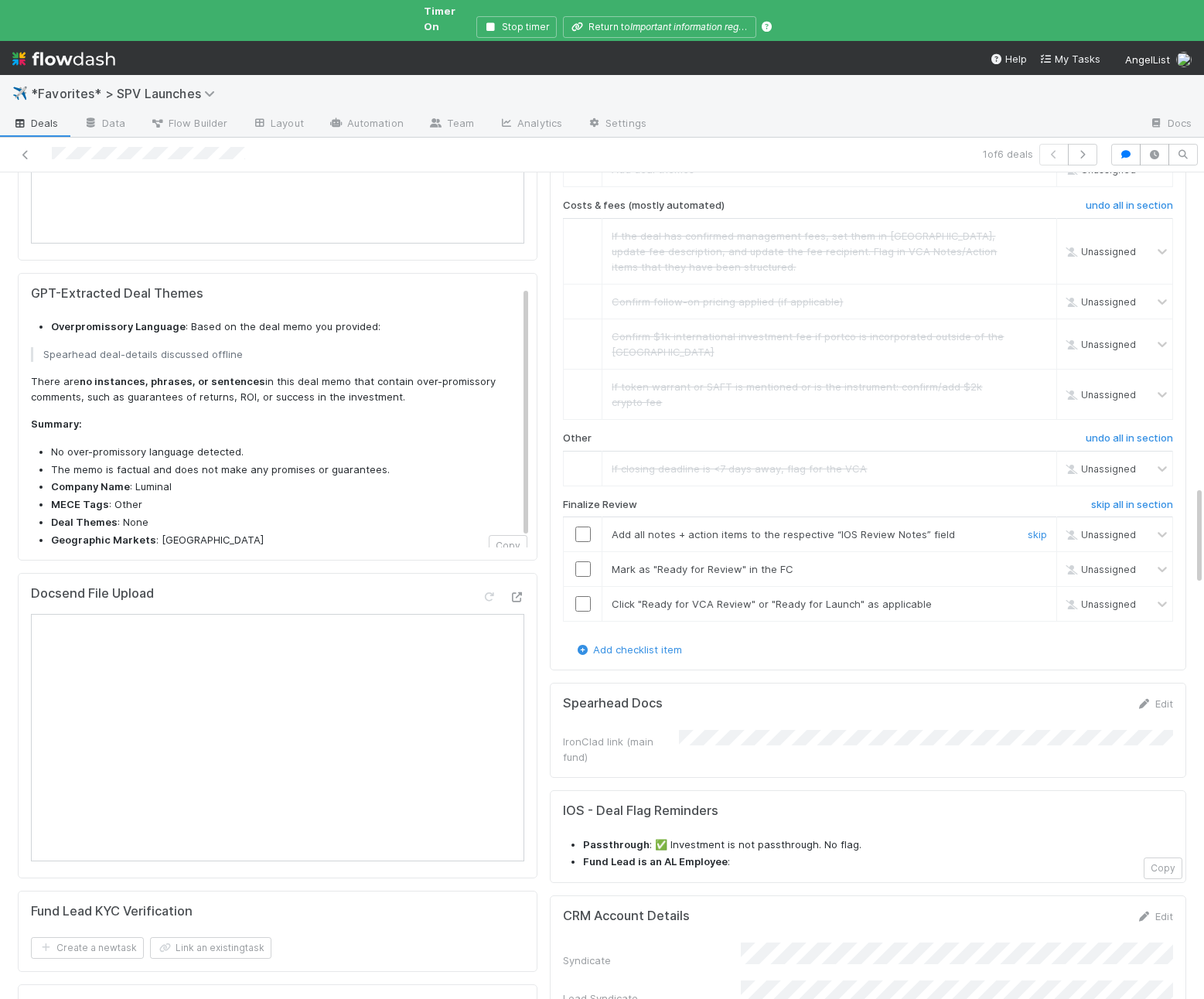
drag, startPoint x: 588, startPoint y: 462, endPoint x: 587, endPoint y: 479, distance: 17.0
click at [588, 527] on input "checkbox" at bounding box center [582, 535] width 15 height 15
click at [587, 562] on input "checkbox" at bounding box center [582, 569] width 15 height 15
click at [584, 597] on input "checkbox" at bounding box center [582, 604] width 15 height 15
click at [828, 683] on div "Spearhead Docs Edit IronClad link (main fund)" at bounding box center [867, 730] width 637 height 95
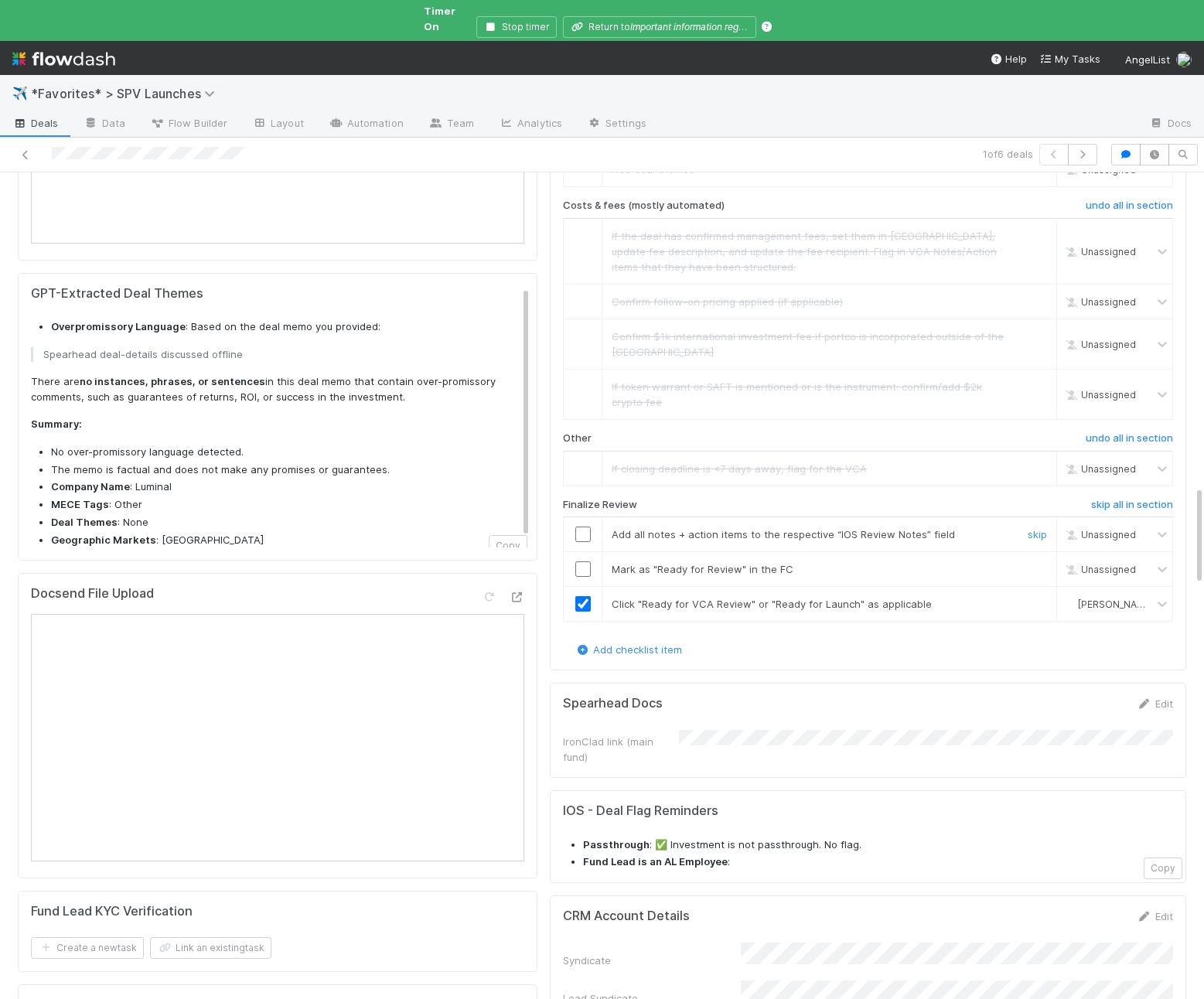
click at [585, 527] on input "checkbox" at bounding box center [582, 535] width 15 height 15
checkbox input "true"
click at [585, 562] on input "checkbox" at bounding box center [582, 569] width 15 height 15
click at [589, 562] on input "checkbox" at bounding box center [582, 569] width 15 height 15
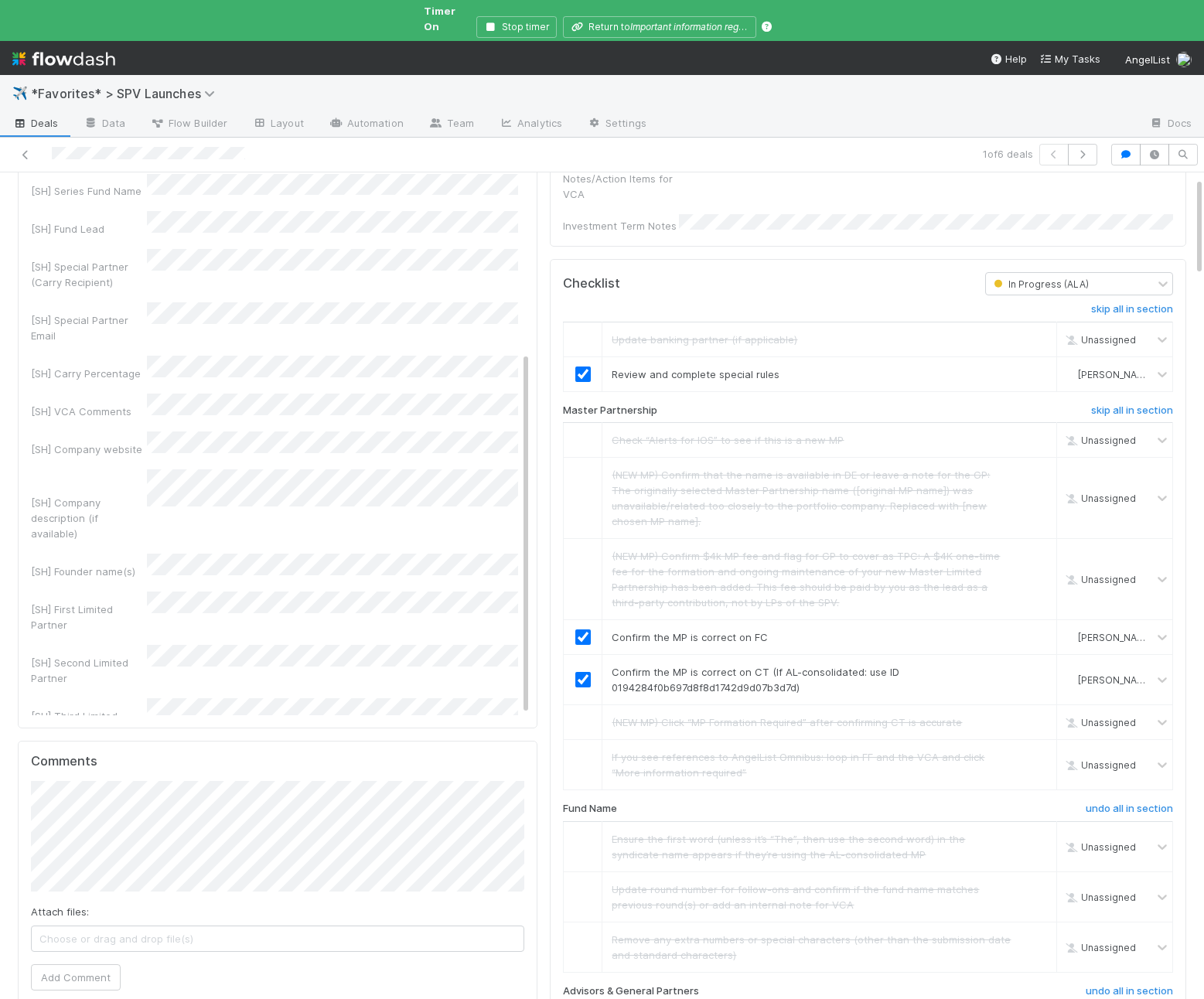
scroll to position [0, 0]
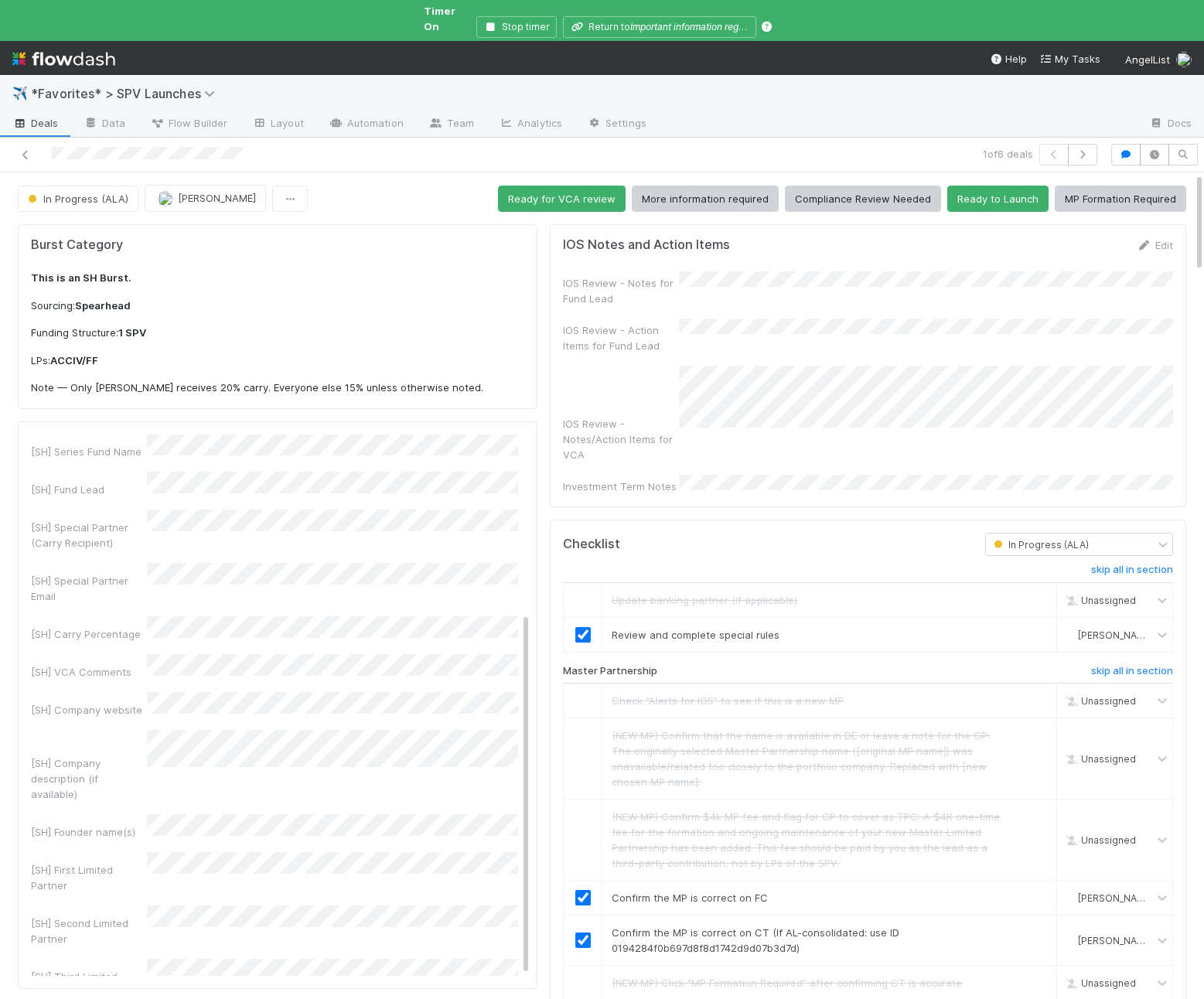
click at [975, 186] on button "Ready to Launch" at bounding box center [998, 199] width 101 height 26
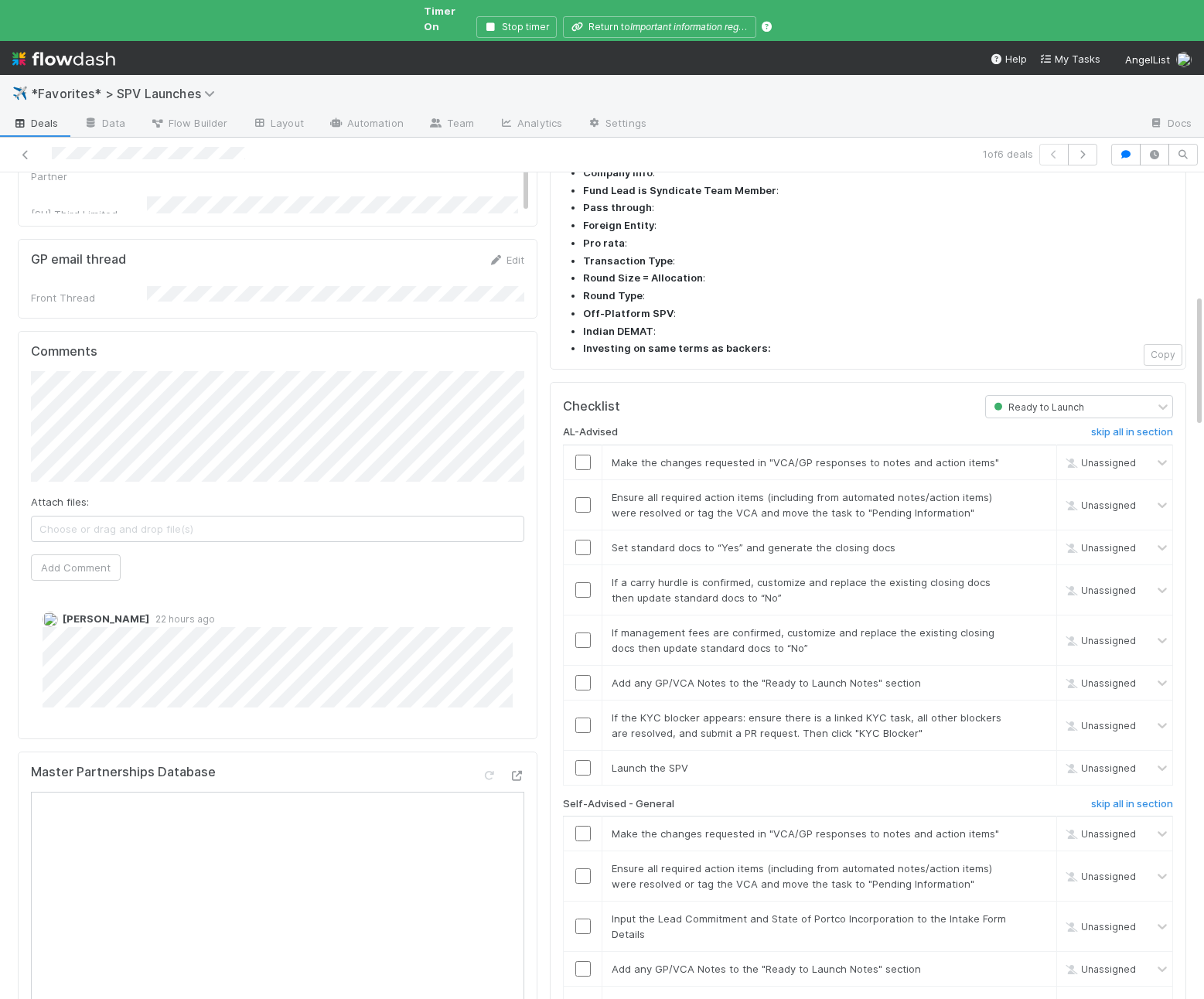
scroll to position [780, 0]
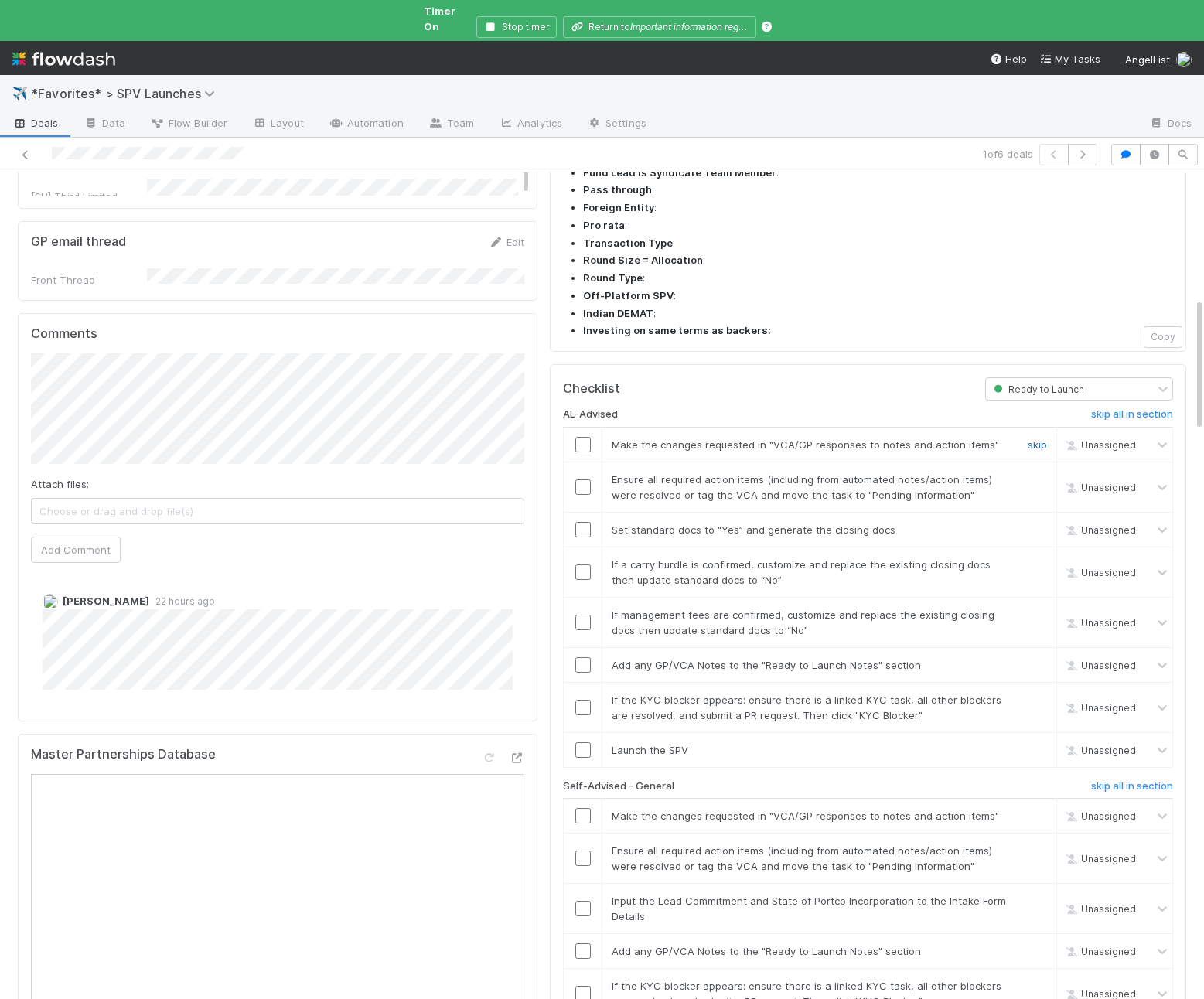
click at [1042, 439] on link "skip" at bounding box center [1037, 445] width 20 height 12
click at [584, 479] on input "checkbox" at bounding box center [582, 487] width 15 height 15
drag, startPoint x: 566, startPoint y: 465, endPoint x: 581, endPoint y: 445, distance: 25.0
click at [566, 565] on div at bounding box center [582, 572] width 38 height 15
click at [583, 522] on input "checkbox" at bounding box center [582, 530] width 15 height 15
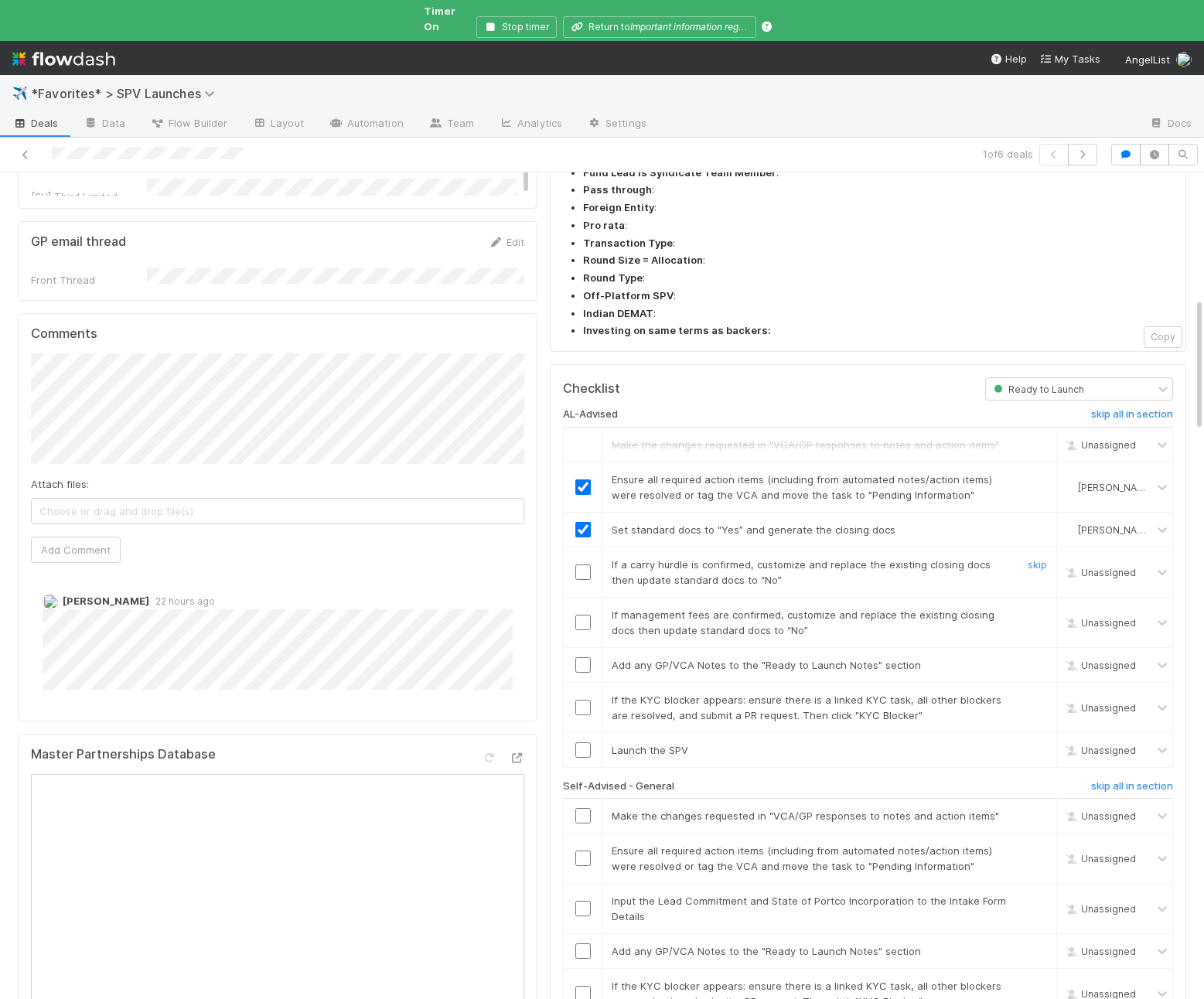
drag, startPoint x: 1040, startPoint y: 455, endPoint x: 1040, endPoint y: 487, distance: 32.0
click at [1040, 558] on link "skip" at bounding box center [1037, 564] width 20 height 12
click at [1031, 609] on link "skip" at bounding box center [1037, 614] width 20 height 12
drag, startPoint x: 580, startPoint y: 558, endPoint x: 741, endPoint y: 576, distance: 162.0
click at [581, 658] on input "checkbox" at bounding box center [582, 665] width 15 height 15
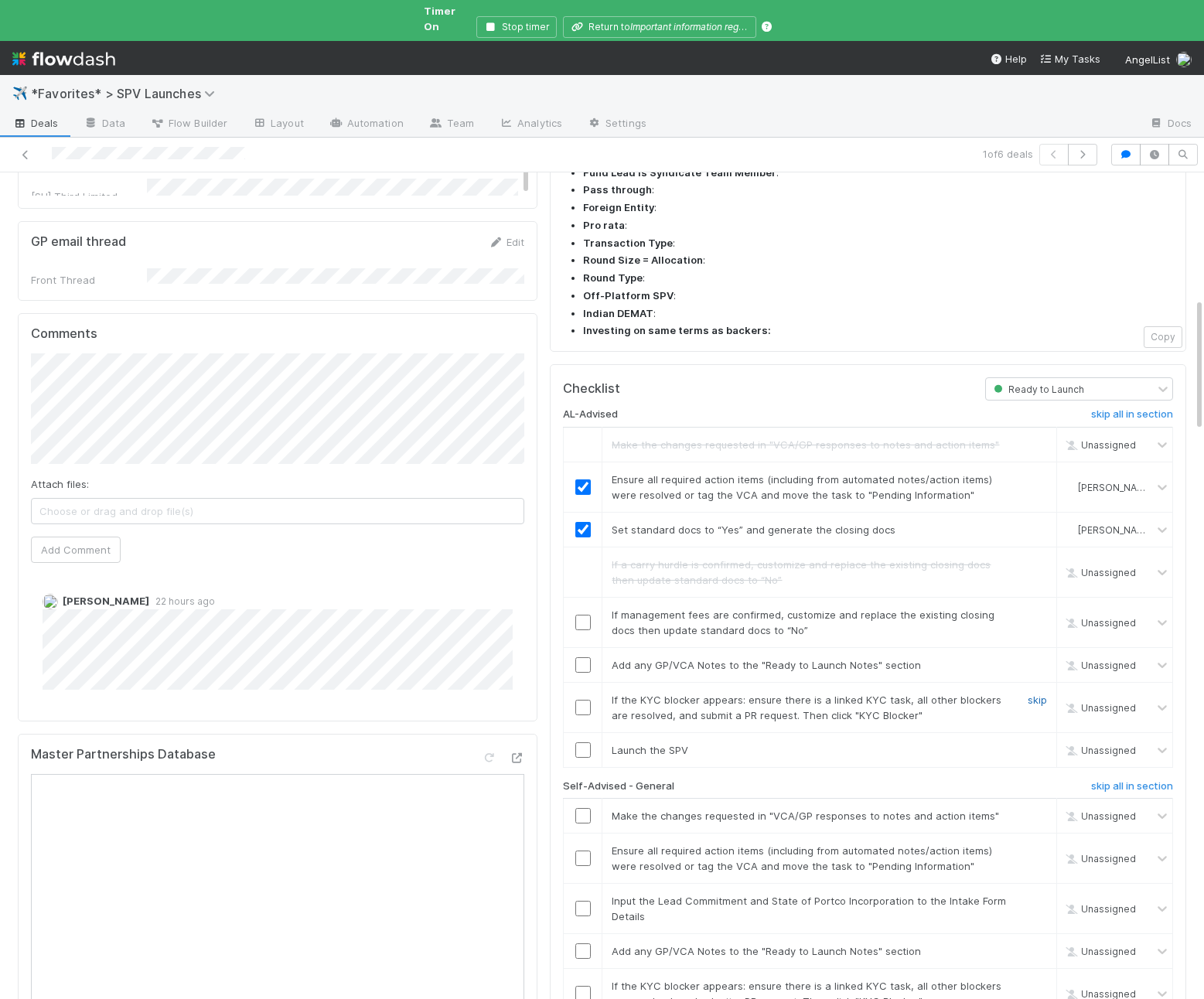
click at [1030, 694] on link "skip" at bounding box center [1037, 700] width 20 height 12
click at [582, 743] on input "checkbox" at bounding box center [582, 750] width 15 height 15
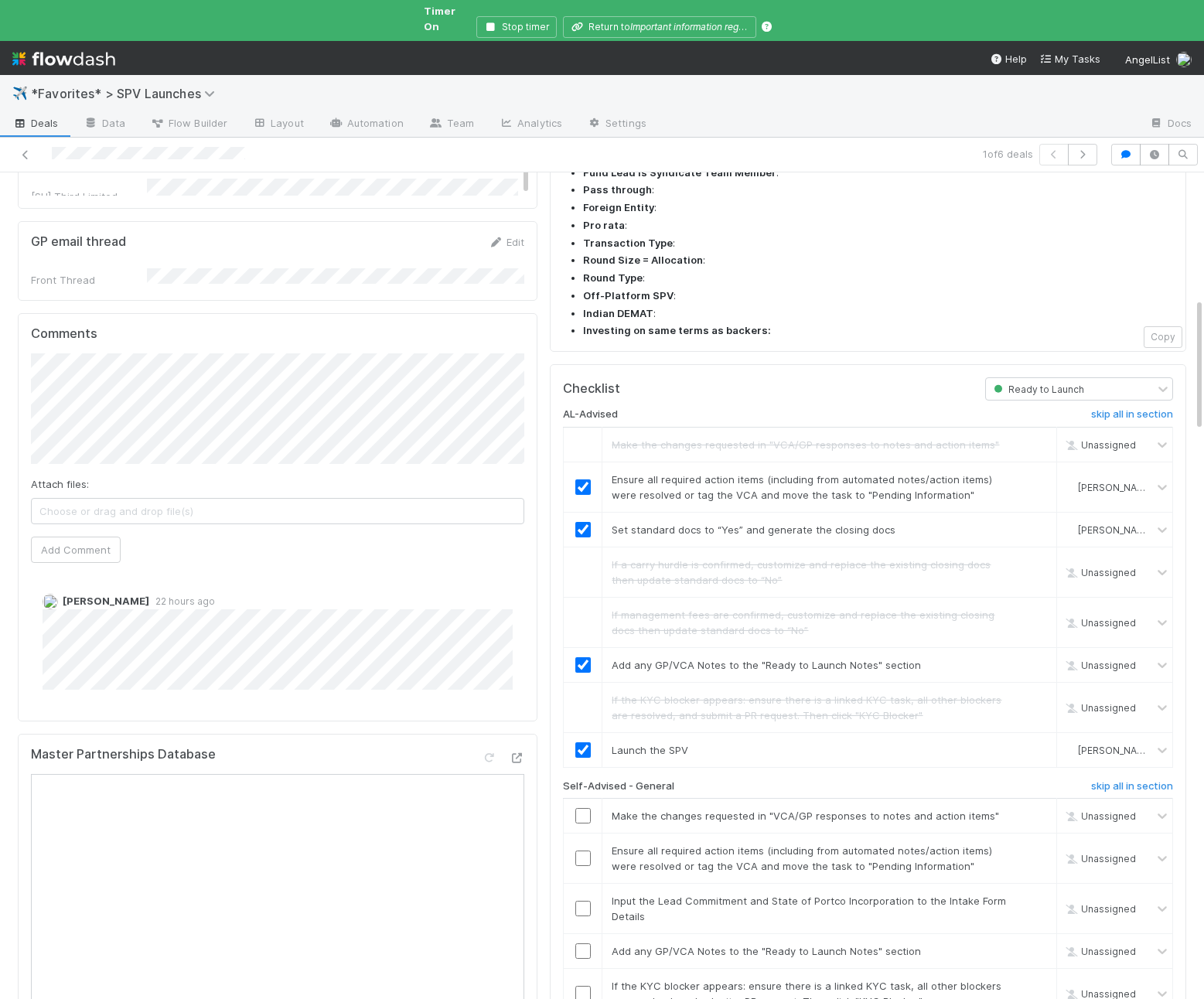
checkbox input "true"
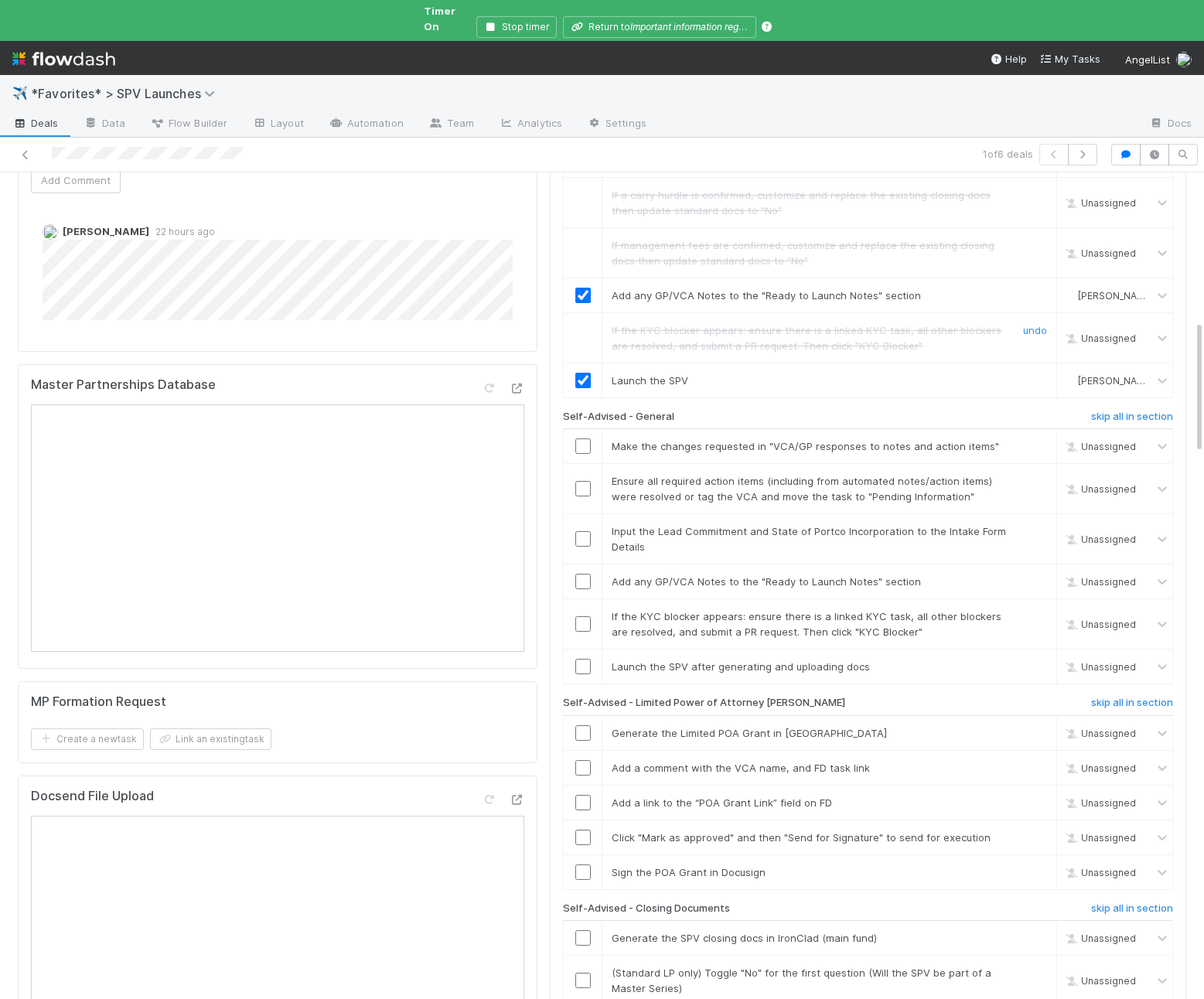
scroll to position [1201, 0]
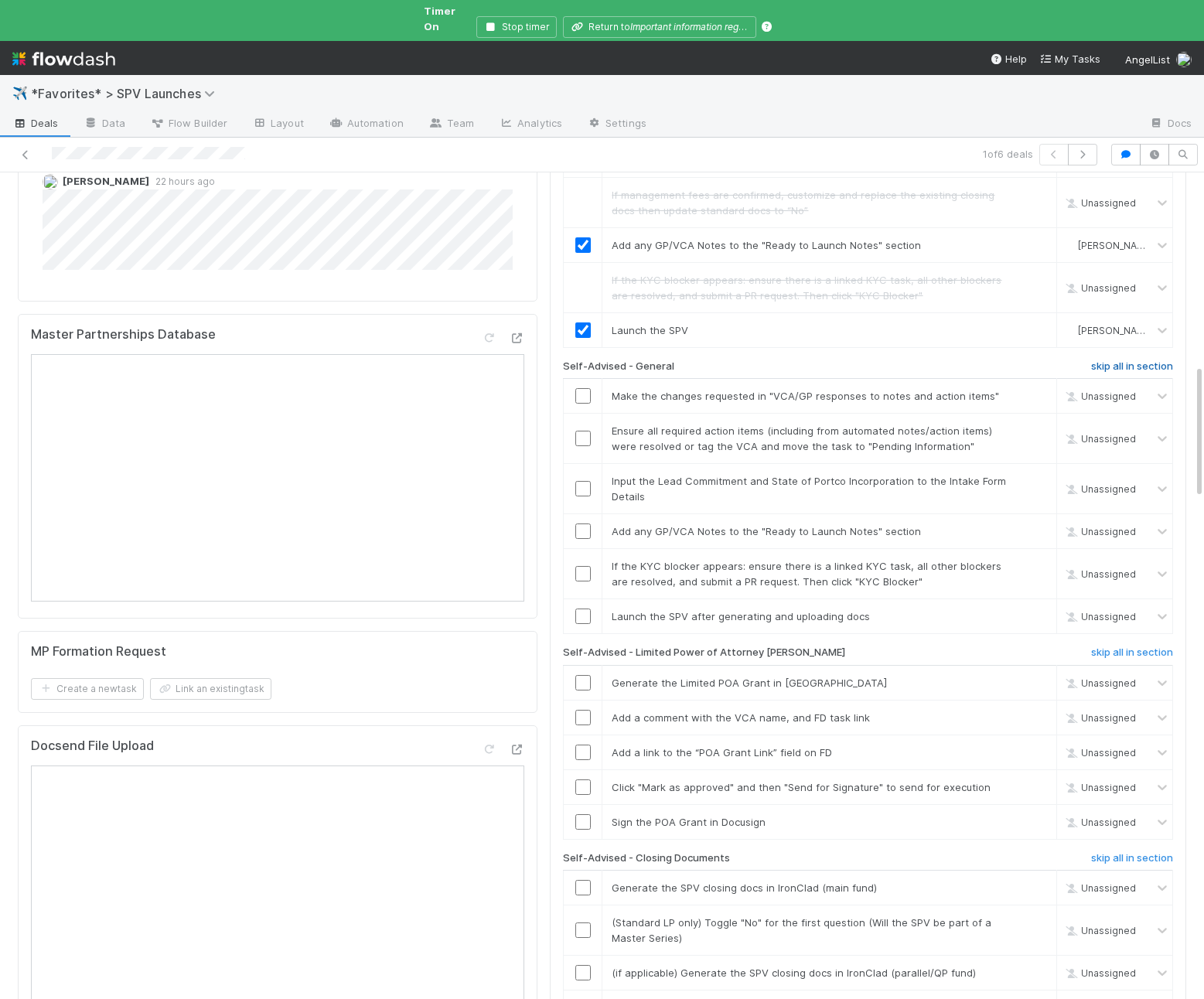
click at [1097, 360] on h6 "skip all in section" at bounding box center [1131, 366] width 82 height 12
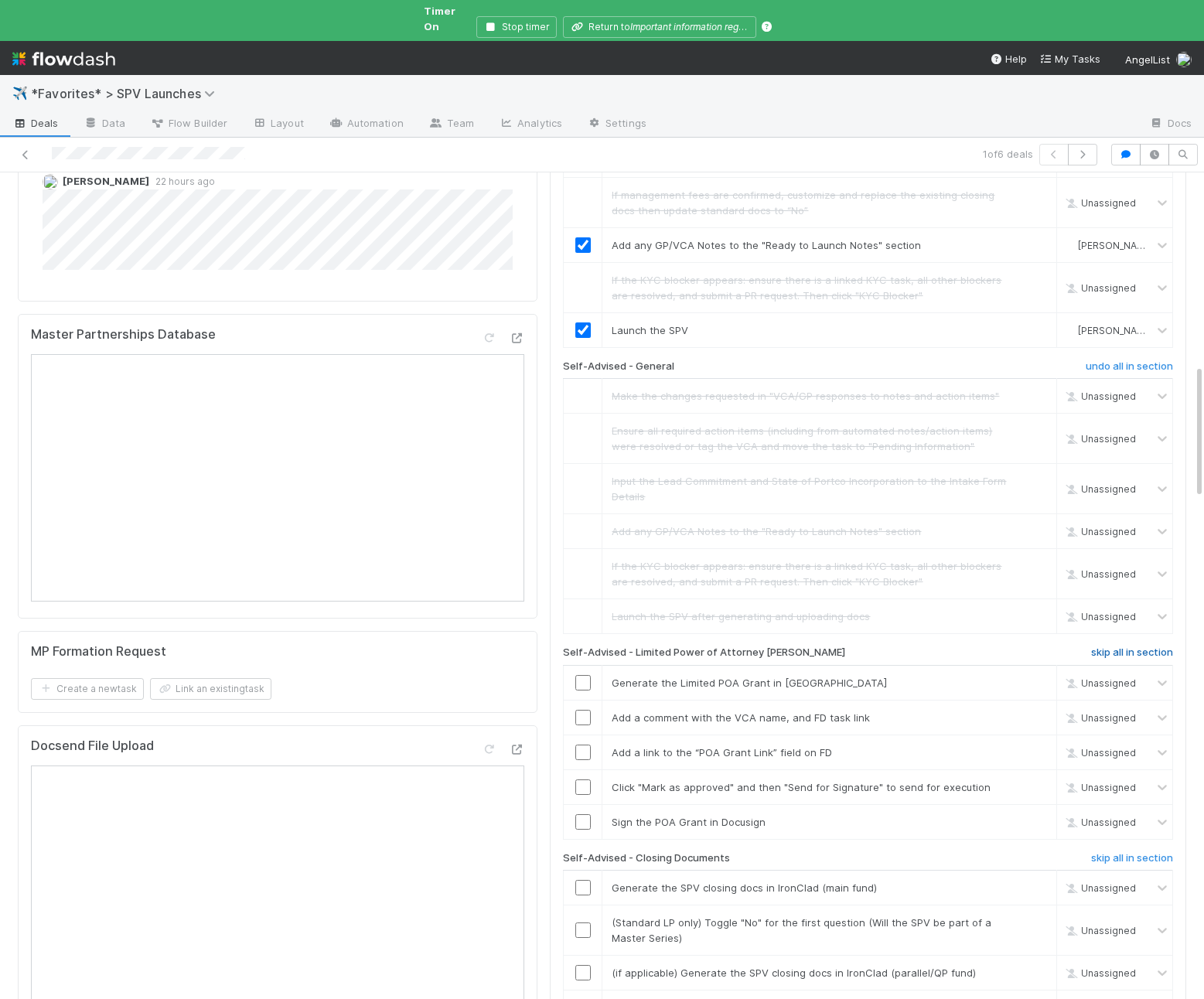
click at [1111, 646] on h6 "skip all in section" at bounding box center [1131, 652] width 82 height 12
click at [1113, 853] on h6 "skip all in section" at bounding box center [1131, 858] width 82 height 12
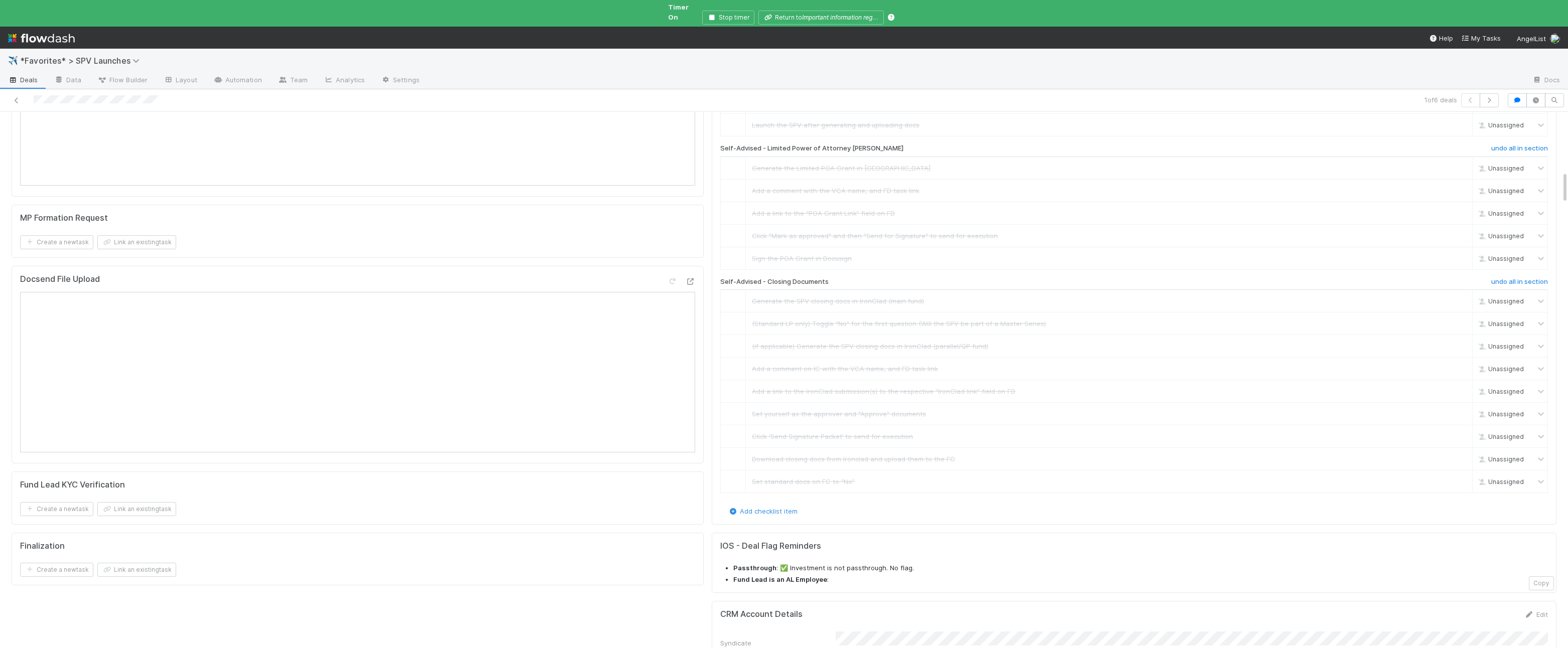
scroll to position [0, 0]
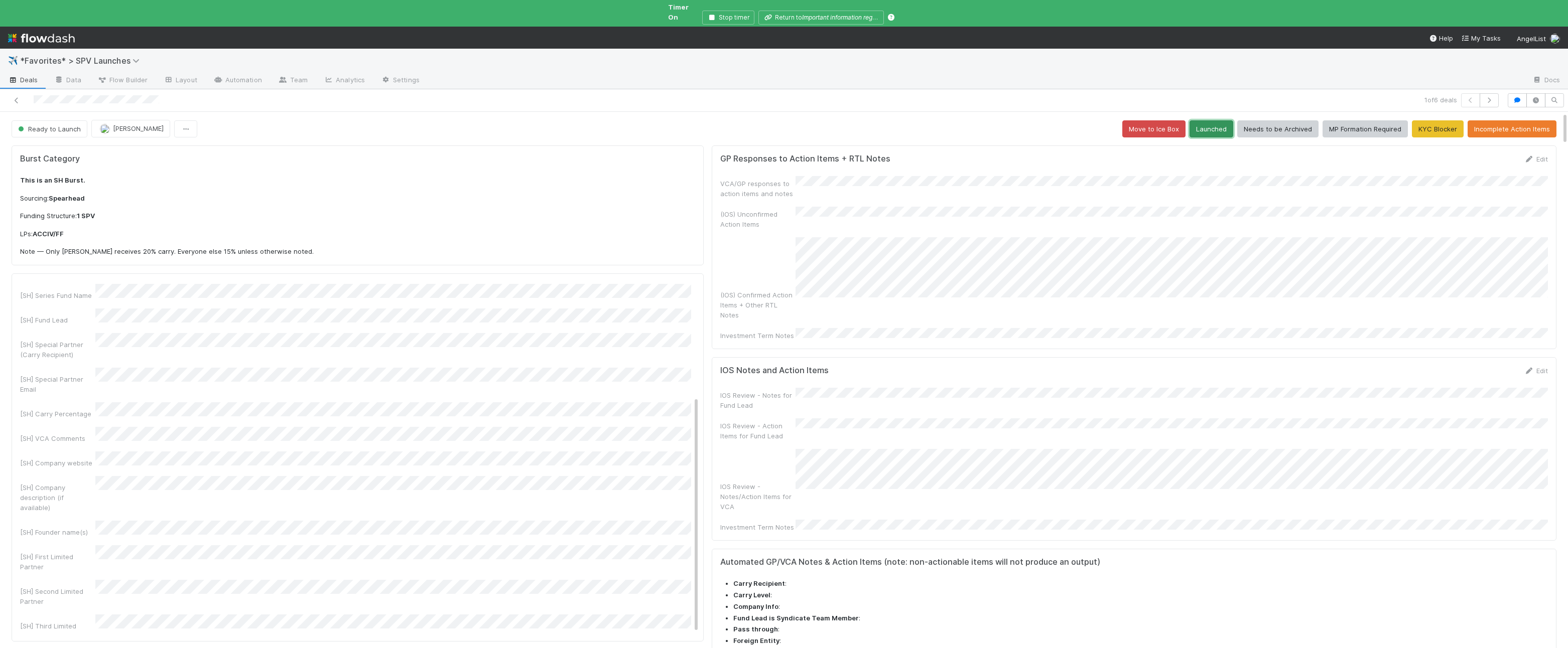
click at [781, 120] on button "Launched" at bounding box center [1211, 129] width 44 height 17
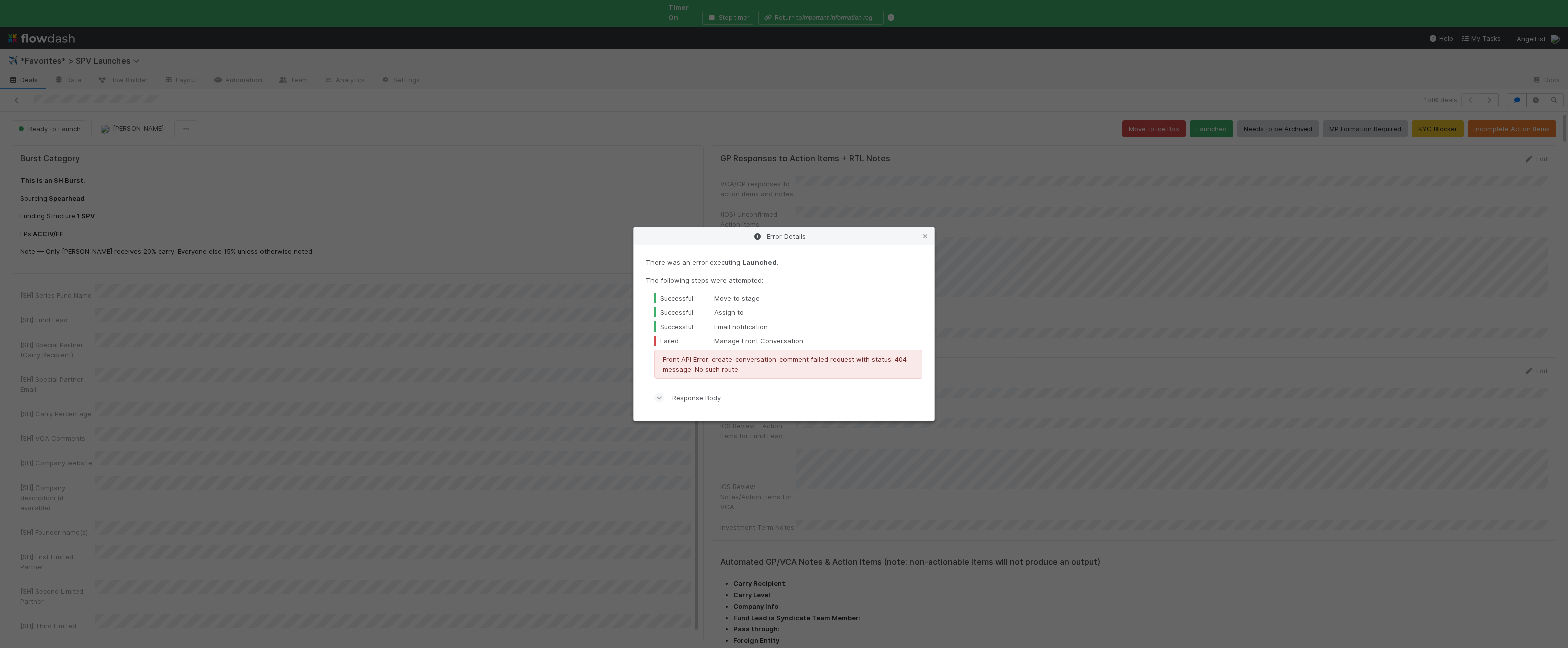
click at [21, 68] on div "Error Details There was an error executing Launched . The following steps were …" at bounding box center [784, 324] width 1568 height 648
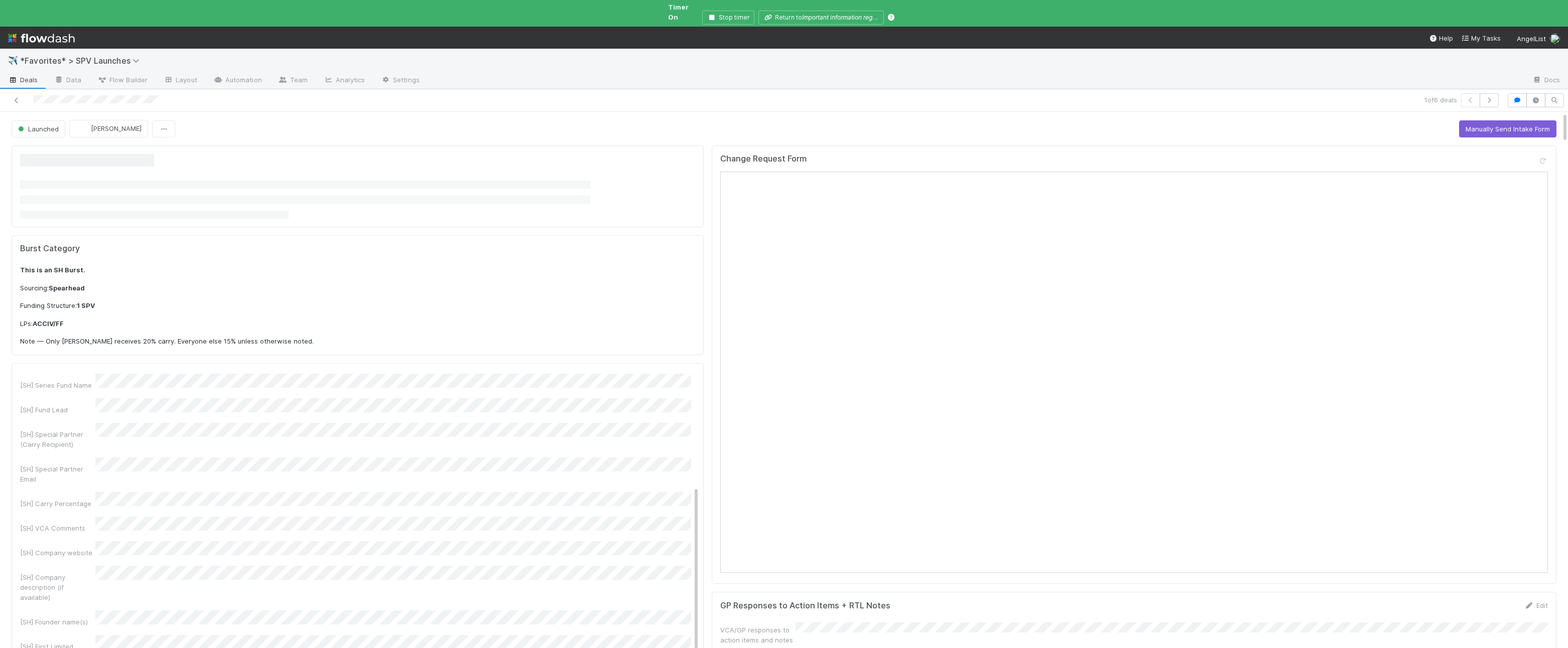
click at [21, 75] on span "Deals" at bounding box center [23, 80] width 30 height 10
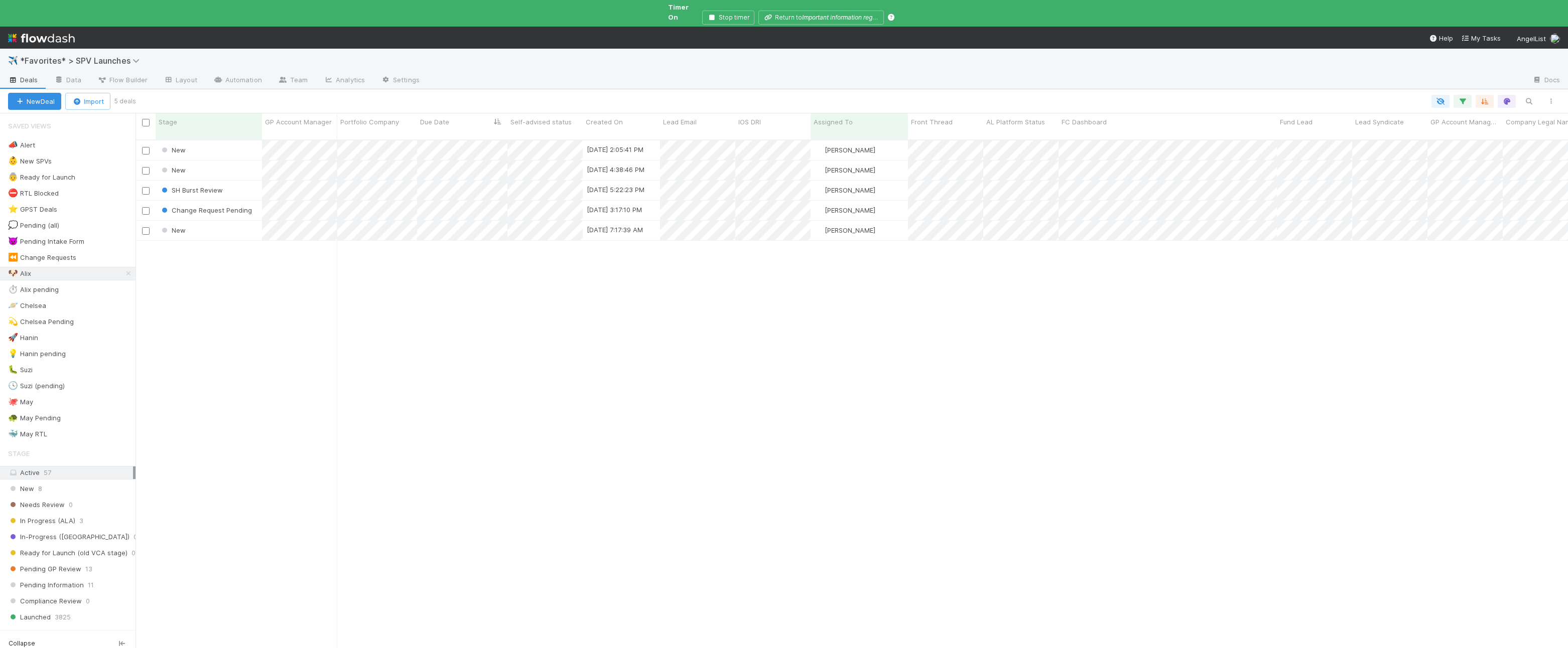
scroll to position [526, 1432]
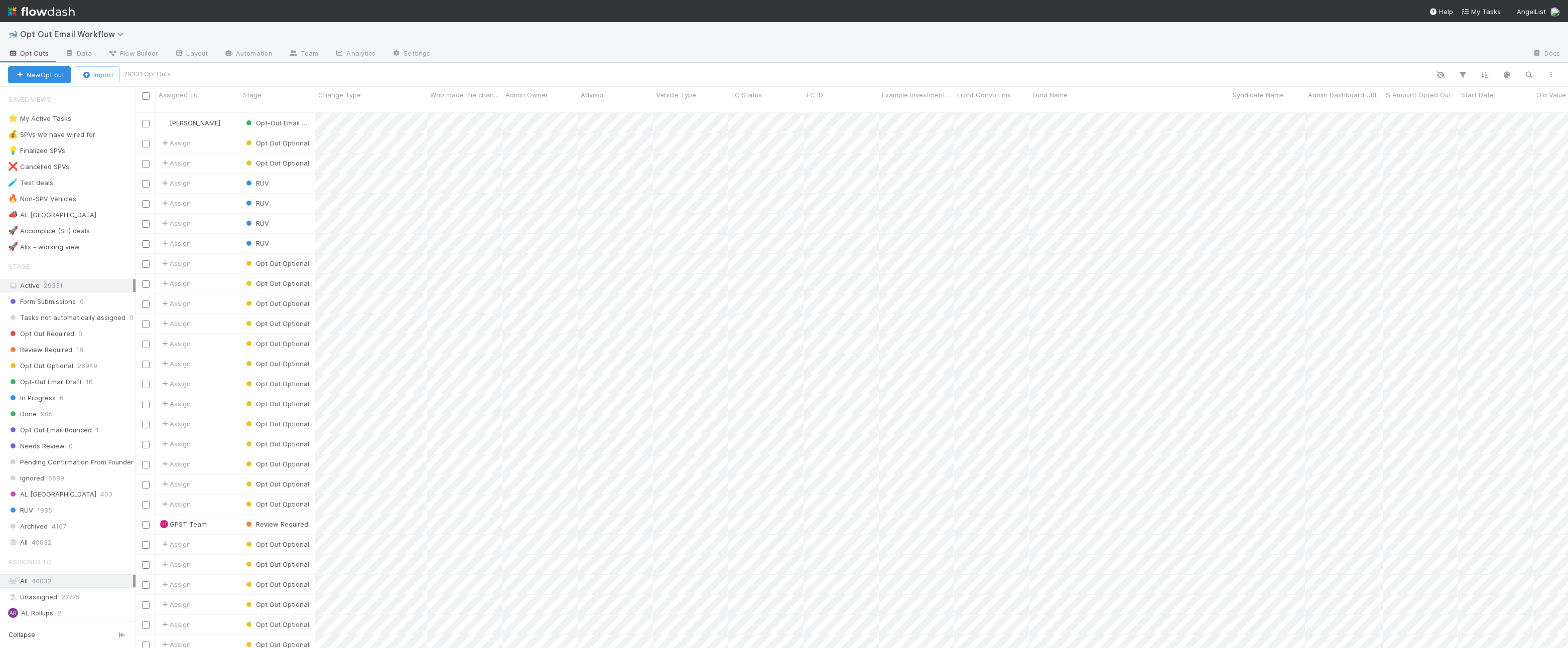
scroll to position [1, 1]
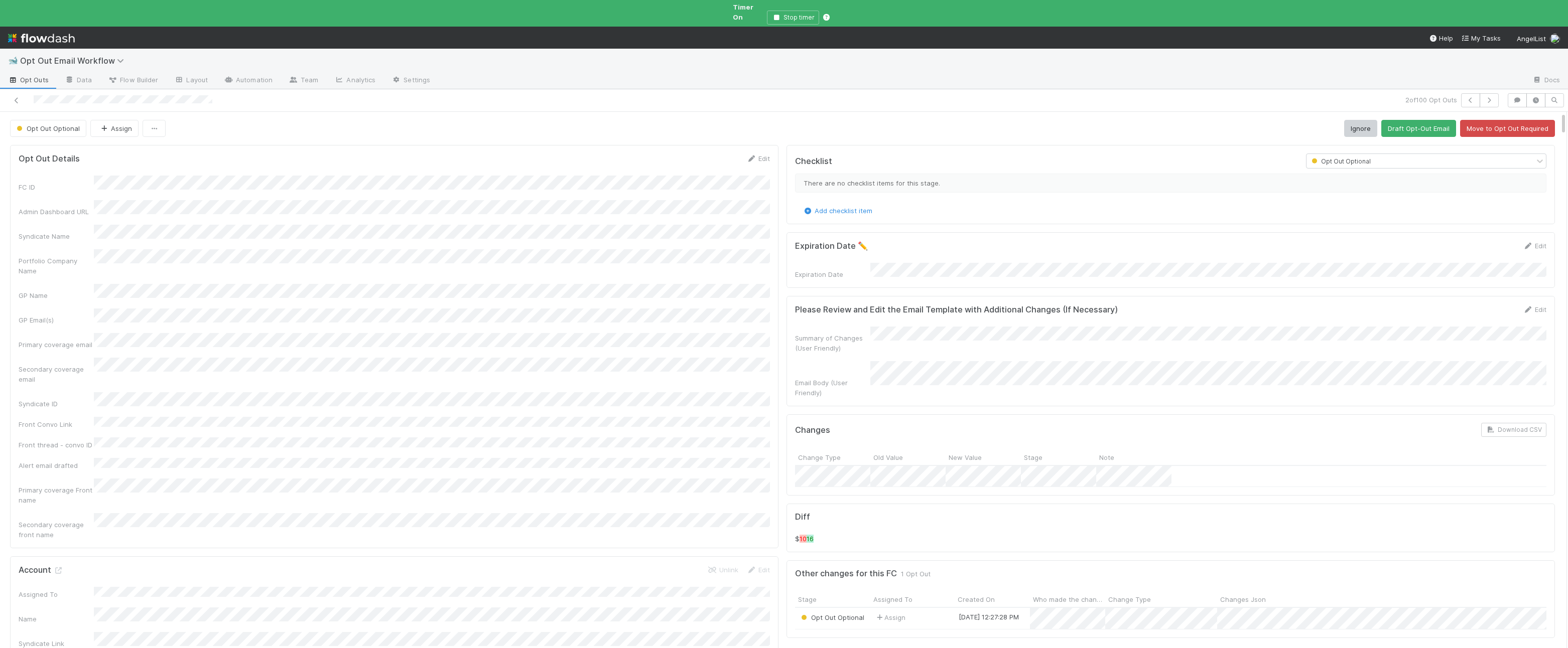
scroll to position [0, 1]
